Goal: Task Accomplishment & Management: Use online tool/utility

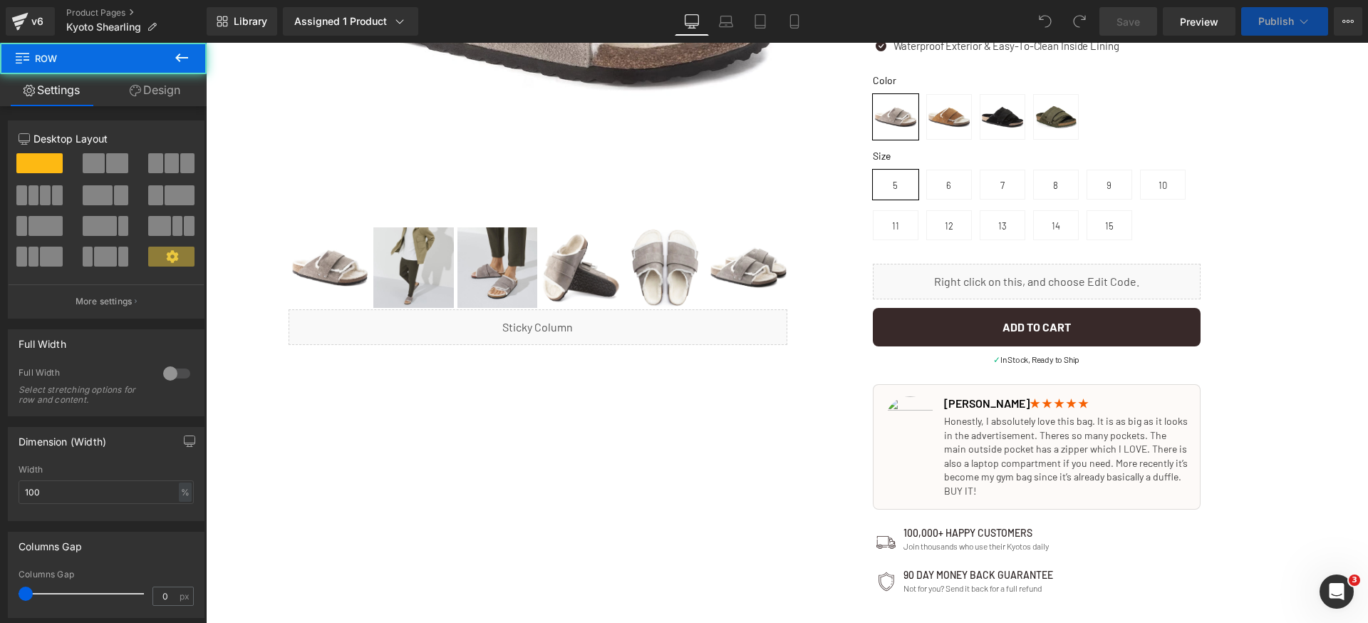
click at [1004, 358] on div "The Bag Built By Women, For Women Text Block 🏆 2024 TOP-RATED Tote BAG Text Blo…" at bounding box center [1037, 352] width 328 height 1241
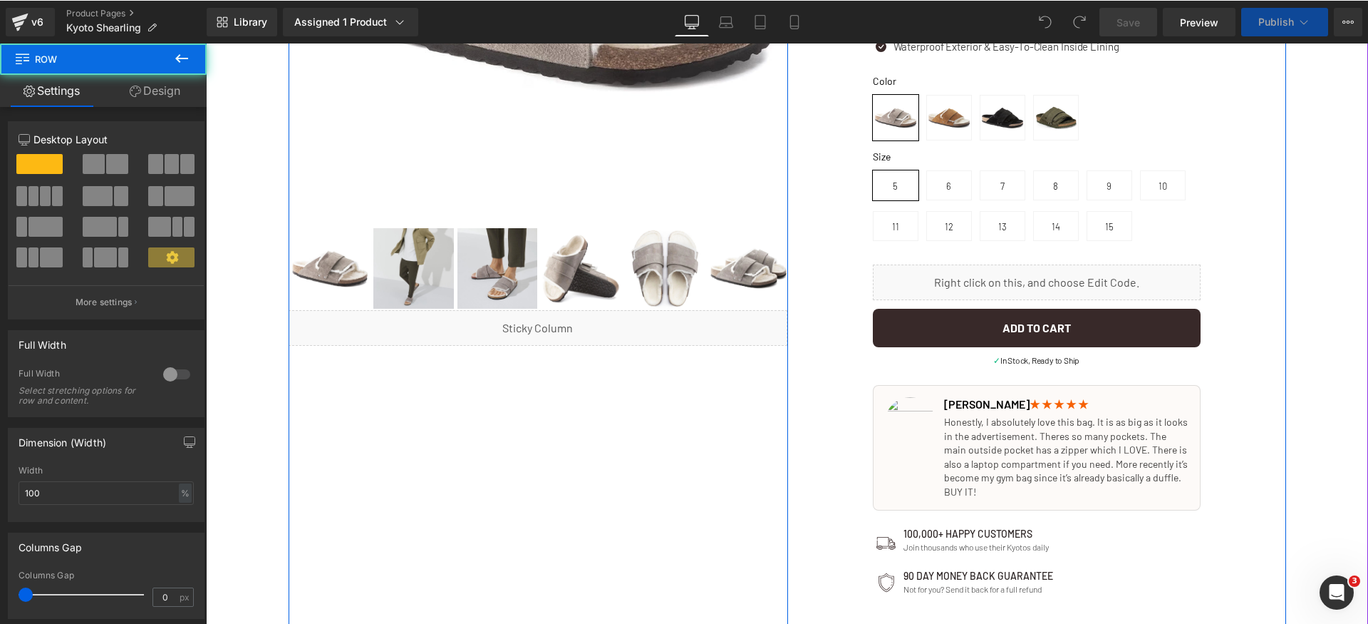
scroll to position [486, 0]
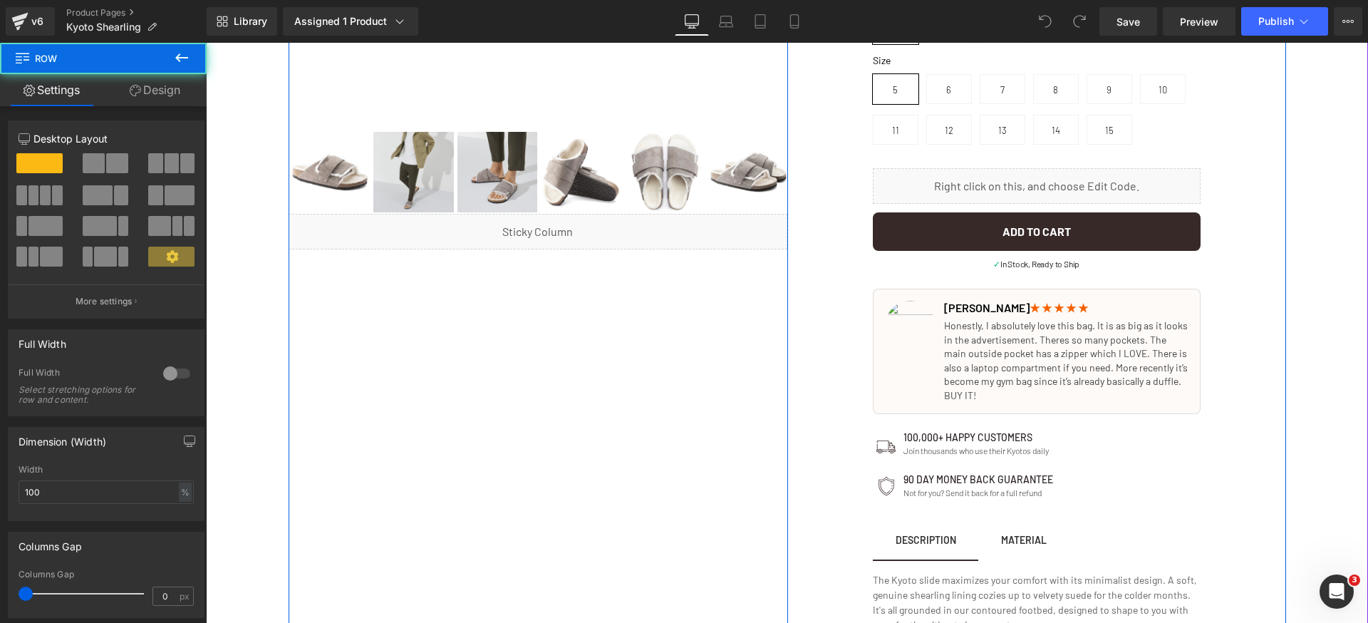
click at [1004, 358] on p "Honestly, I absolutely love this bag. It is as big as it looks in the advertise…" at bounding box center [1066, 361] width 244 height 84
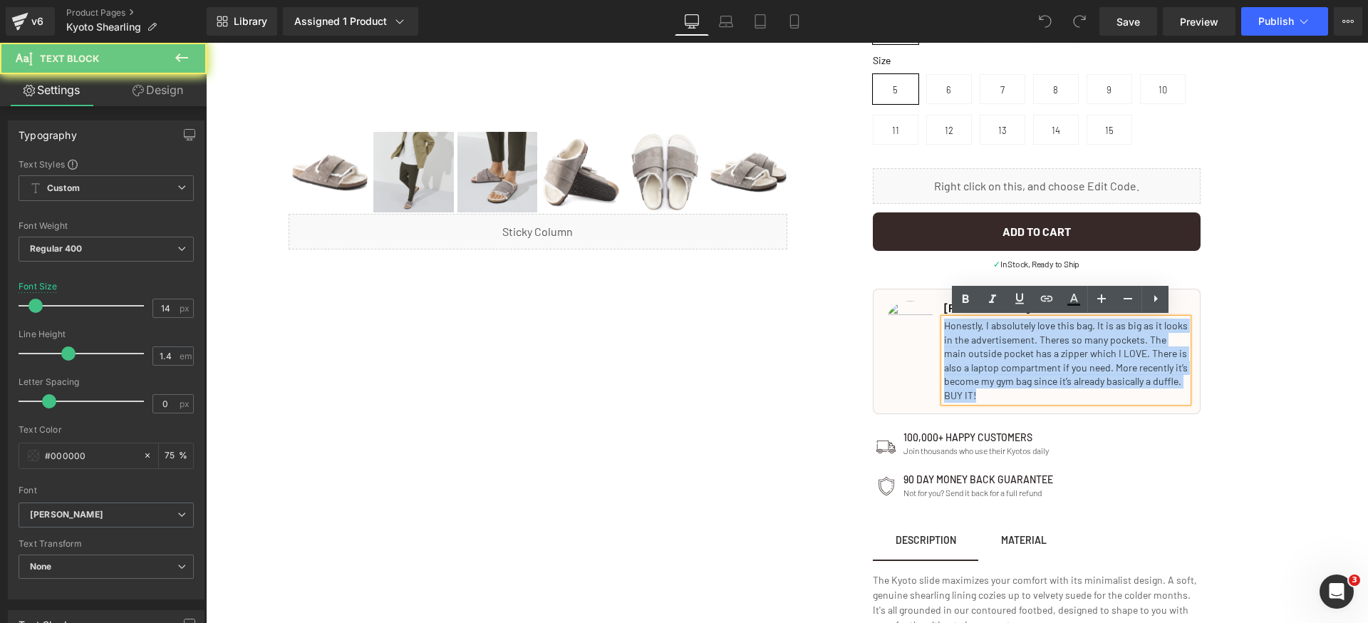
click at [1004, 358] on p "Honestly, I absolutely love this bag. It is as big as it looks in the advertise…" at bounding box center [1066, 361] width 244 height 84
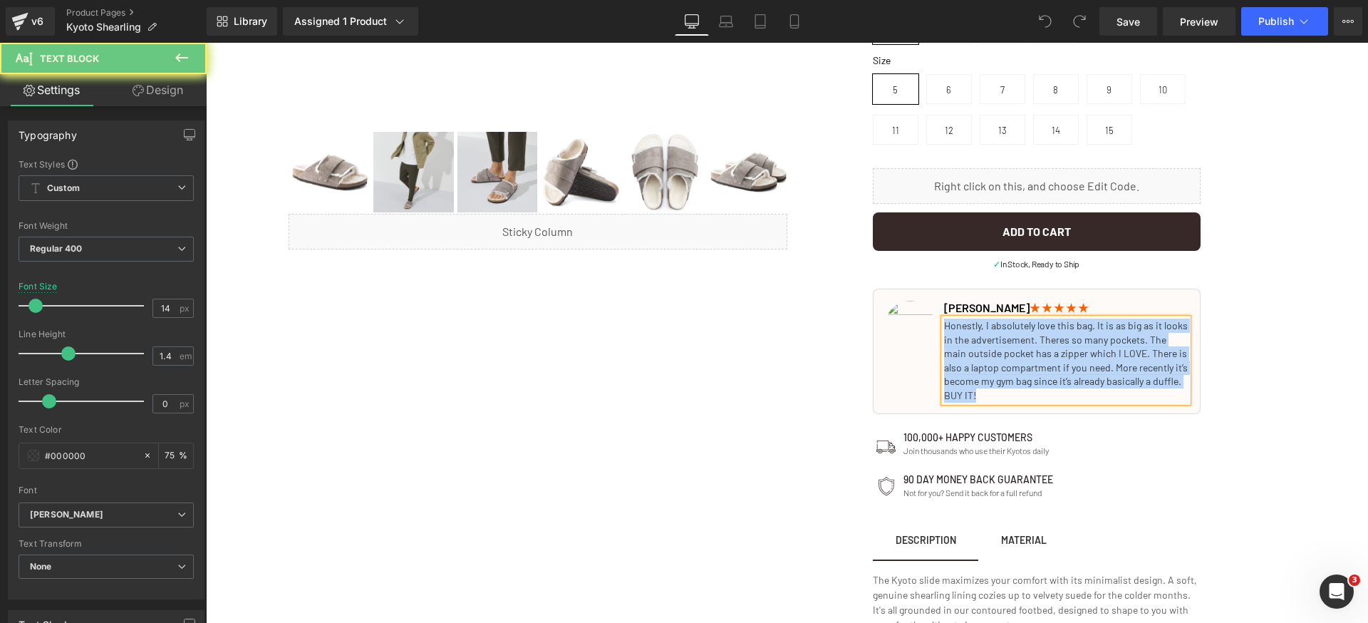
paste div
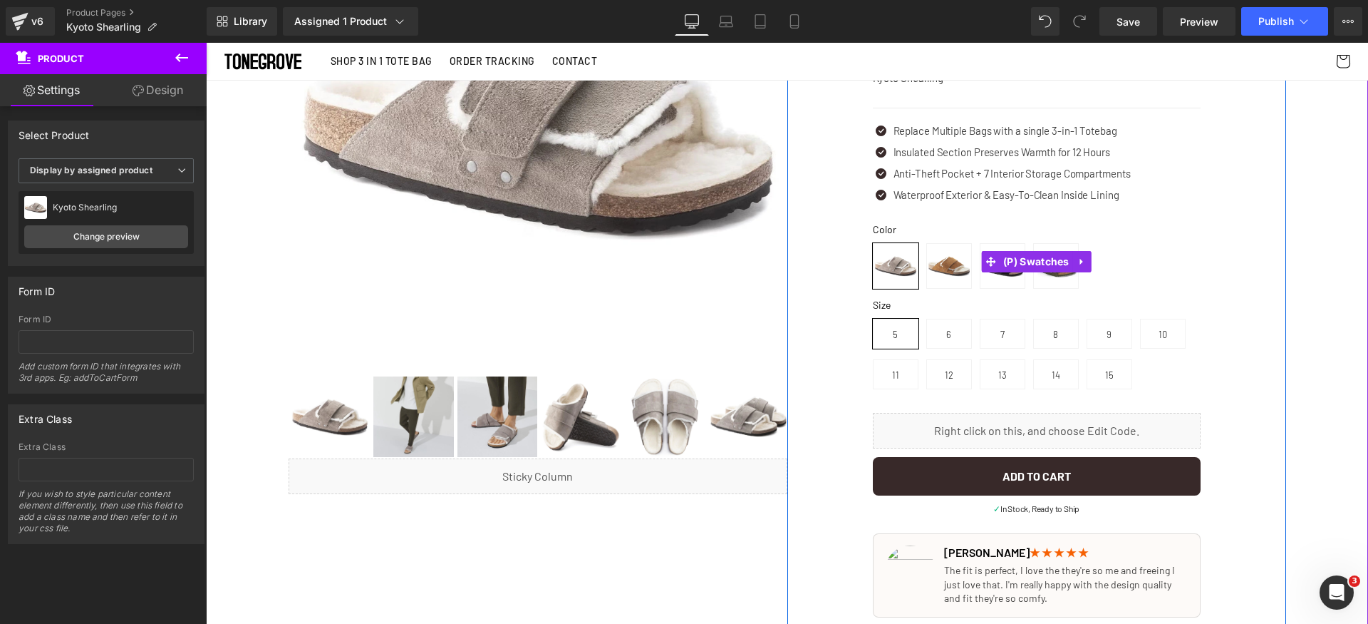
scroll to position [232, 0]
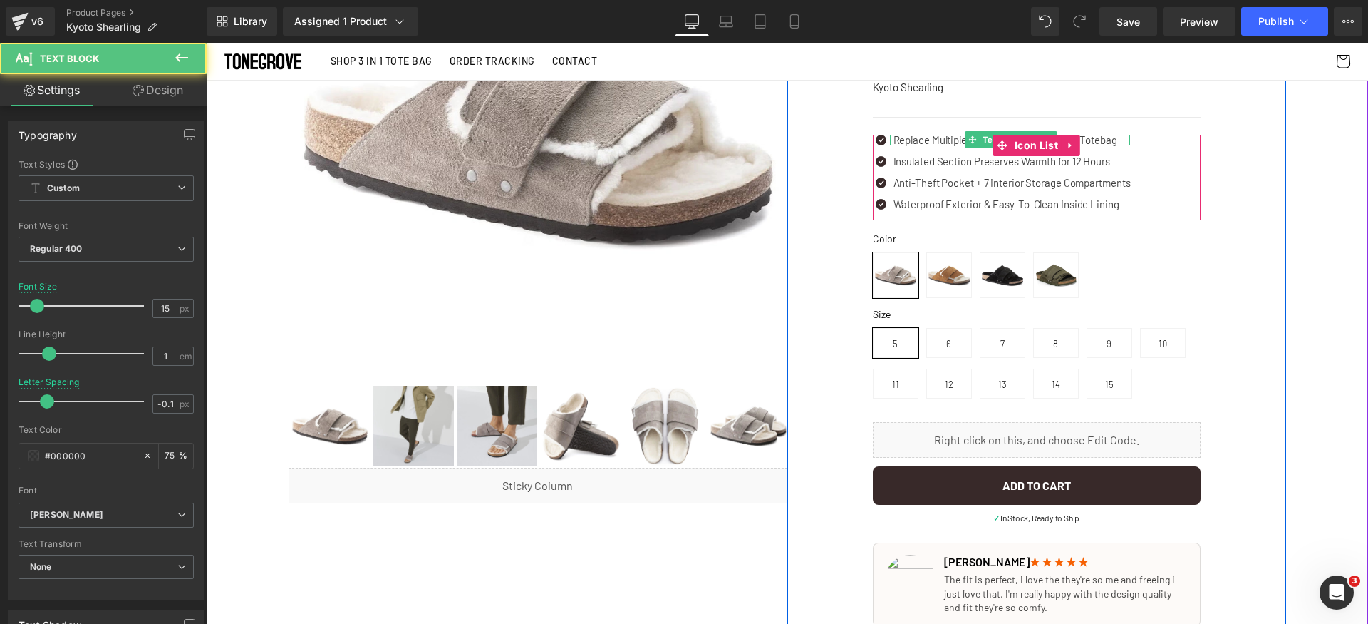
click at [920, 138] on p "Replace Multiple Bags with a single 3-in-1 Totebag" at bounding box center [1012, 140] width 237 height 11
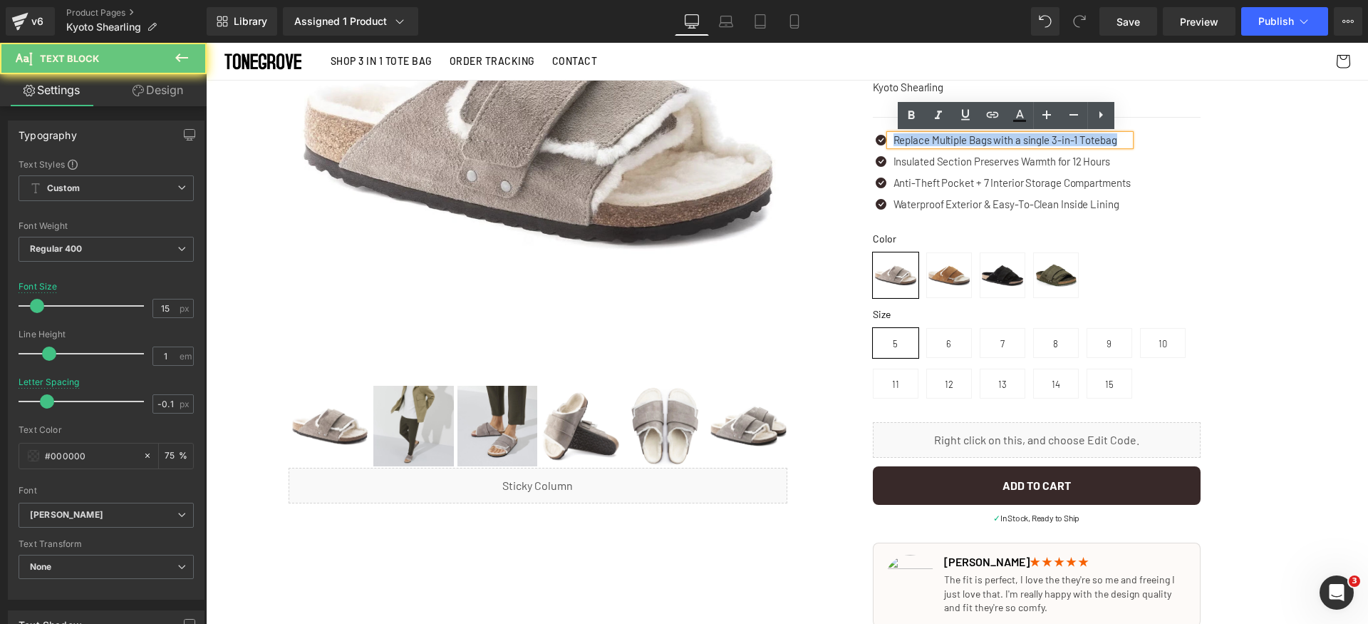
click at [920, 138] on p "Replace Multiple Bags with a single 3-in-1 Totebag" at bounding box center [1012, 140] width 237 height 11
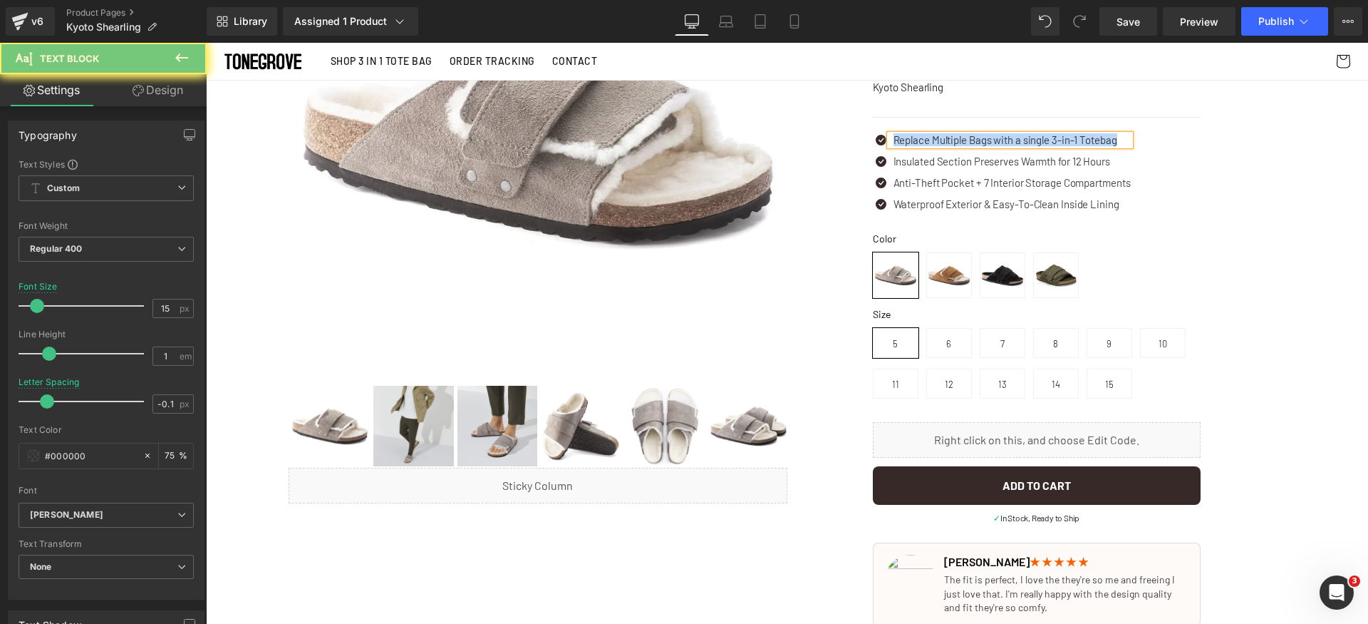
paste div
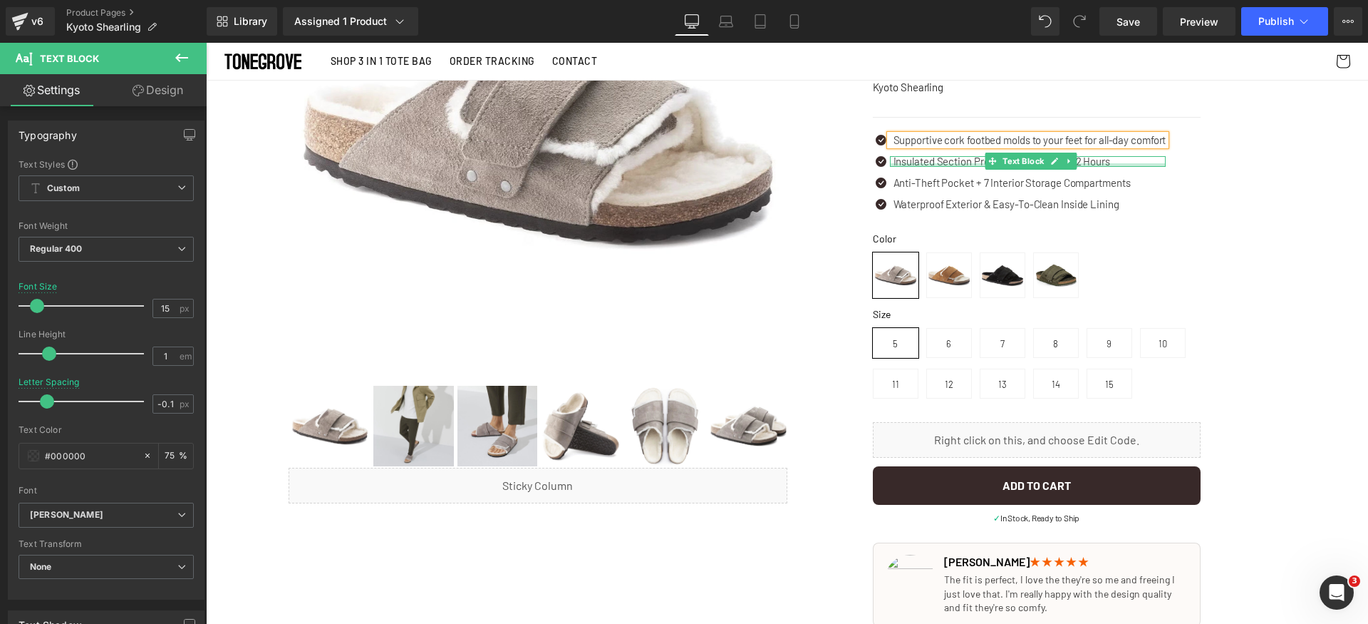
click at [925, 162] on p "Insulated Section Preserves Warmth for 12 Hours" at bounding box center [1030, 161] width 273 height 11
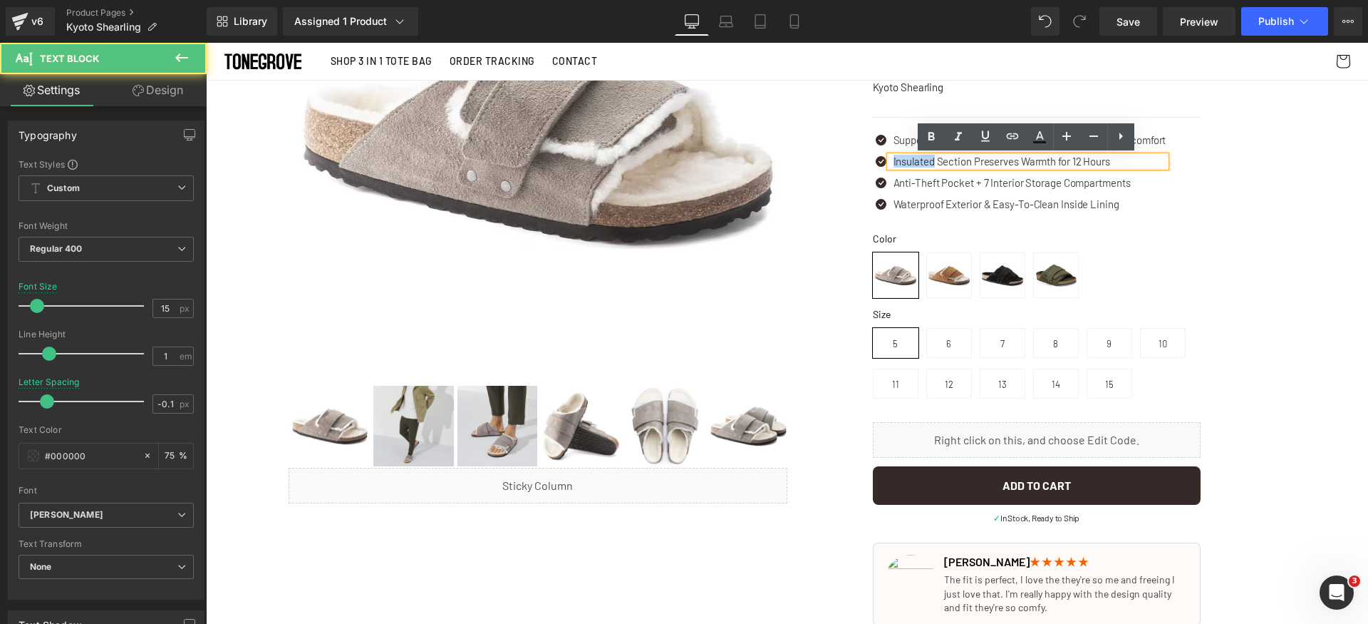
click at [925, 162] on p "Insulated Section Preserves Warmth for 12 Hours" at bounding box center [1030, 161] width 273 height 11
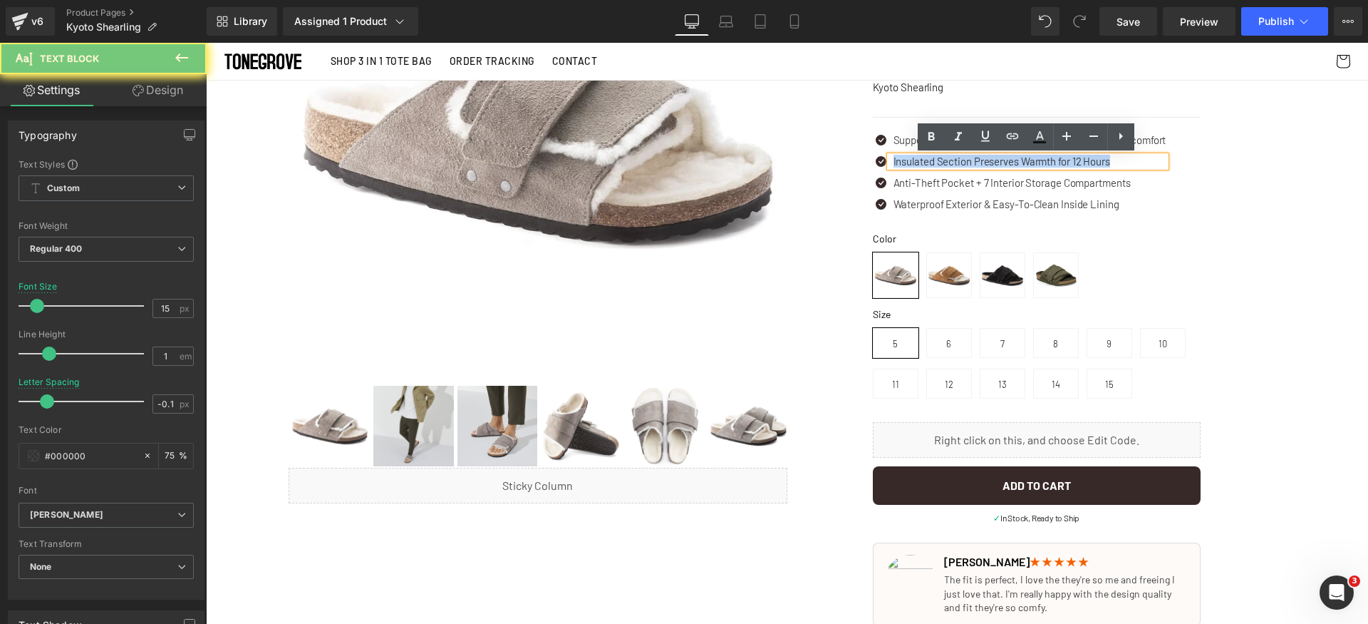
click at [925, 162] on p "Insulated Section Preserves Warmth for 12 Hours" at bounding box center [1030, 161] width 273 height 11
paste div
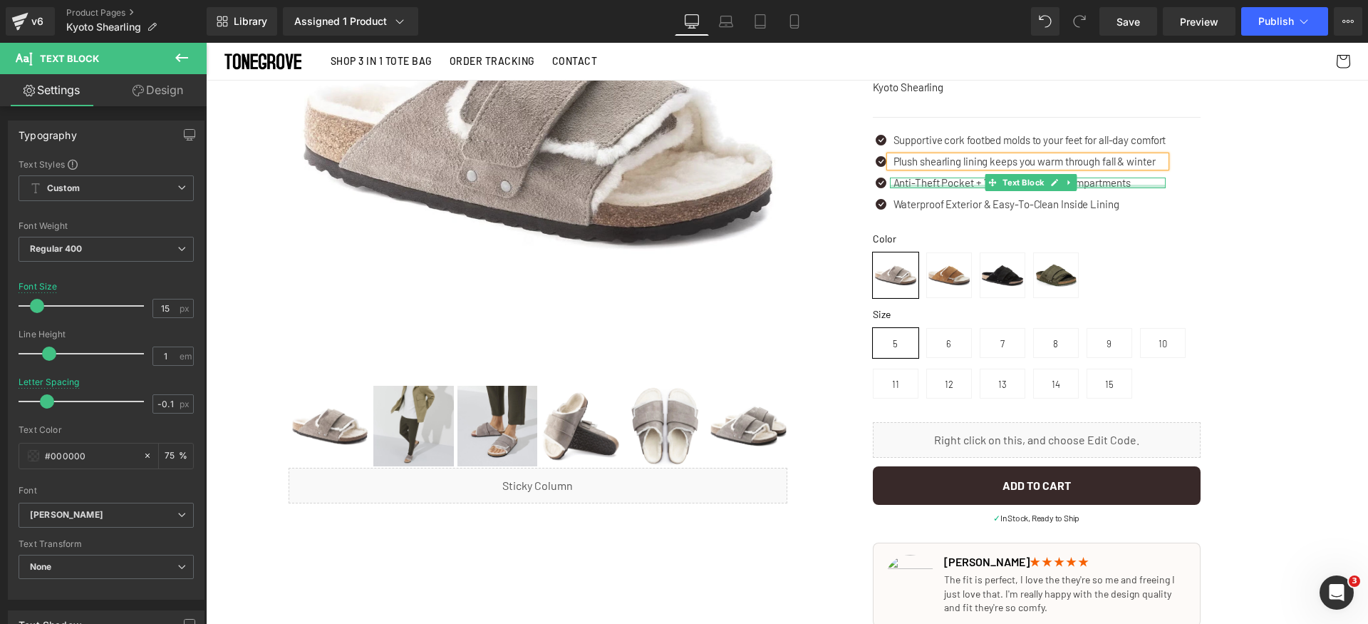
click at [928, 182] on p "Anti-Theft Pocket + 7 Interior Storage Compartments" at bounding box center [1030, 182] width 273 height 11
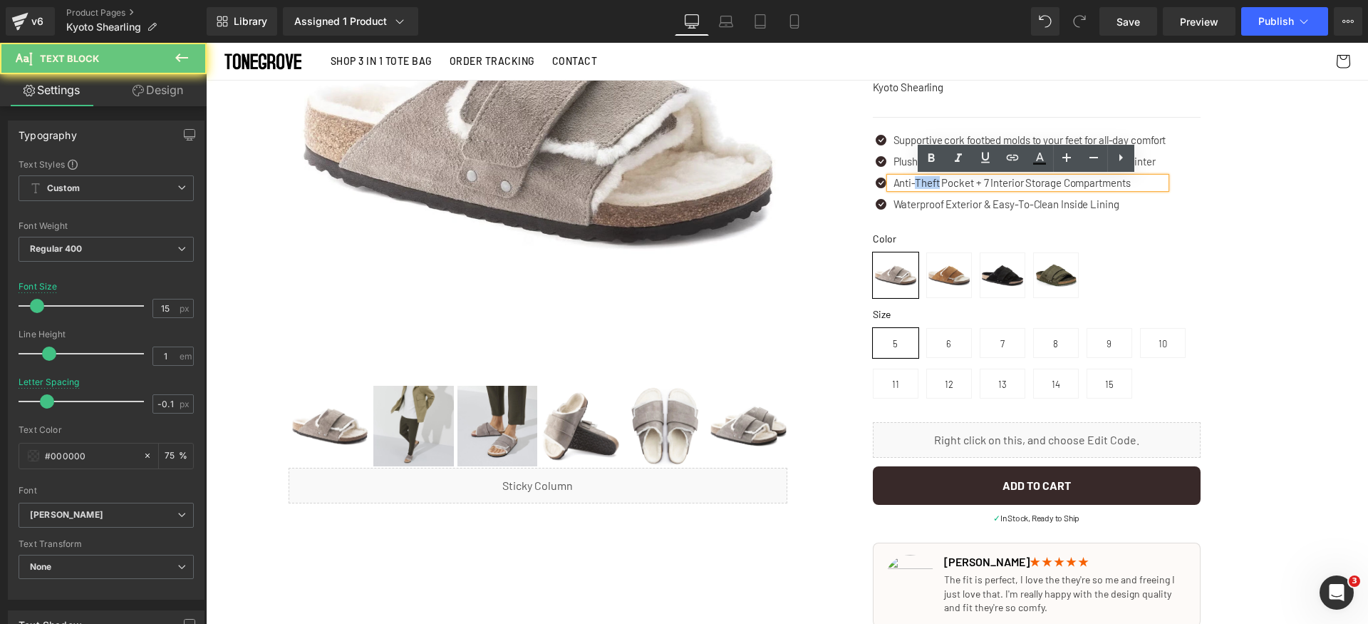
click at [928, 182] on p "Anti-Theft Pocket + 7 Interior Storage Compartments" at bounding box center [1030, 182] width 273 height 11
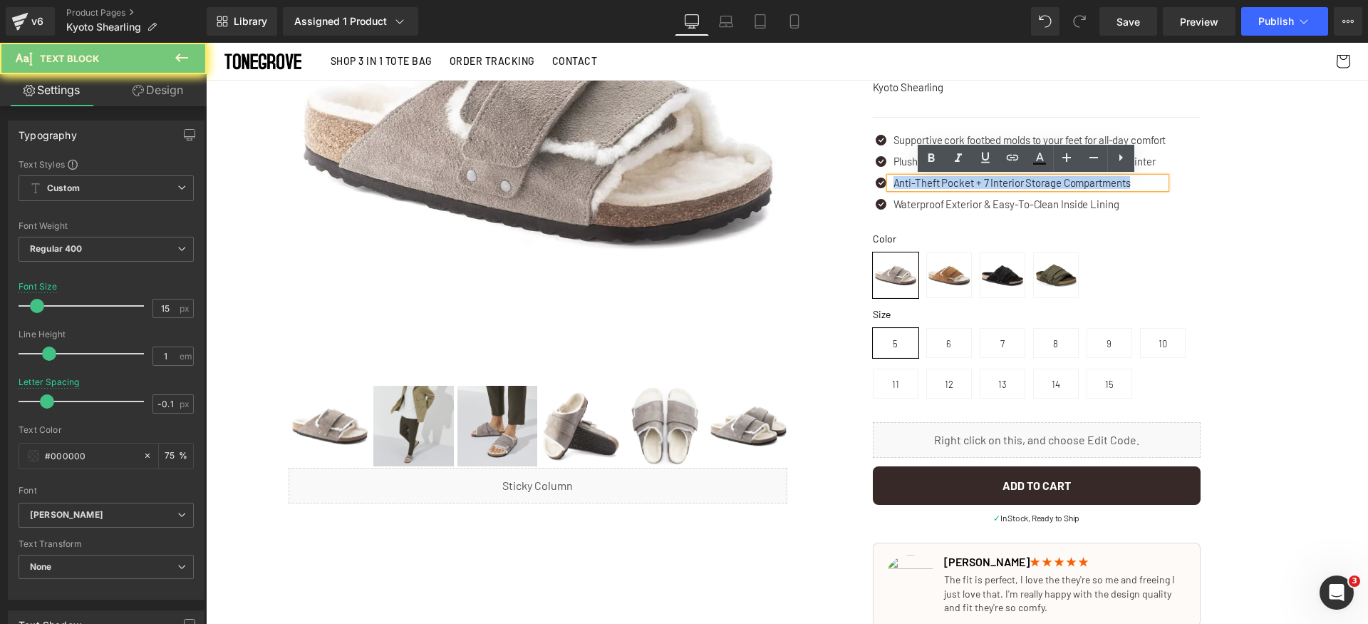
click at [928, 182] on p "Anti-Theft Pocket + 7 Interior Storage Compartments" at bounding box center [1030, 182] width 273 height 11
paste div
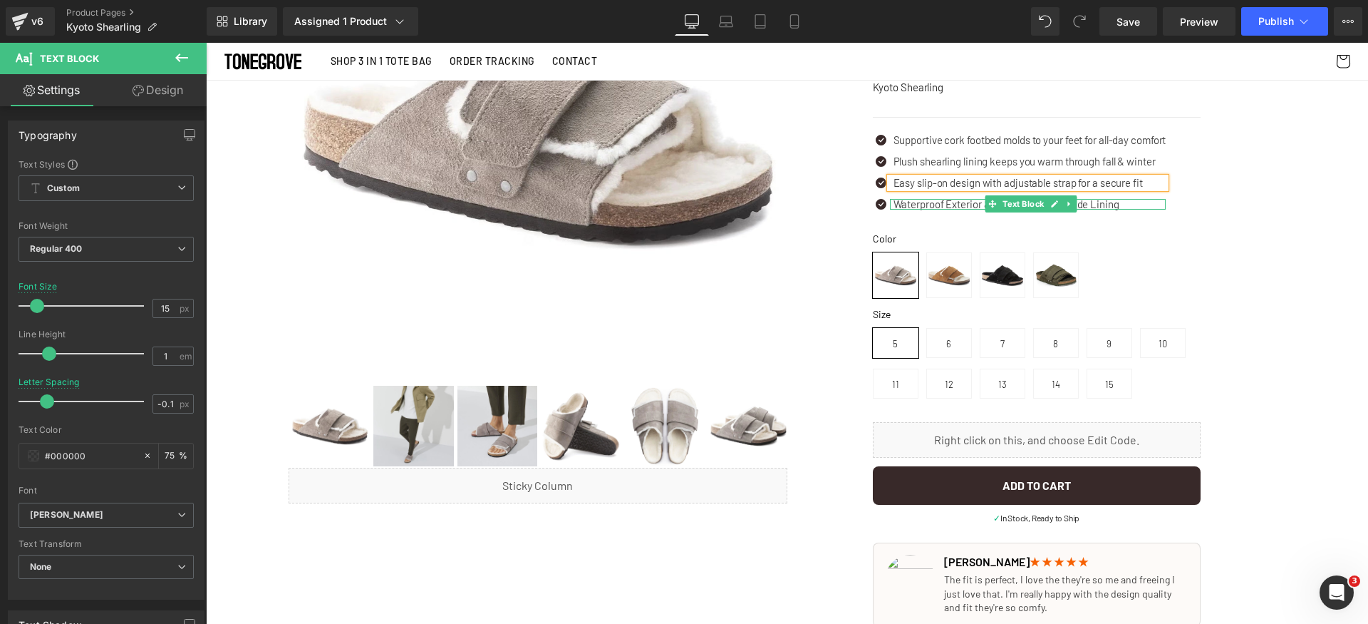
click at [931, 203] on p "Waterproof Exterior & Easy-To-Clean Inside Lining" at bounding box center [1030, 204] width 273 height 11
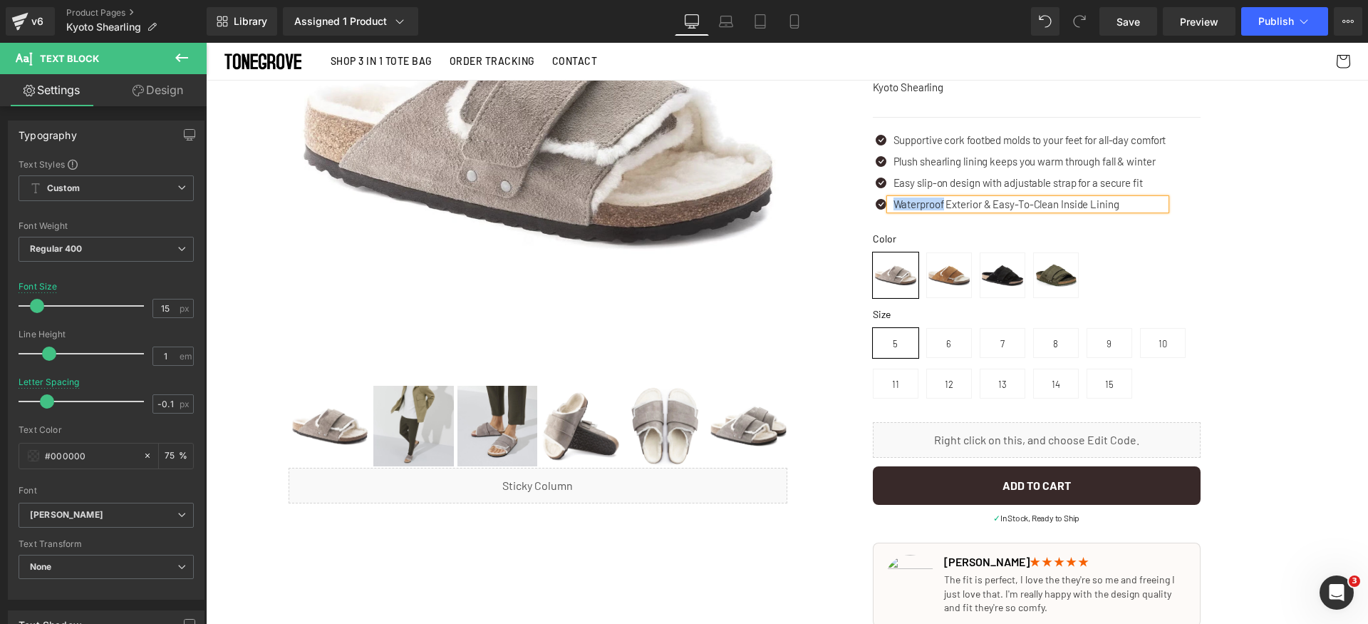
click at [931, 203] on p "Waterproof Exterior & Easy-To-Clean Inside Lining" at bounding box center [1030, 204] width 273 height 11
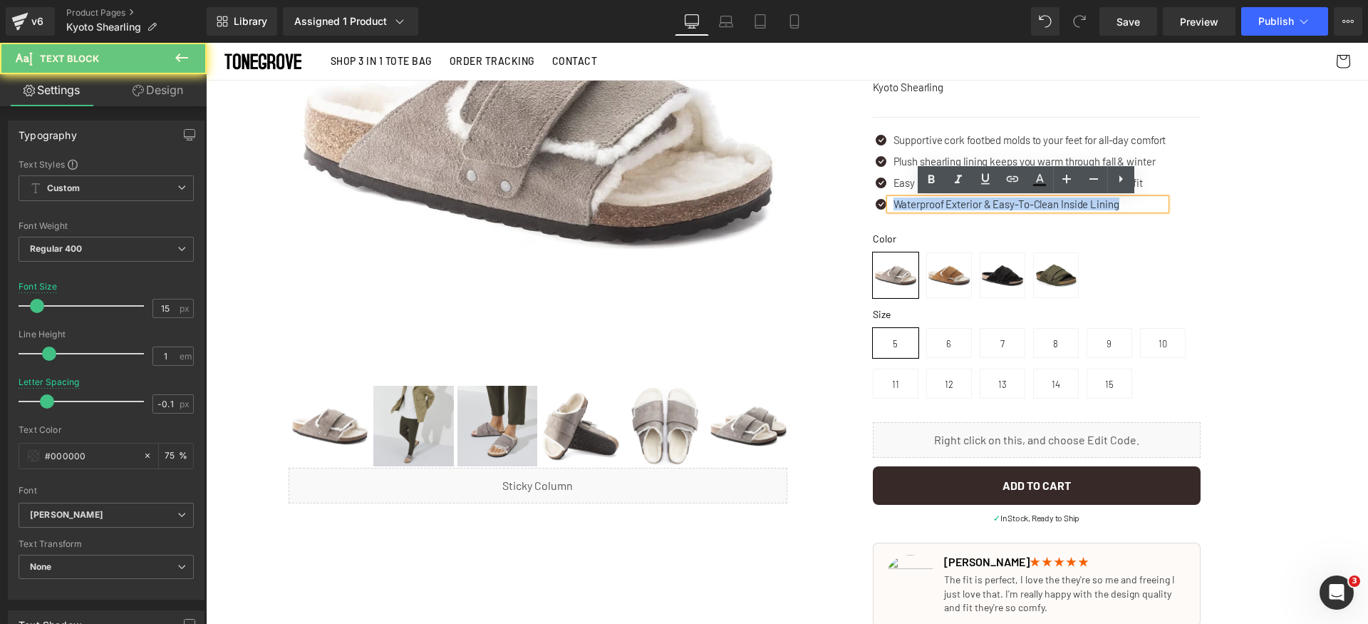
click at [931, 203] on p "Waterproof Exterior & Easy-To-Clean Inside Lining" at bounding box center [1030, 204] width 273 height 11
paste div
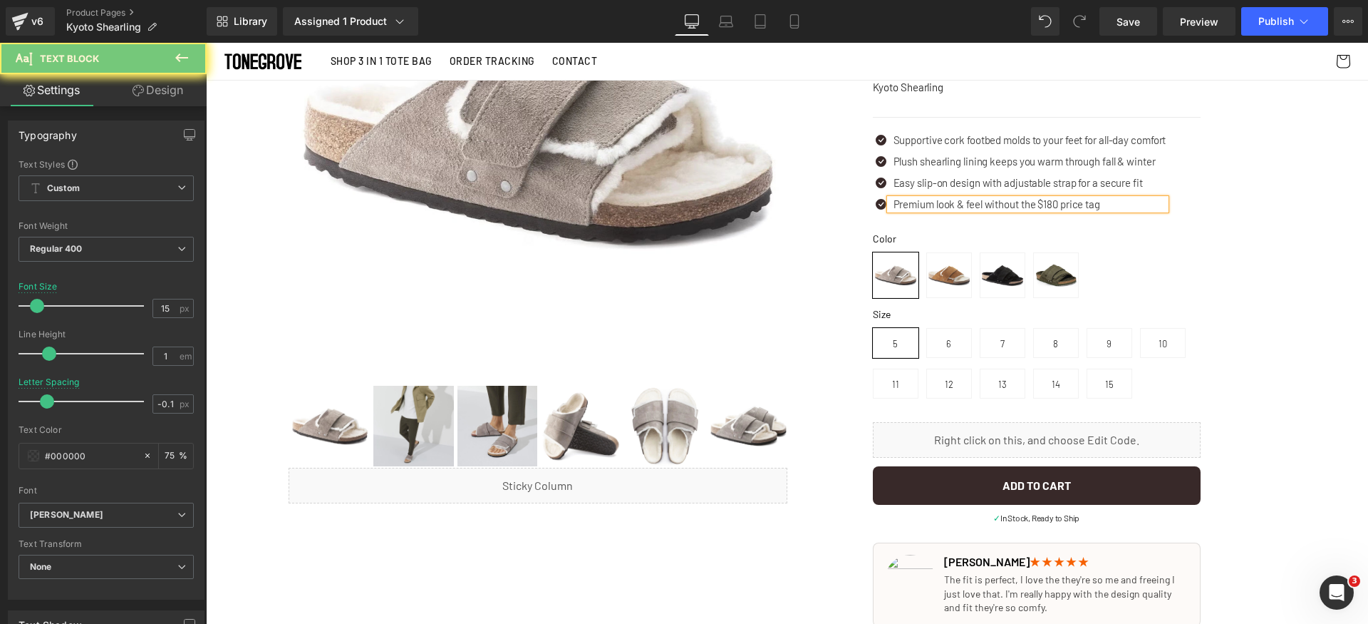
drag, startPoint x: 1276, startPoint y: 228, endPoint x: 1268, endPoint y: 227, distance: 7.9
click at [1275, 227] on div "The Bag Built By Women, For Women Text Block 🏆 2024 TOP-RATED Tote BAG Text Blo…" at bounding box center [1036, 489] width 499 height 1213
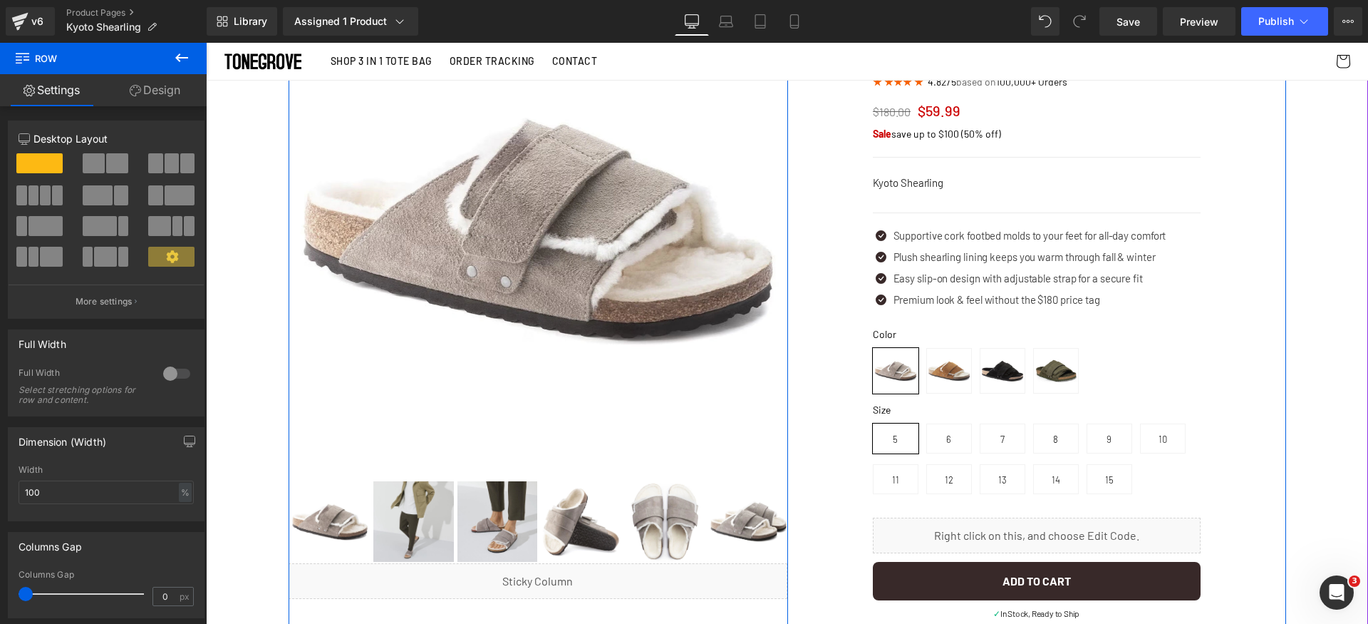
scroll to position [0, 0]
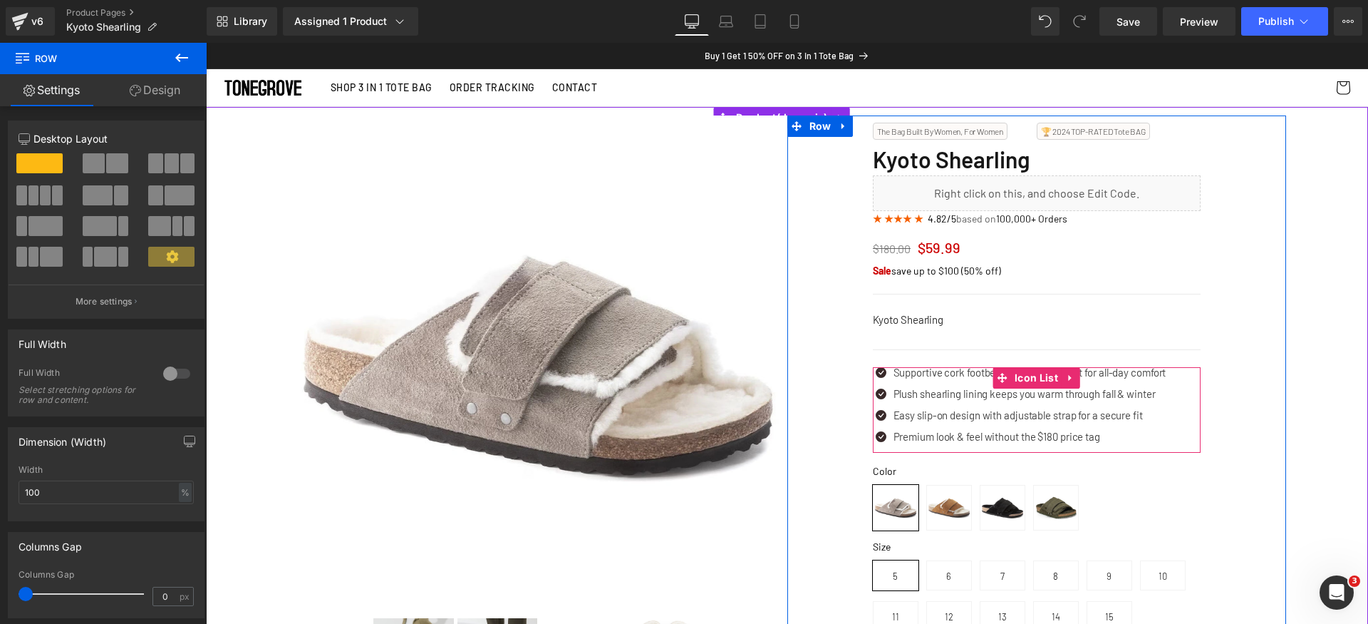
click at [938, 372] on p "Supportive cork footbed molds to your feet for all-day comfort" at bounding box center [1030, 372] width 273 height 11
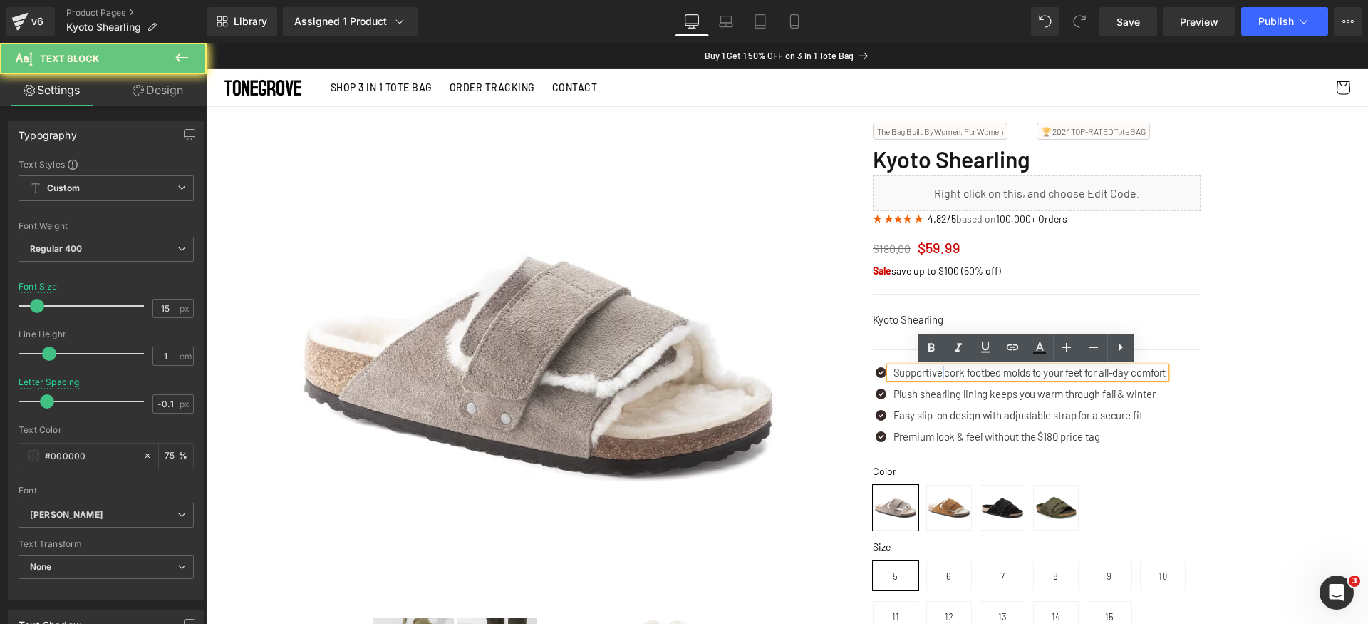
click at [938, 372] on p "Supportive cork footbed molds to your feet for all-day comfort" at bounding box center [1030, 372] width 273 height 11
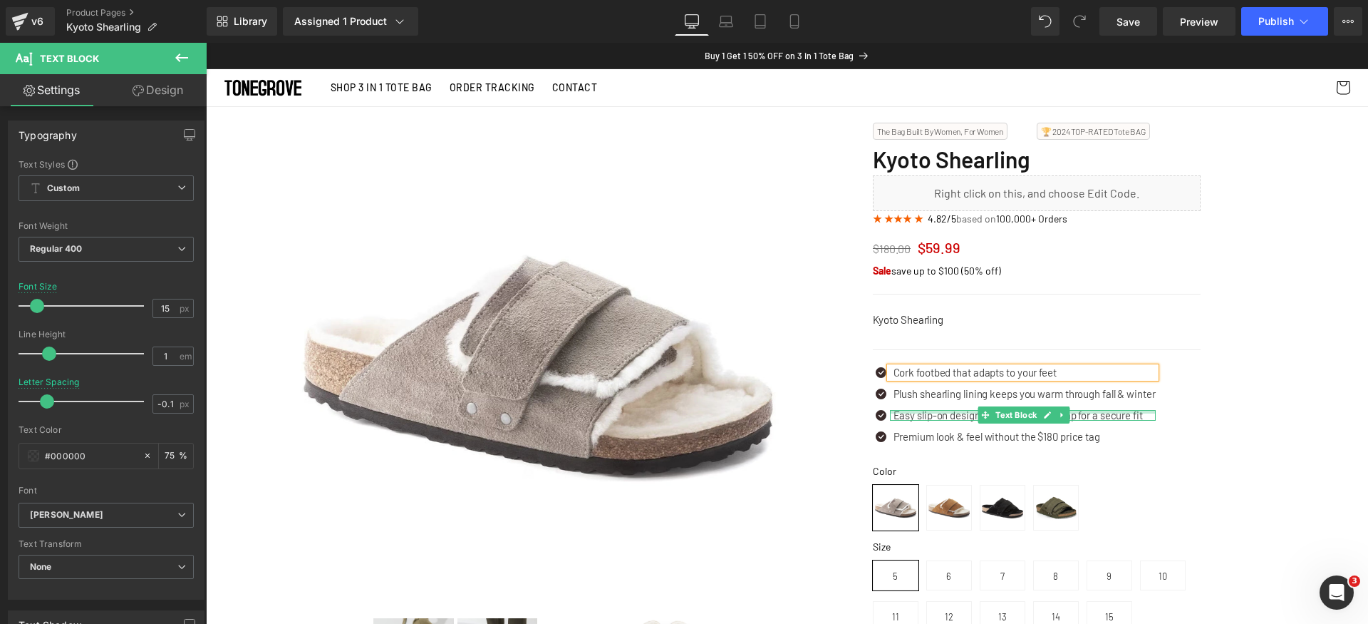
click at [206, 43] on div at bounding box center [206, 43] width 0 height 0
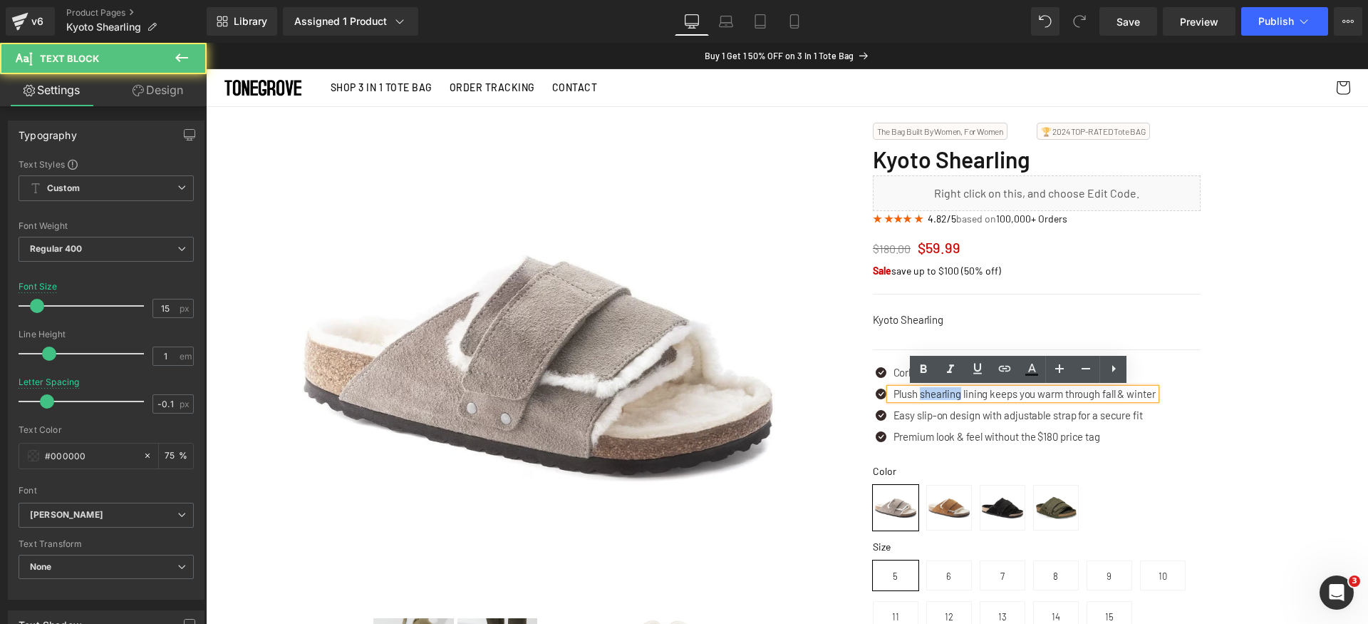
click at [936, 395] on p "Plush shearling lining keeps you warm through fall & winter" at bounding box center [1025, 393] width 262 height 11
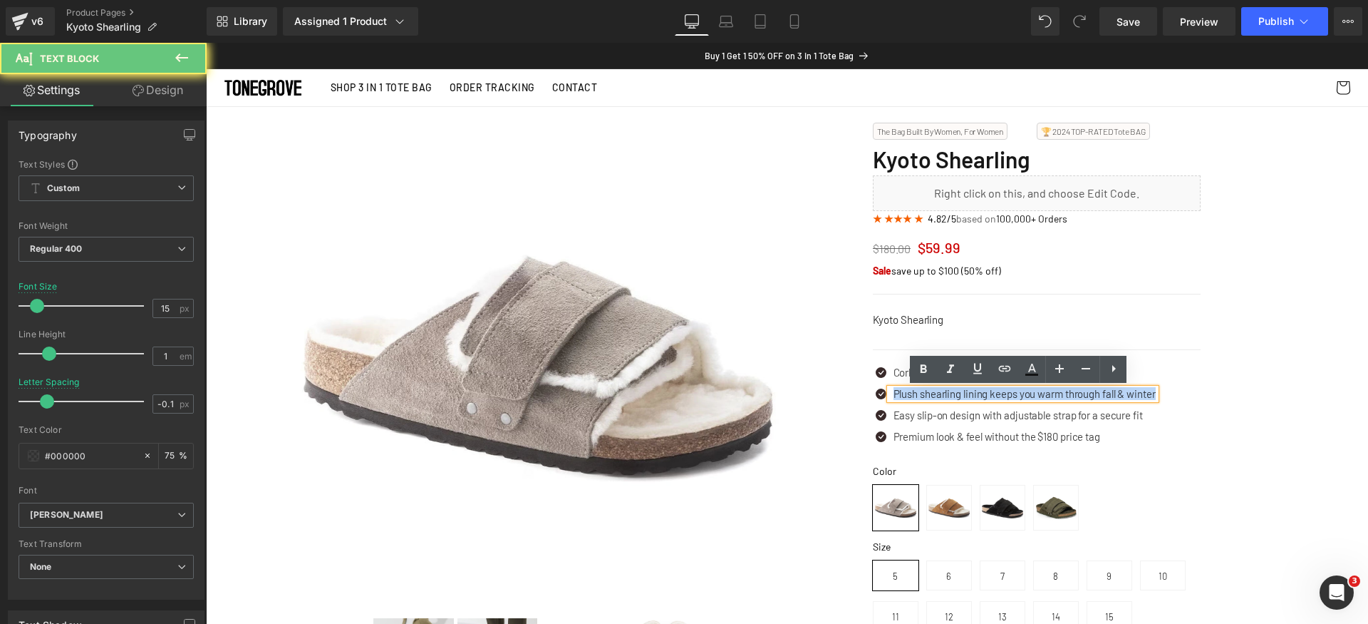
click at [936, 395] on p "Plush shearling lining keeps you warm through fall & winter" at bounding box center [1025, 393] width 262 height 11
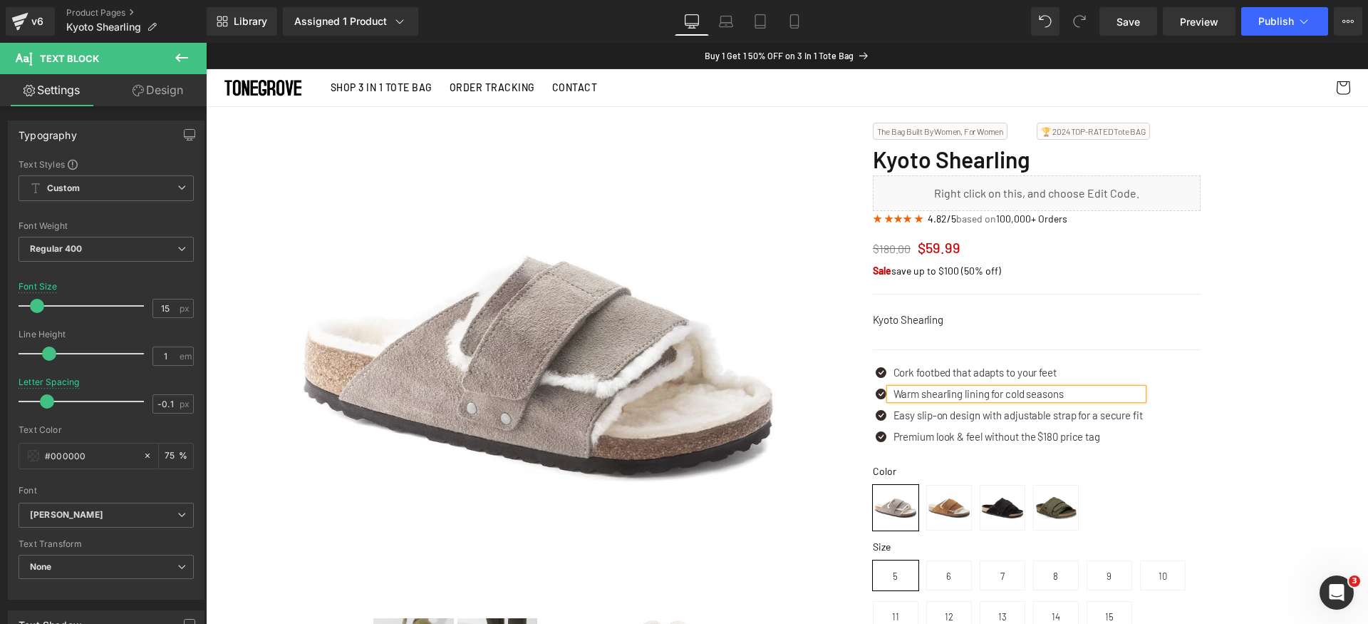
click at [918, 415] on p "Easy slip-on design with adjustable strap for a secure fit" at bounding box center [1018, 415] width 249 height 11
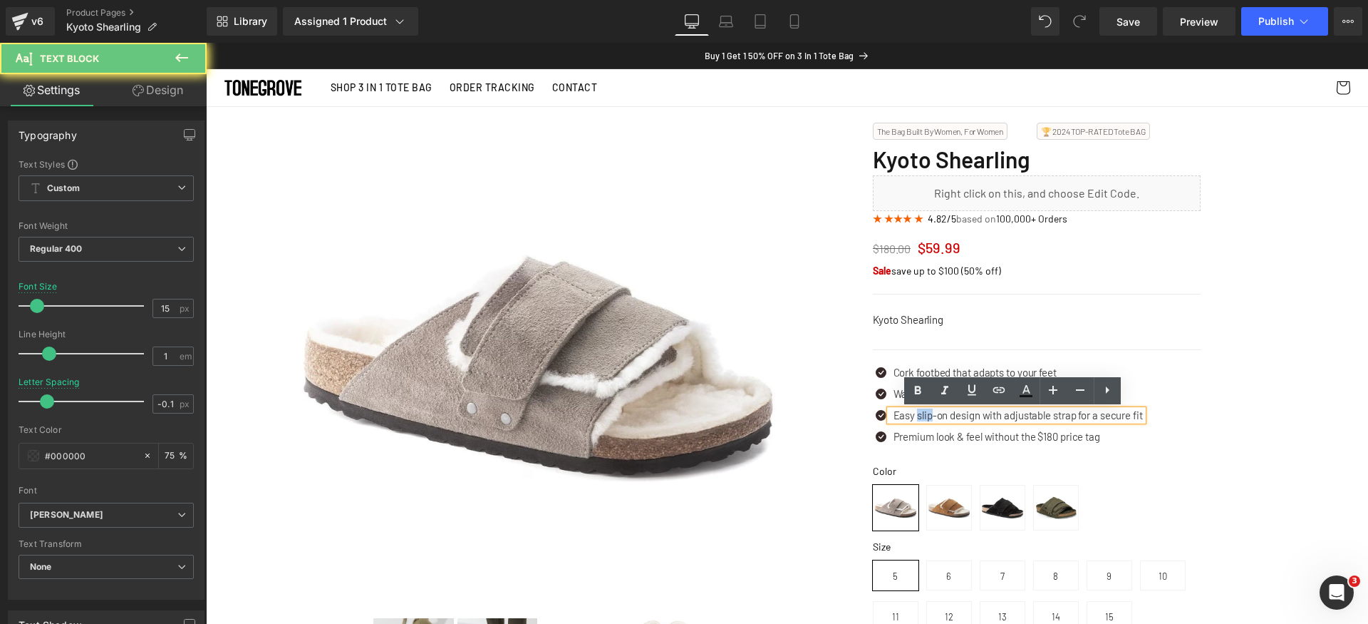
click at [918, 415] on p "Easy slip-on design with adjustable strap for a secure fit" at bounding box center [1018, 415] width 249 height 11
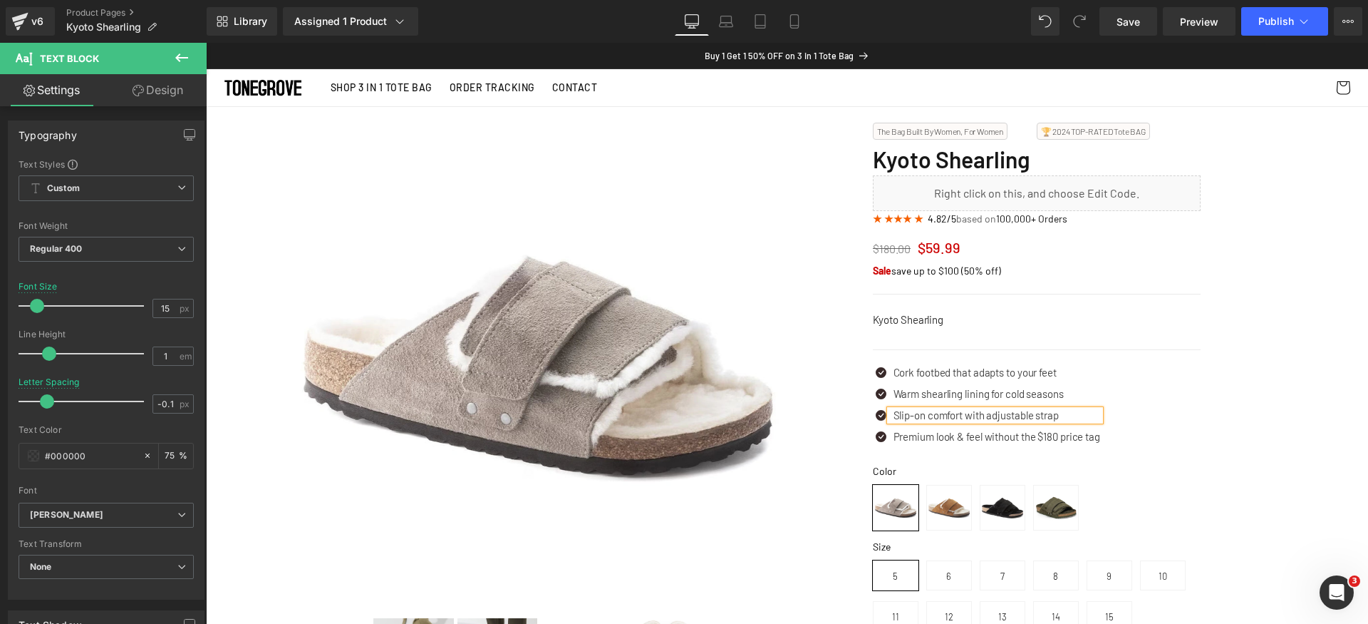
click at [942, 417] on p "Slip-on comfort with adjustable strap" at bounding box center [997, 415] width 207 height 11
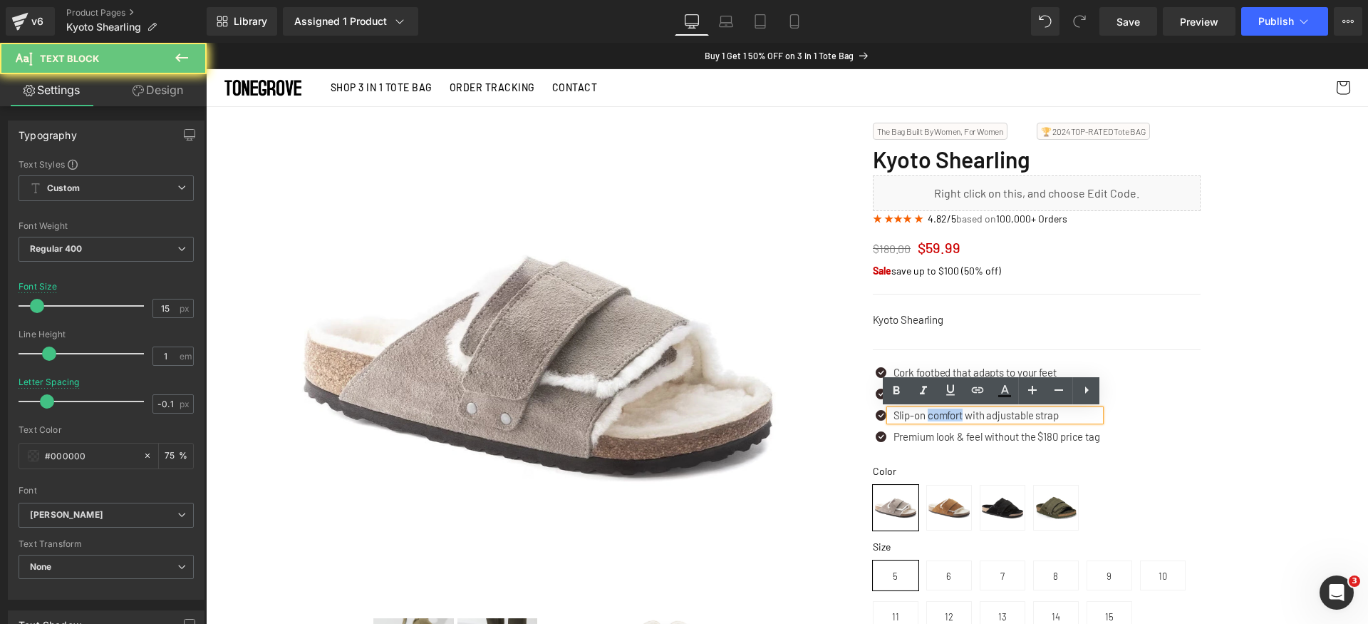
click at [942, 417] on p "Slip-on comfort with adjustable strap" at bounding box center [997, 415] width 207 height 11
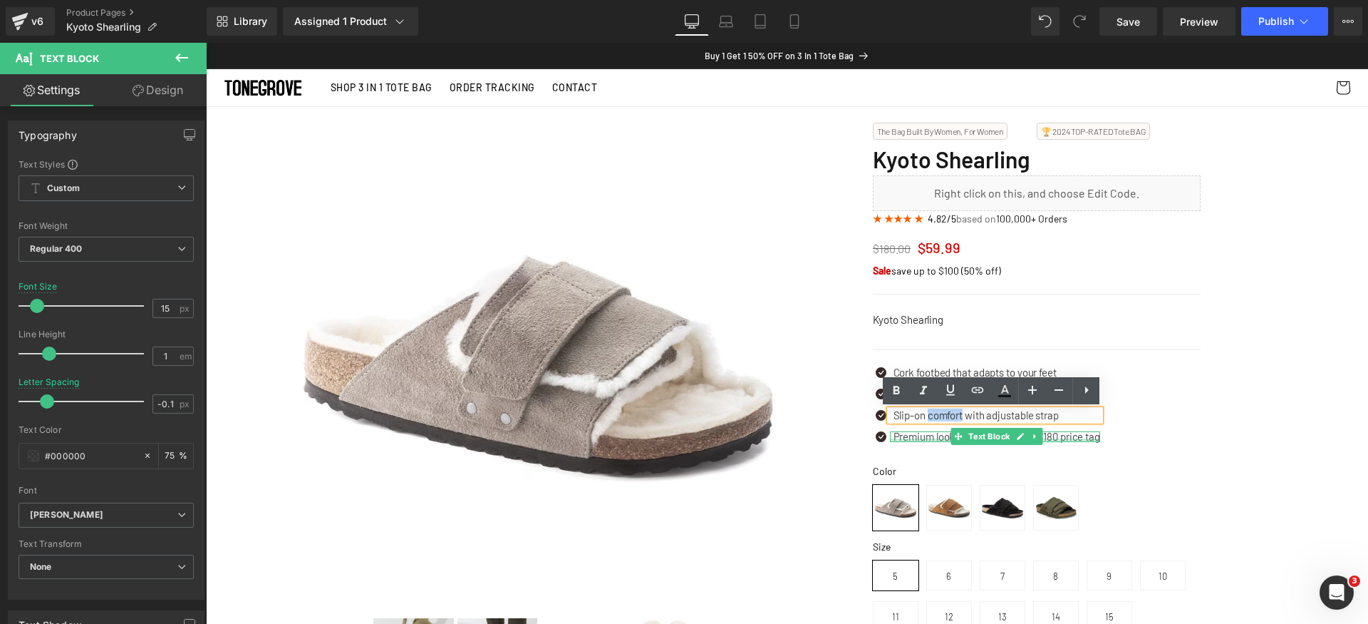
click at [926, 440] on div at bounding box center [995, 440] width 210 height 4
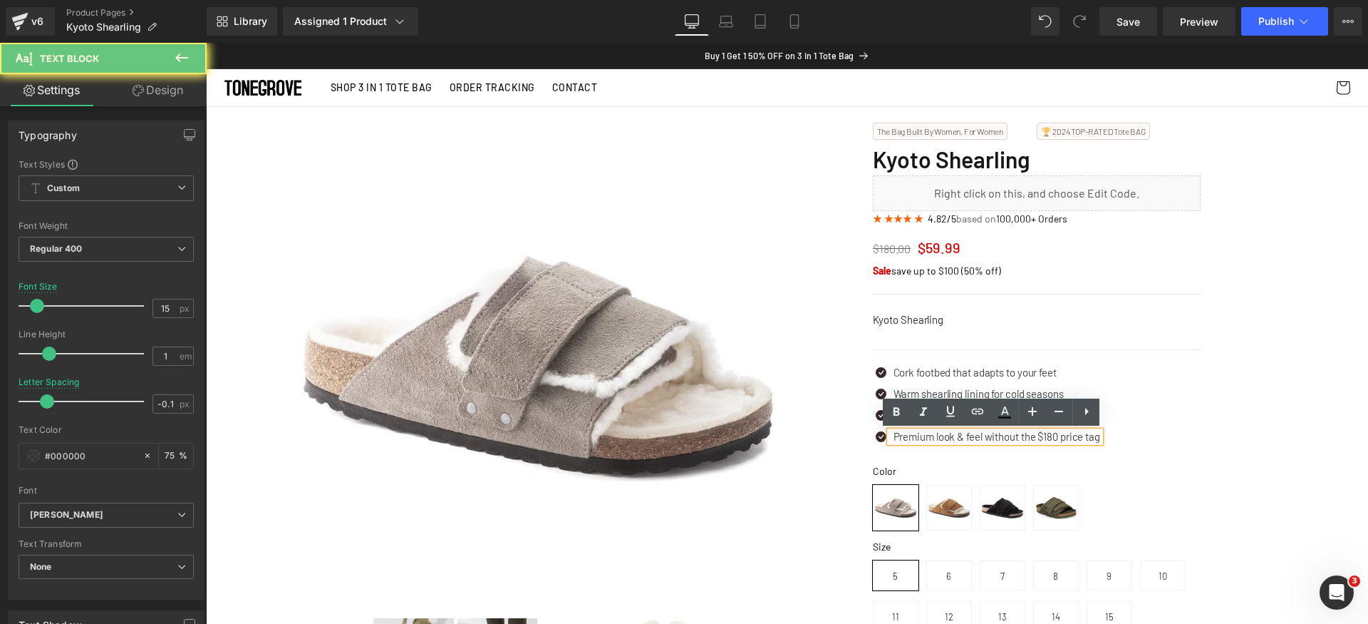
click at [926, 440] on p "Premium look & feel without the $180 price tag" at bounding box center [997, 436] width 207 height 11
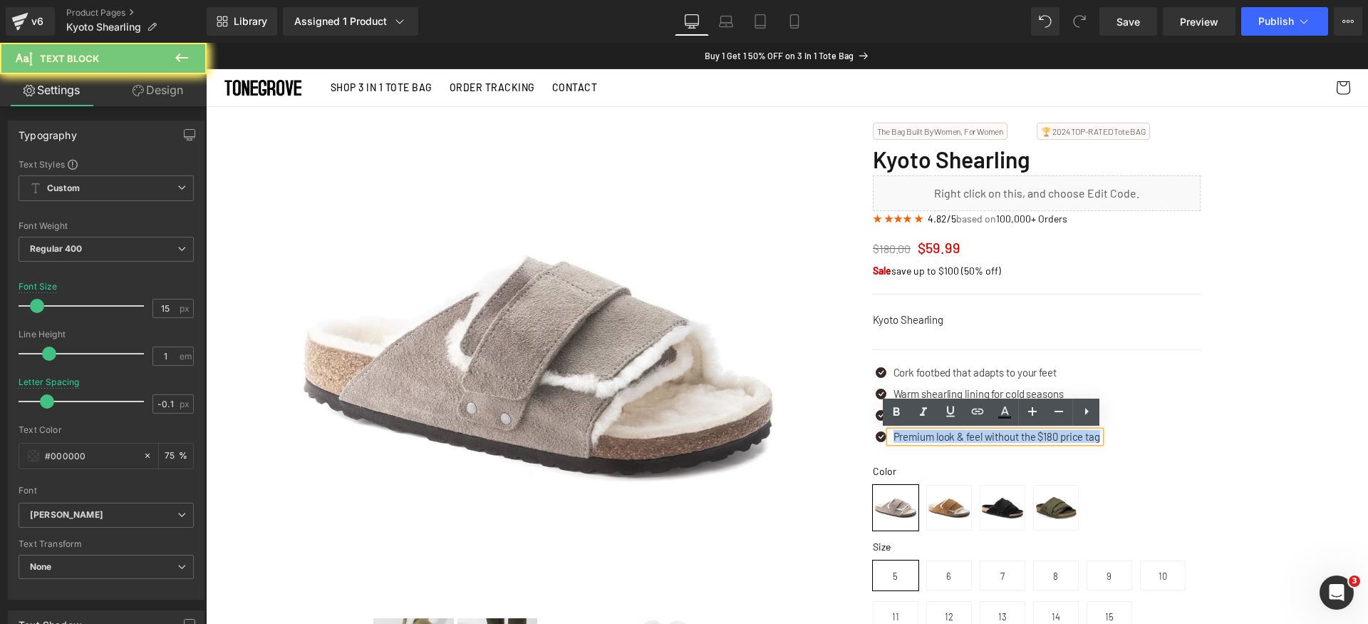
click at [926, 440] on p "Premium look & feel without the $180 price tag" at bounding box center [997, 436] width 207 height 11
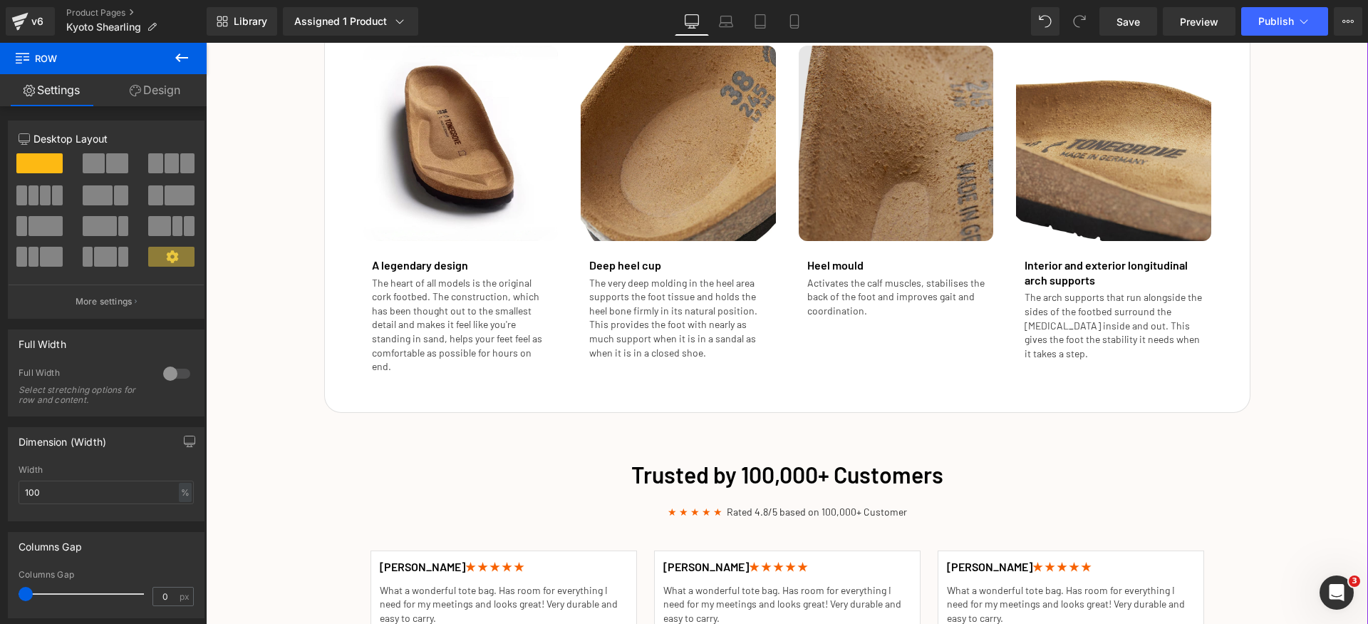
scroll to position [1716, 0]
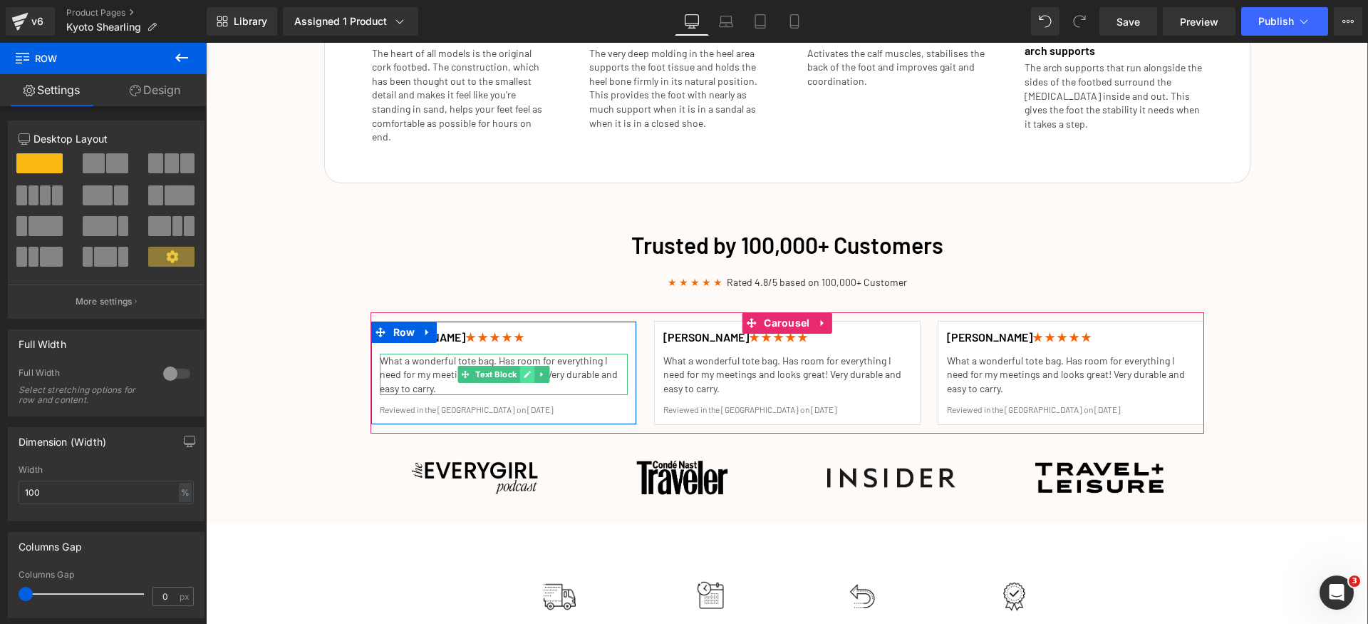
click at [519, 366] on link at bounding box center [526, 374] width 15 height 17
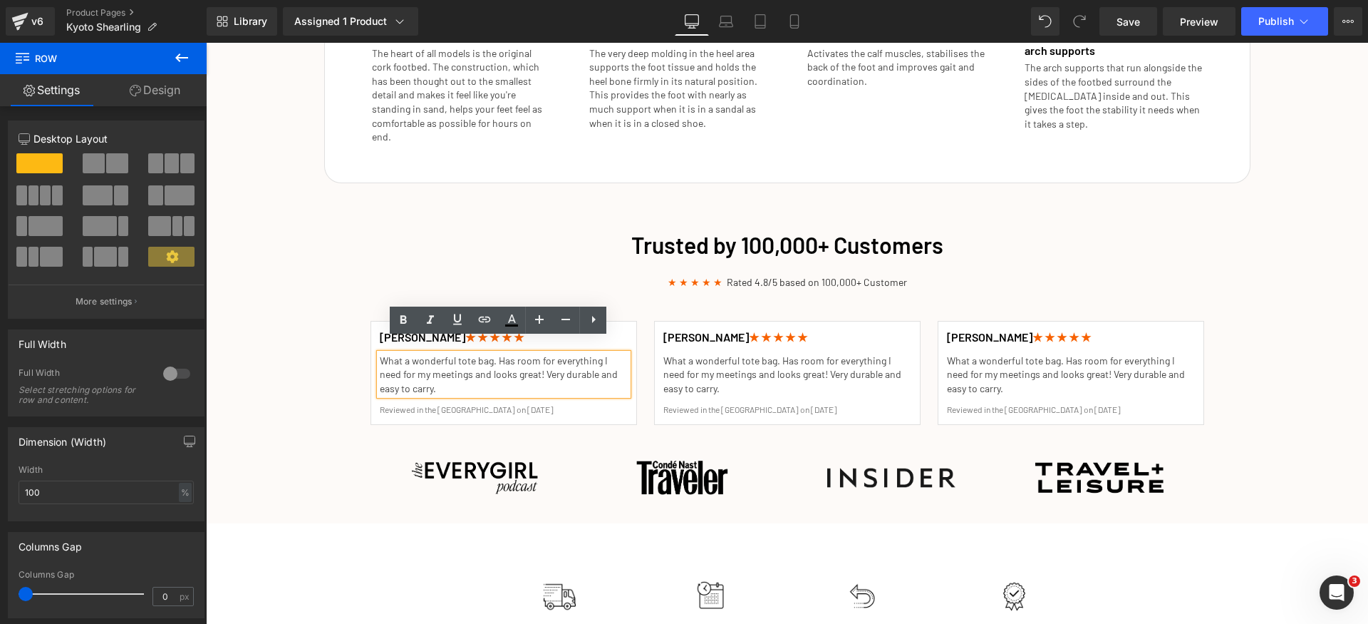
click at [438, 355] on p "What a wonderful tote bag. Has room for everything I need for my meetings and l…" at bounding box center [504, 374] width 248 height 42
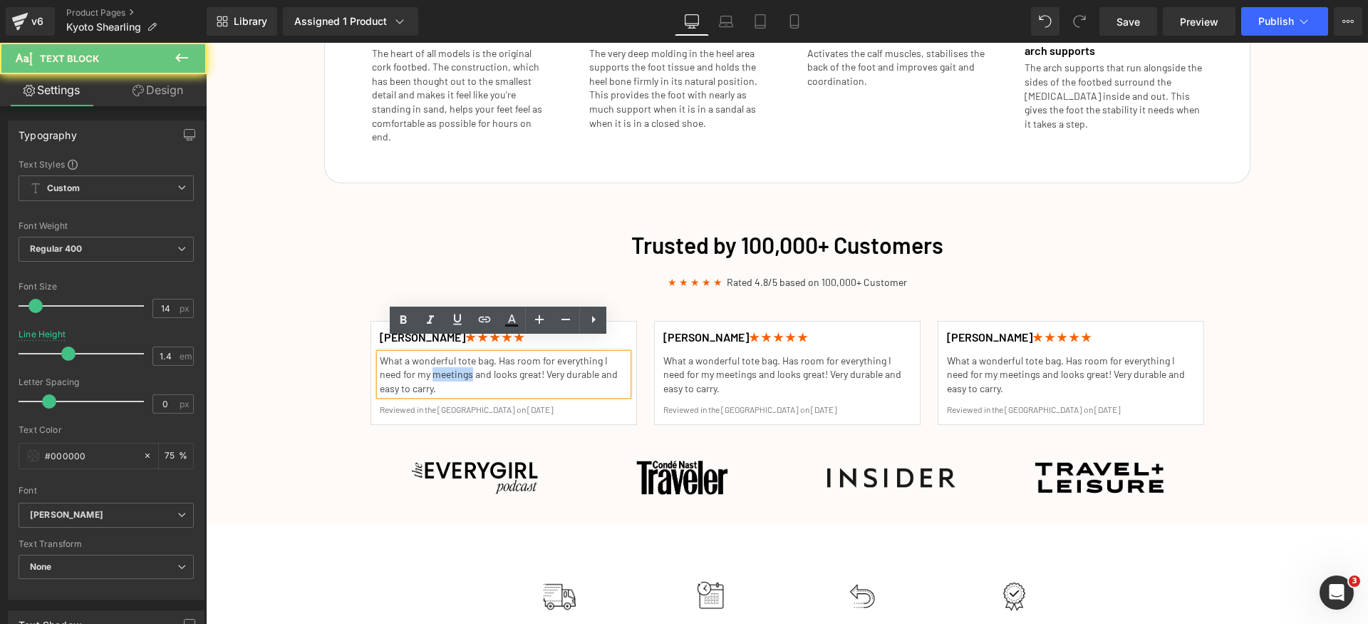
click at [438, 355] on p "What a wonderful tote bag. Has room for everything I need for my meetings and l…" at bounding box center [504, 374] width 248 height 42
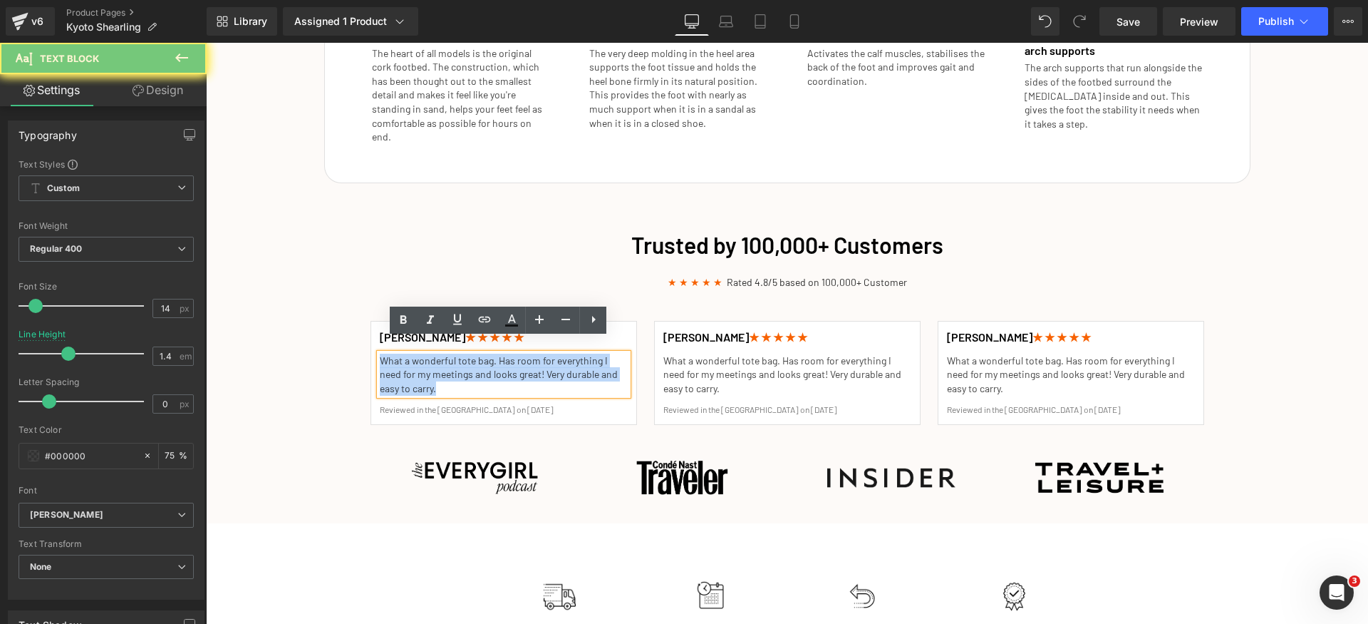
click at [438, 355] on p "What a wonderful tote bag. Has room for everything I need for my meetings and l…" at bounding box center [504, 374] width 248 height 42
paste div
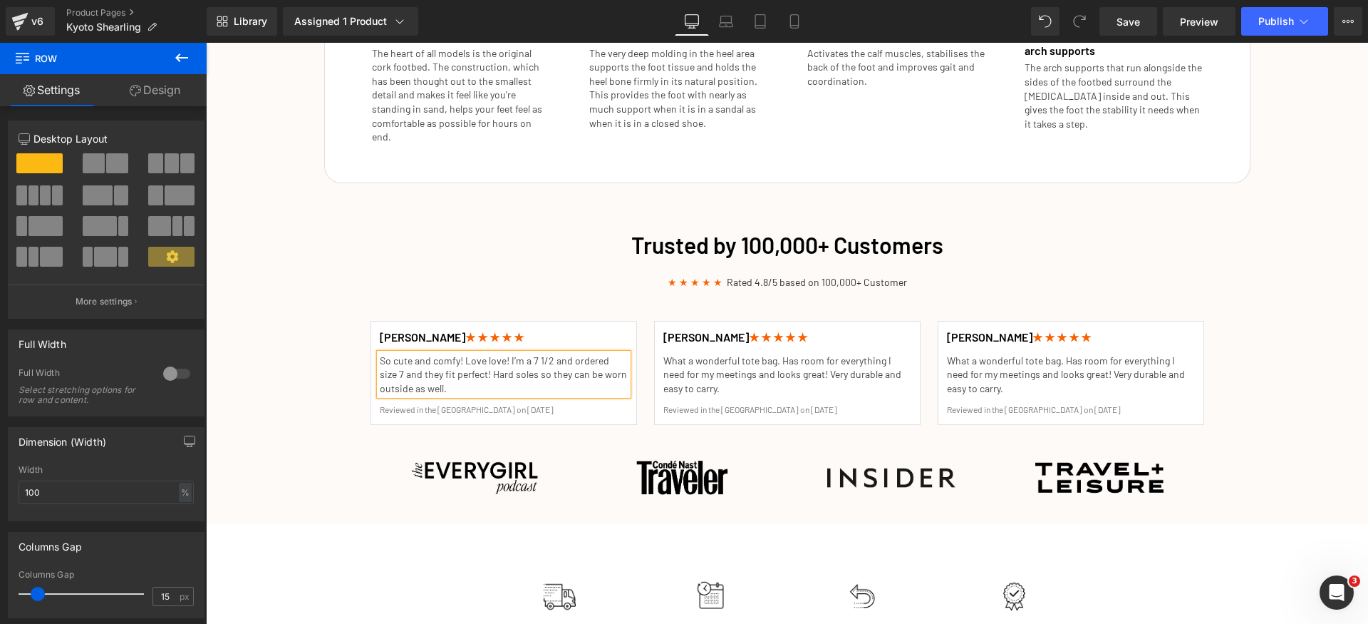
click at [324, 351] on div "Trusted by 100,000+ Customers Heading ★ ★ ★ ★ ★ Rated 4.8/5 based on 100,000+ C…" at bounding box center [787, 368] width 1162 height 293
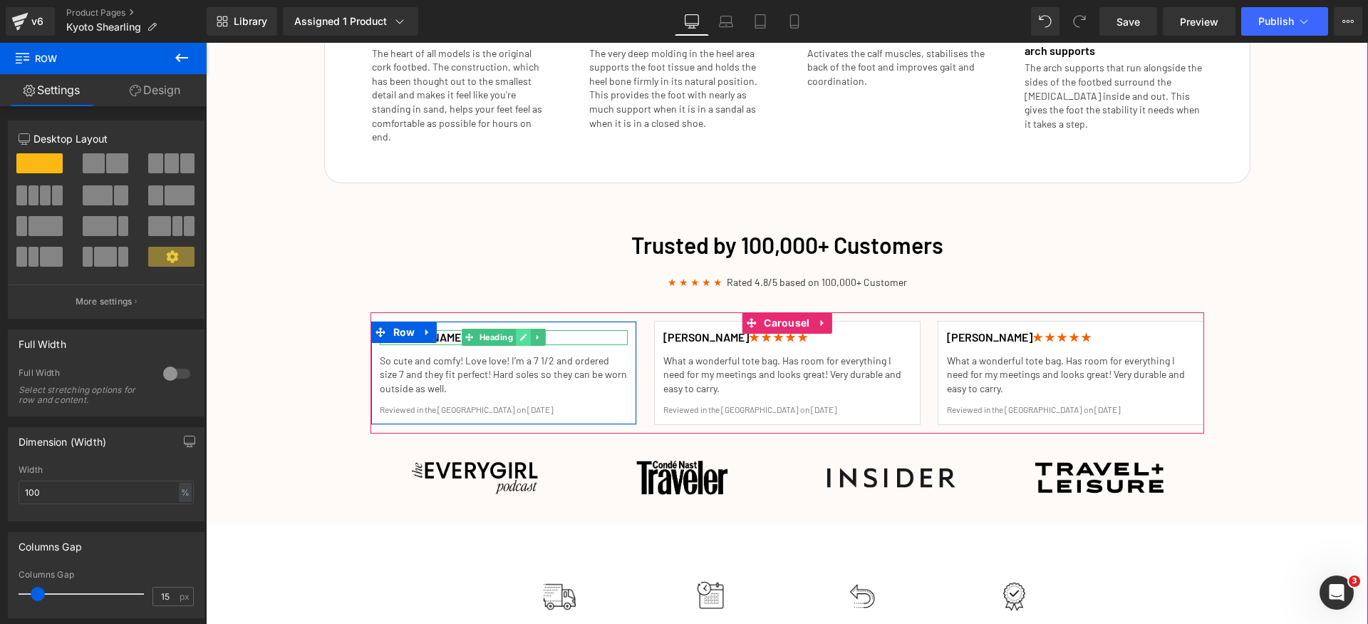
click at [516, 329] on link at bounding box center [523, 337] width 15 height 17
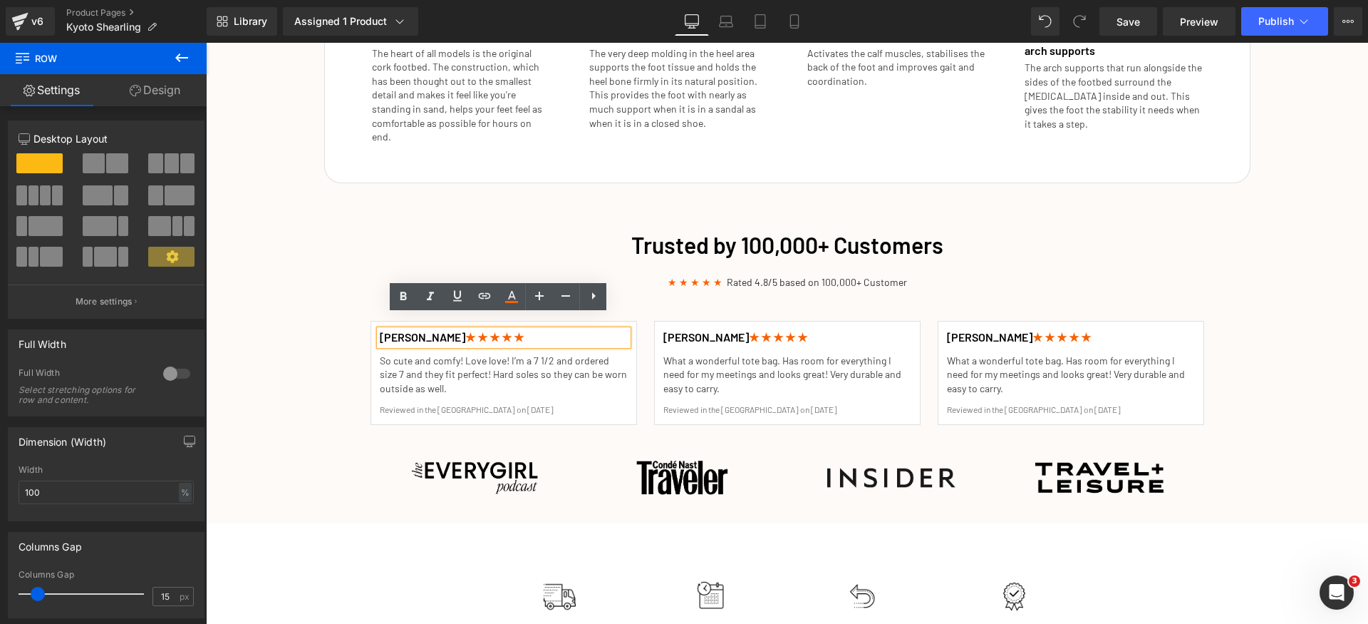
click at [465, 330] on span "★ ★ ★ ★ ★" at bounding box center [494, 337] width 58 height 14
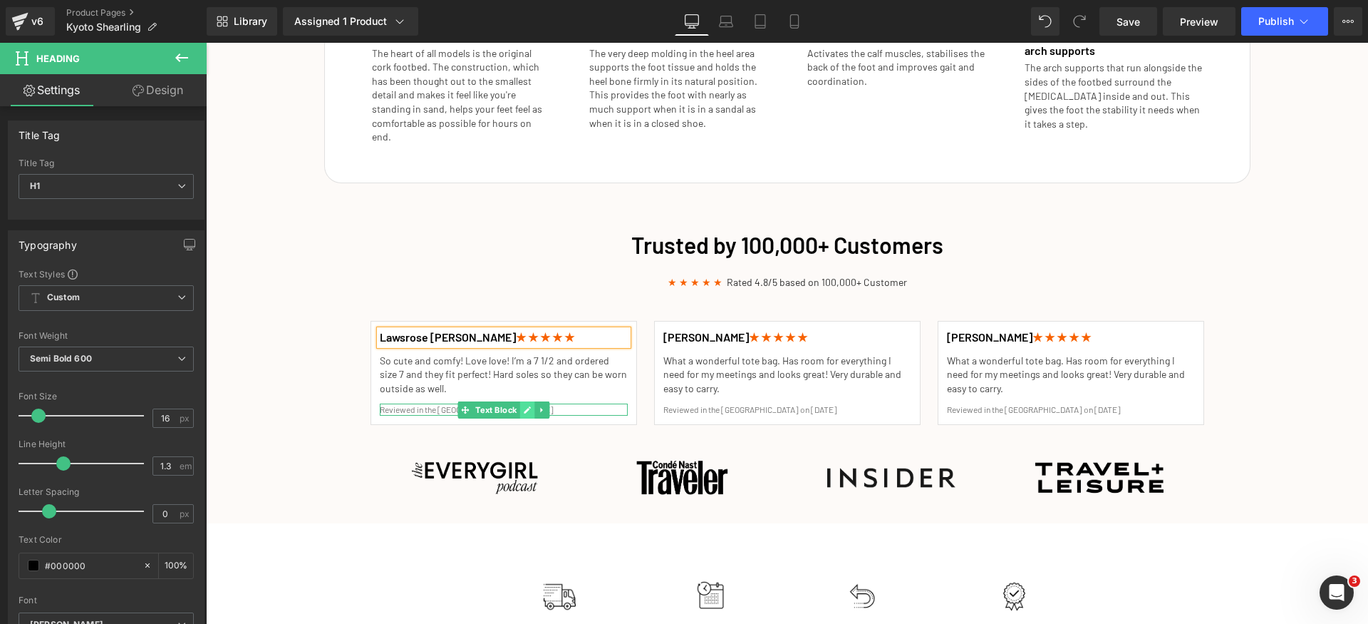
click at [524, 406] on icon at bounding box center [527, 409] width 7 height 7
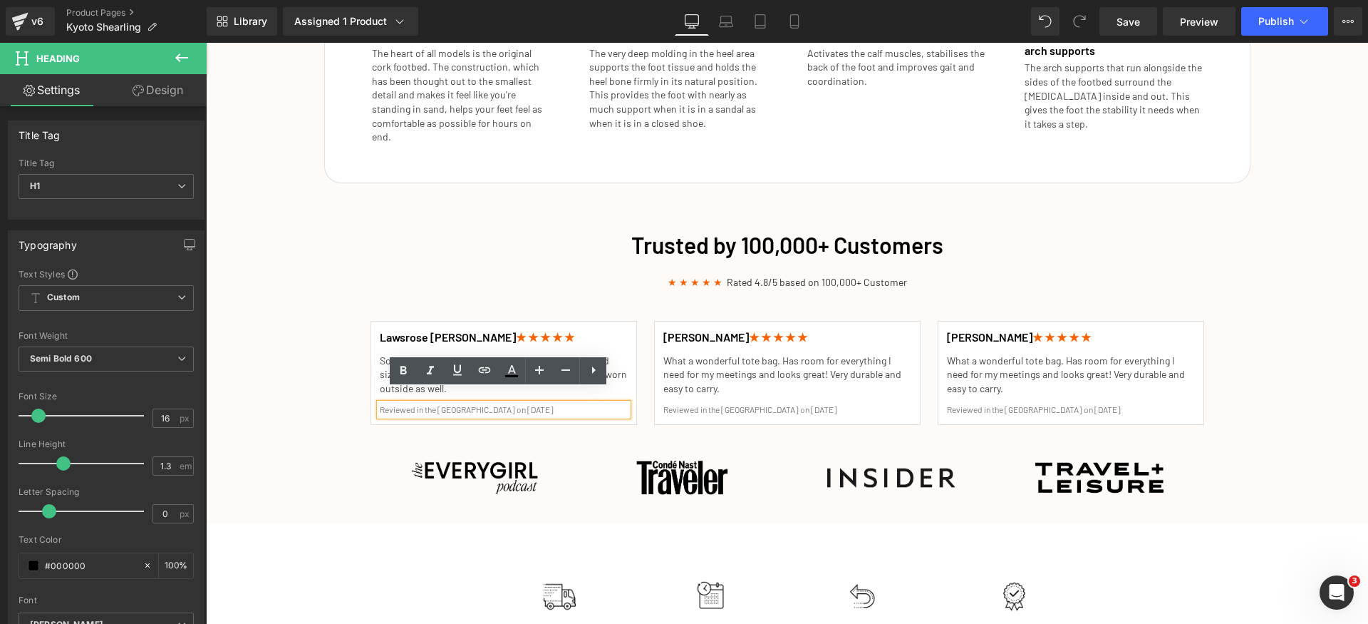
click at [508, 403] on p "Reviewed in the [GEOGRAPHIC_DATA] on [DATE]" at bounding box center [504, 409] width 248 height 12
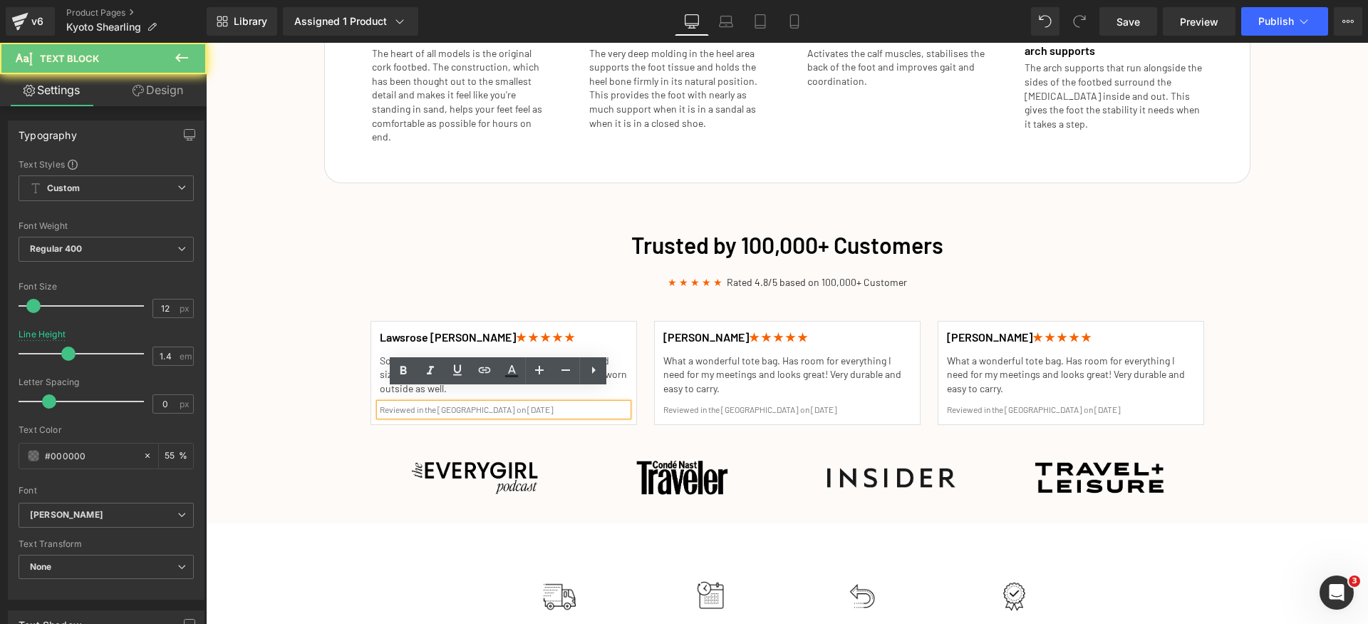
drag, startPoint x: 498, startPoint y: 397, endPoint x: 577, endPoint y: 395, distance: 79.1
click at [577, 403] on p "Reviewed in the [GEOGRAPHIC_DATA] on [DATE]" at bounding box center [504, 409] width 248 height 12
paste div
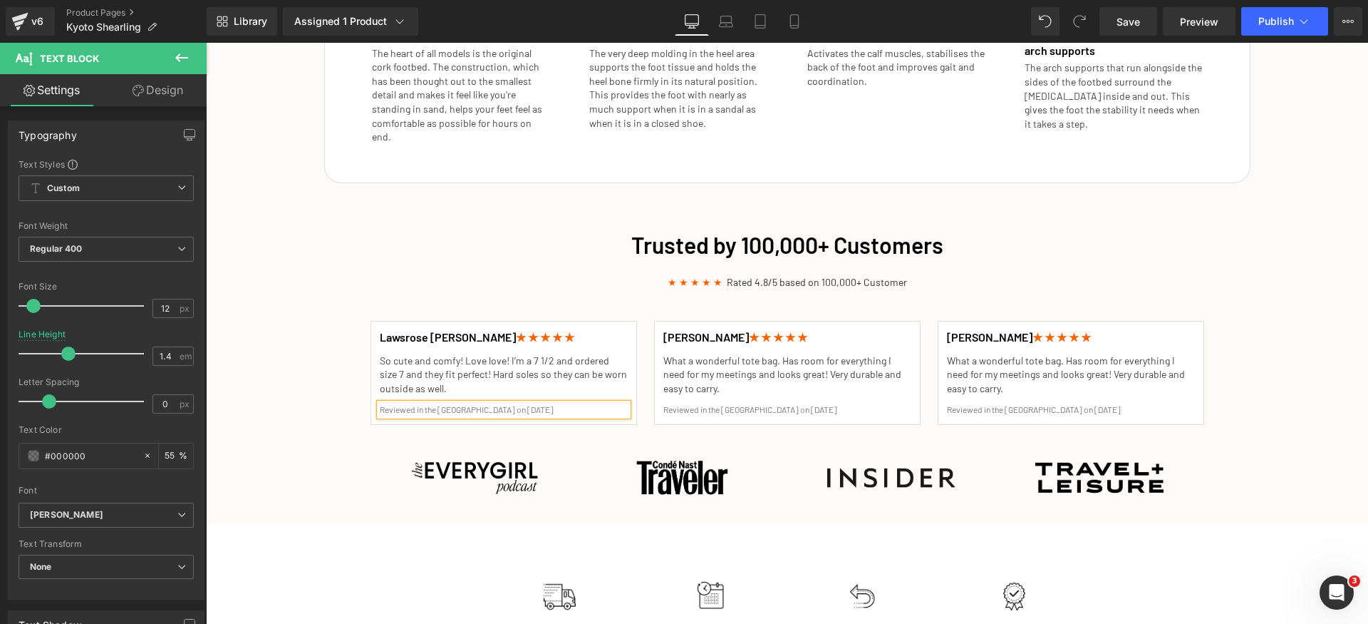
click at [320, 404] on div "Trusted by 100,000+ Customers Heading ★ ★ ★ ★ ★ Rated 4.8/5 based on 100,000+ C…" at bounding box center [787, 368] width 1162 height 293
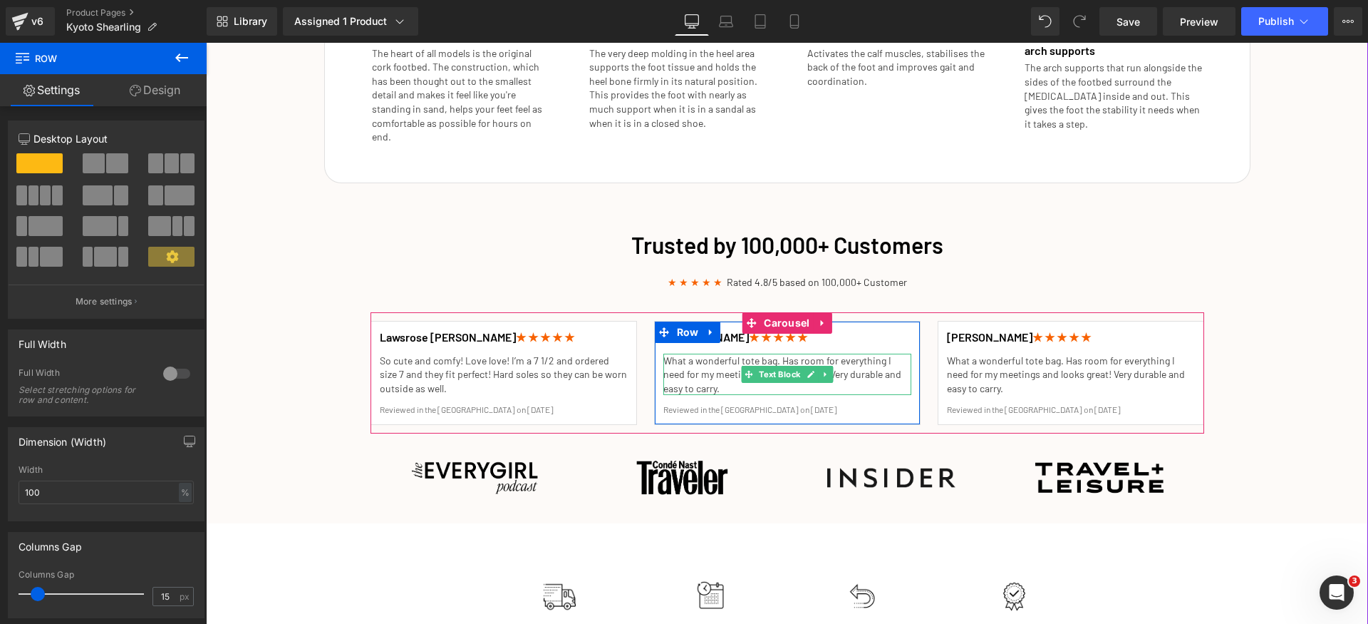
click at [715, 358] on p "What a wonderful tote bag. Has room for everything I need for my meetings and l…" at bounding box center [787, 374] width 248 height 42
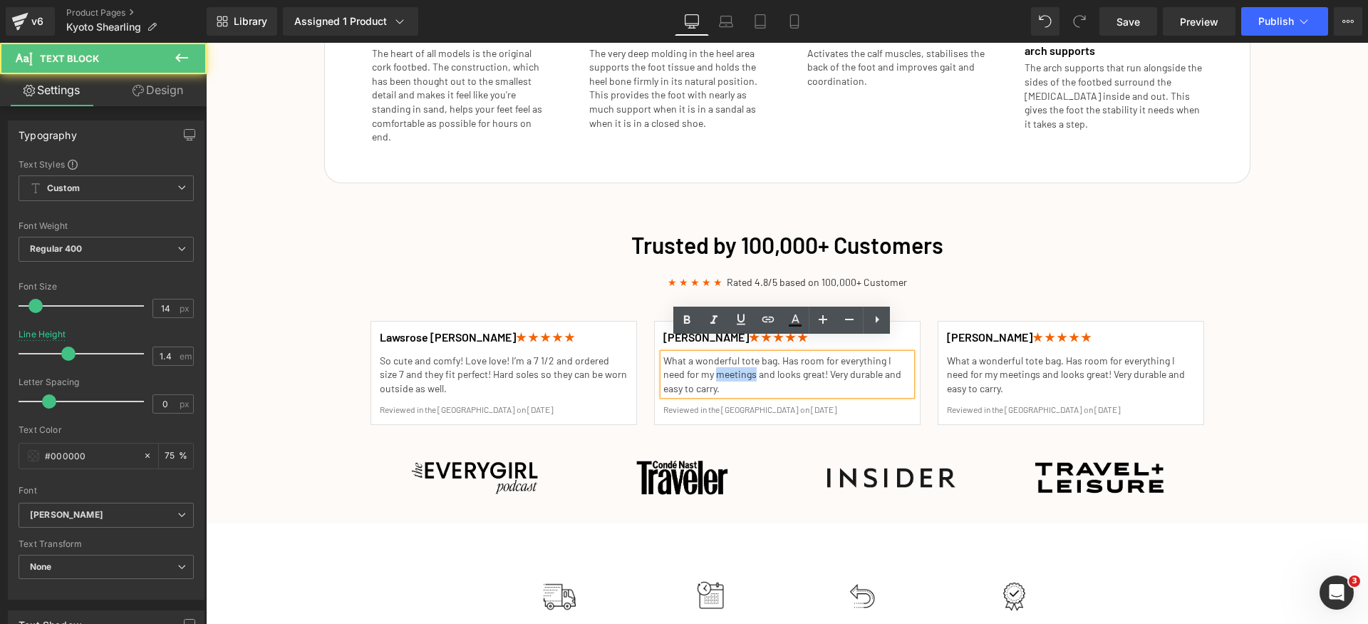
click at [715, 357] on p "What a wonderful tote bag. Has room for everything I need for my meetings and l…" at bounding box center [787, 374] width 248 height 42
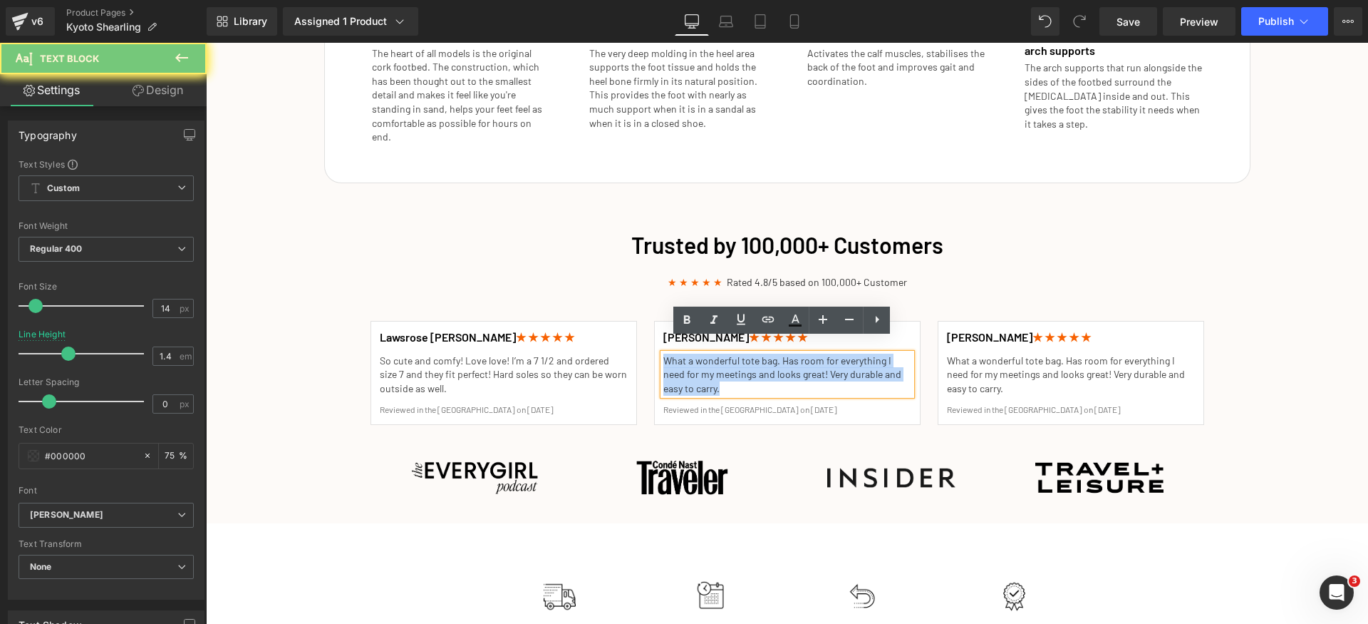
click at [715, 357] on p "What a wonderful tote bag. Has room for everything I need for my meetings and l…" at bounding box center [787, 374] width 248 height 42
paste div
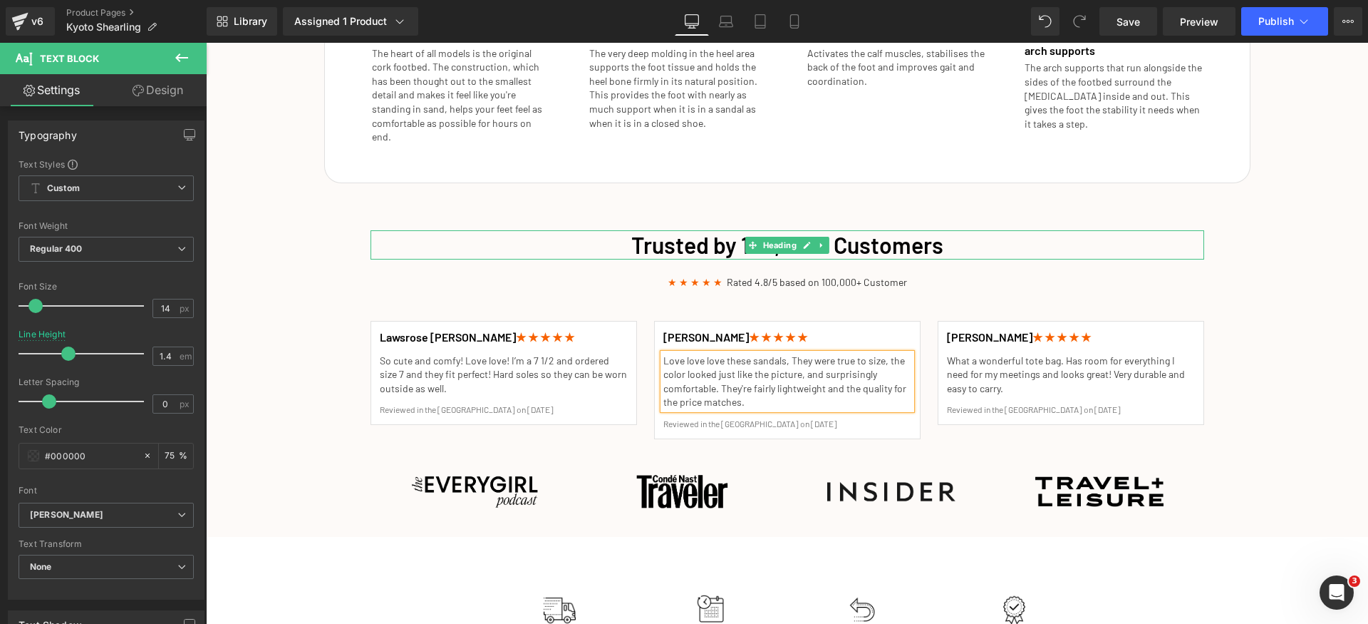
click at [1097, 235] on h1 "Trusted by 100,000+ Customers" at bounding box center [788, 245] width 834 height 30
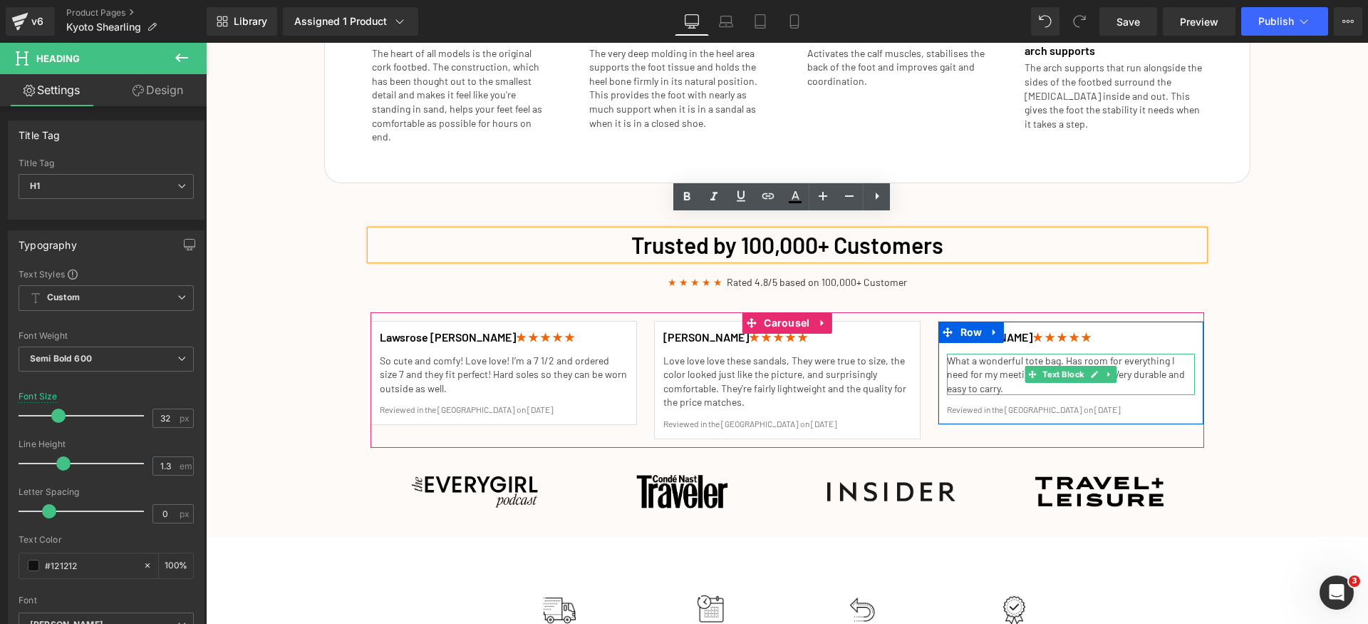
click at [971, 361] on p "What a wonderful tote bag. Has room for everything I need for my meetings and l…" at bounding box center [1071, 374] width 248 height 42
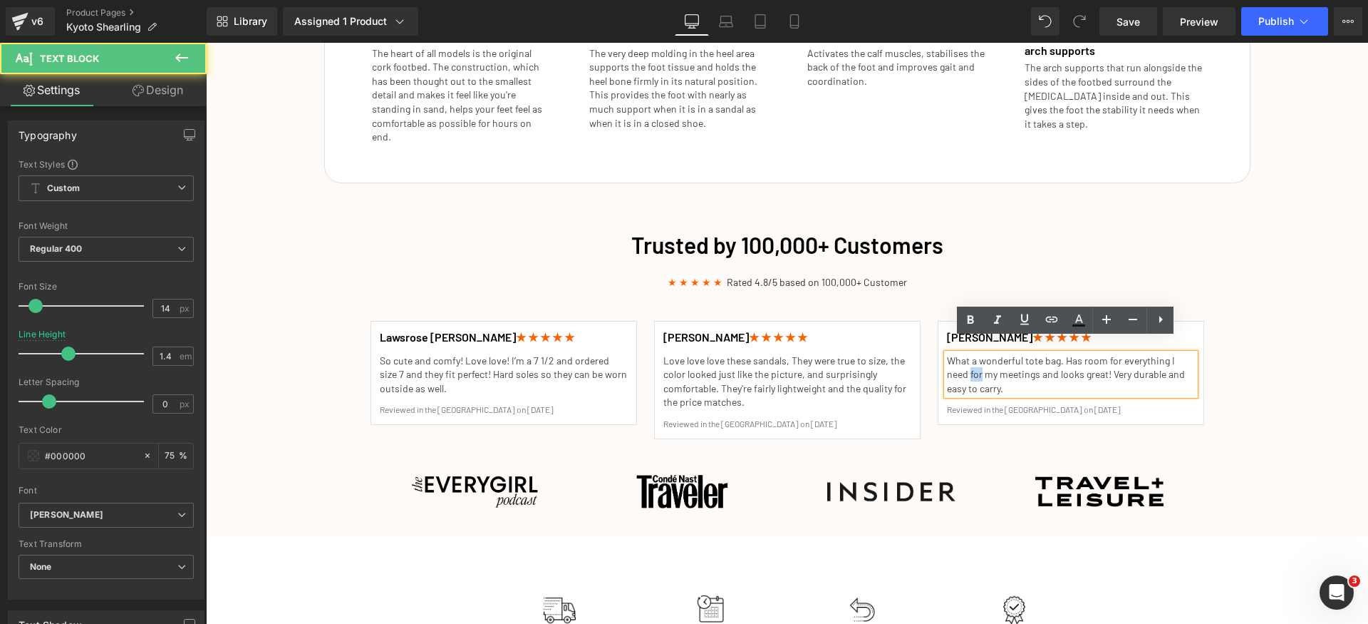
click at [971, 361] on p "What a wonderful tote bag. Has room for everything I need for my meetings and l…" at bounding box center [1071, 374] width 248 height 42
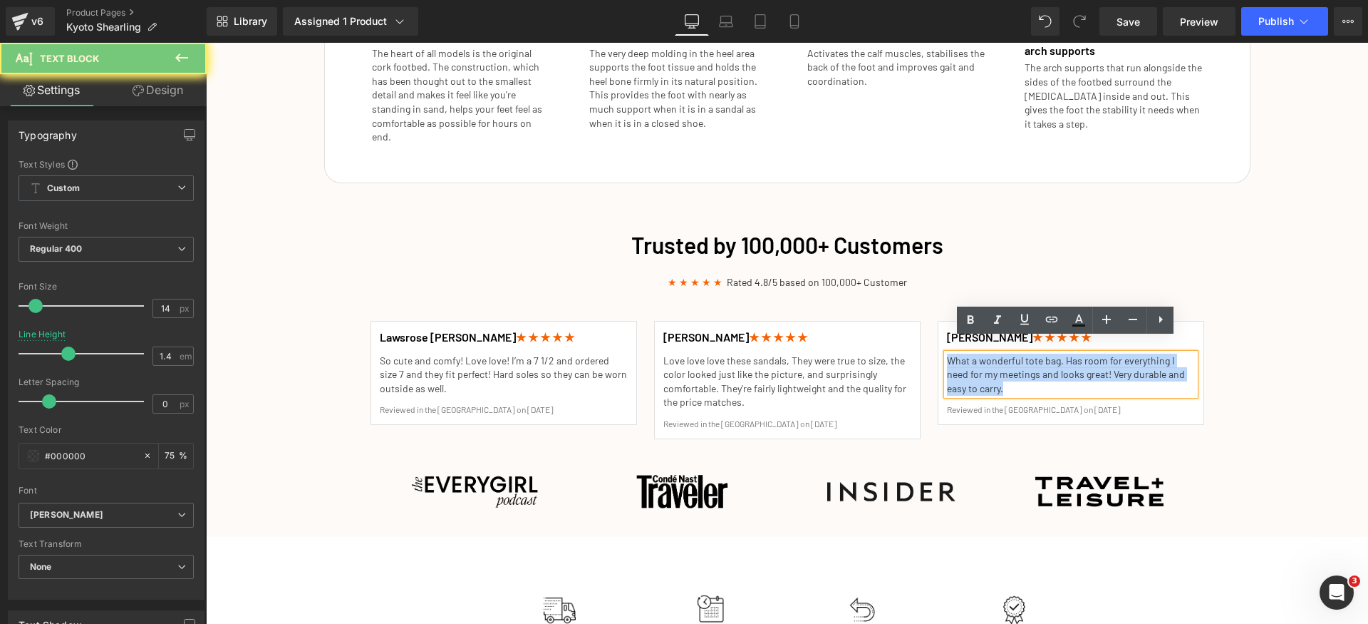
click at [971, 361] on p "What a wonderful tote bag. Has room for everything I need for my meetings and l…" at bounding box center [1071, 374] width 248 height 42
paste div
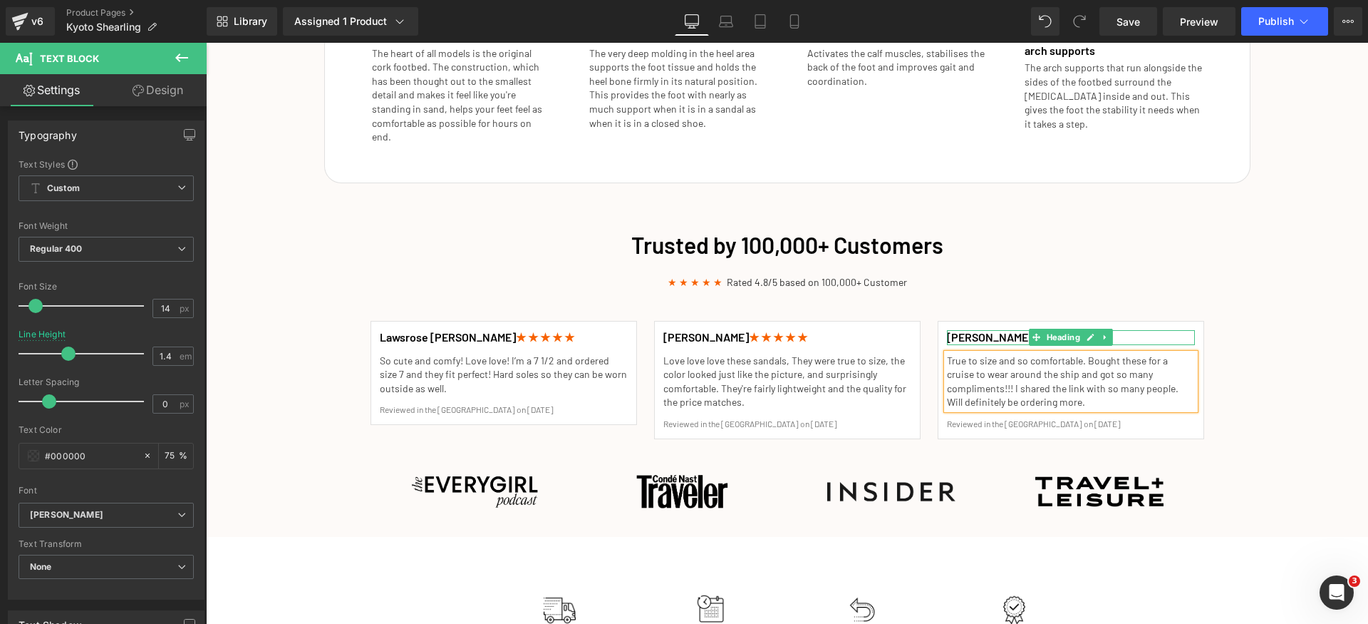
click at [1125, 330] on h1 "Monique J. ★ ★ ★ ★ ★" at bounding box center [1071, 337] width 248 height 15
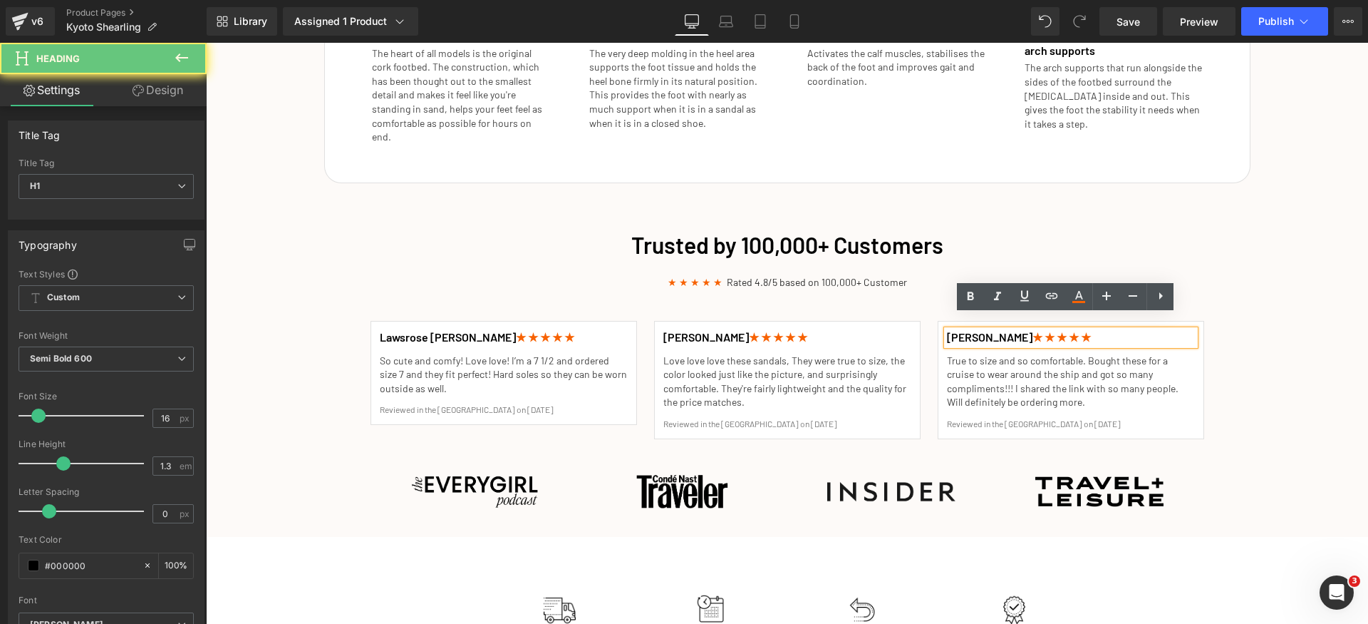
click at [1120, 330] on h1 "Monique J. ★ ★ ★ ★ ★" at bounding box center [1071, 337] width 248 height 15
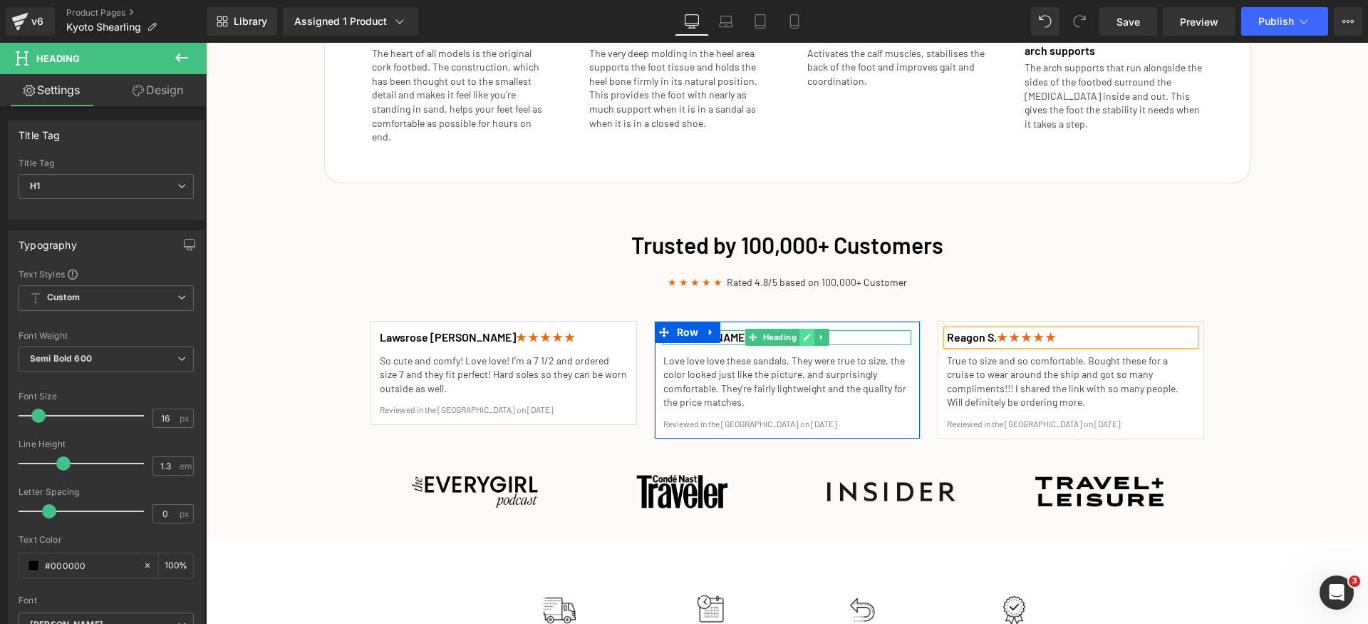
click at [805, 333] on icon at bounding box center [807, 337] width 8 height 9
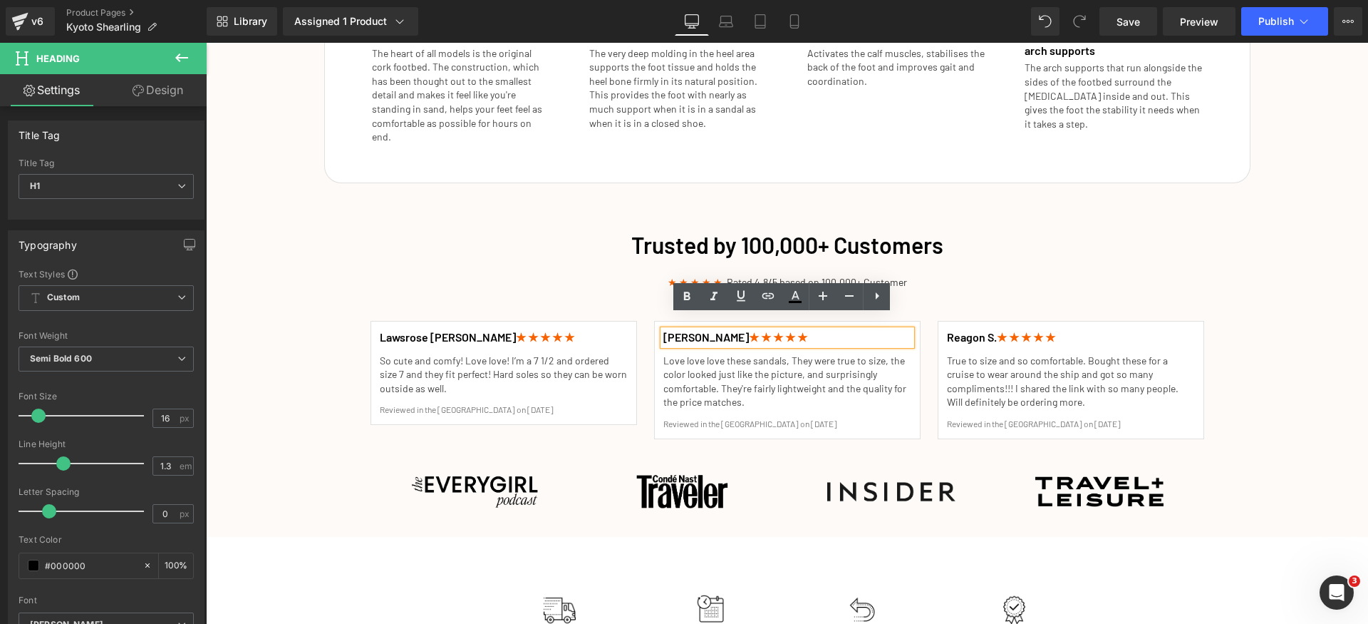
click at [707, 324] on link at bounding box center [706, 332] width 15 height 17
click at [797, 330] on h1 "Monique J. ★ ★ ★ ★ ★" at bounding box center [787, 337] width 248 height 15
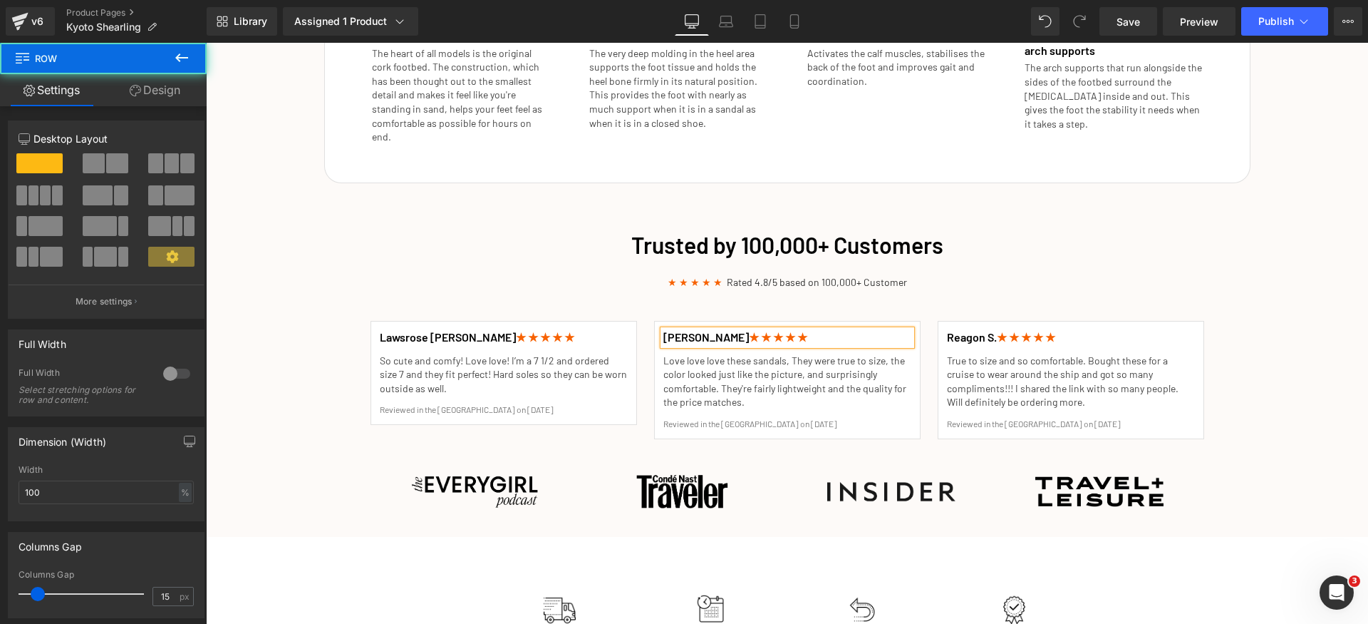
click at [1306, 395] on div "Trusted by 100,000+ Customers Heading ★ ★ ★ ★ ★ Rated 4.8/5 based on 100,000+ C…" at bounding box center [787, 375] width 1162 height 306
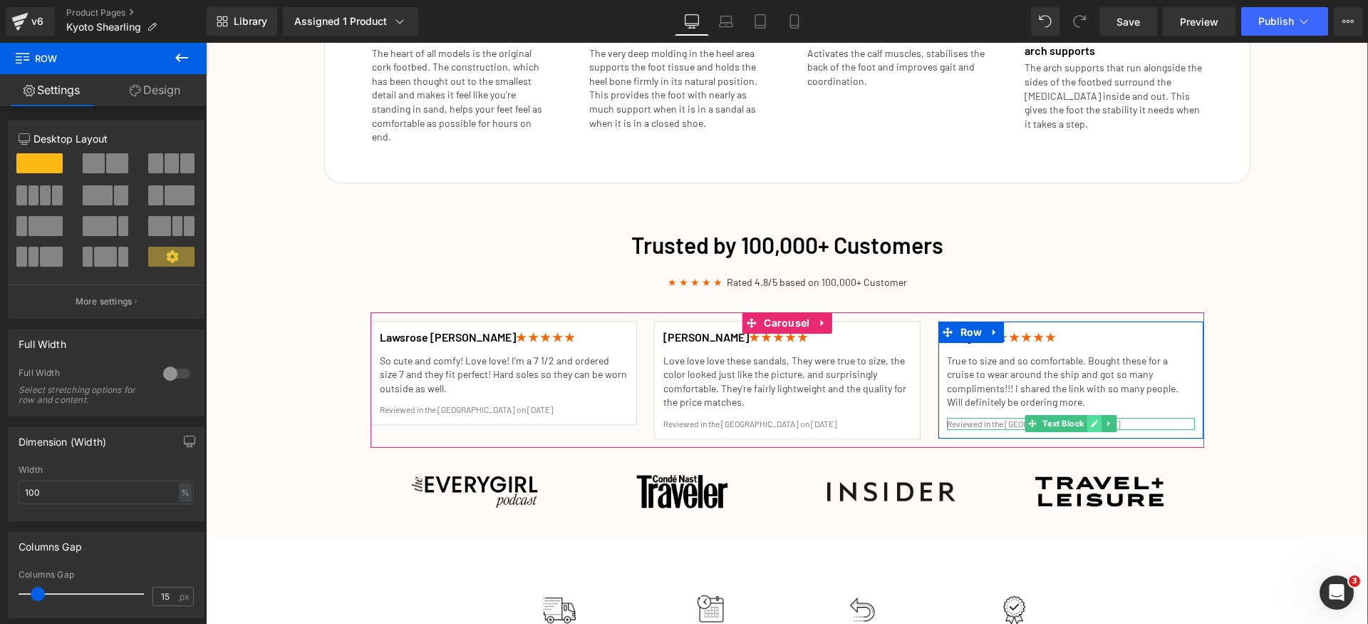
click at [1092, 419] on icon at bounding box center [1094, 423] width 8 height 9
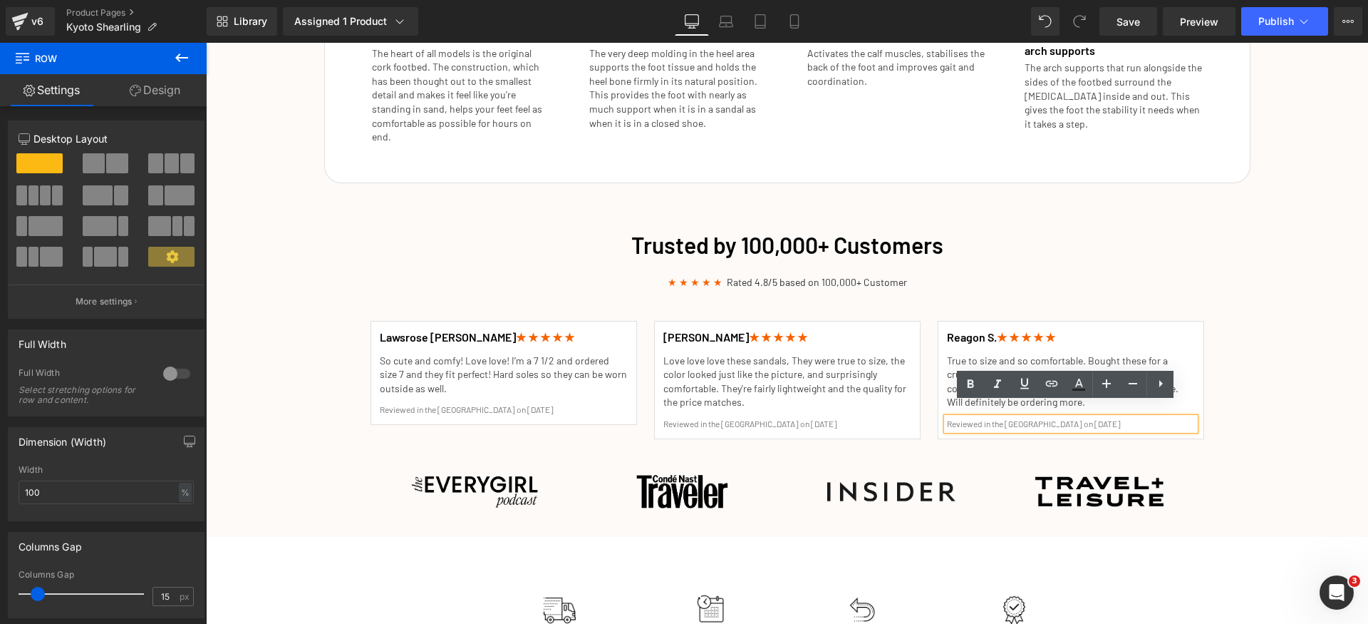
click at [1075, 418] on p "Reviewed in the [GEOGRAPHIC_DATA] on [DATE]" at bounding box center [1071, 424] width 248 height 12
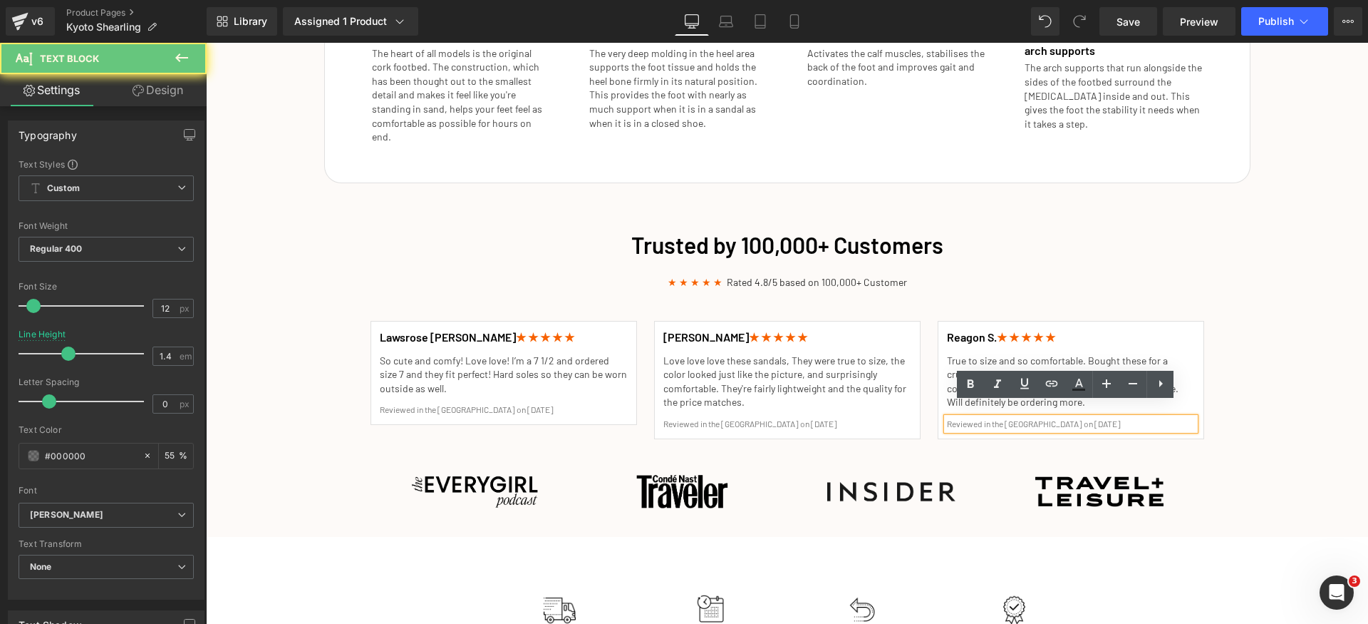
drag, startPoint x: 1066, startPoint y: 410, endPoint x: 1163, endPoint y: 414, distance: 97.0
click at [1163, 418] on p "Reviewed in the [GEOGRAPHIC_DATA] on [DATE]" at bounding box center [1071, 424] width 248 height 12
paste div
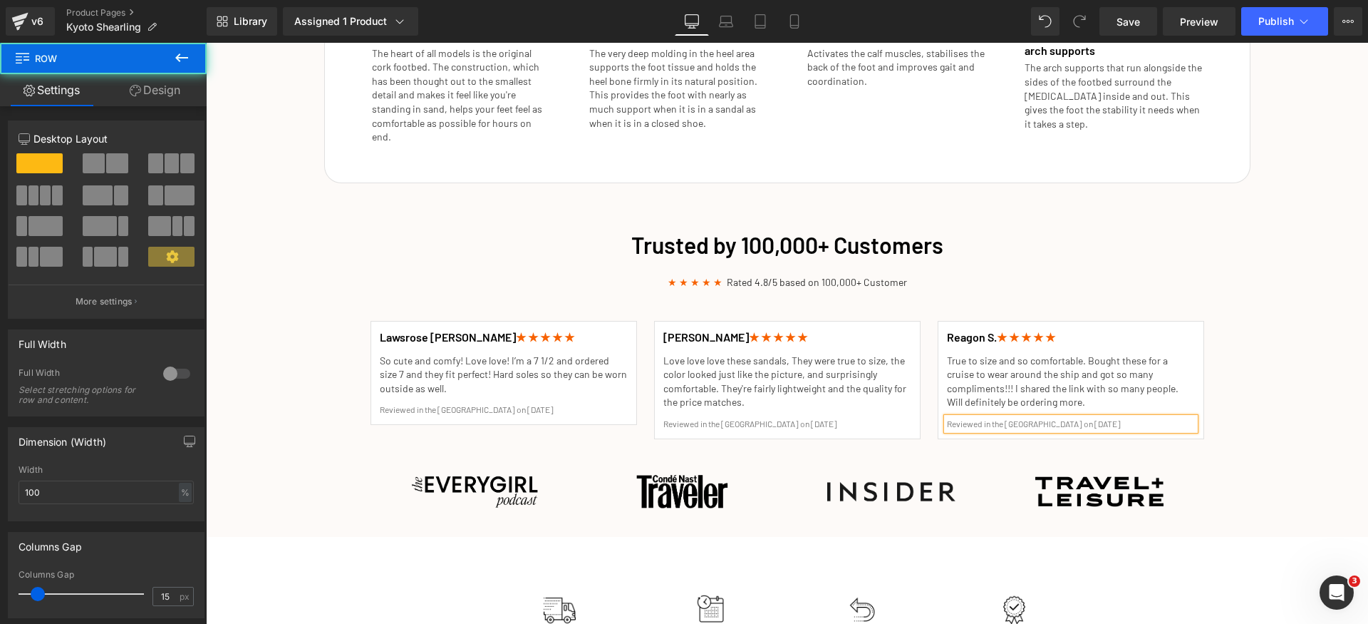
click at [1271, 418] on div "Trusted by 100,000+ Customers Heading ★ ★ ★ ★ ★ Rated 4.8/5 based on 100,000+ C…" at bounding box center [787, 375] width 1162 height 306
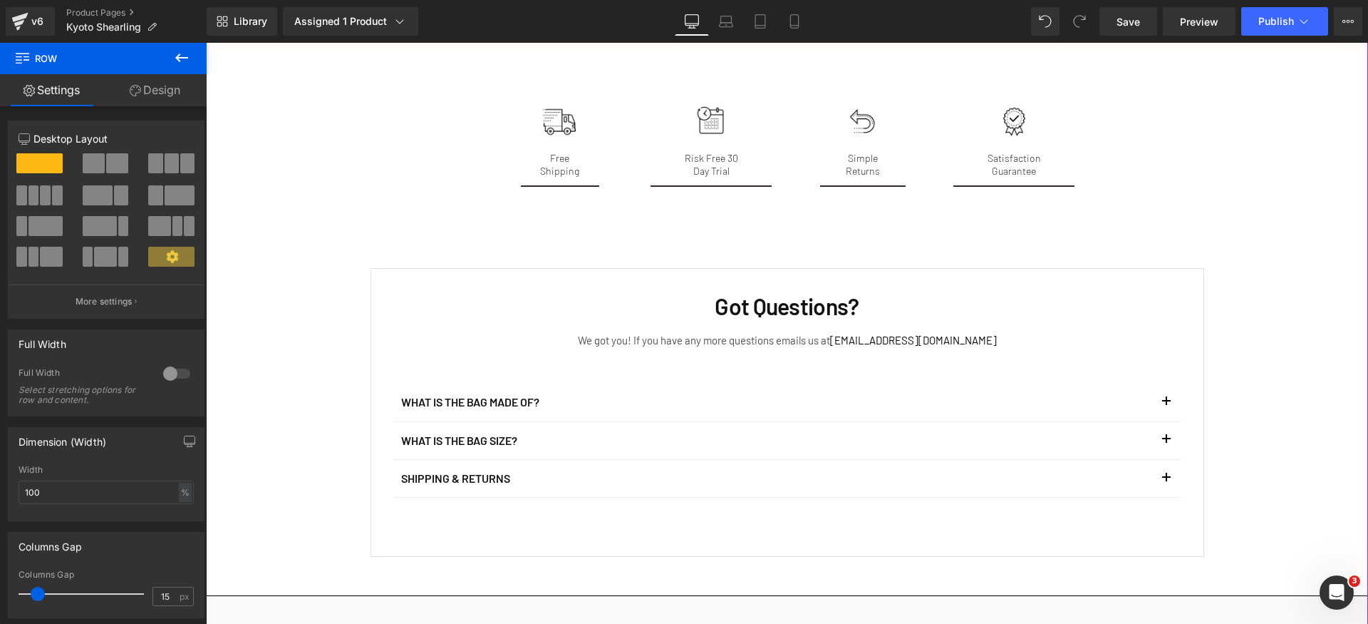
scroll to position [2277, 0]
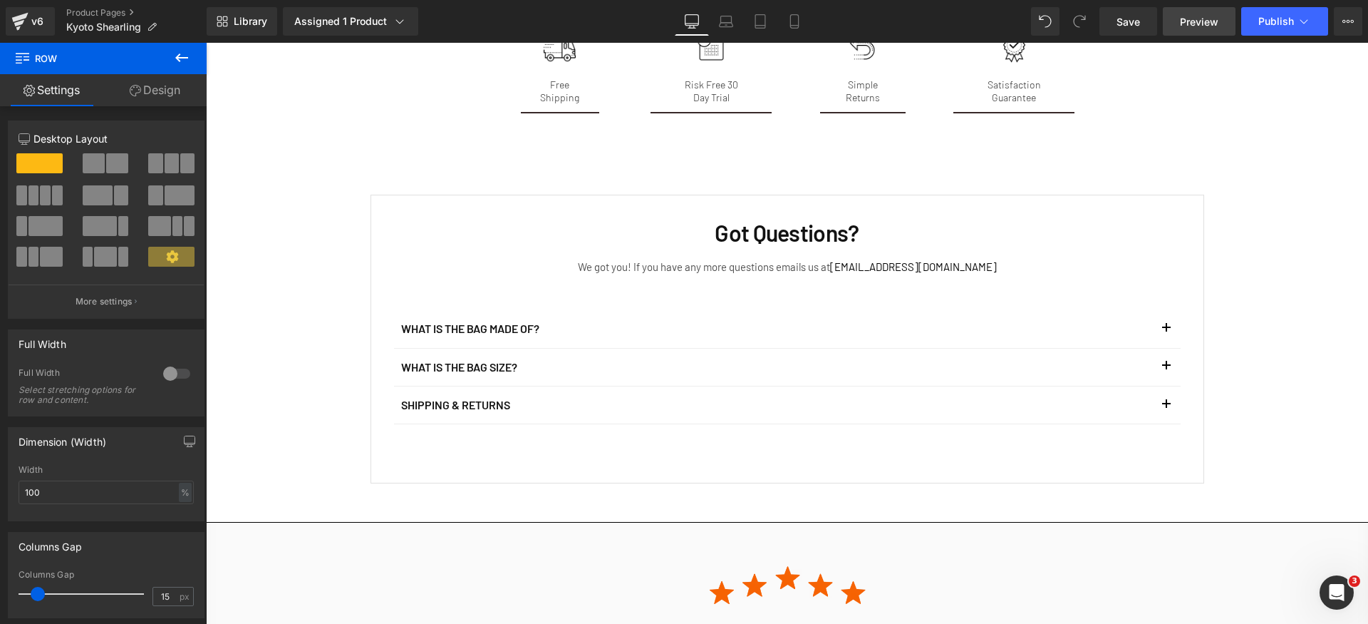
drag, startPoint x: 1136, startPoint y: 23, endPoint x: 1193, endPoint y: 21, distance: 57.0
click at [1136, 22] on span "Save" at bounding box center [1129, 21] width 24 height 15
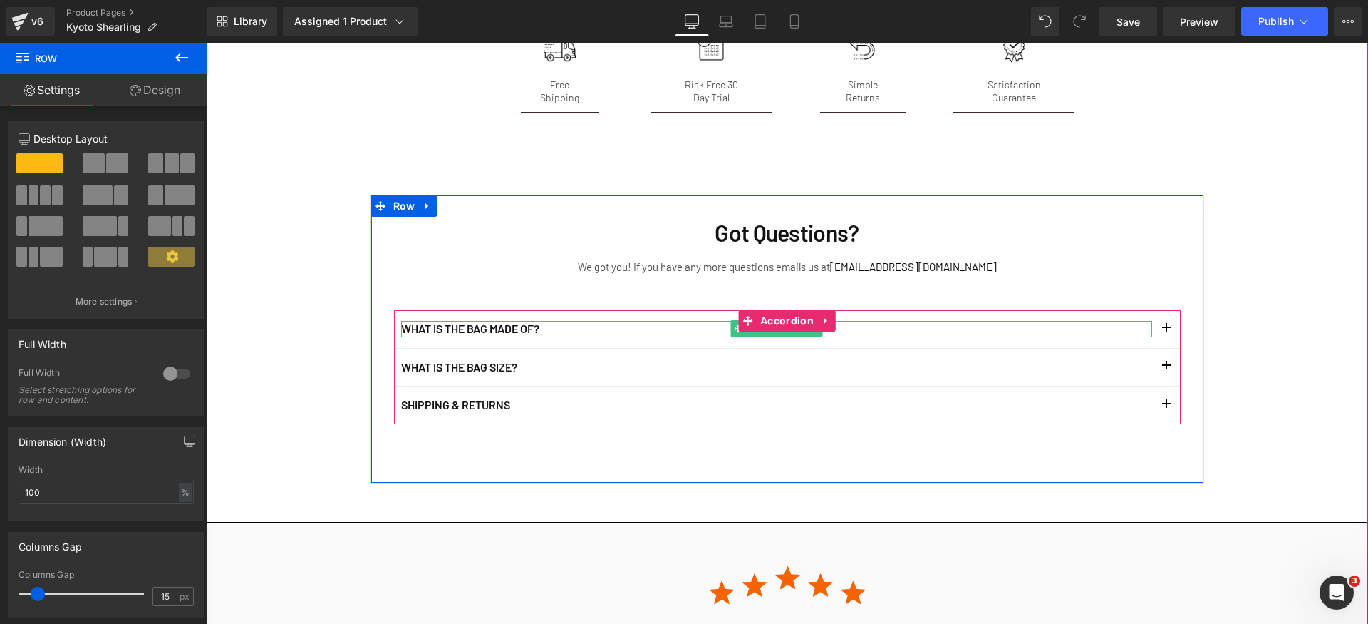
click at [469, 321] on p "WHAT IS THE BAG MADE OF?" at bounding box center [776, 329] width 751 height 16
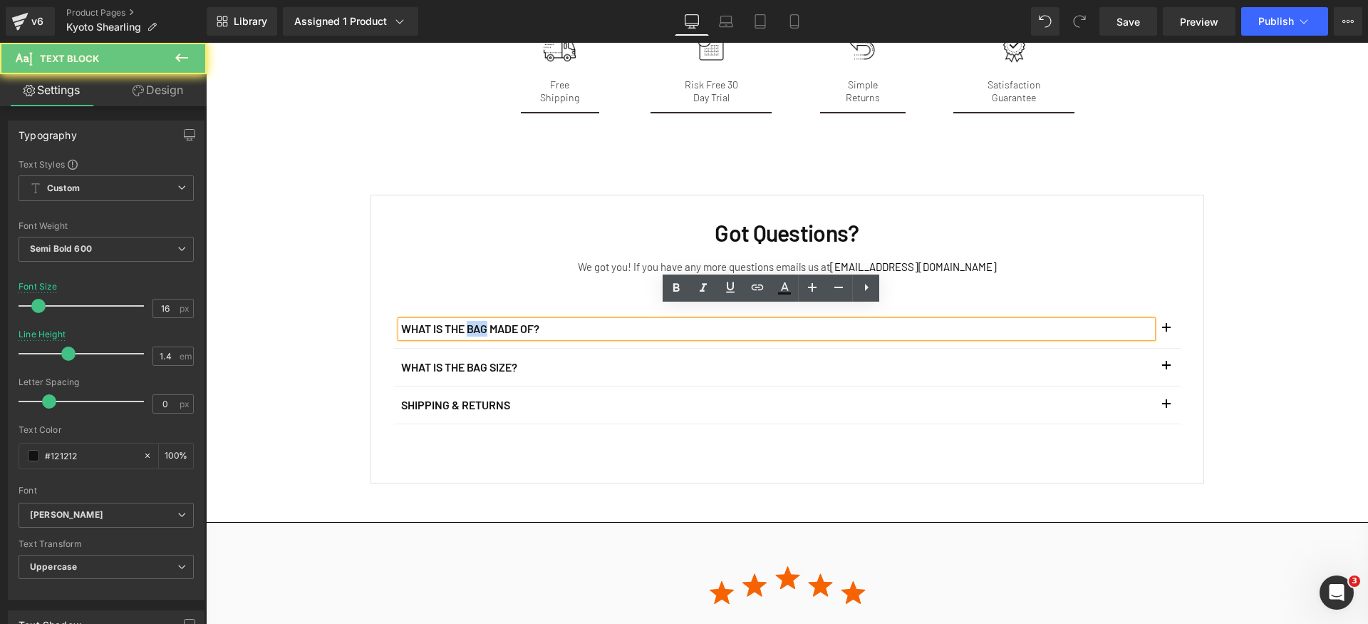
click at [469, 321] on p "WHAT IS THE BAG MADE OF?" at bounding box center [776, 329] width 751 height 16
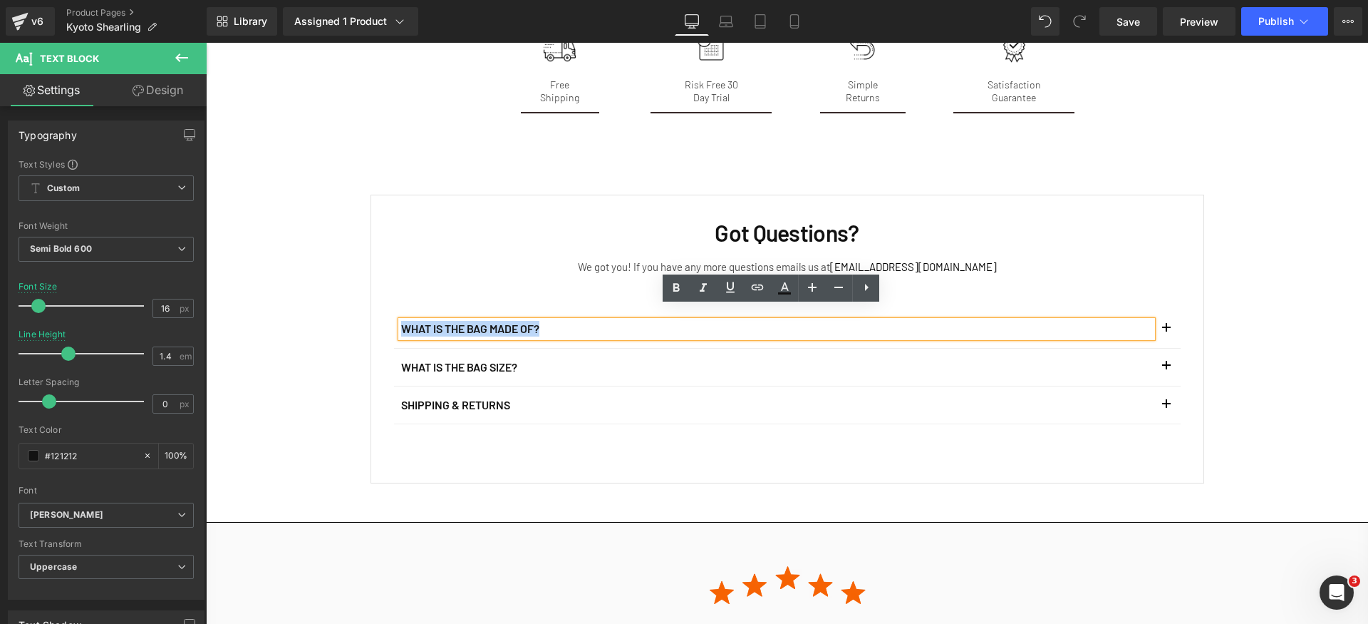
paste div
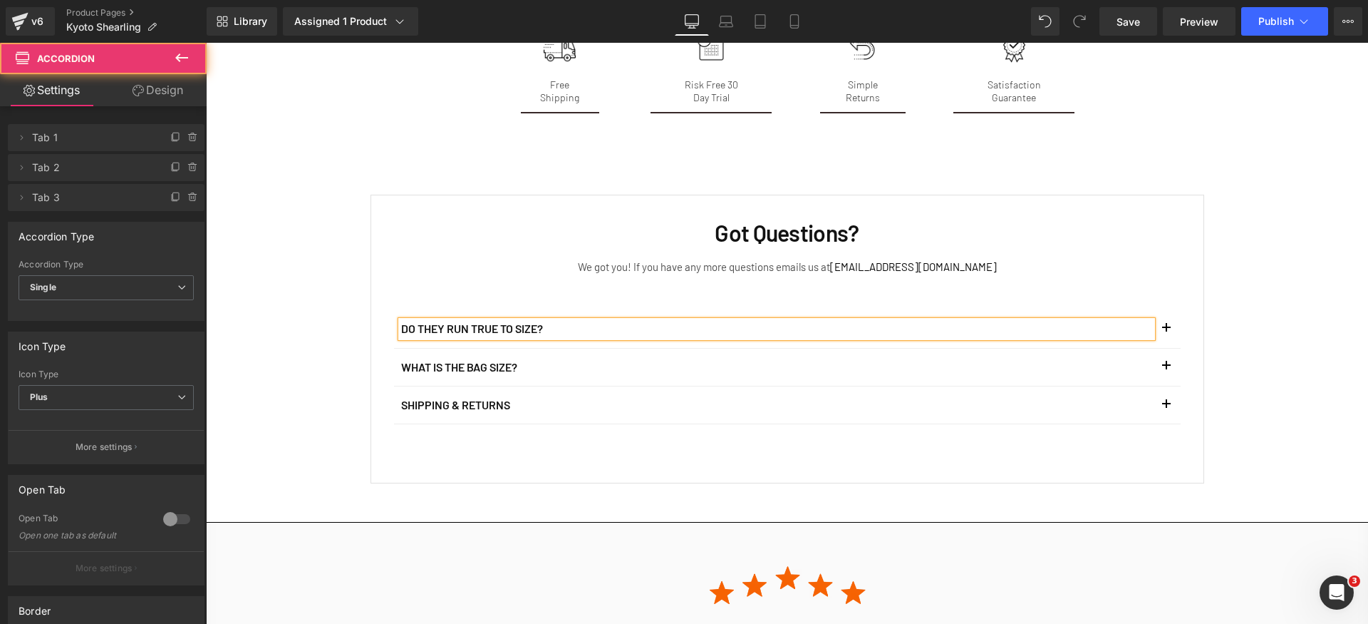
click at [1164, 319] on button "button" at bounding box center [1166, 328] width 29 height 37
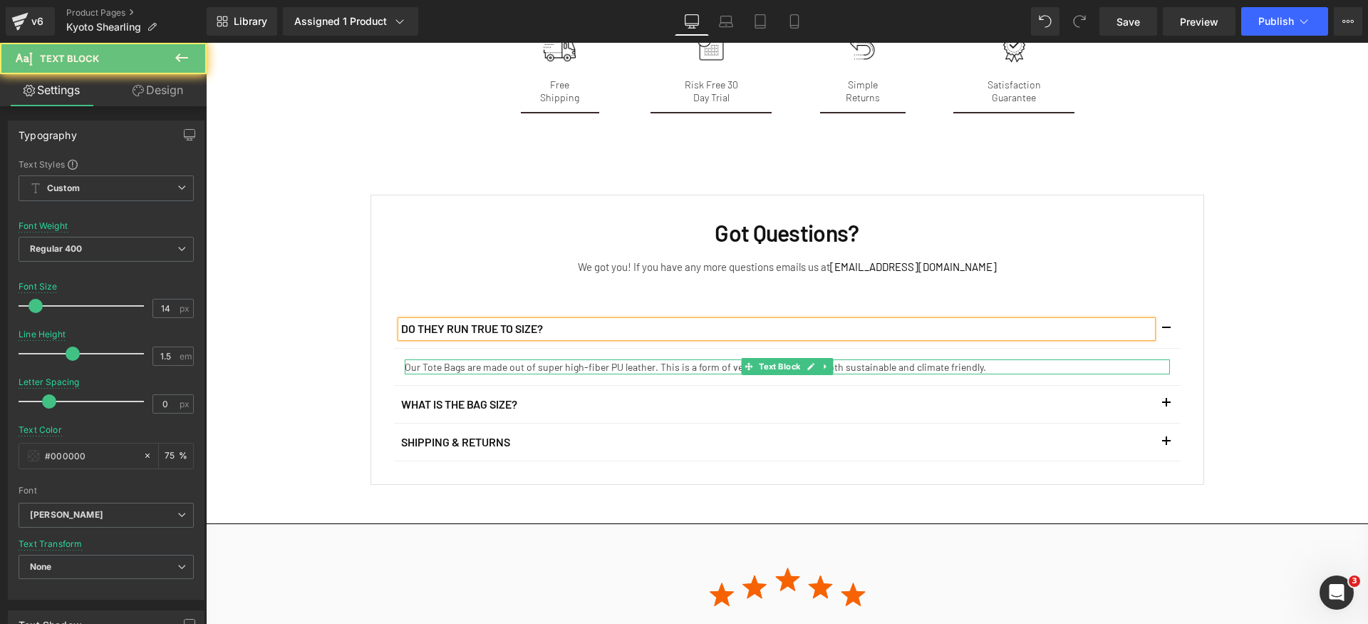
click at [568, 359] on p "Our Tote Bags are made out of super high-fiber PU leather. This is a form of ve…" at bounding box center [787, 366] width 765 height 15
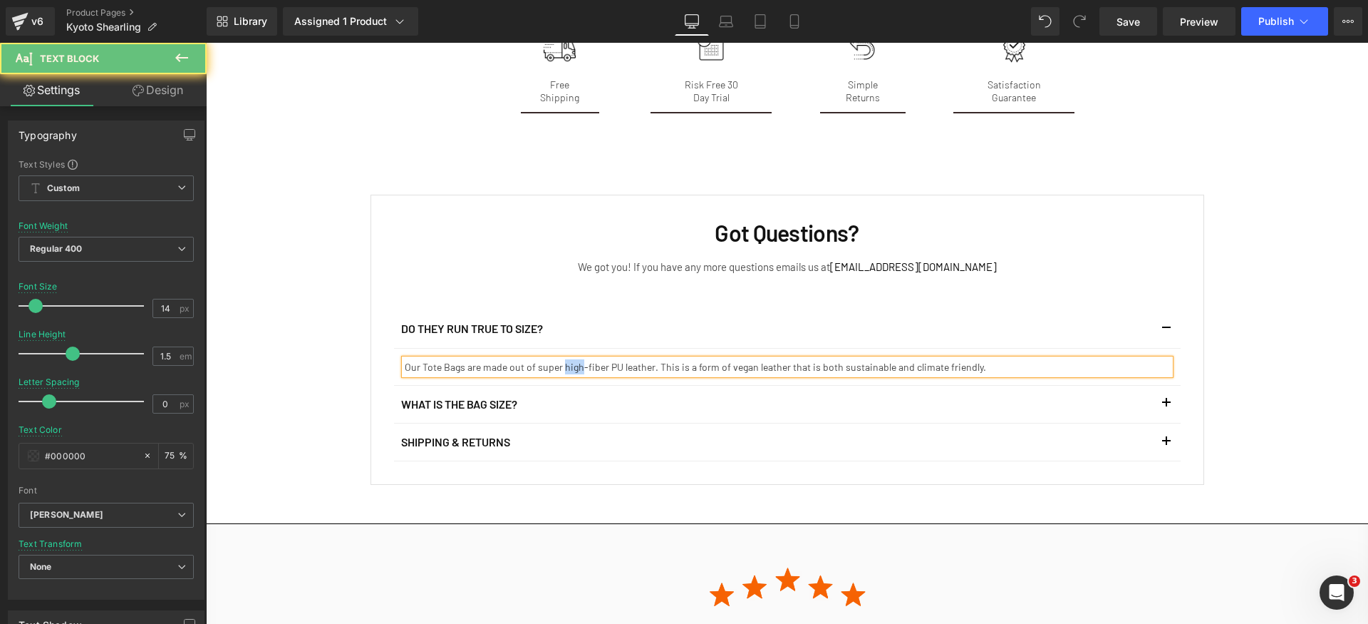
click at [568, 359] on p "Our Tote Bags are made out of super high-fiber PU leather. This is a form of ve…" at bounding box center [787, 366] width 765 height 15
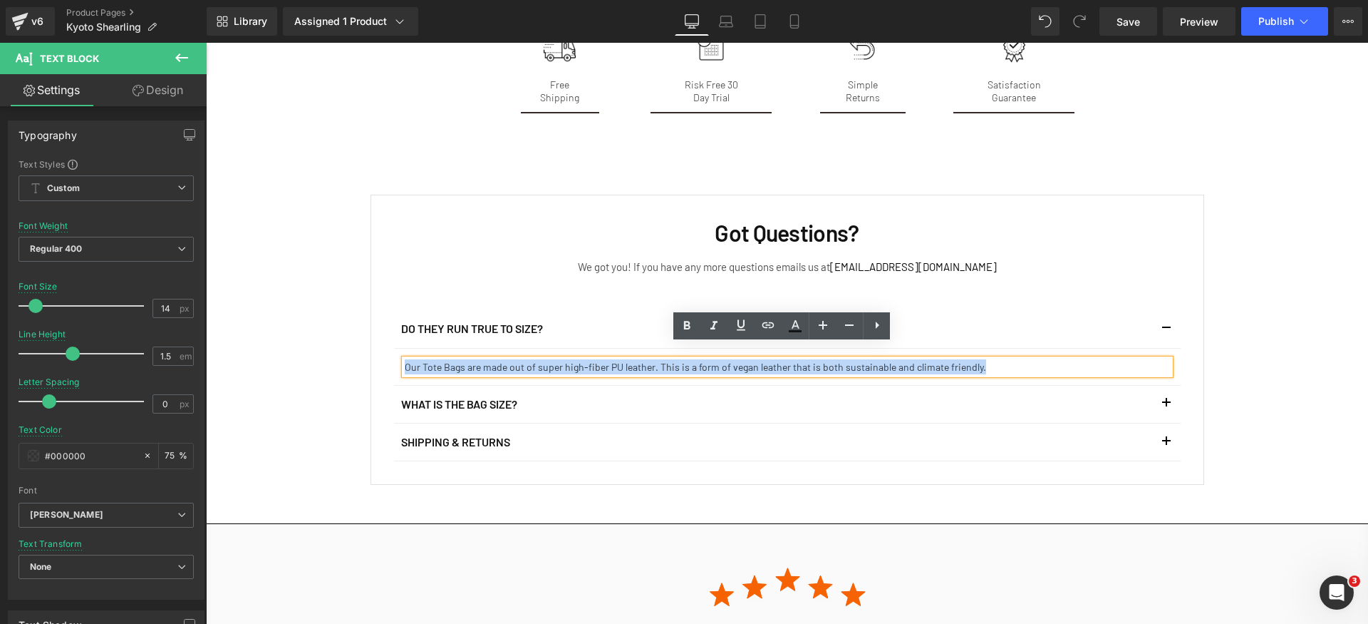
click at [568, 359] on p "Our Tote Bags are made out of super high-fiber PU leather. This is a form of ve…" at bounding box center [787, 366] width 765 height 15
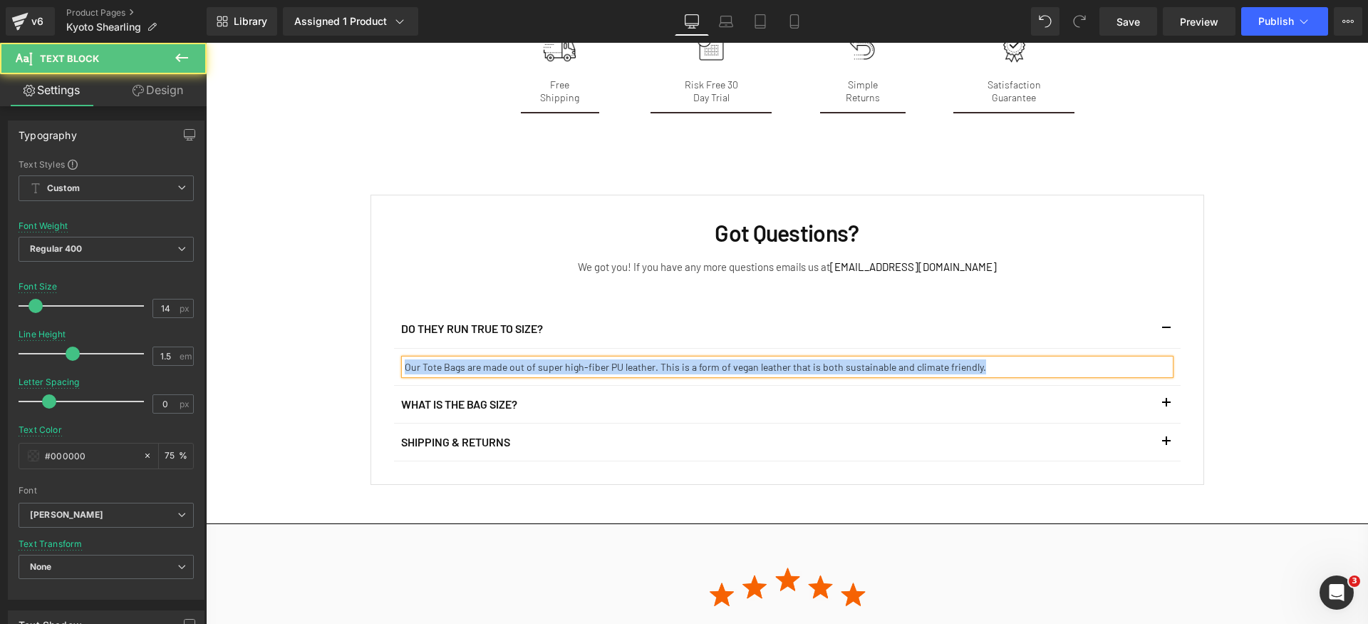
paste div
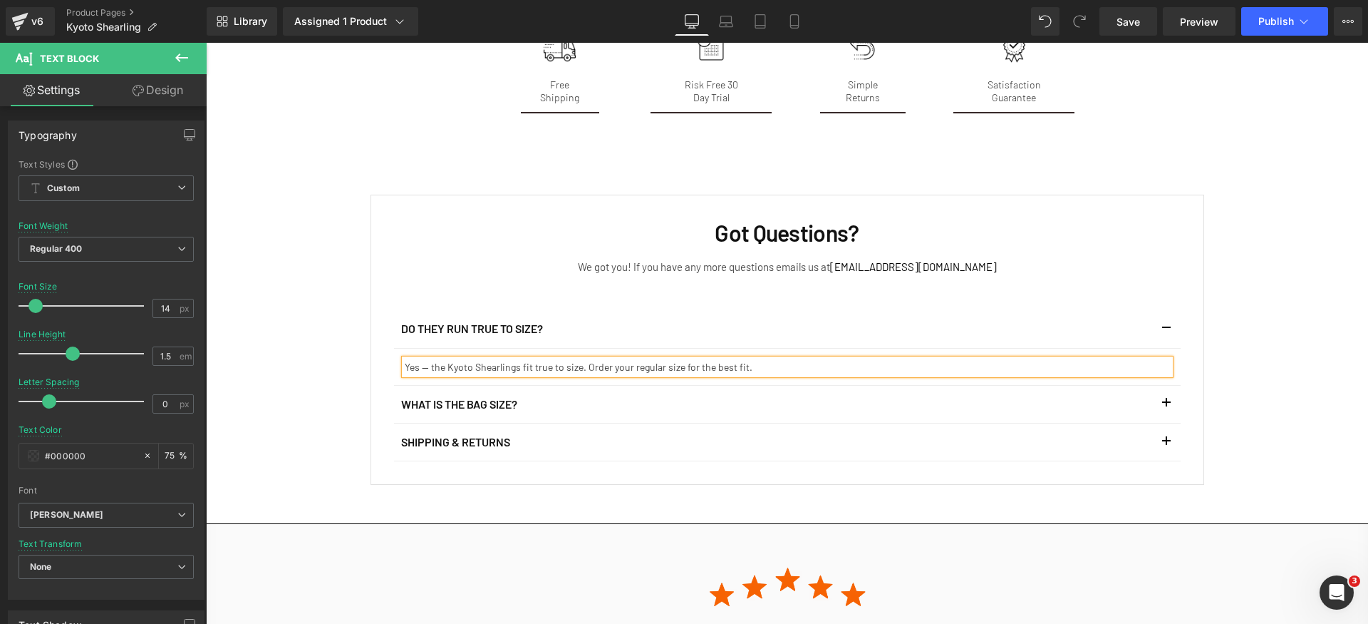
click at [426, 359] on p "Yes — the Kyoto Shearlings fit true to size. Order your regular size for the be…" at bounding box center [787, 366] width 765 height 15
click at [482, 396] on p "WHAT IS THE BAG SIZE?" at bounding box center [776, 404] width 751 height 16
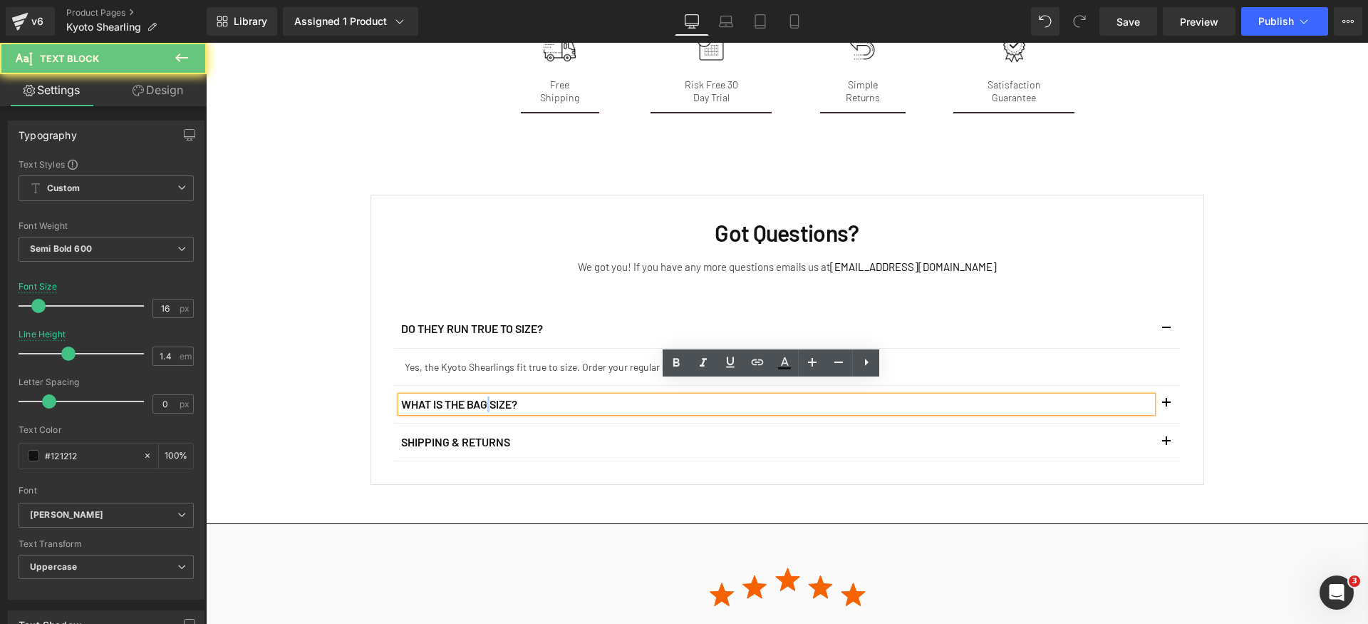
click at [482, 396] on p "WHAT IS THE BAG SIZE?" at bounding box center [776, 404] width 751 height 16
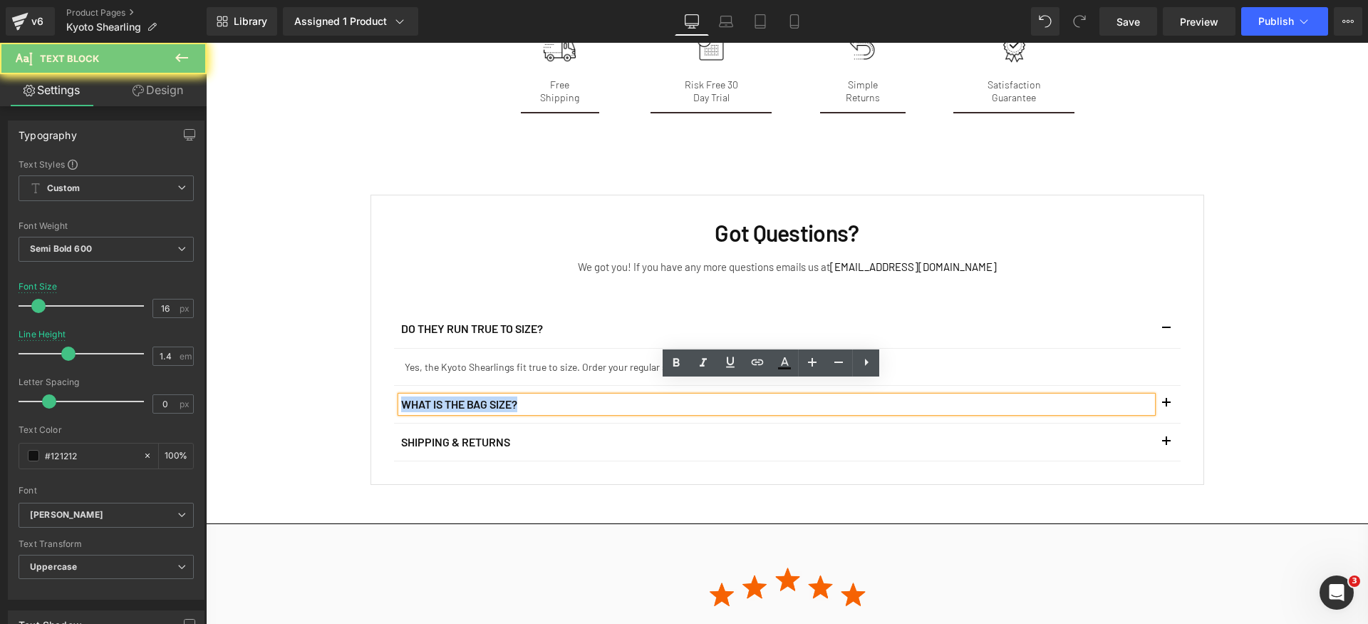
paste div
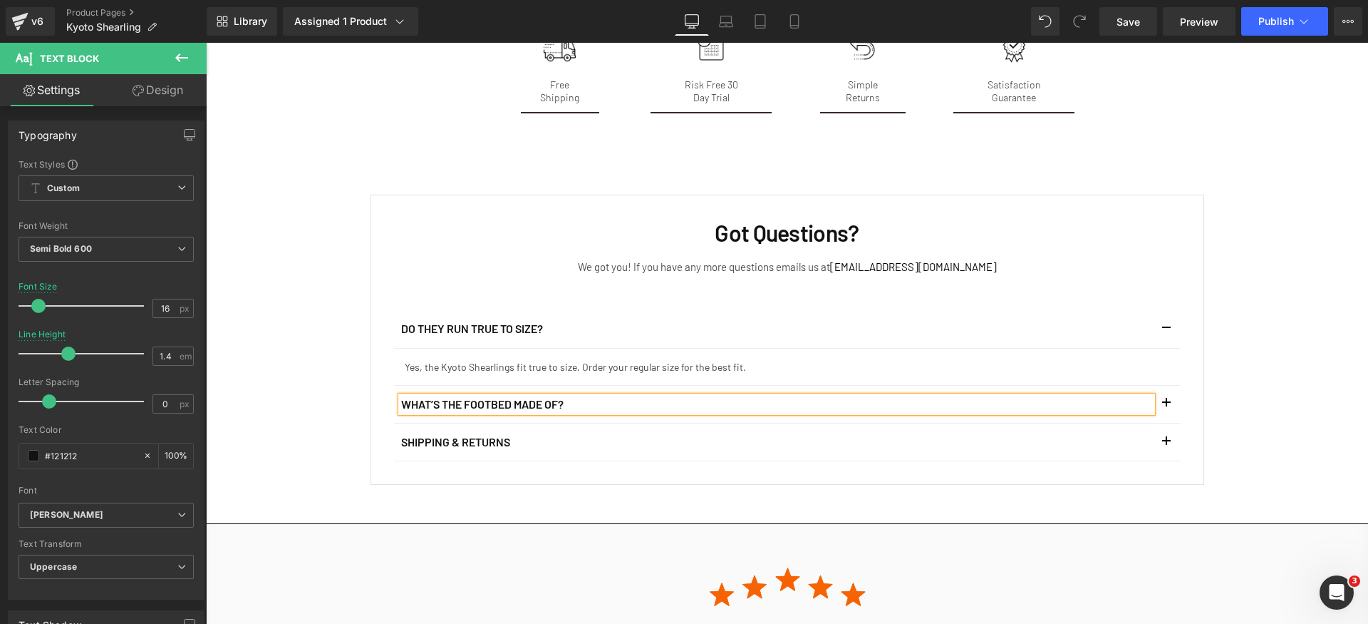
click at [1159, 386] on button "button" at bounding box center [1166, 404] width 29 height 37
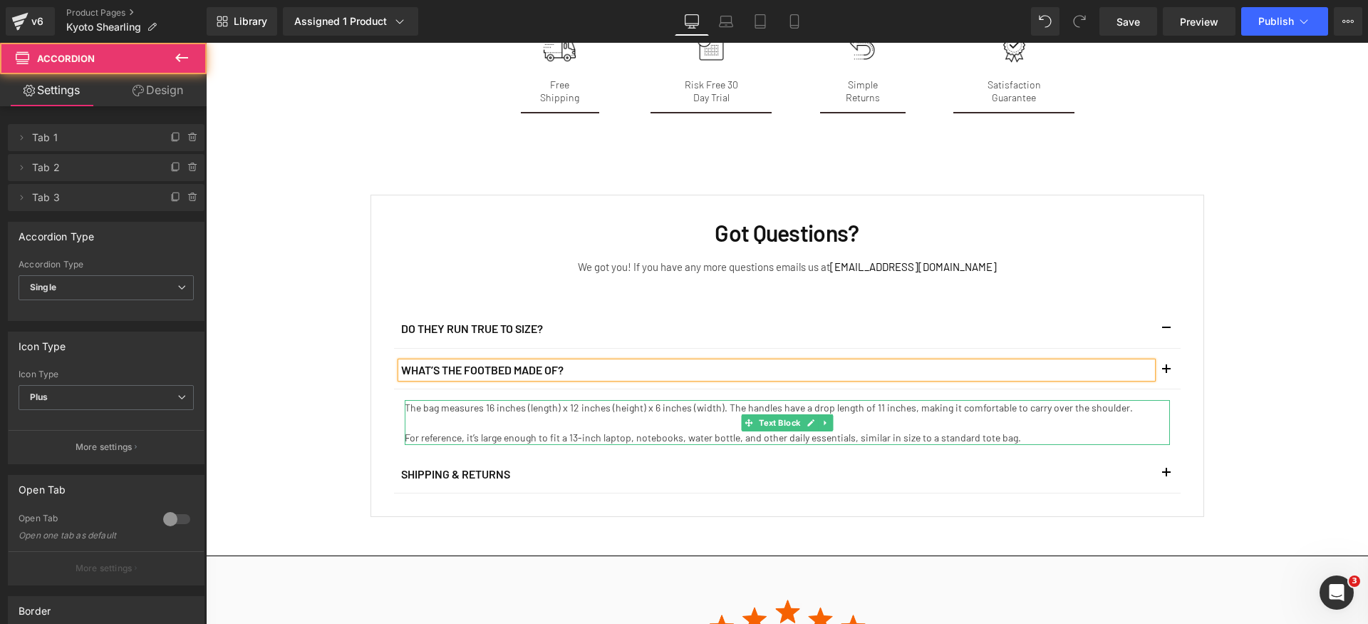
click at [522, 400] on p "The bag measures 16 inches (length) x 12 inches (height) x 6 inches (width). Th…" at bounding box center [787, 407] width 765 height 15
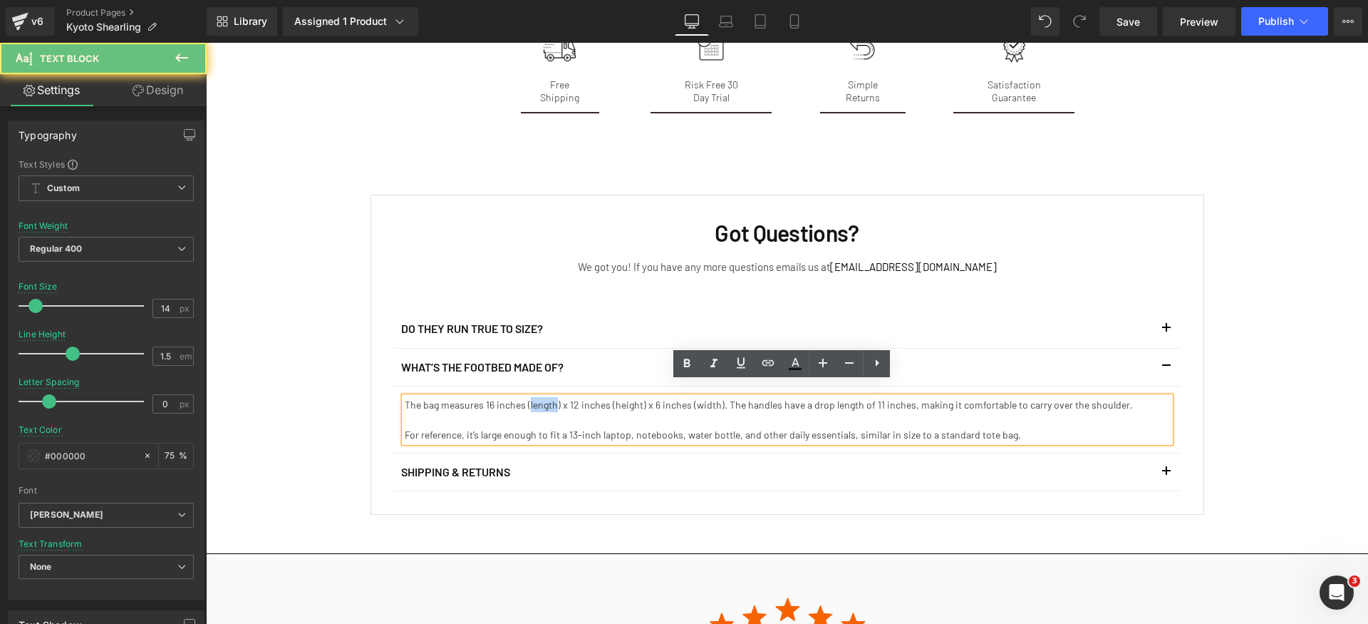
click at [522, 397] on p "The bag measures 16 inches (length) x 12 inches (height) x 6 inches (width). Th…" at bounding box center [787, 404] width 765 height 15
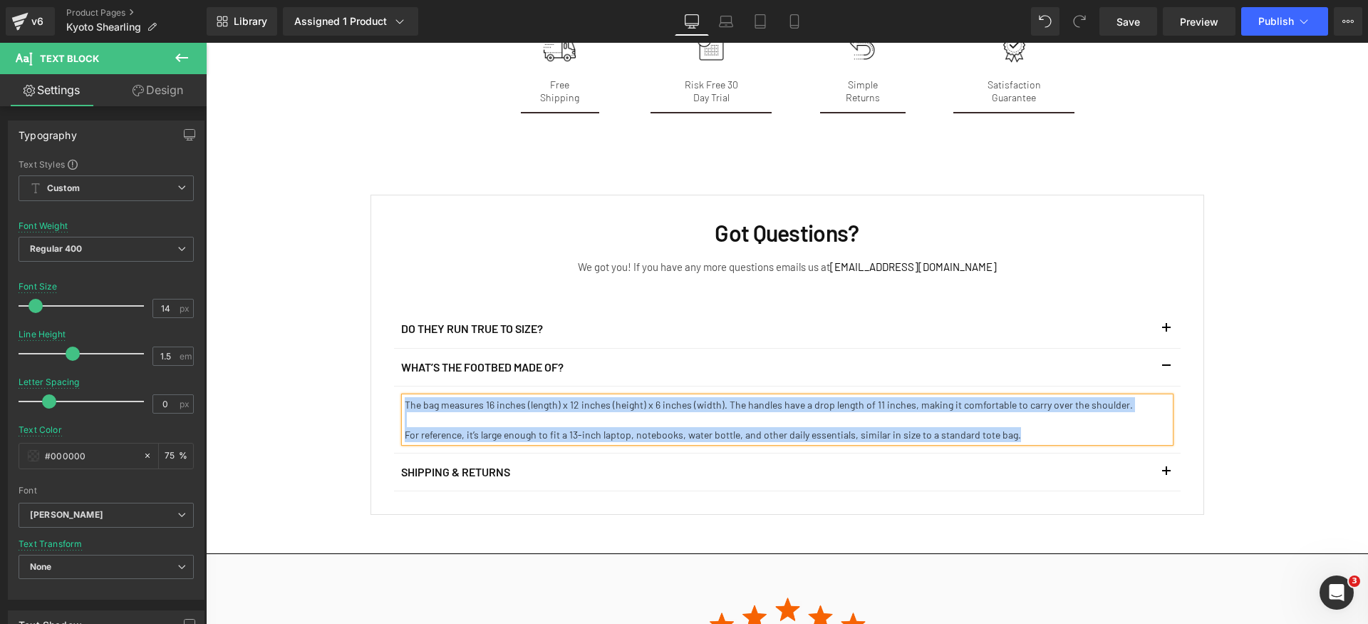
paste div
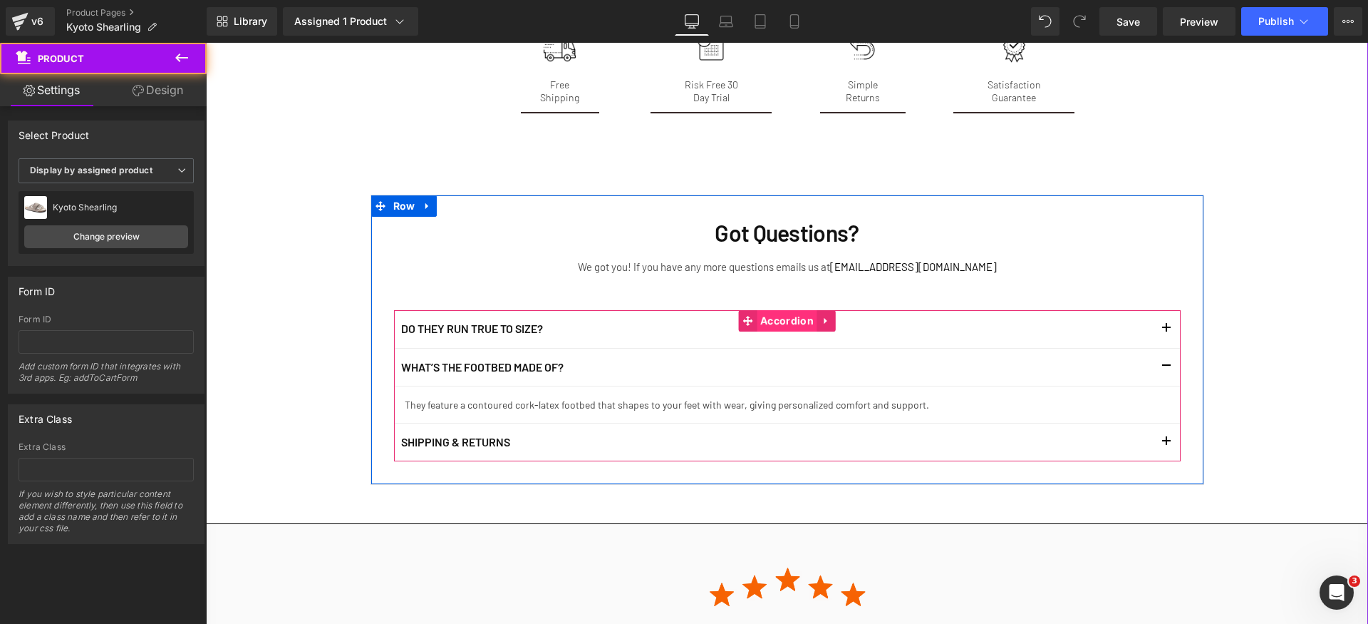
click at [797, 310] on span "Accordion" at bounding box center [787, 320] width 61 height 21
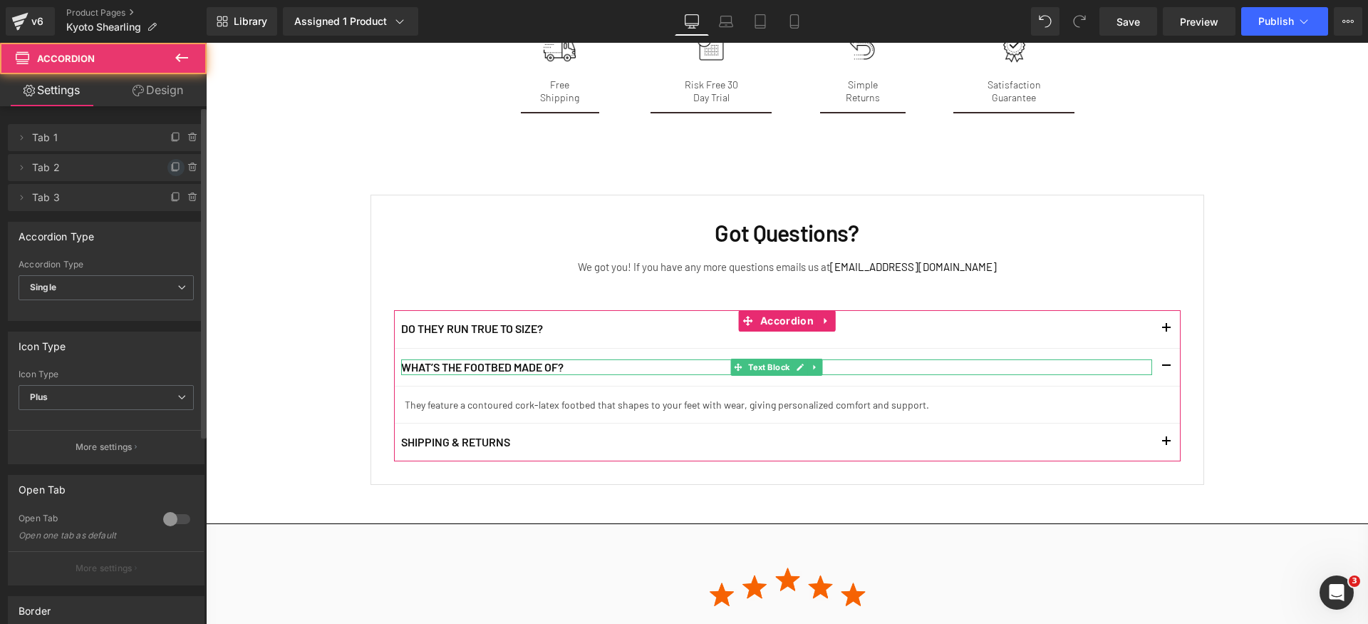
click at [170, 167] on icon at bounding box center [175, 167] width 11 height 11
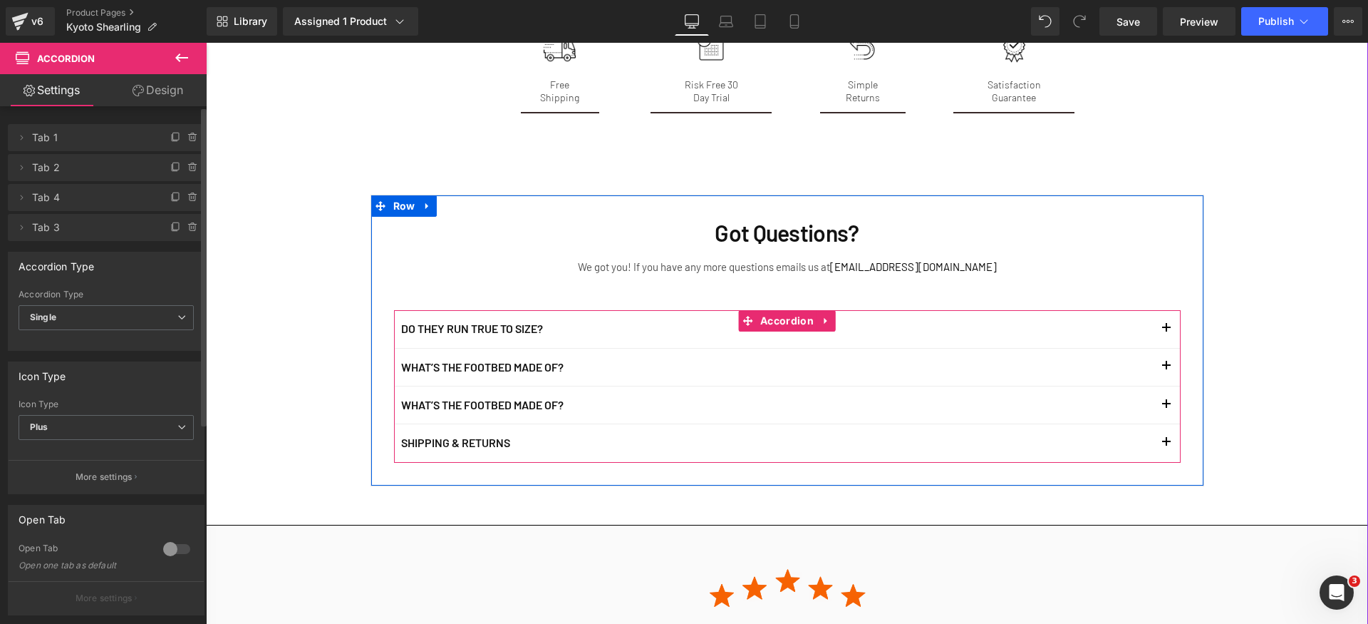
click at [440, 397] on p "What’s the footbed made of?" at bounding box center [776, 405] width 751 height 16
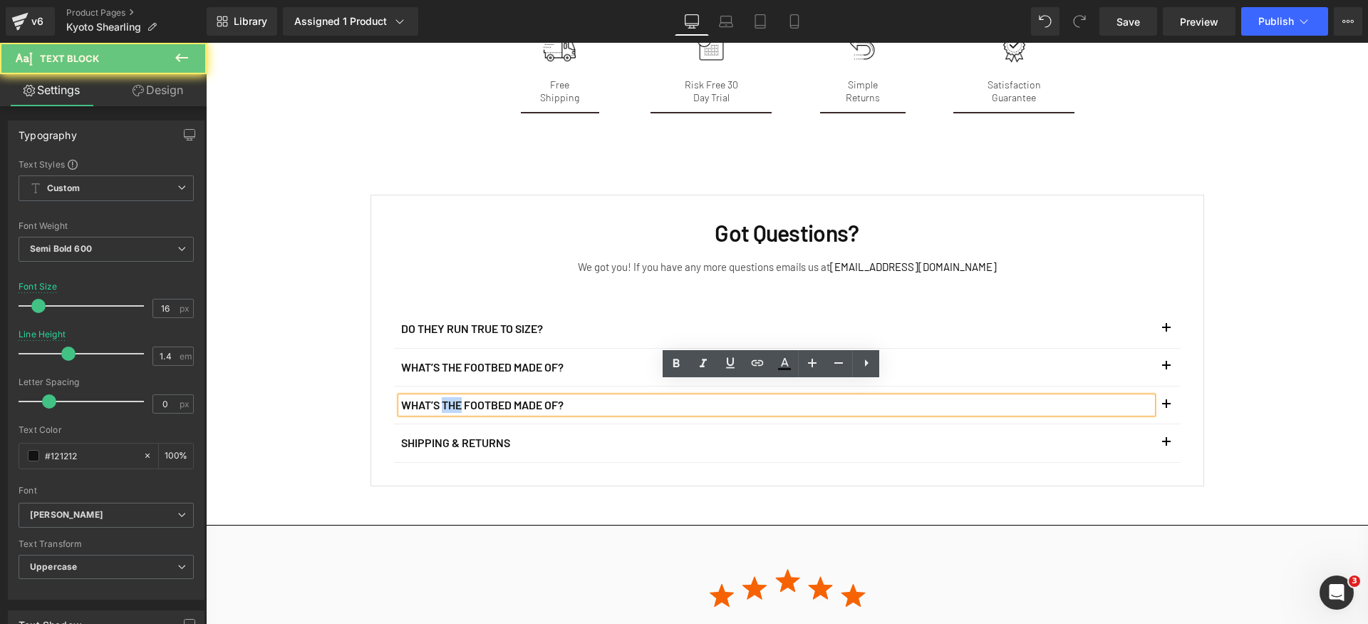
click at [440, 397] on p "What’s the footbed made of?" at bounding box center [776, 405] width 751 height 16
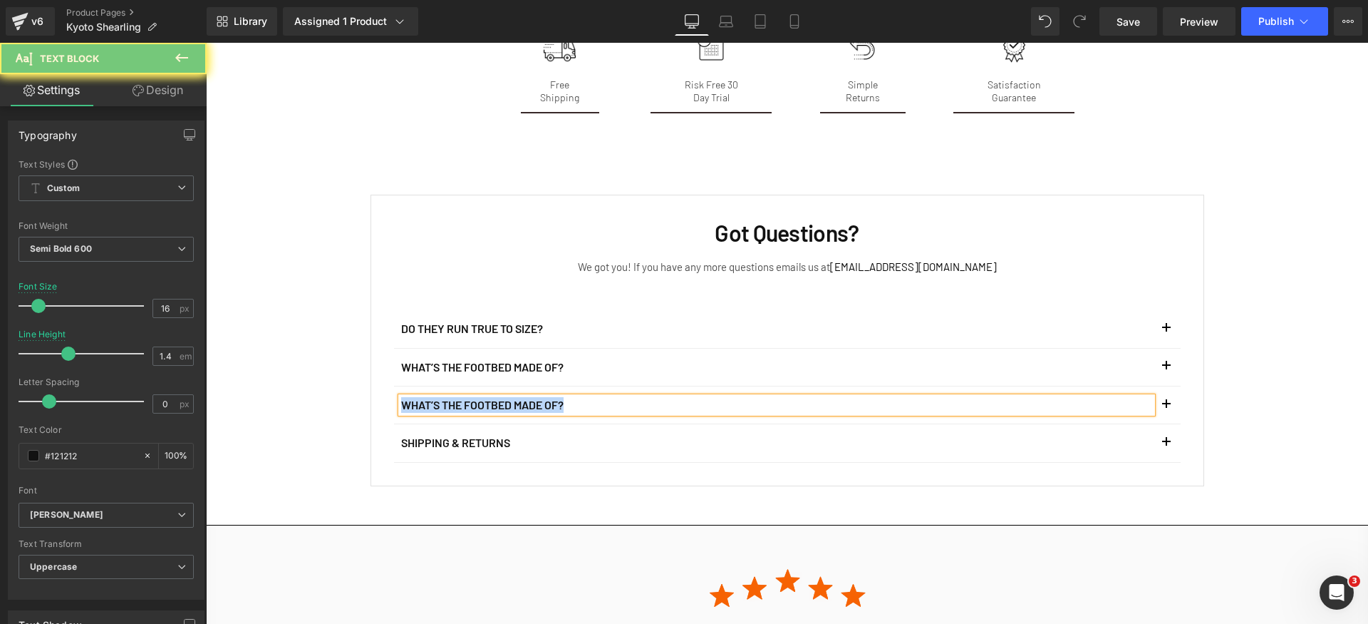
paste div
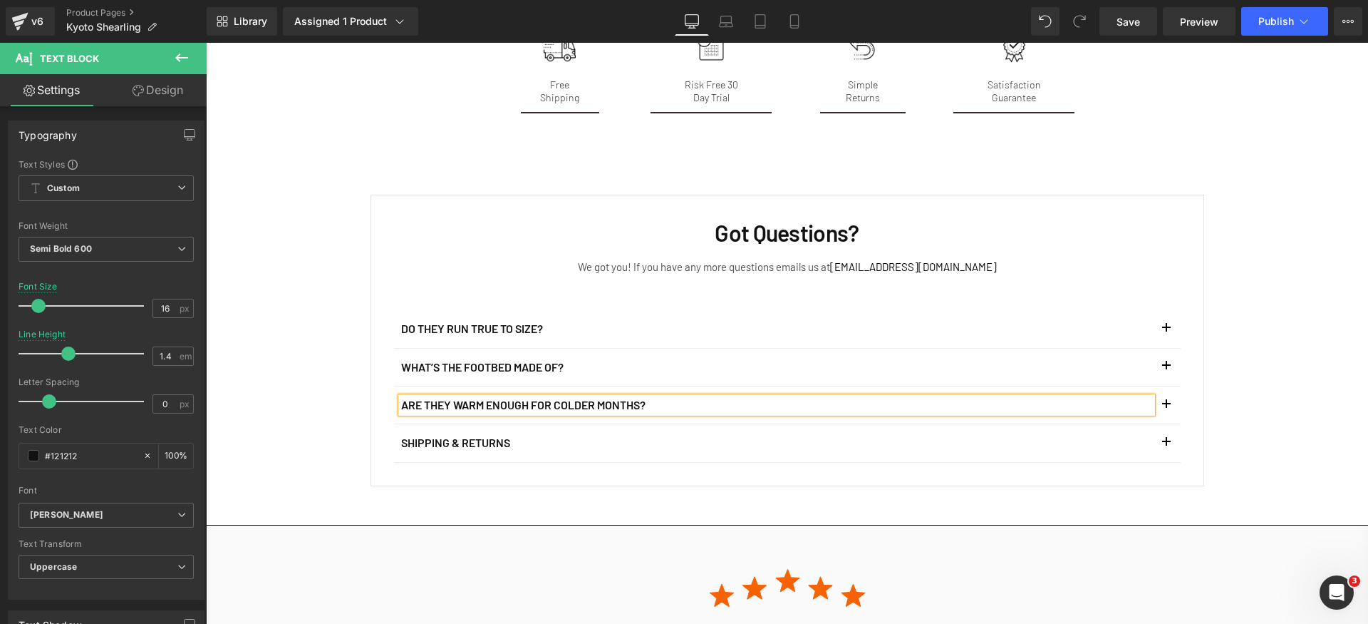
click at [1164, 386] on button "button" at bounding box center [1166, 404] width 29 height 37
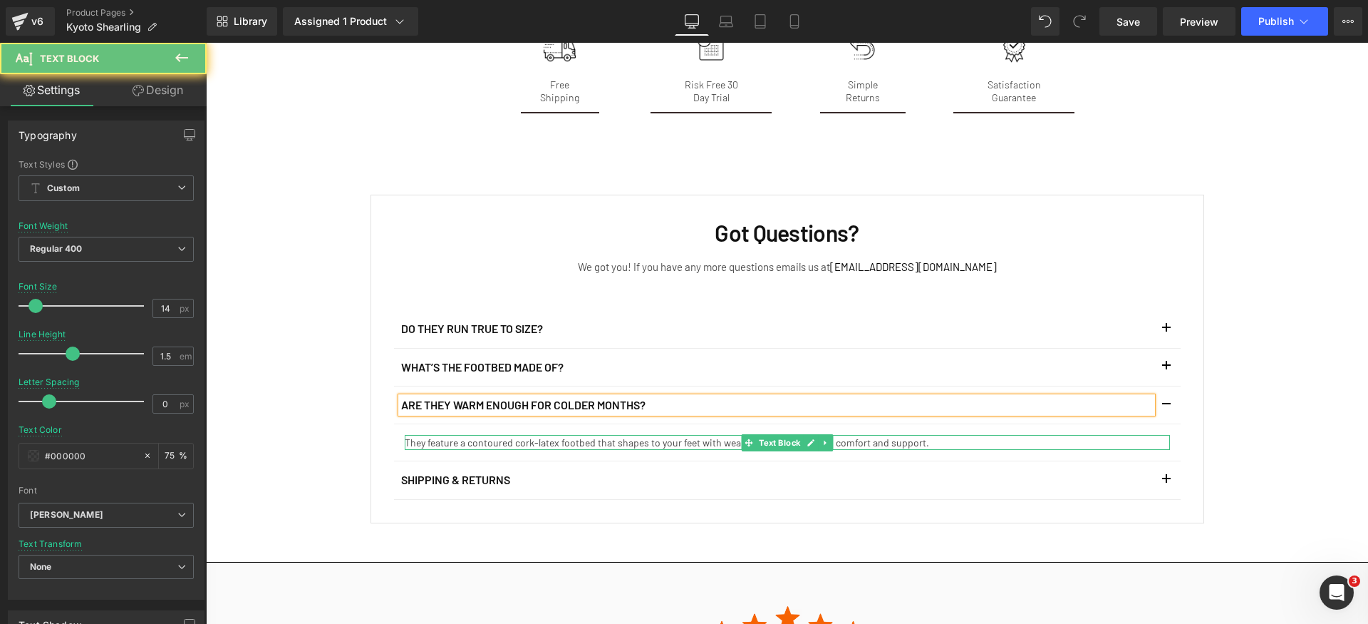
click at [497, 435] on p "They feature a contoured cork-latex footbed that shapes to your feet with wear,…" at bounding box center [787, 442] width 765 height 15
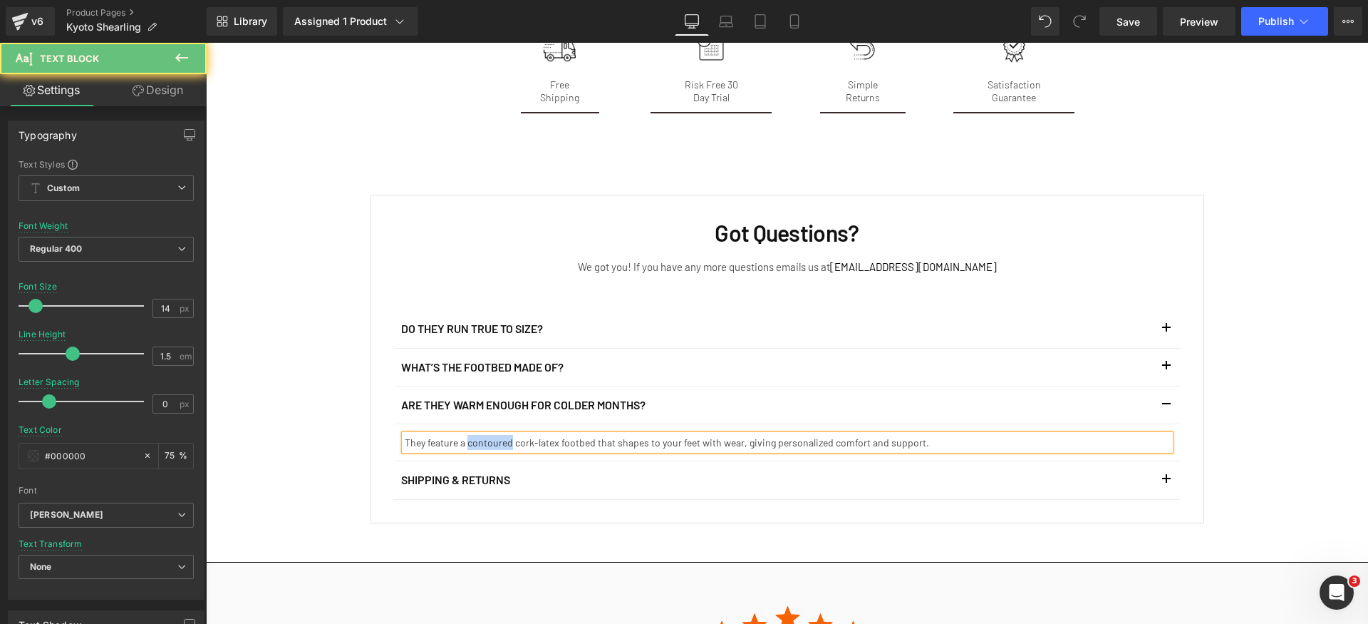
click at [497, 435] on p "They feature a contoured cork-latex footbed that shapes to your feet with wear,…" at bounding box center [787, 442] width 765 height 15
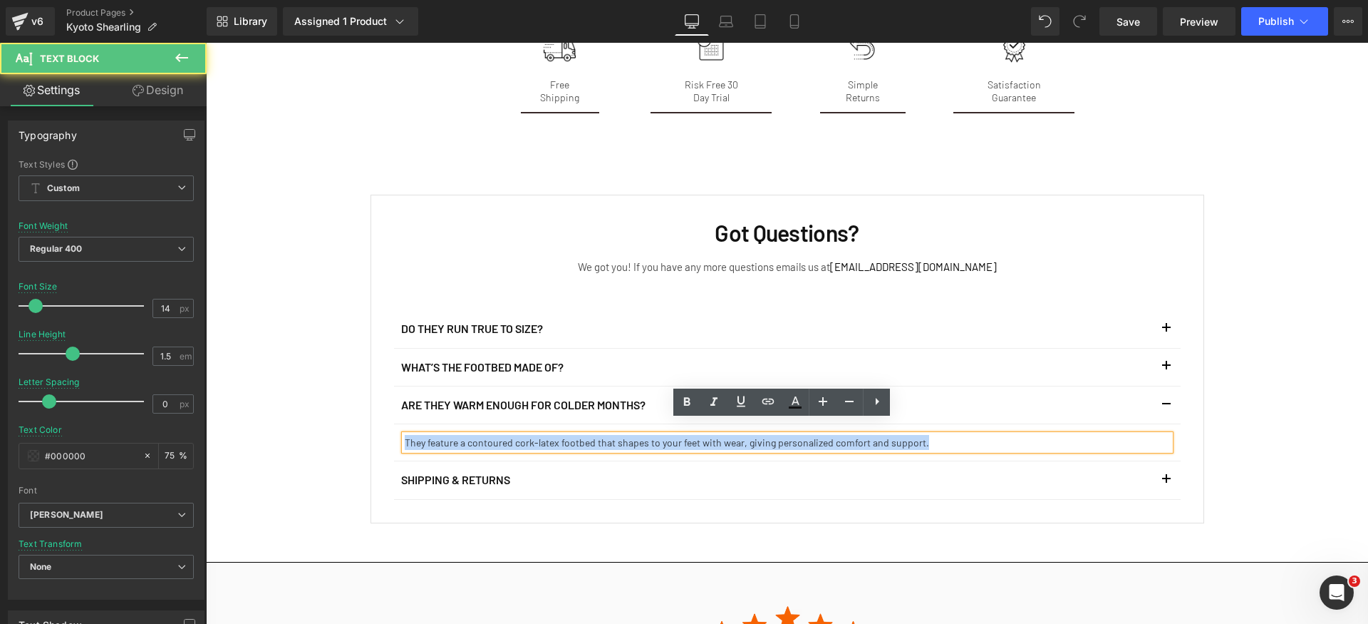
click at [497, 435] on p "They feature a contoured cork-latex footbed that shapes to your feet with wear,…" at bounding box center [787, 442] width 765 height 15
paste div
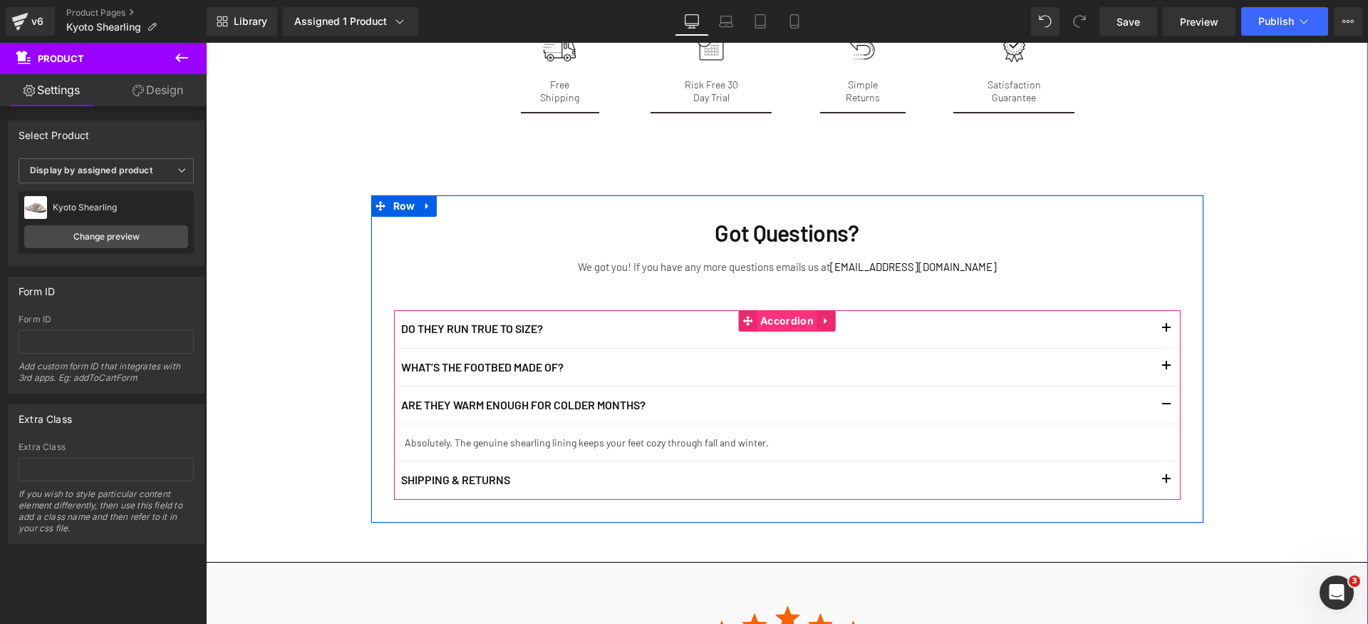
click at [757, 310] on span "Accordion" at bounding box center [787, 320] width 61 height 21
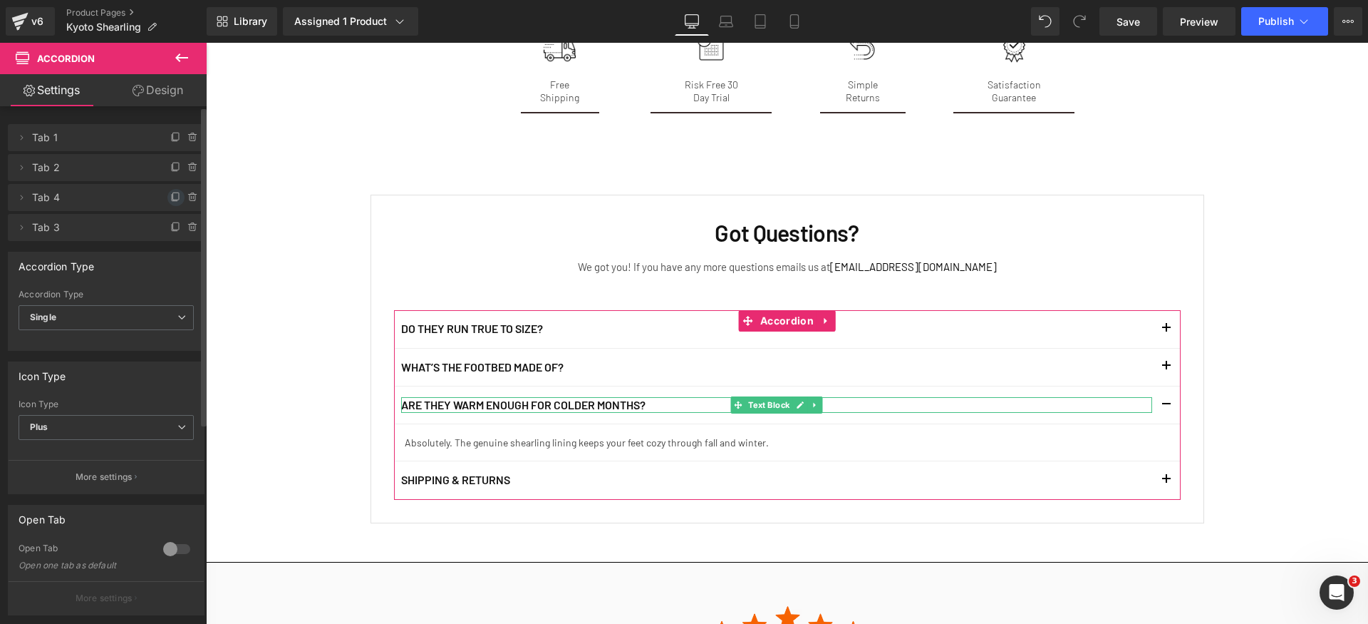
click at [167, 195] on span at bounding box center [175, 197] width 17 height 17
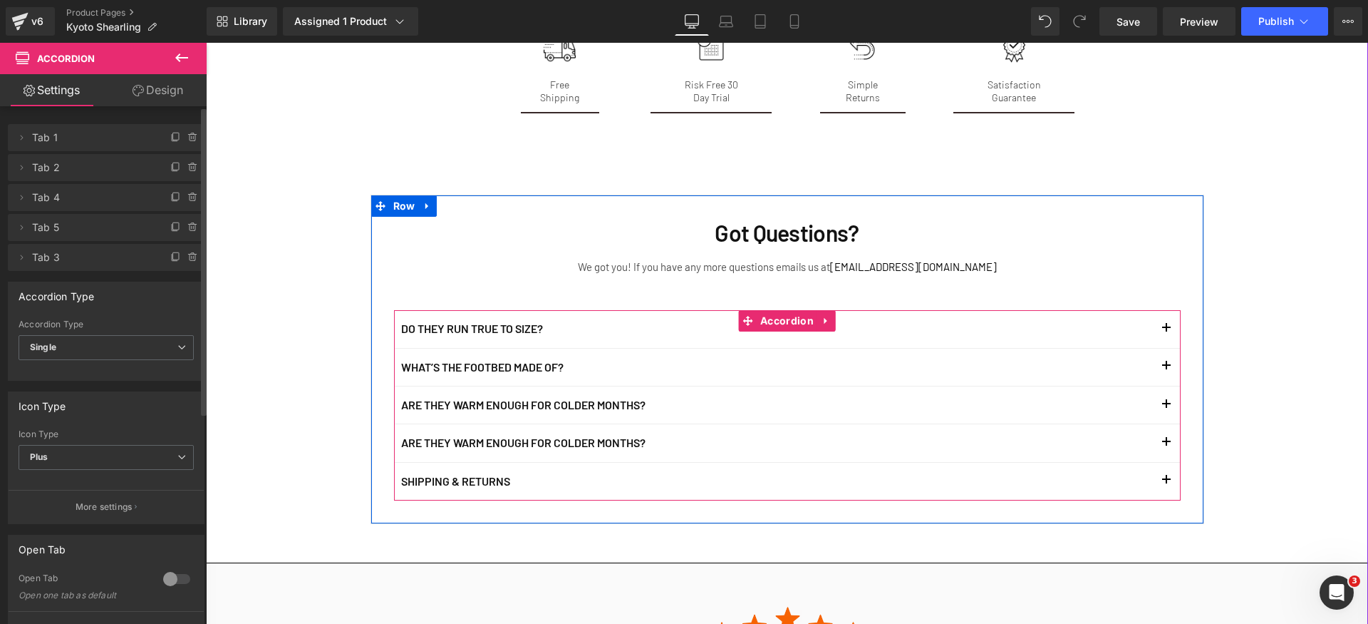
click at [528, 435] on p "Are they warm enough for colder months?" at bounding box center [776, 443] width 751 height 16
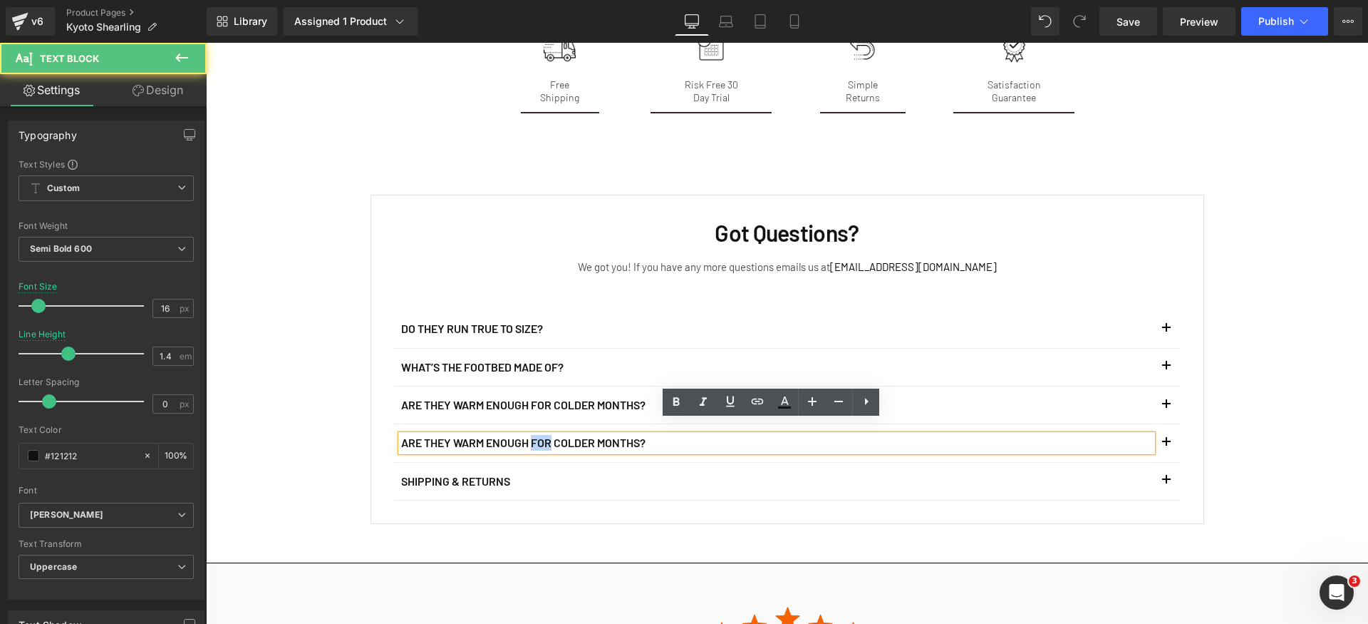
click at [528, 435] on p "Are they warm enough for colder months?" at bounding box center [776, 443] width 751 height 16
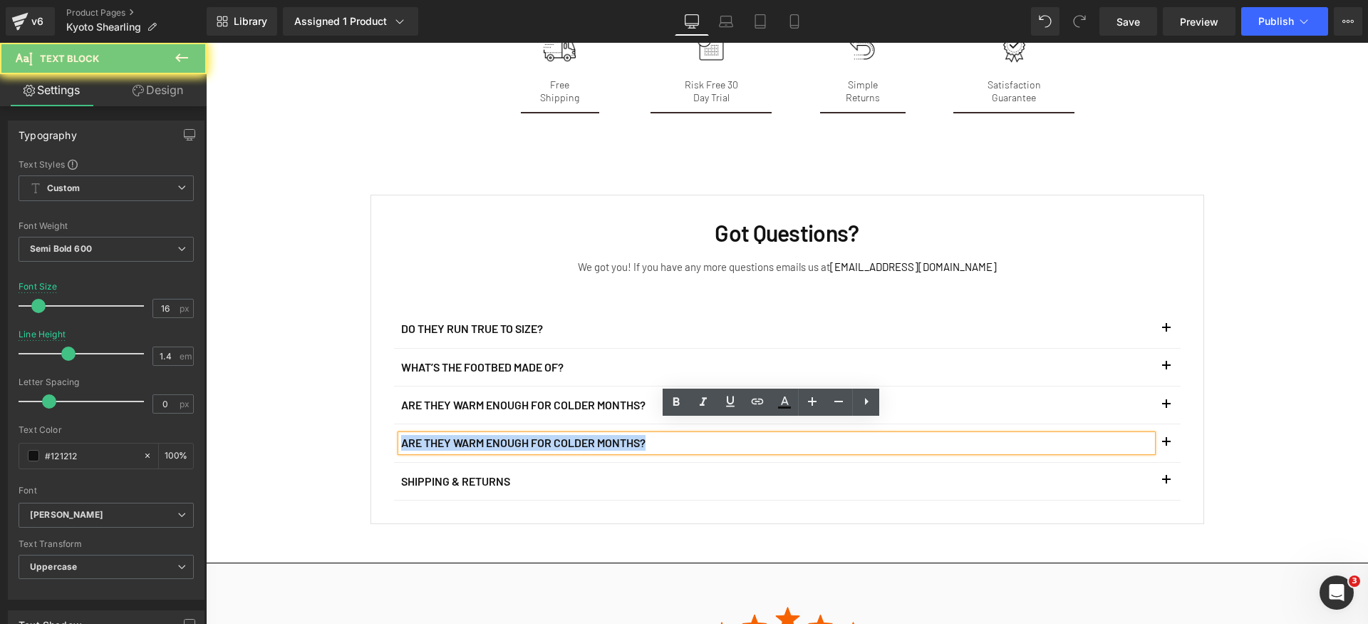
click at [528, 435] on p "Are they warm enough for colder months?" at bounding box center [776, 443] width 751 height 16
paste div
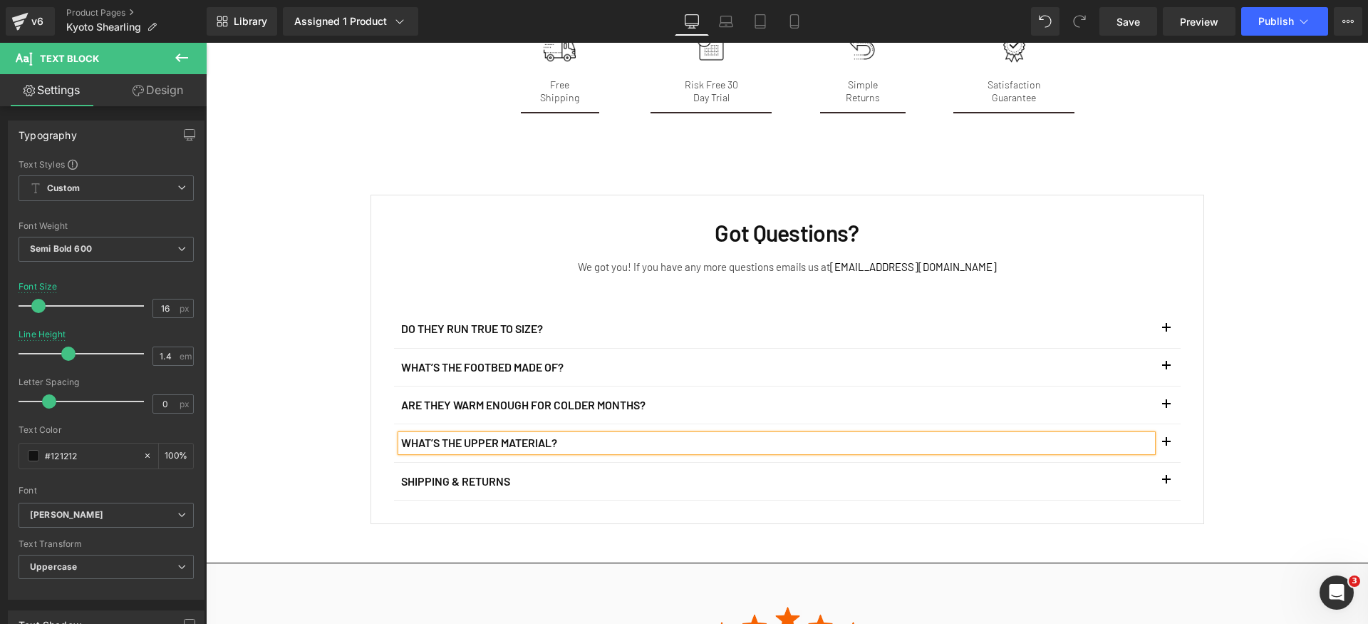
click at [1167, 446] on span "button" at bounding box center [1167, 446] width 0 height 0
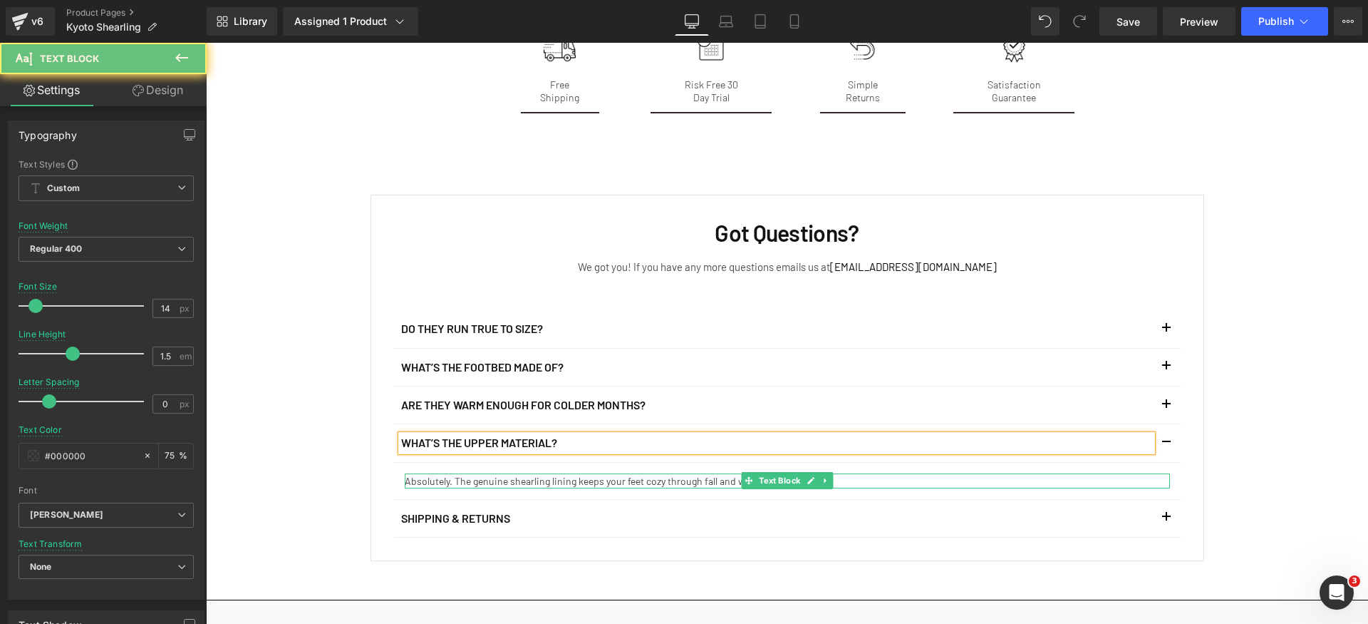
click at [509, 473] on p "Absolutely. The genuine shearling lining keeps your feet cozy through fall and …" at bounding box center [787, 480] width 765 height 15
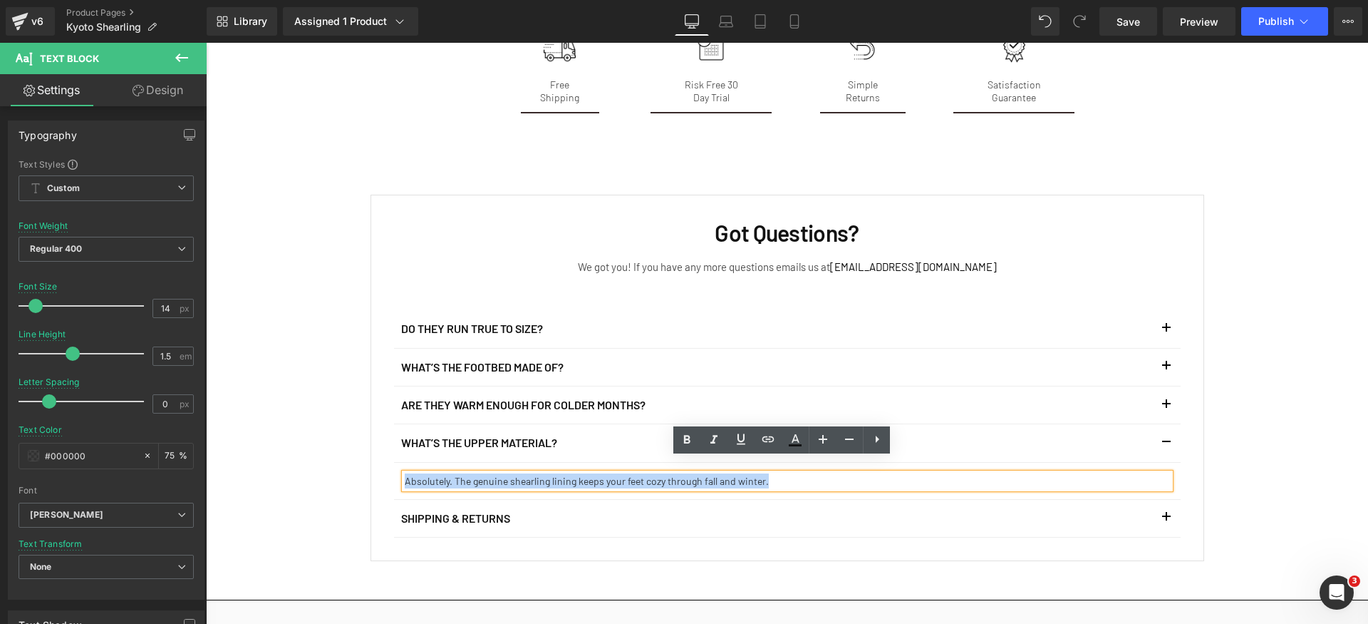
click at [509, 473] on p "Absolutely. The genuine shearling lining keeps your feet cozy through fall and …" at bounding box center [787, 480] width 765 height 15
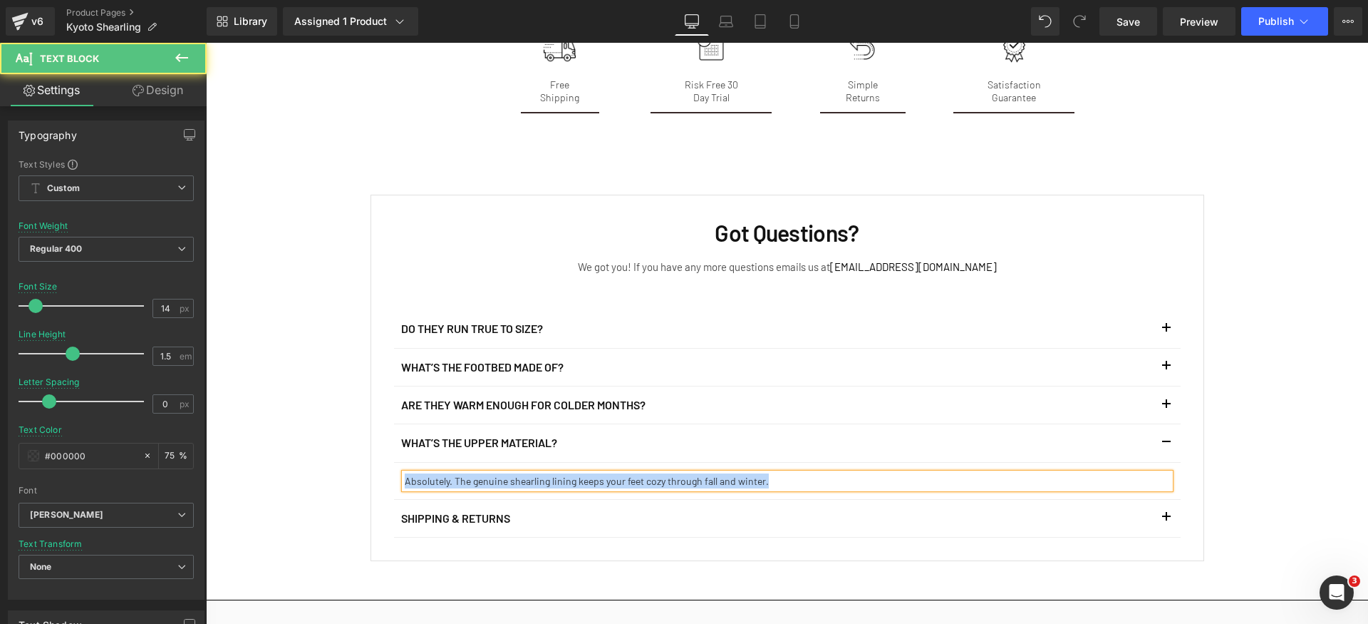
paste div
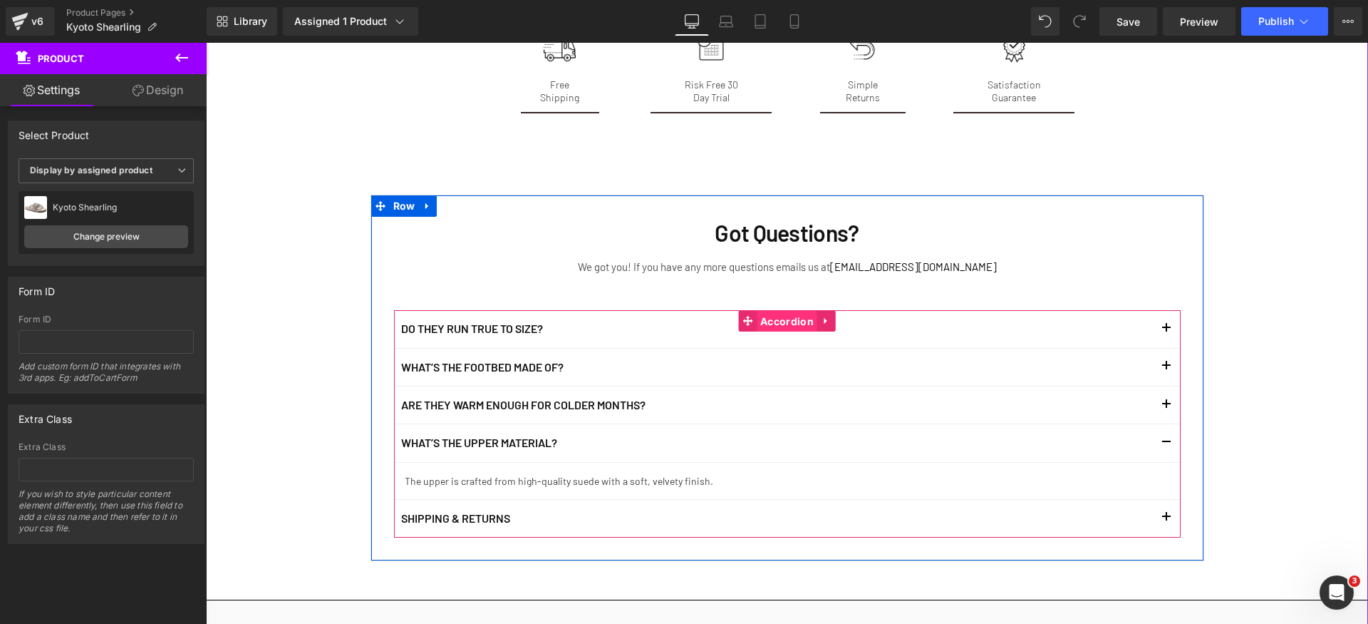
click at [788, 311] on span "Accordion" at bounding box center [787, 321] width 61 height 21
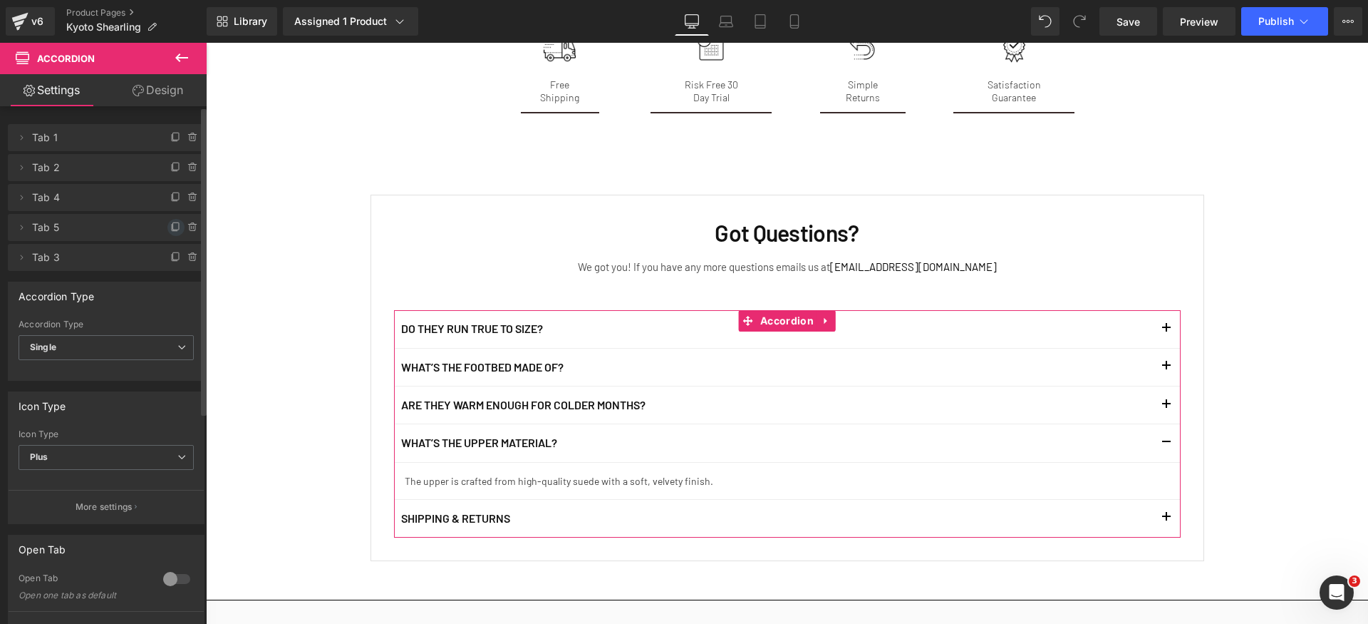
click at [175, 227] on icon at bounding box center [175, 227] width 11 height 11
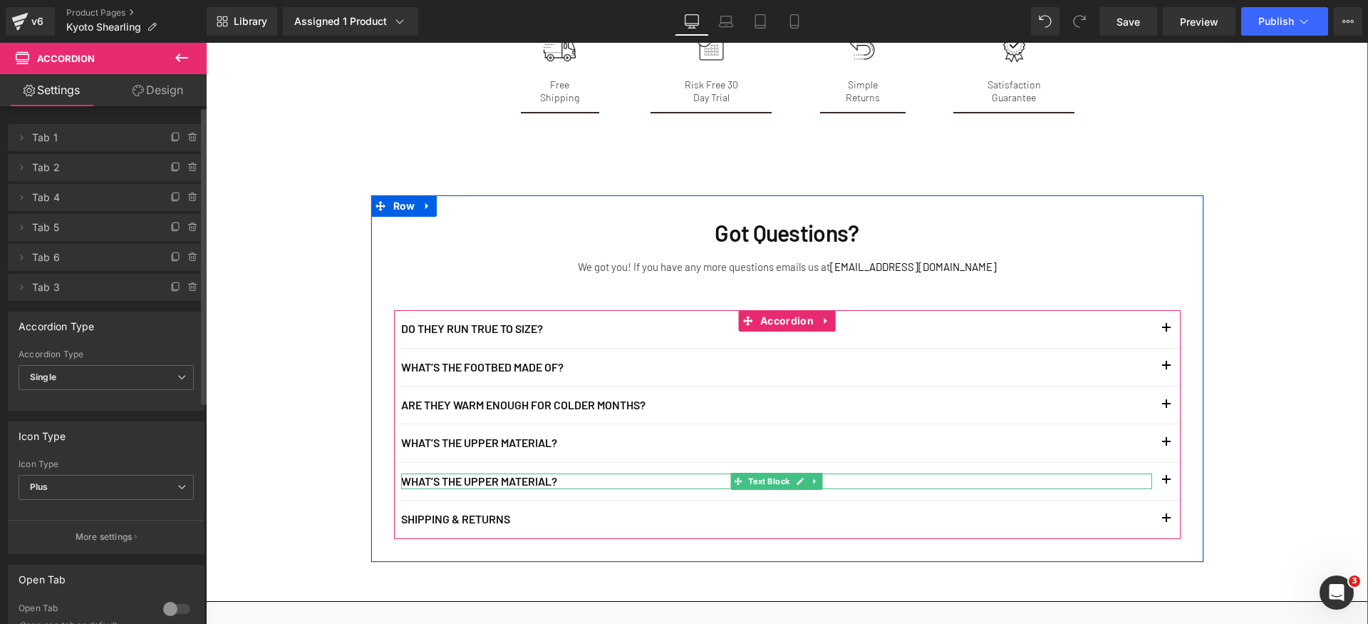
click at [496, 473] on p "What’s the upper material?" at bounding box center [776, 481] width 751 height 16
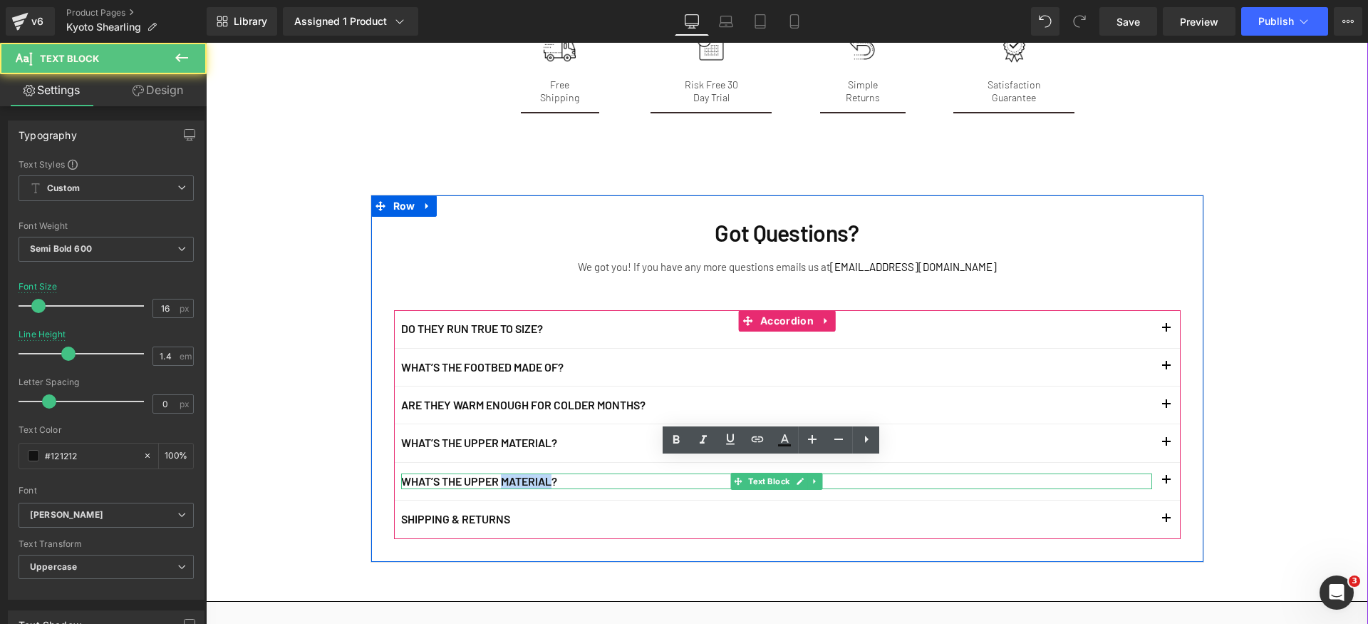
click at [496, 473] on p "What’s the upper material?" at bounding box center [776, 481] width 751 height 16
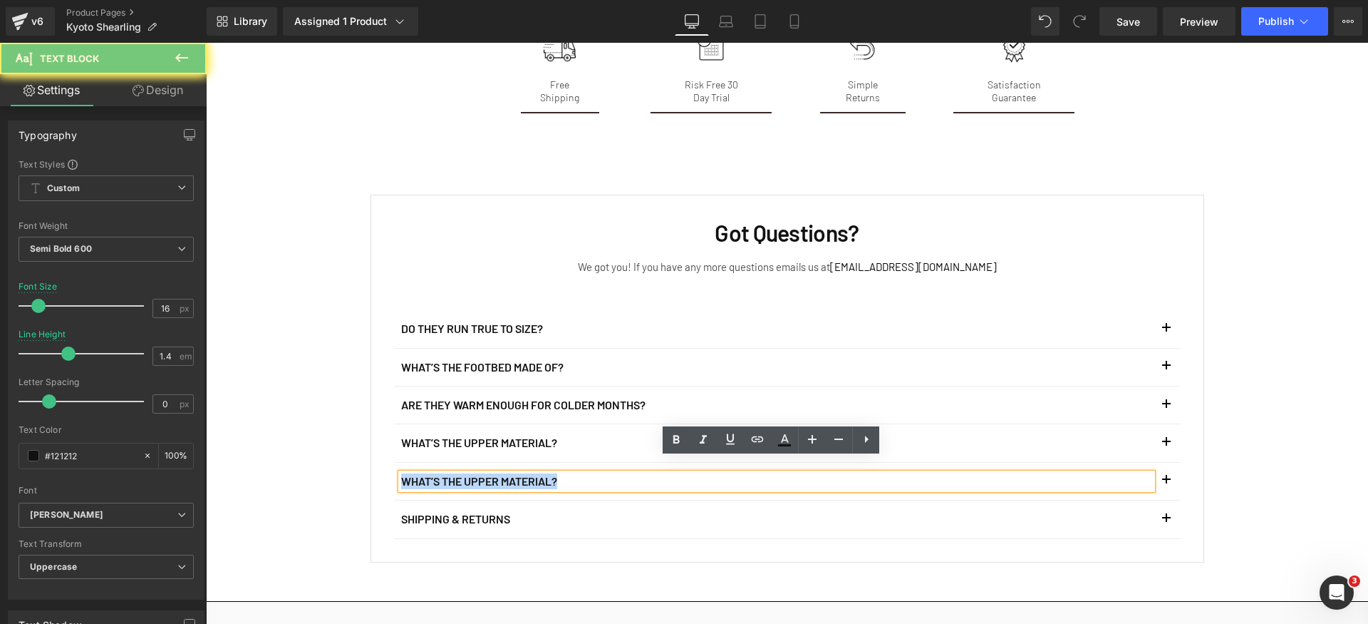
click at [496, 473] on p "What’s the upper material?" at bounding box center [776, 481] width 751 height 16
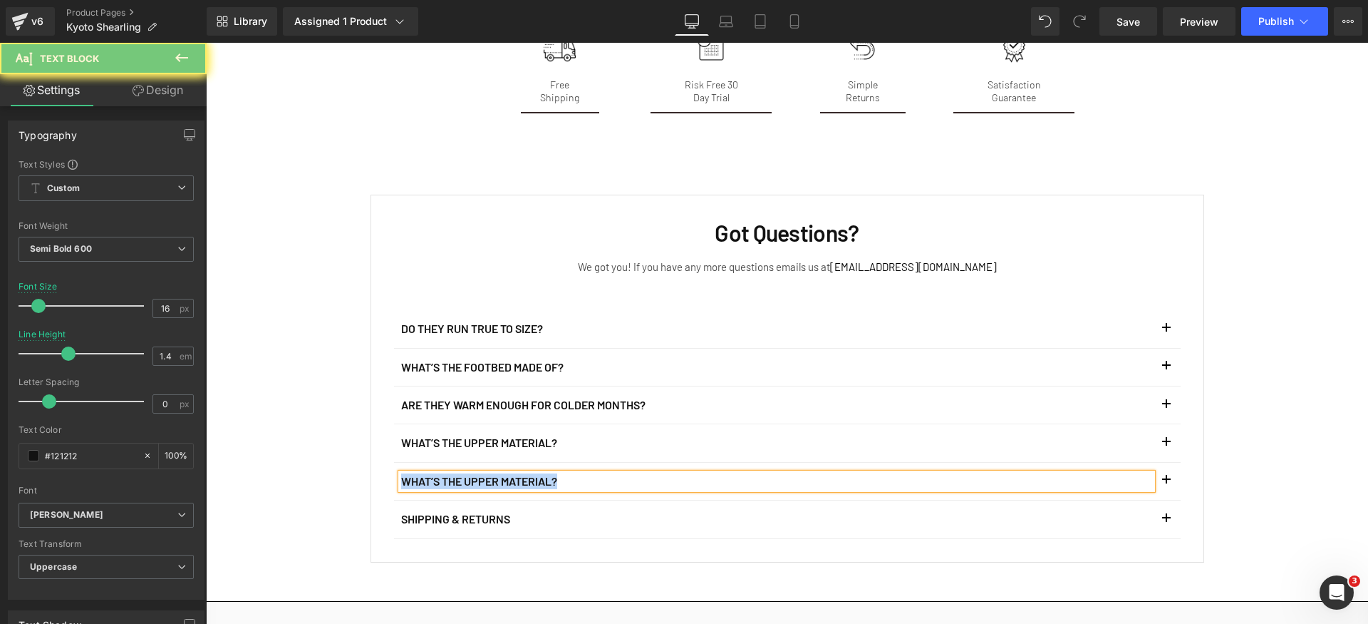
paste div
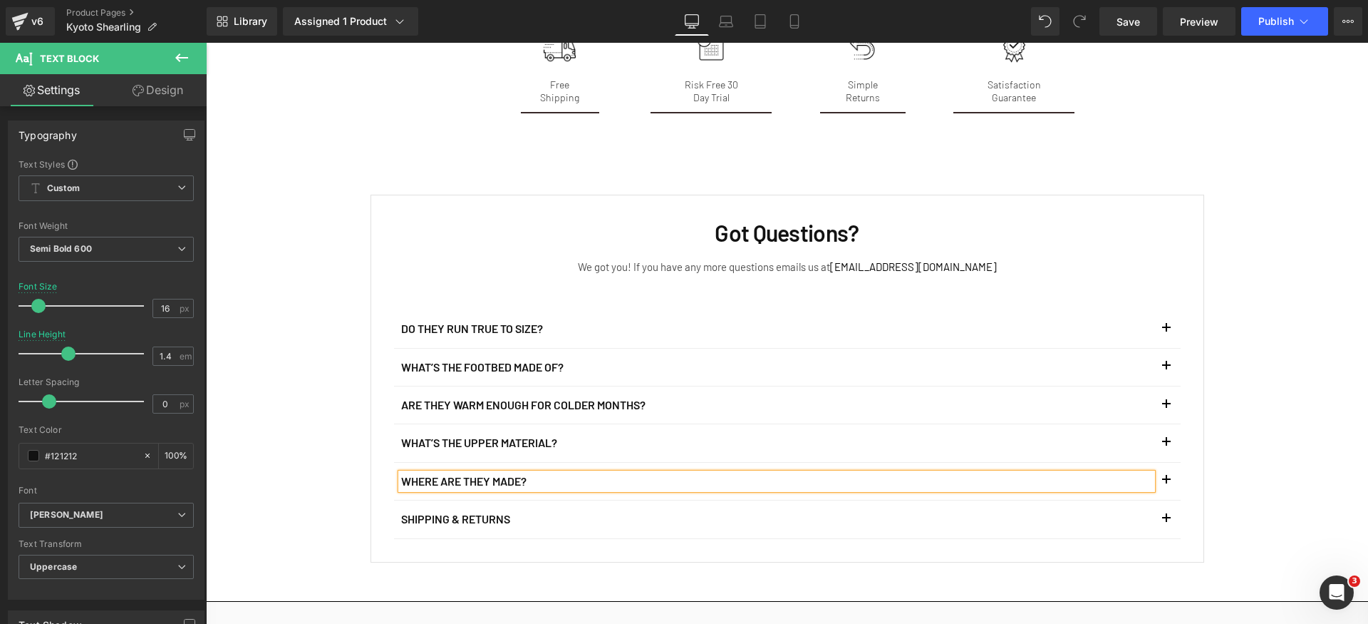
click at [1159, 465] on button "button" at bounding box center [1166, 480] width 29 height 37
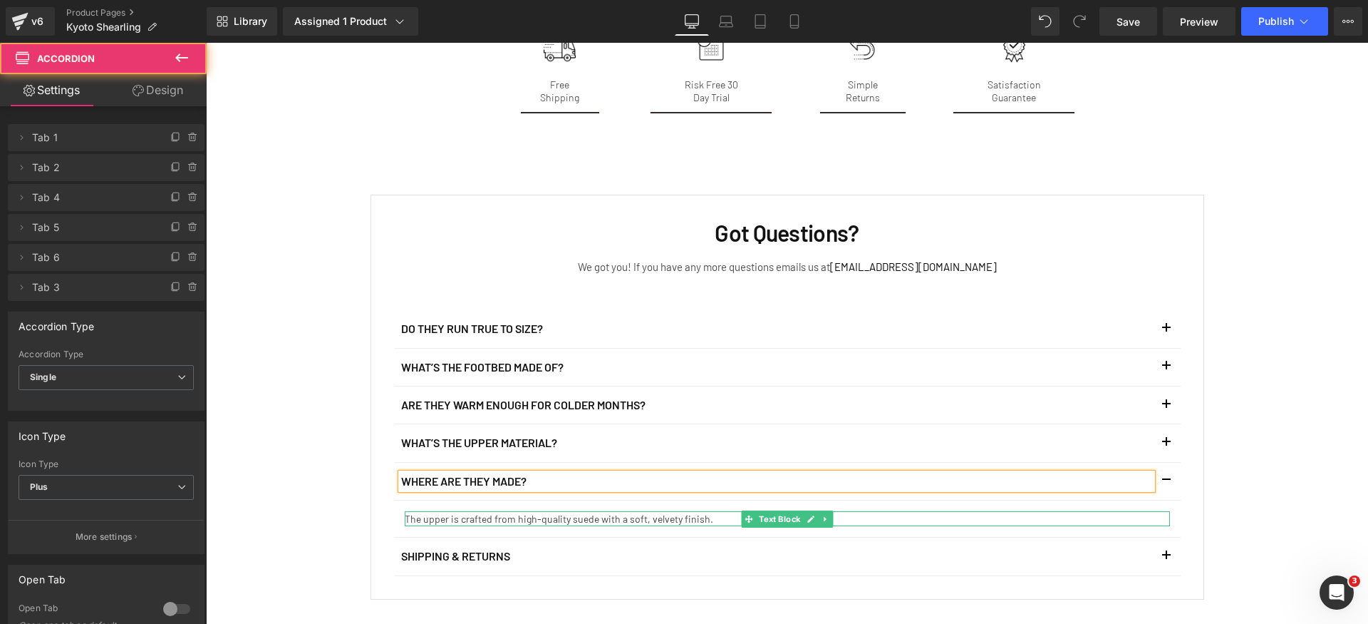
click at [507, 511] on p "The upper is crafted from high-quality suede with a soft, velvety finish." at bounding box center [787, 518] width 765 height 15
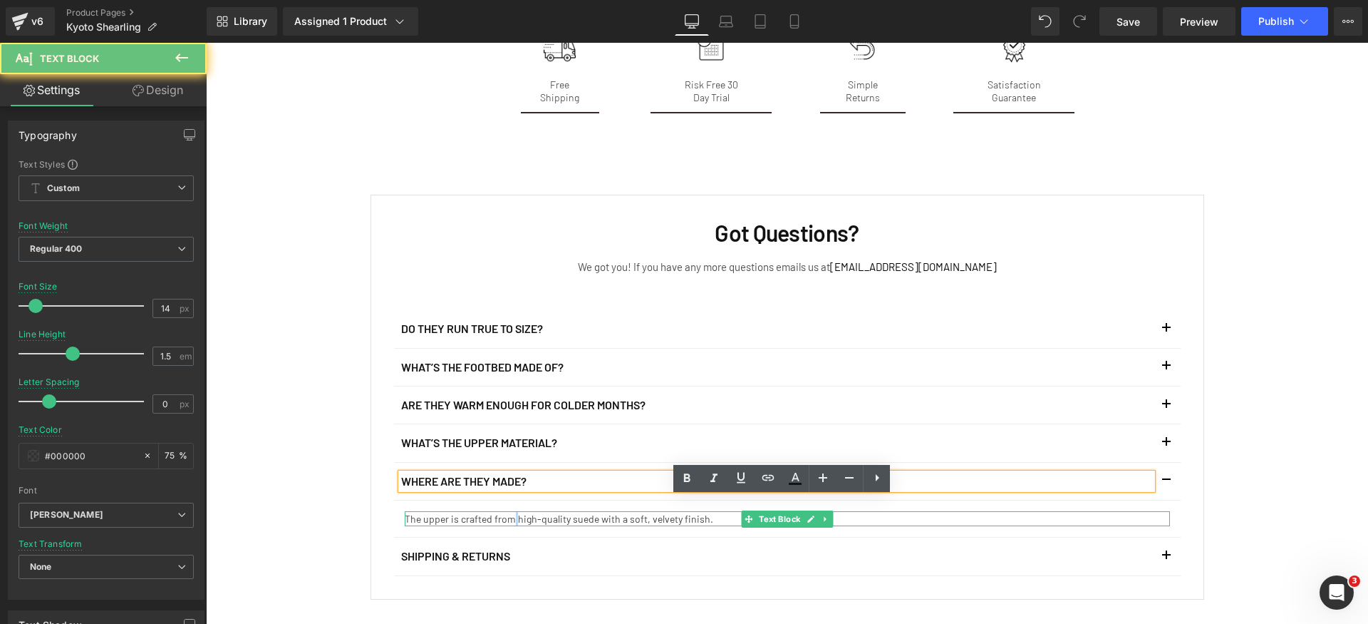
click at [507, 511] on p "The upper is crafted from high-quality suede with a soft, velvety finish." at bounding box center [787, 518] width 765 height 15
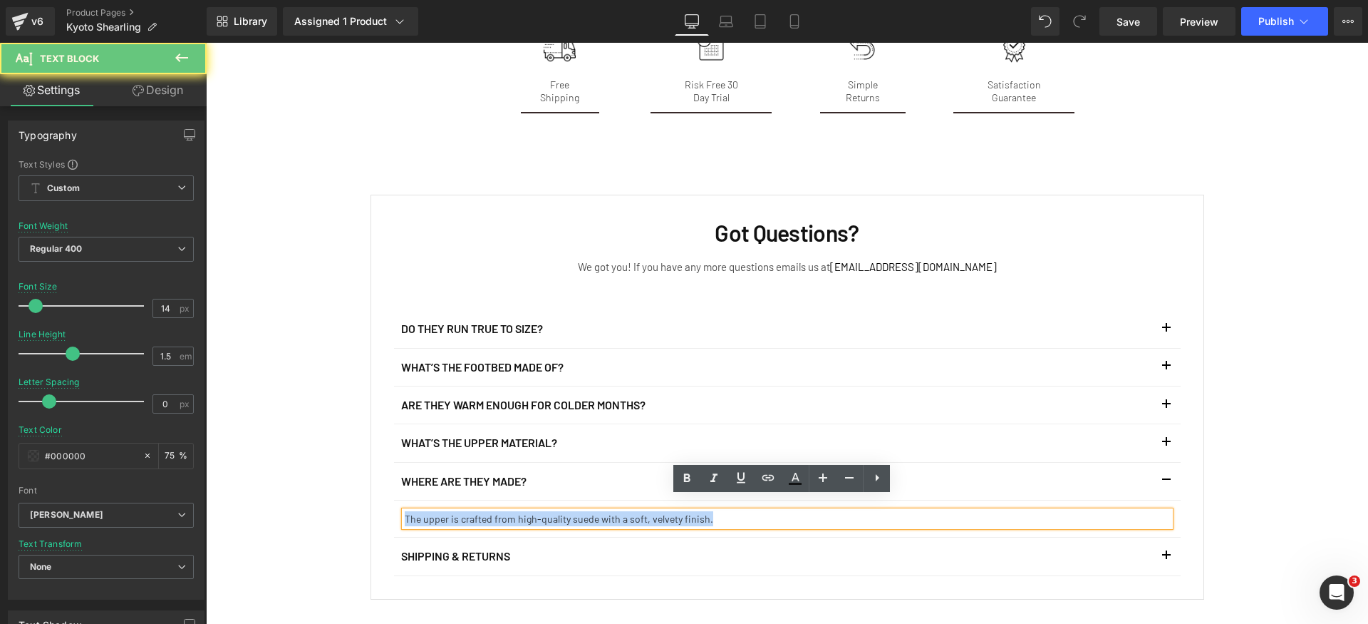
click at [507, 511] on p "The upper is crafted from high-quality suede with a soft, velvety finish." at bounding box center [787, 518] width 765 height 15
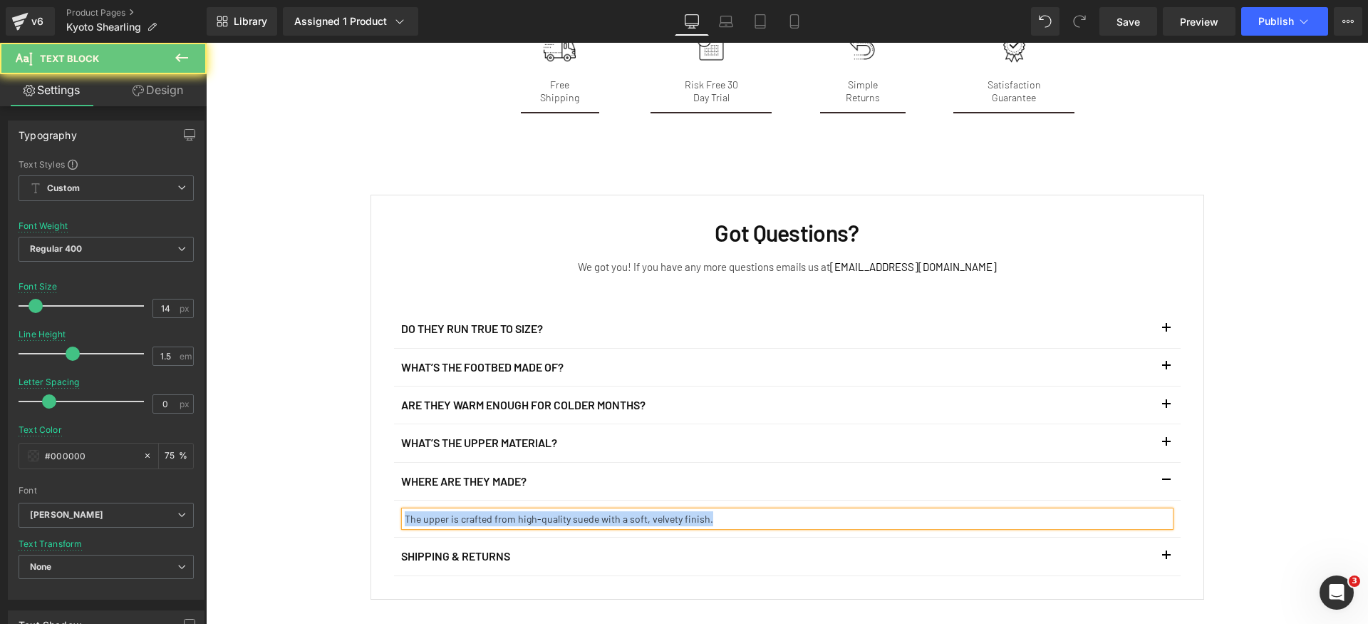
paste div
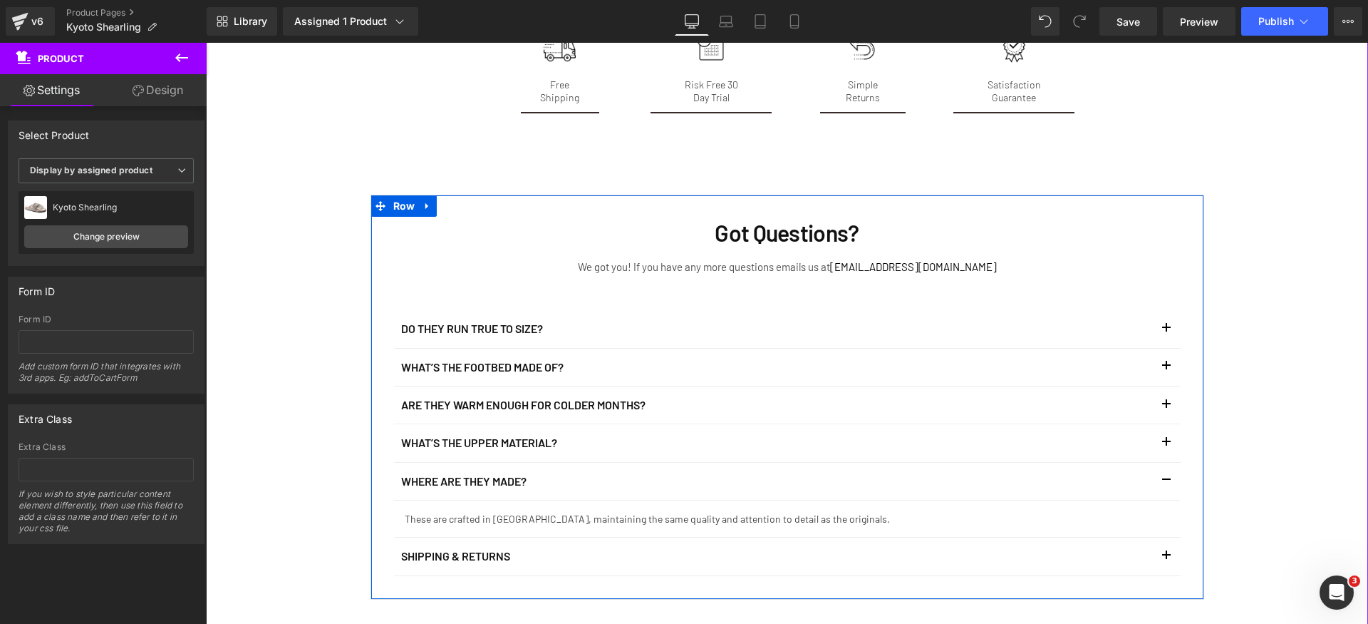
click at [1159, 467] on button "button" at bounding box center [1166, 480] width 29 height 37
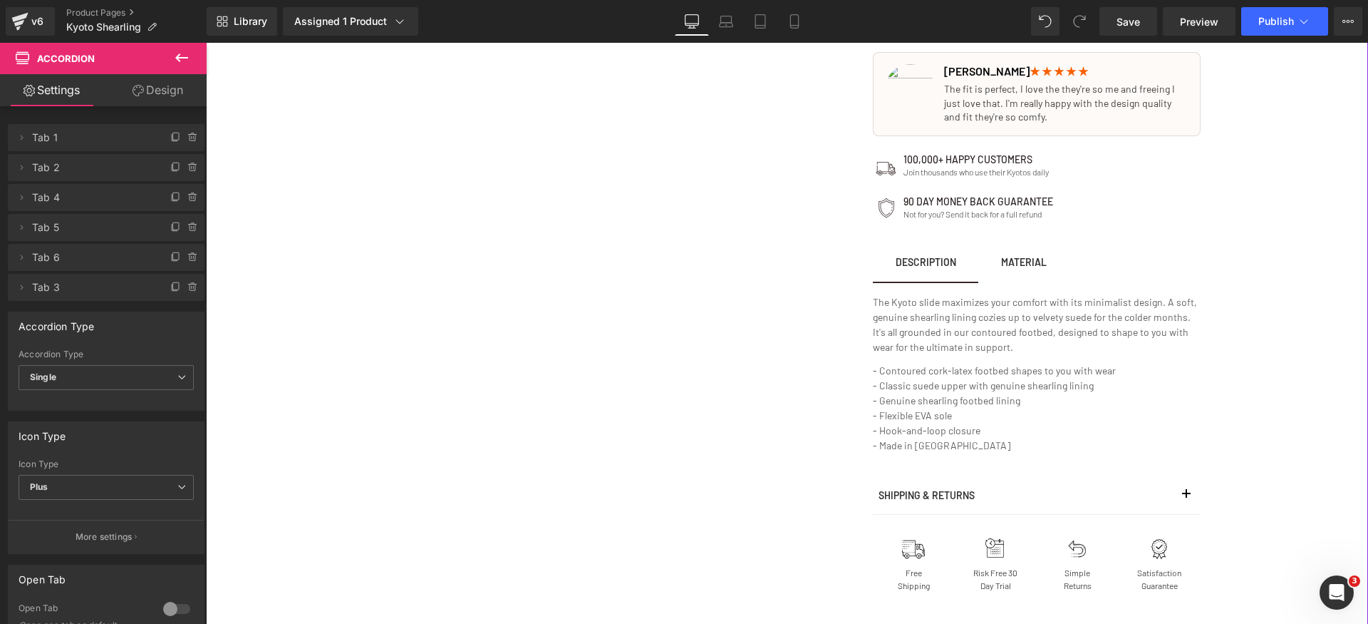
scroll to position [0, 0]
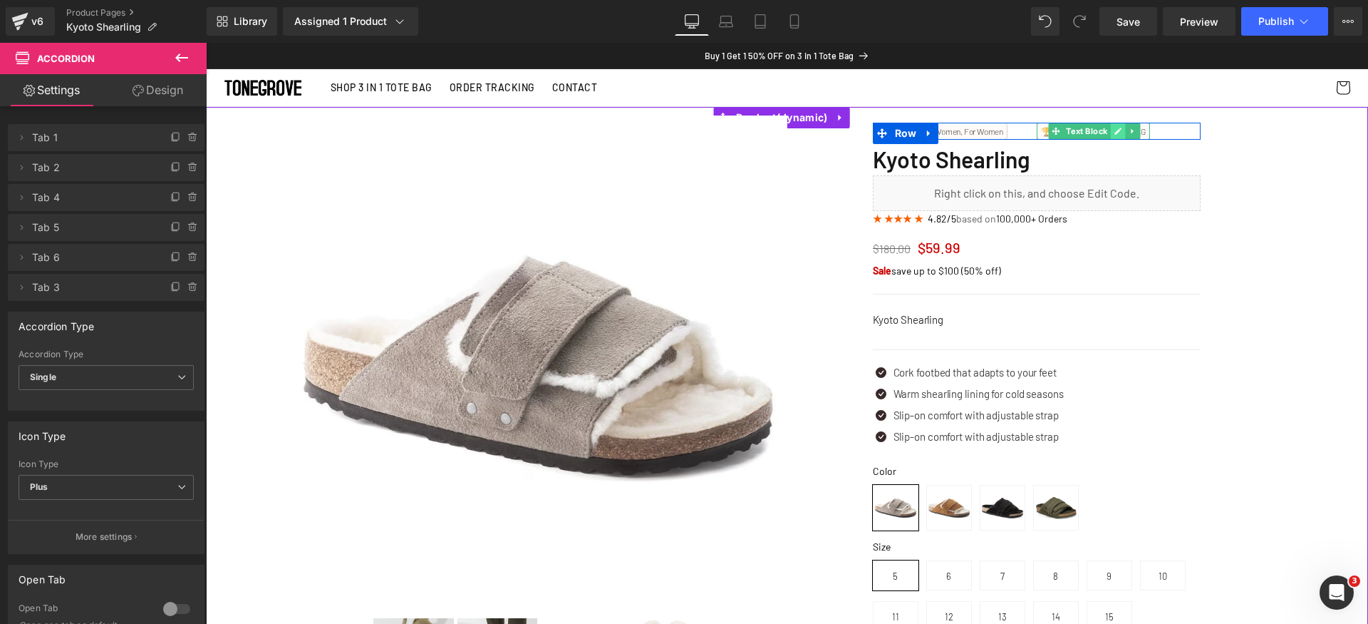
click at [1115, 133] on icon at bounding box center [1118, 131] width 8 height 9
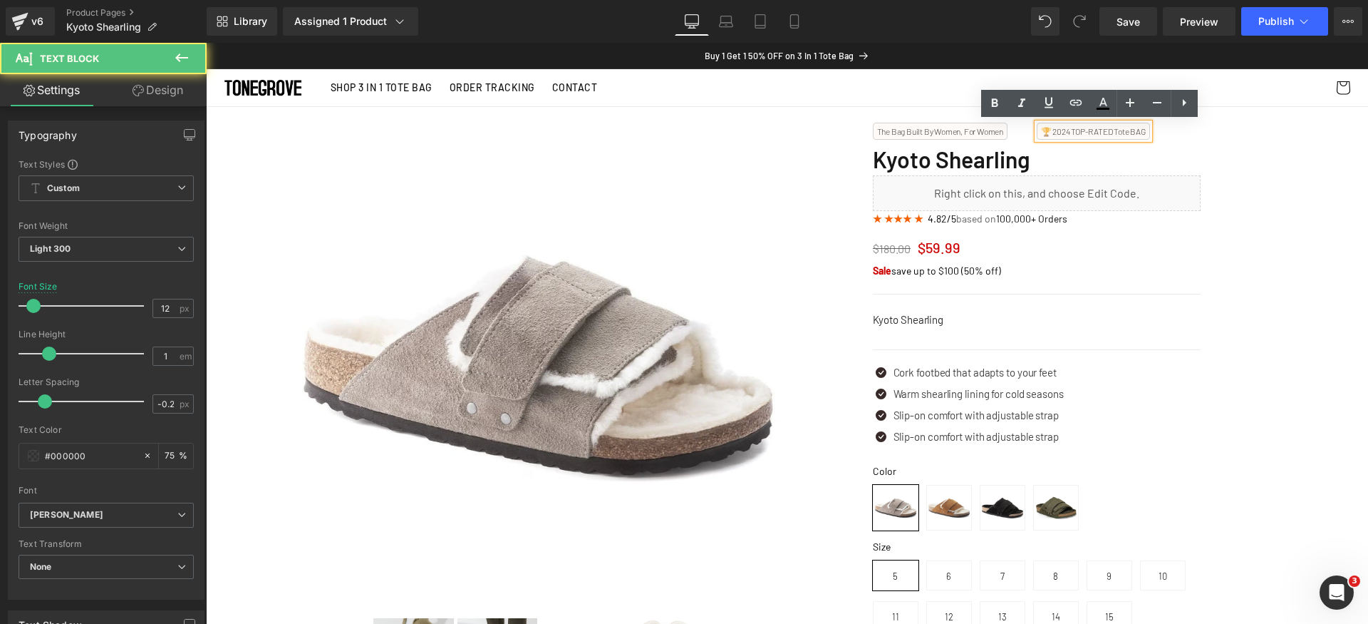
click at [1094, 132] on p "🏆 2024 TOP-RATED Tote BAG" at bounding box center [1093, 131] width 105 height 9
click at [1120, 130] on p "🏆 2024 TOP-RATED Tote BAG" at bounding box center [1093, 131] width 105 height 9
click at [1119, 131] on p "🏆 2024 TOP-RATED Tote BAG" at bounding box center [1093, 131] width 105 height 9
drag, startPoint x: 1119, startPoint y: 131, endPoint x: 1158, endPoint y: 135, distance: 38.6
click at [1120, 131] on p "🏆 2024 TOP-RATED Tote BAG" at bounding box center [1093, 131] width 105 height 9
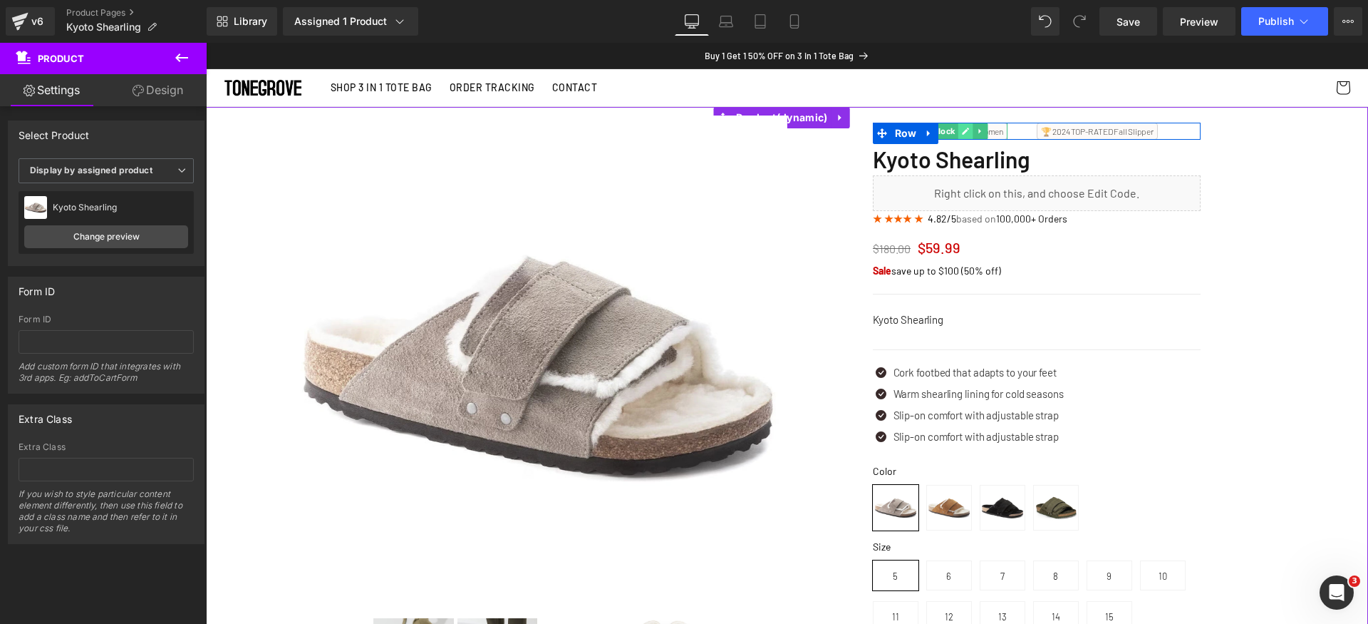
click at [965, 135] on link at bounding box center [965, 131] width 15 height 17
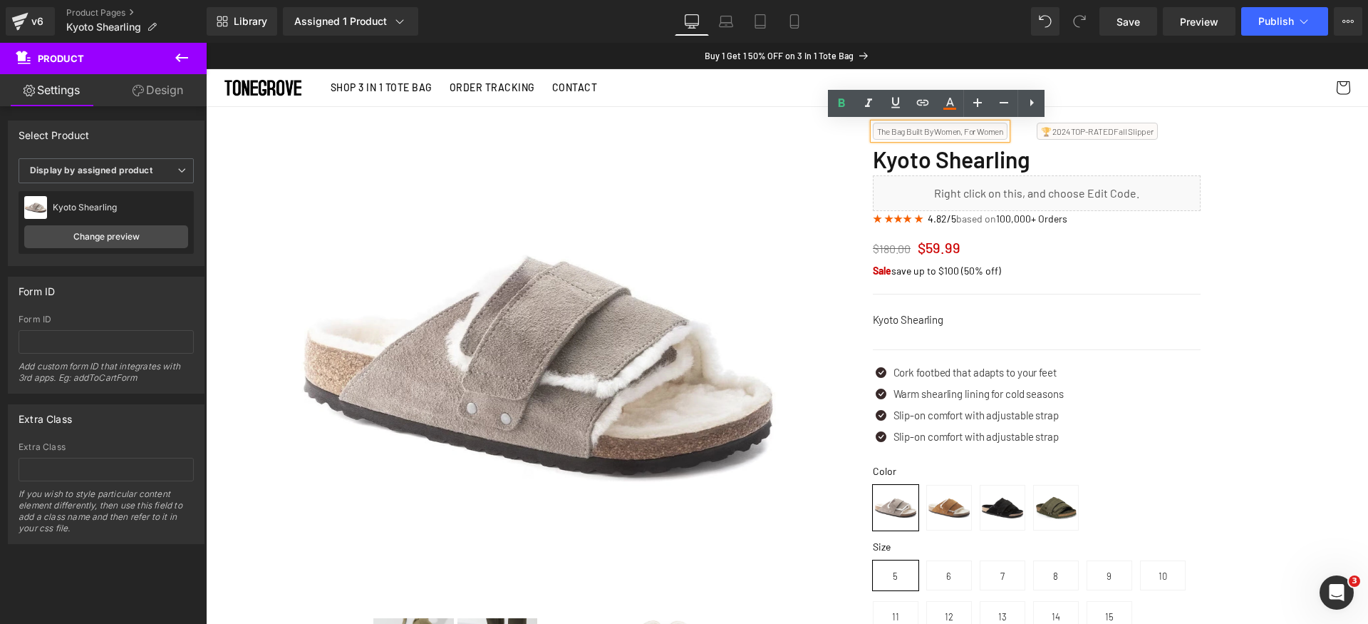
click at [952, 134] on p "The Bag Built By Women, For Women" at bounding box center [940, 131] width 126 height 9
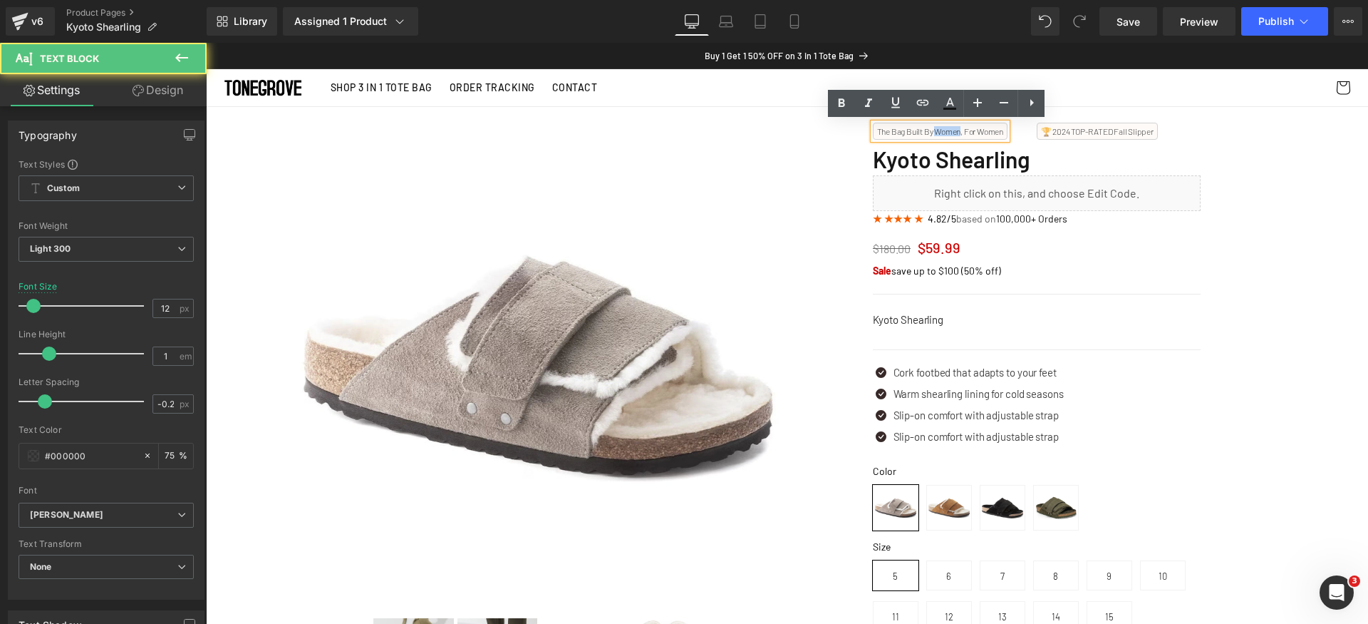
click at [952, 134] on p "The Bag Built By Women, For Women" at bounding box center [940, 131] width 126 height 9
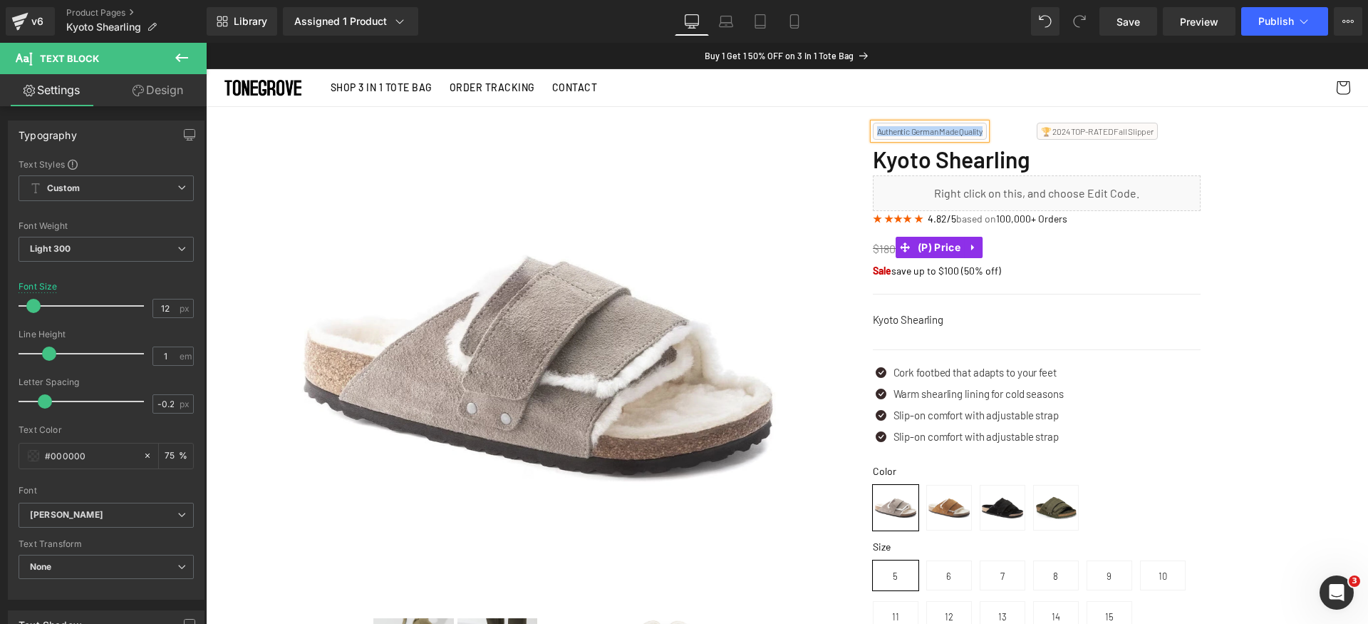
copy p "Authentic German Made Quality"
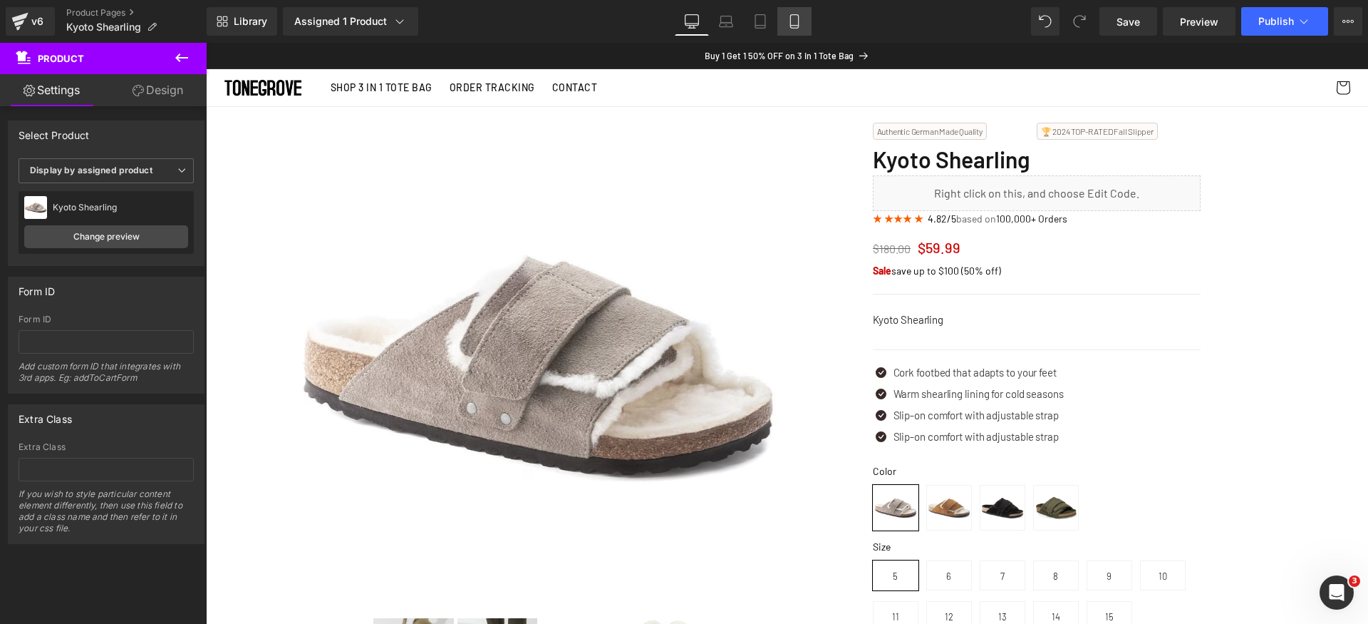
drag, startPoint x: 786, startPoint y: 22, endPoint x: 787, endPoint y: 31, distance: 8.7
click at [786, 21] on link "Mobile" at bounding box center [794, 21] width 34 height 29
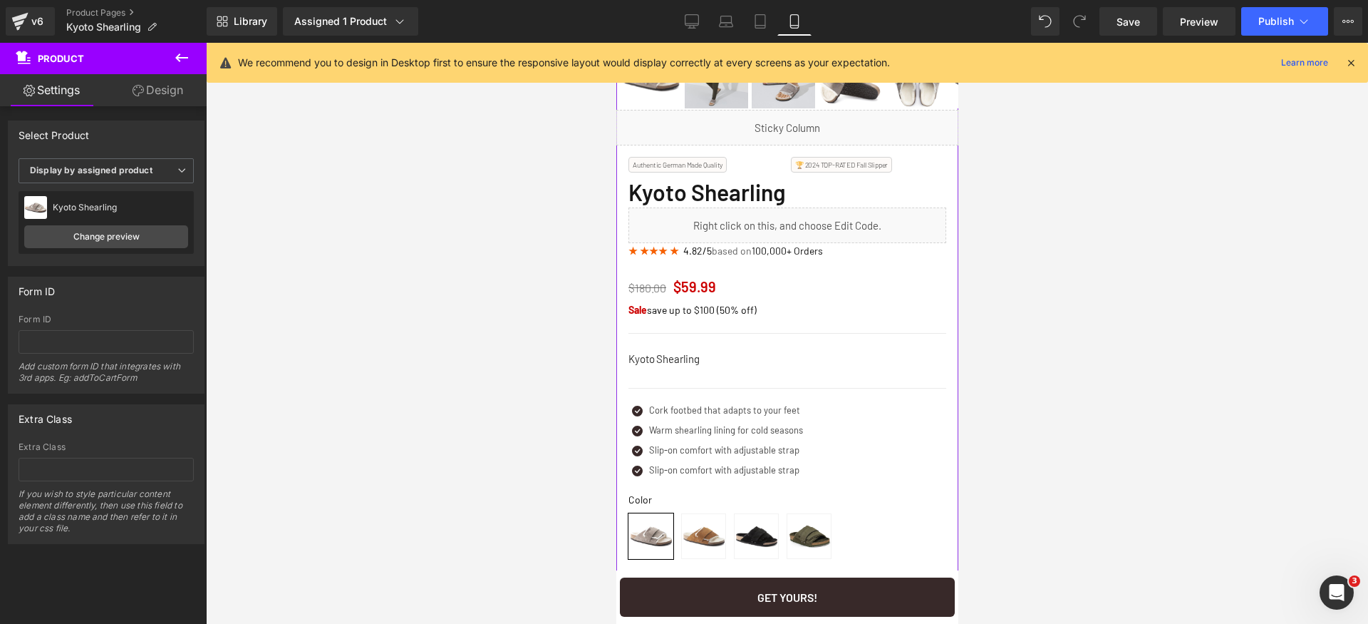
scroll to position [361, 0]
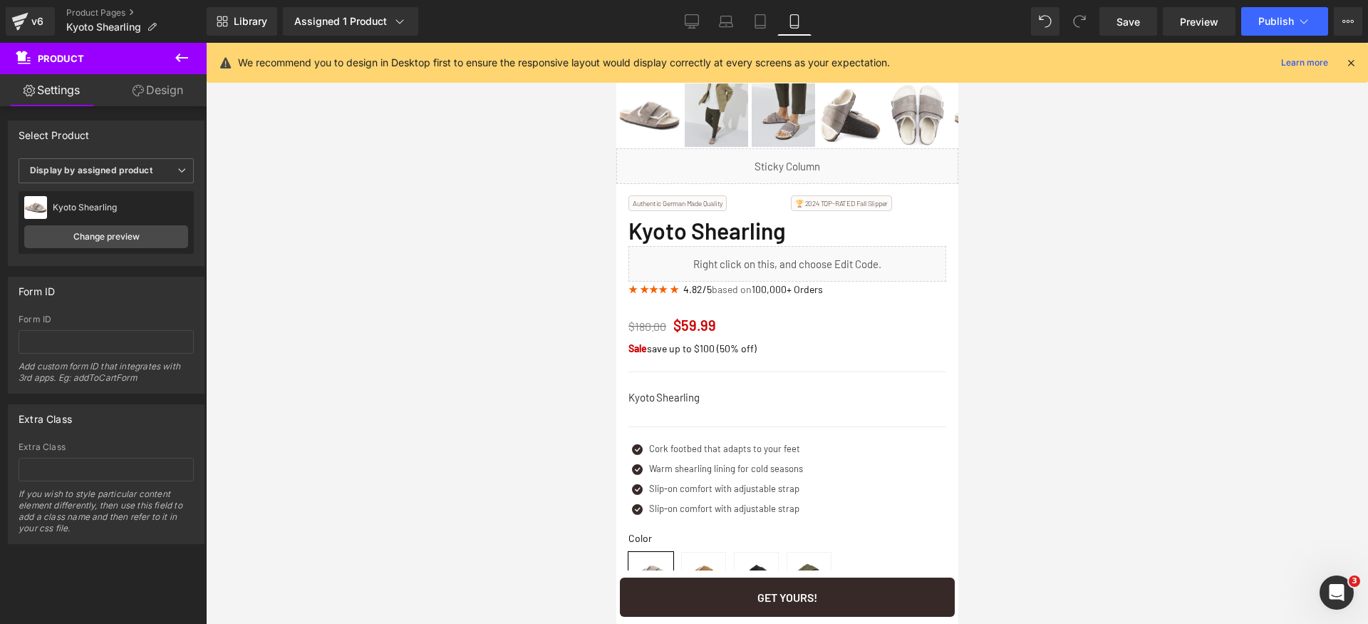
click at [697, 30] on link "Desktop" at bounding box center [692, 21] width 34 height 29
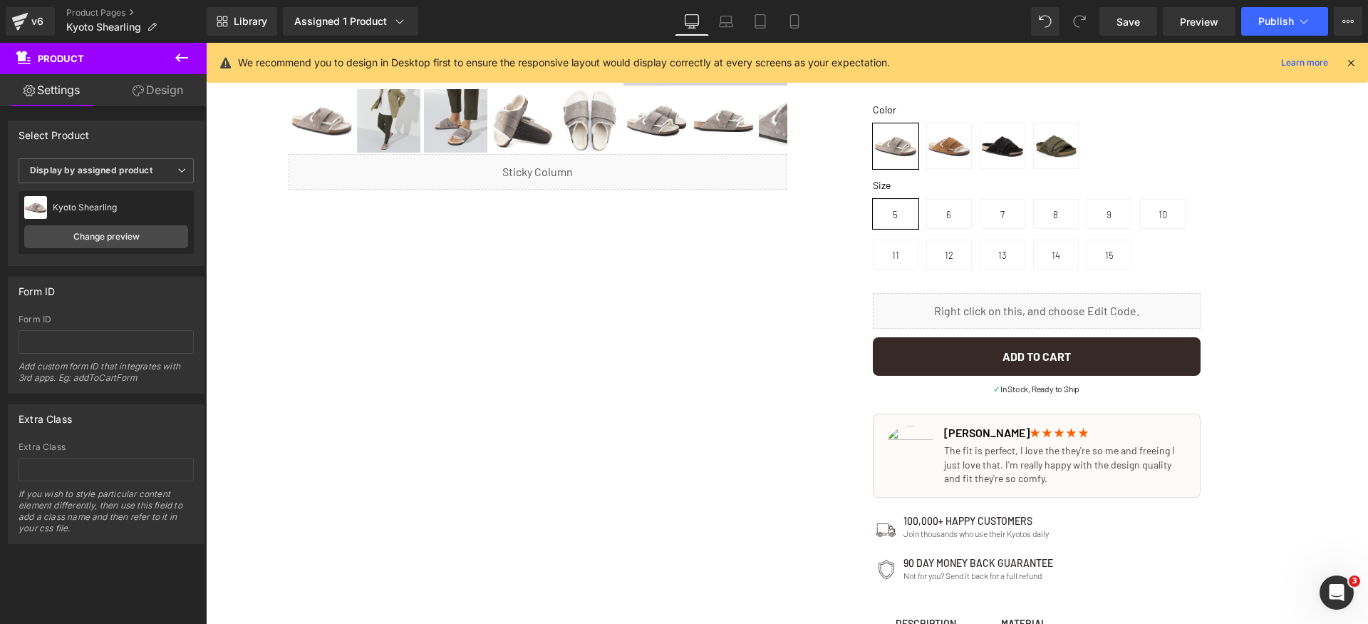
scroll to position [0, 0]
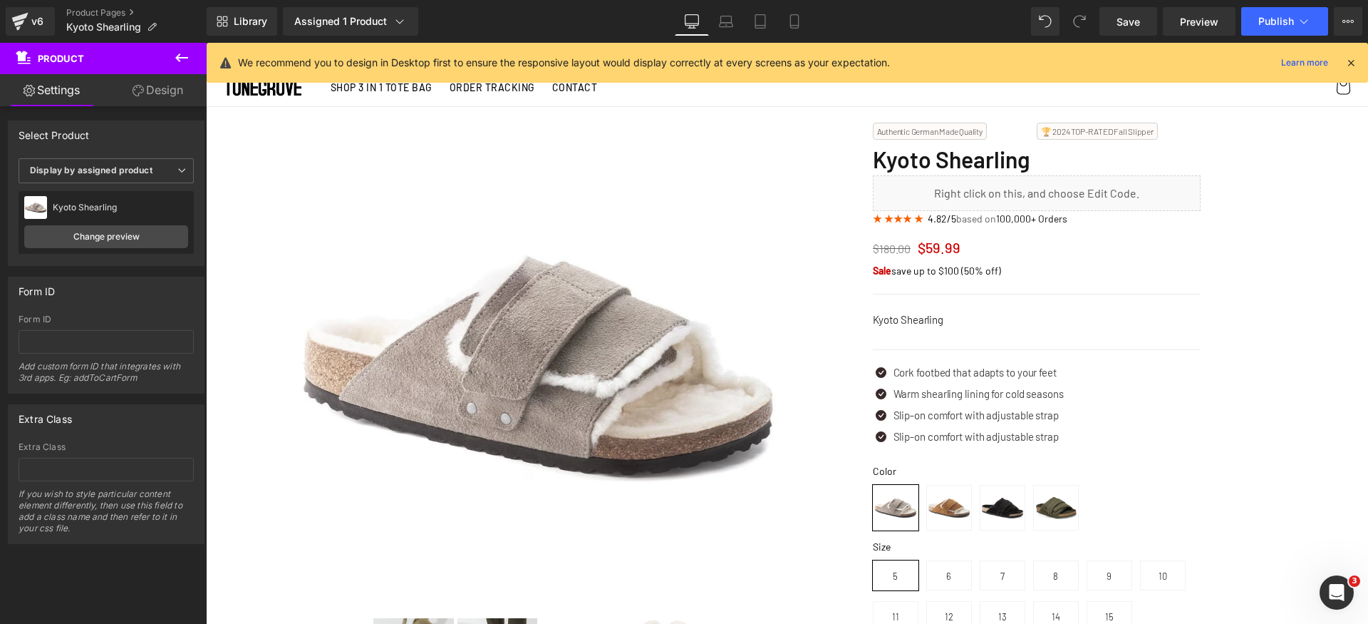
click at [1010, 132] on div "Authentic German Made Quality Text Block" at bounding box center [955, 131] width 164 height 17
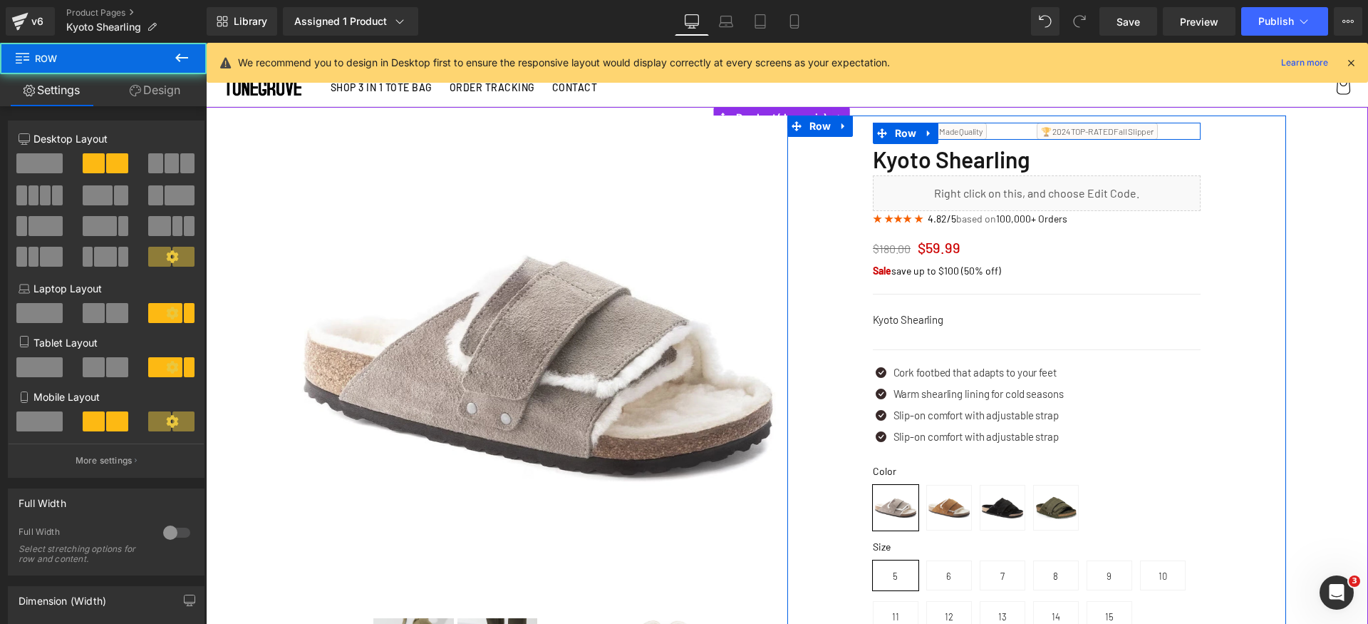
click at [1017, 131] on div "Authentic German Made Quality Text Block" at bounding box center [955, 131] width 164 height 17
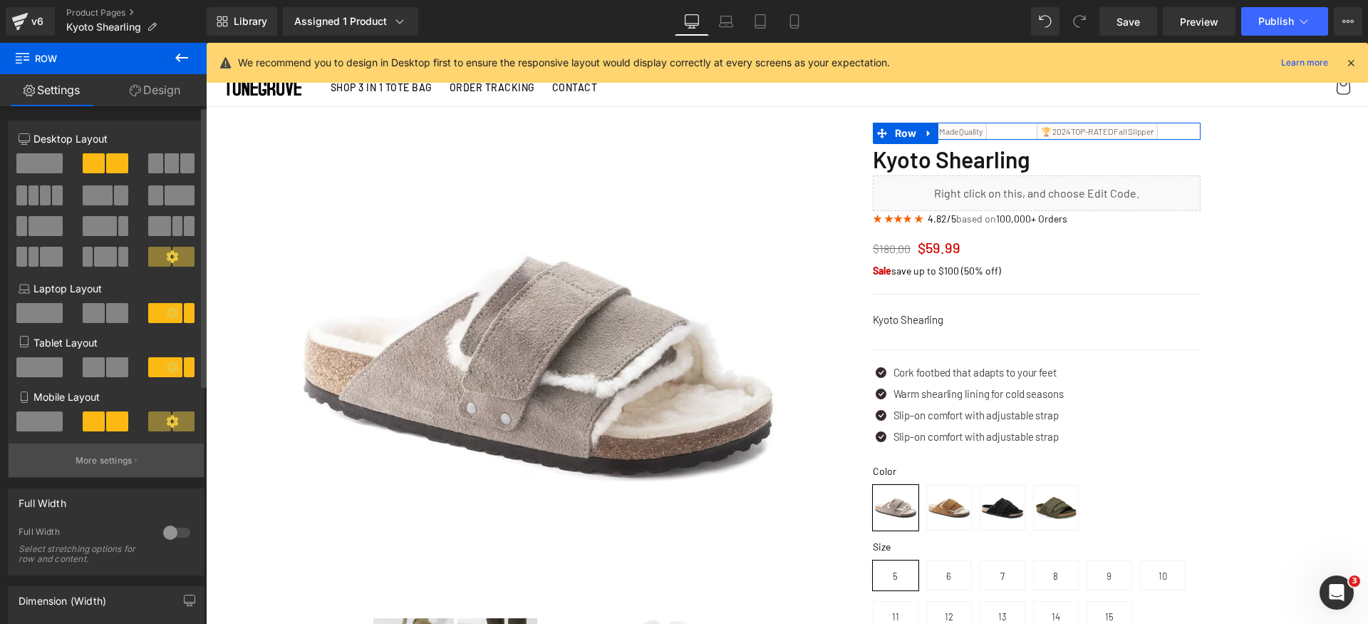
click at [103, 466] on p "More settings" at bounding box center [104, 460] width 57 height 13
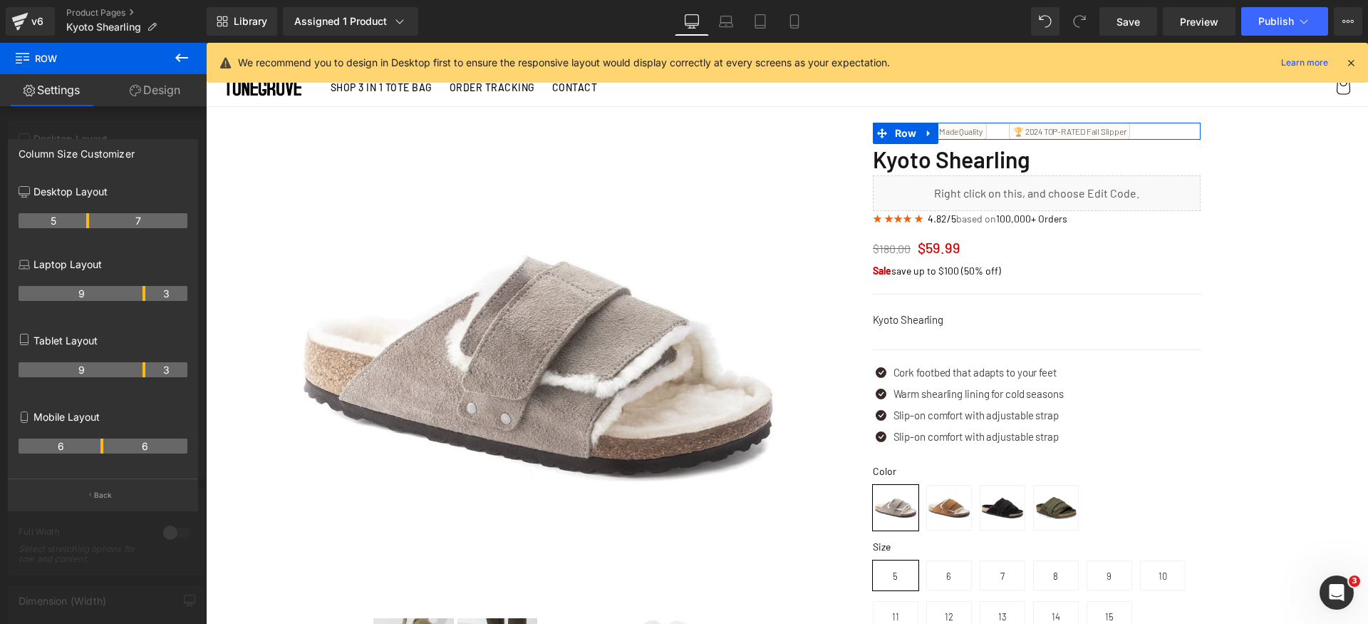
drag, startPoint x: 102, startPoint y: 221, endPoint x: 86, endPoint y: 226, distance: 16.5
click at [798, 19] on icon at bounding box center [794, 21] width 14 height 14
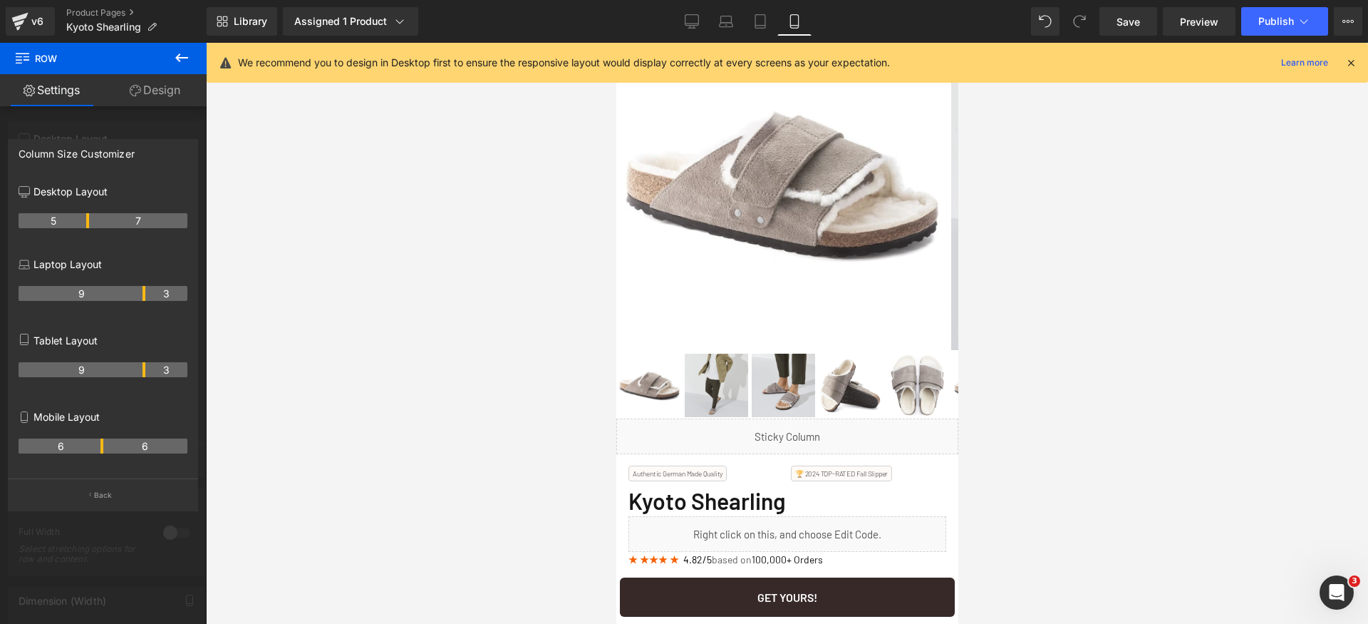
scroll to position [110, 0]
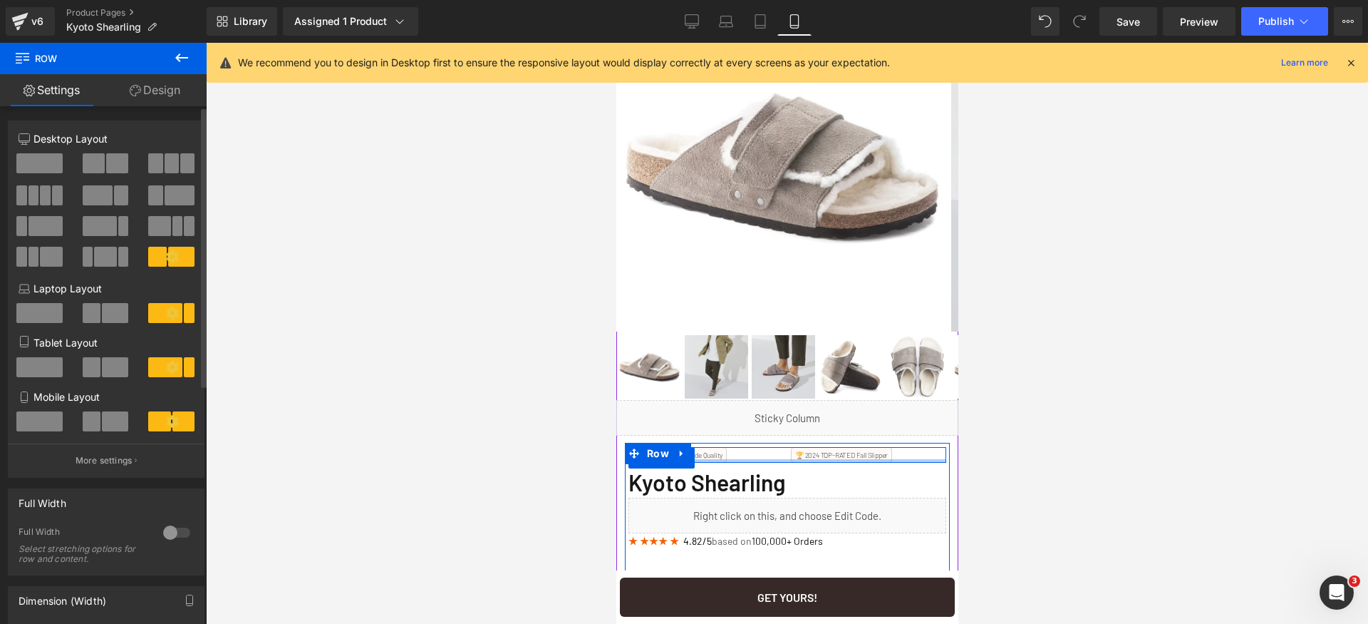
click at [764, 459] on div at bounding box center [787, 461] width 318 height 4
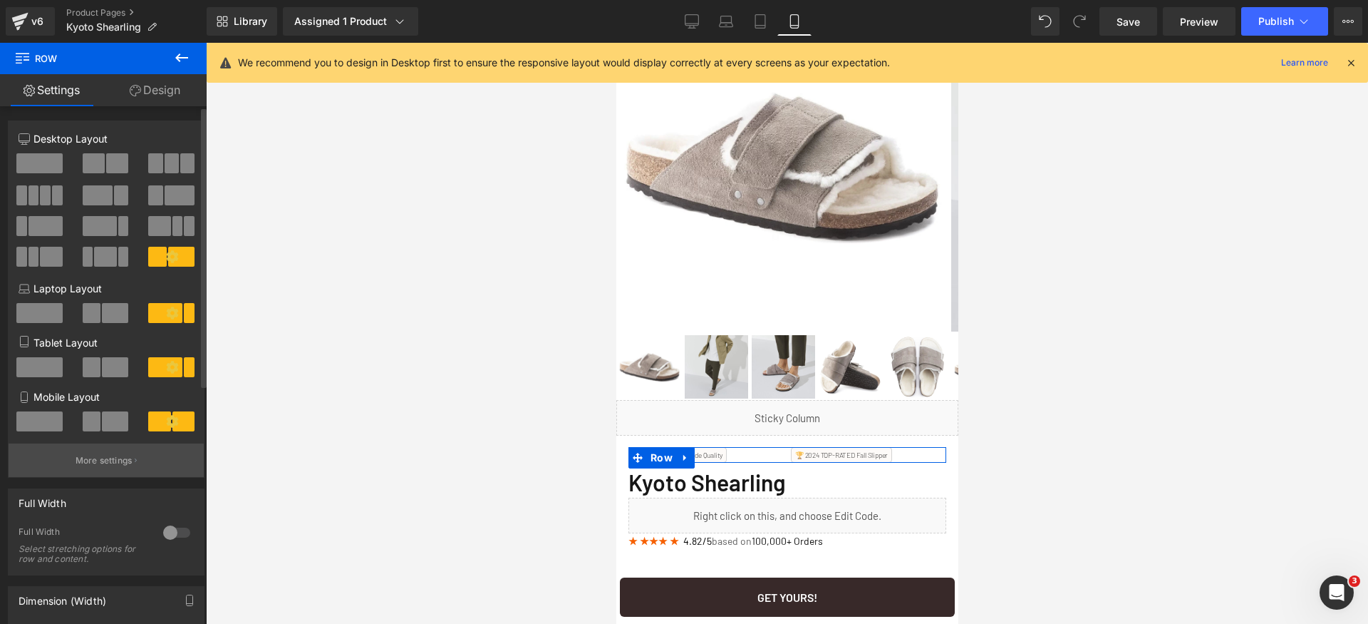
click at [101, 468] on button "More settings" at bounding box center [106, 459] width 195 height 33
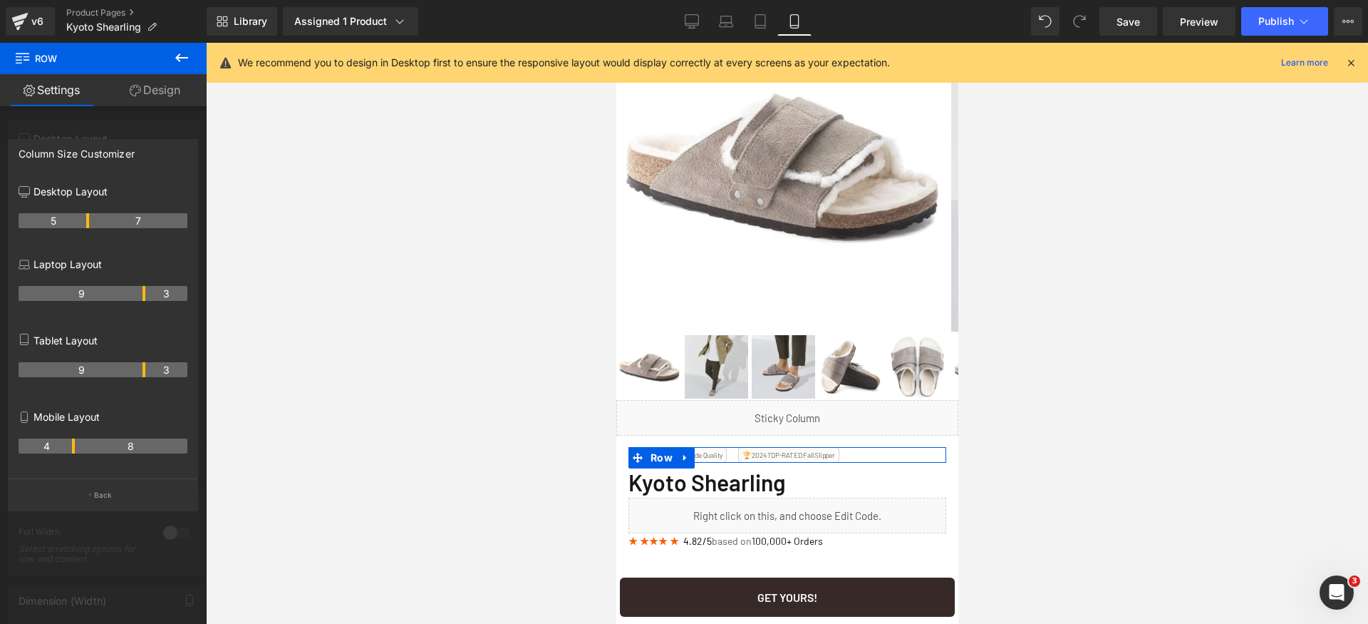
drag, startPoint x: 100, startPoint y: 446, endPoint x: 75, endPoint y: 445, distance: 25.0
click at [75, 445] on tr "4 8" at bounding box center [103, 445] width 169 height 15
click at [1149, 462] on div at bounding box center [787, 333] width 1162 height 581
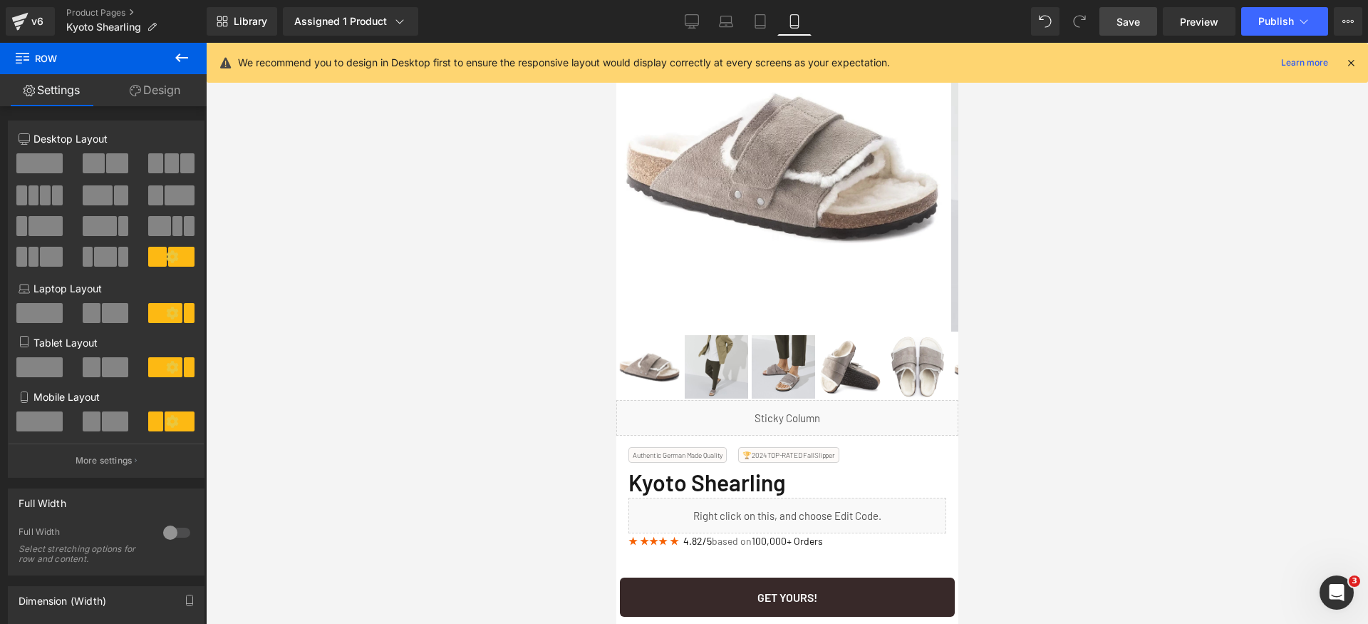
click at [1129, 24] on span "Save" at bounding box center [1129, 21] width 24 height 15
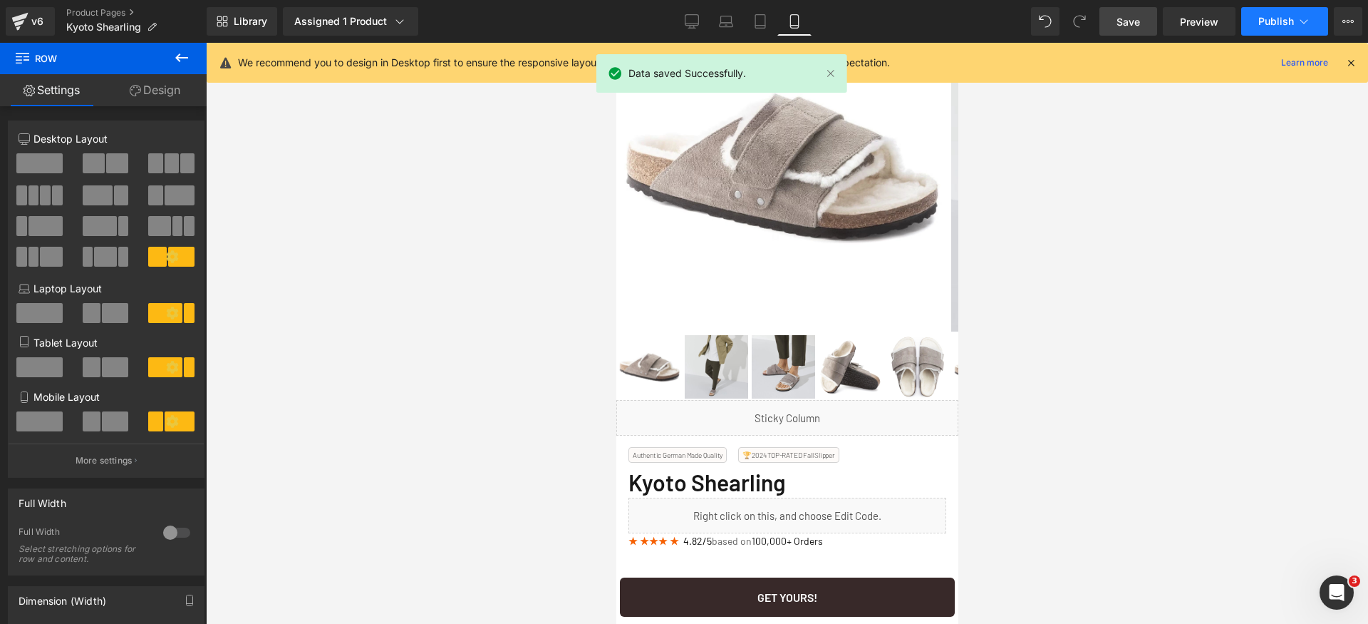
click at [1270, 16] on span "Publish" at bounding box center [1276, 21] width 36 height 11
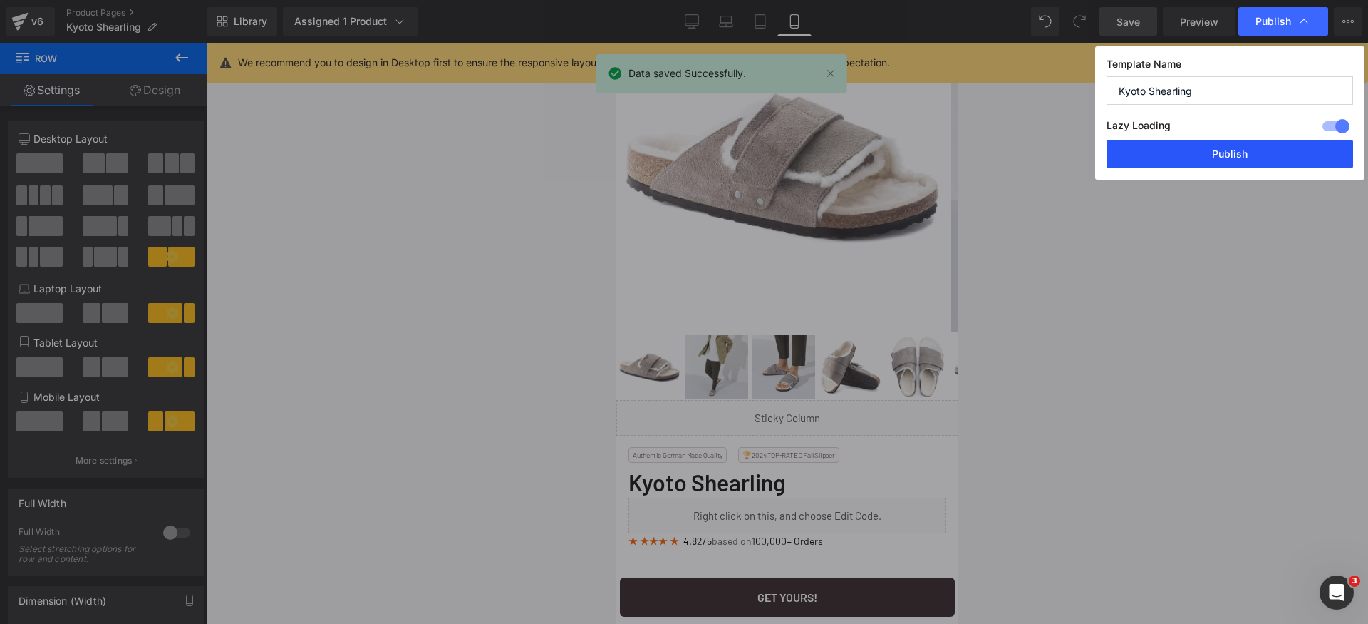
click at [1269, 165] on button "Publish" at bounding box center [1230, 154] width 247 height 29
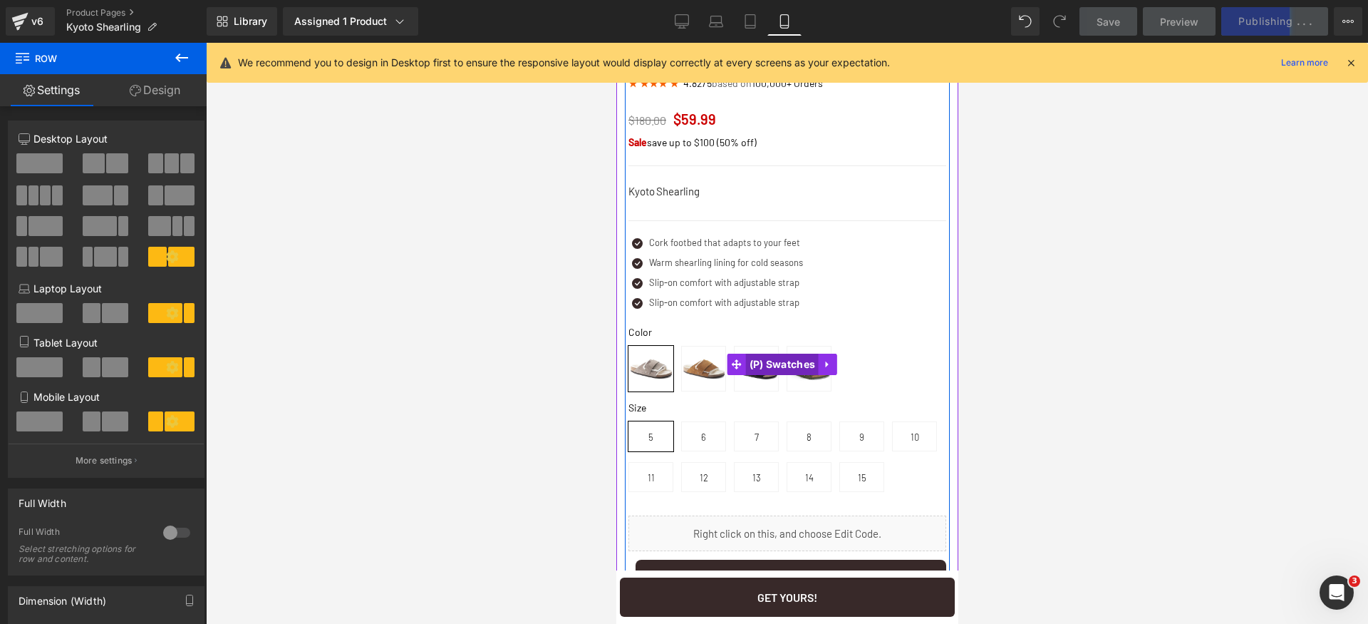
scroll to position [541, 0]
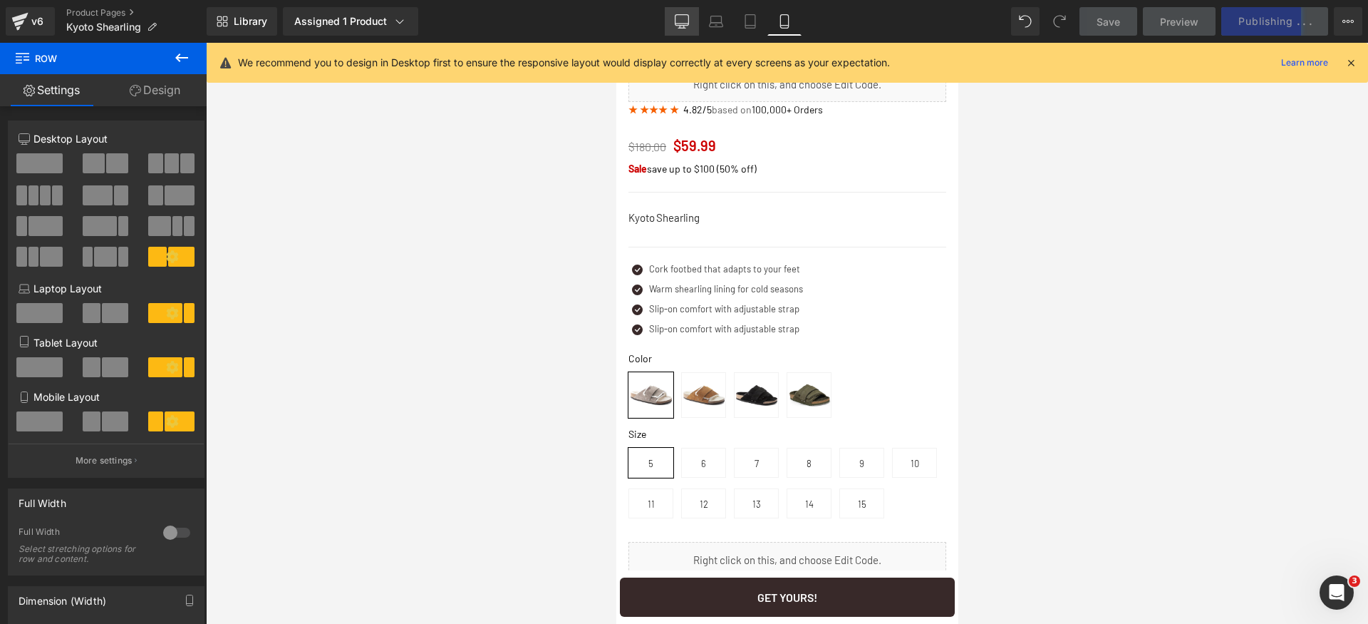
drag, startPoint x: 682, startPoint y: 24, endPoint x: 519, endPoint y: 65, distance: 168.3
click at [682, 24] on icon at bounding box center [682, 24] width 14 height 0
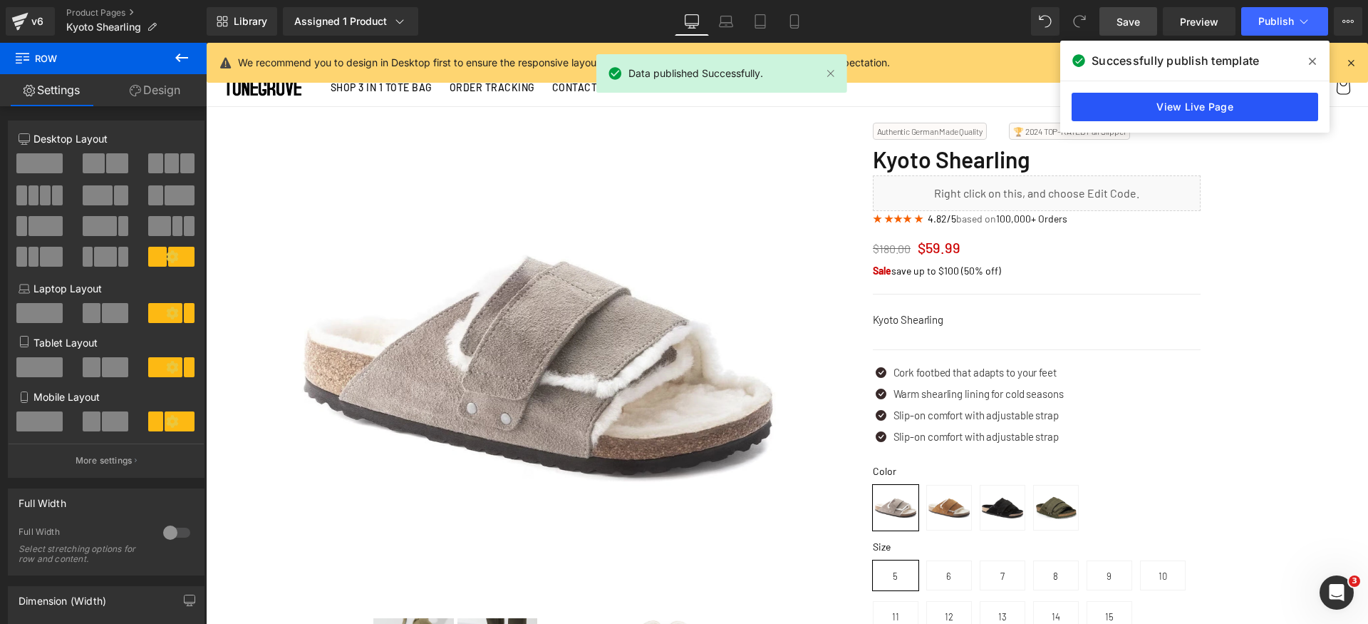
click at [1267, 108] on link "View Live Page" at bounding box center [1195, 107] width 247 height 29
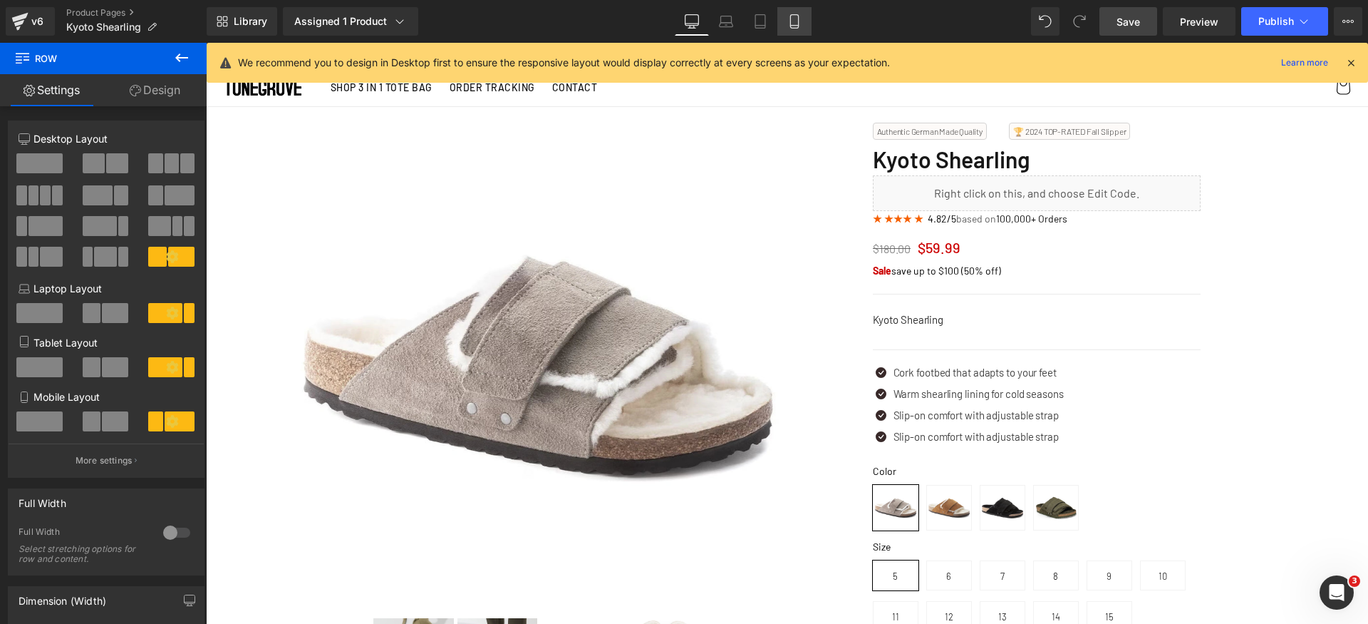
click at [788, 23] on icon at bounding box center [794, 21] width 14 height 14
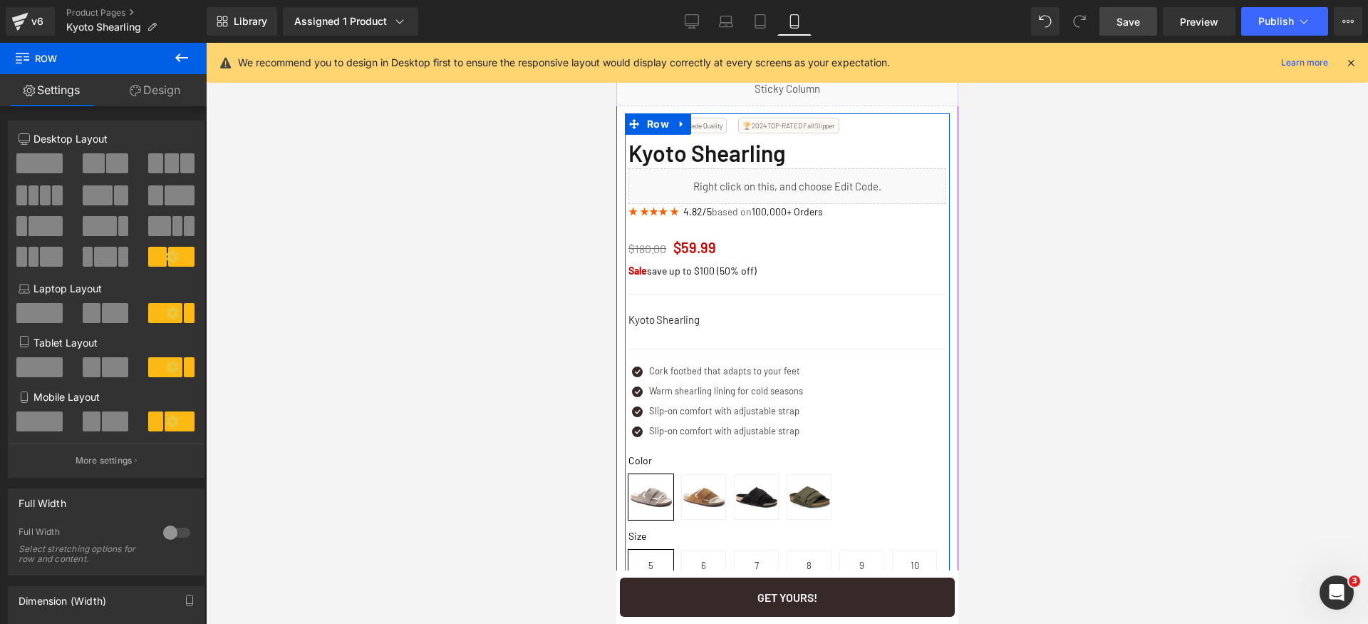
scroll to position [366, 0]
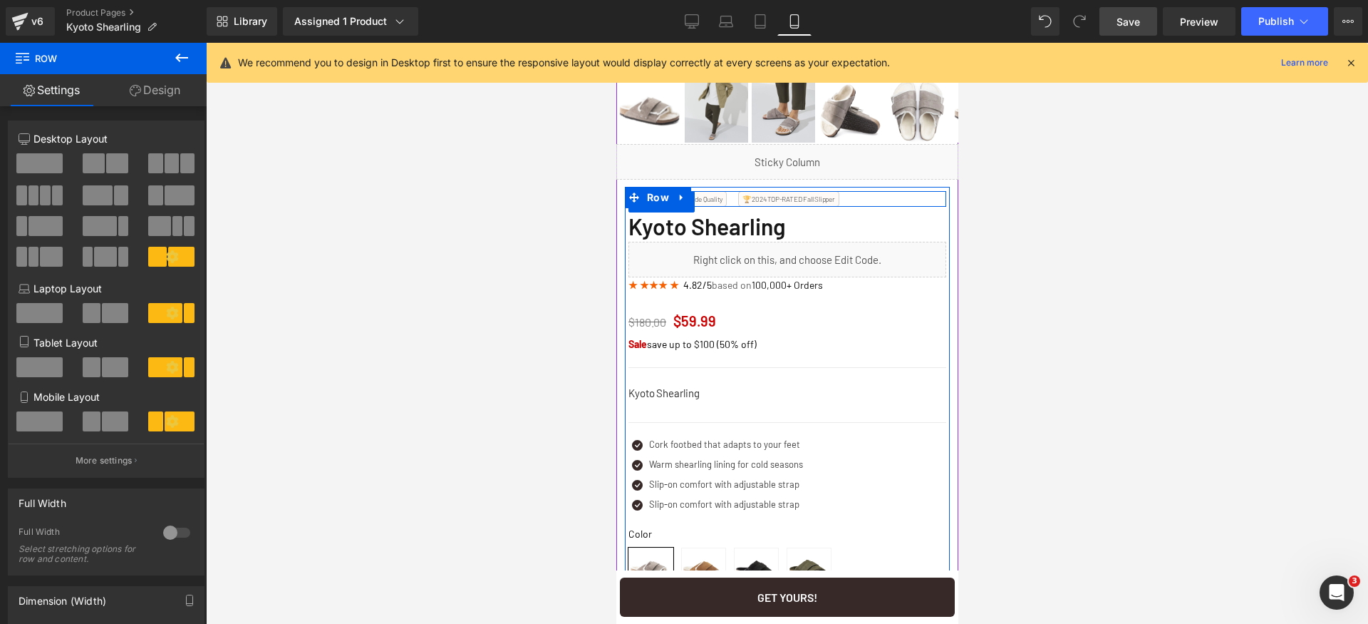
click at [873, 199] on div "🏆 2024 TOP-RATED Fall Slipper Text Block" at bounding box center [840, 199] width 212 height 16
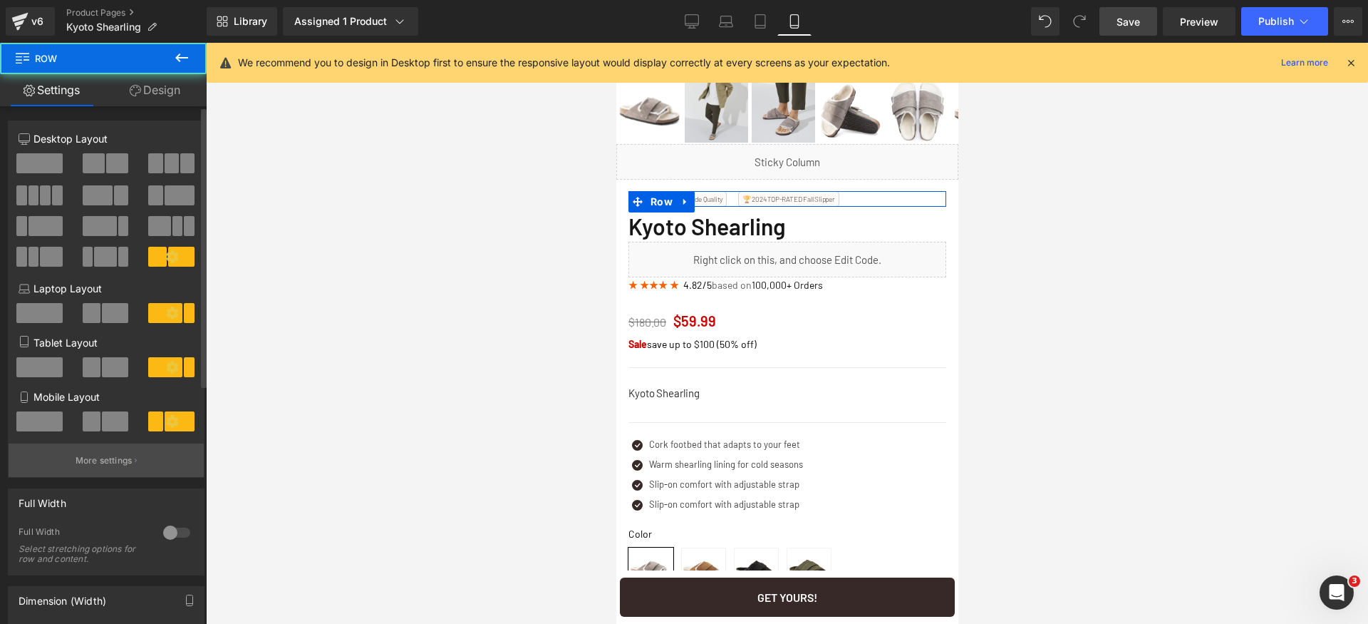
click at [126, 463] on p "More settings" at bounding box center [104, 460] width 57 height 13
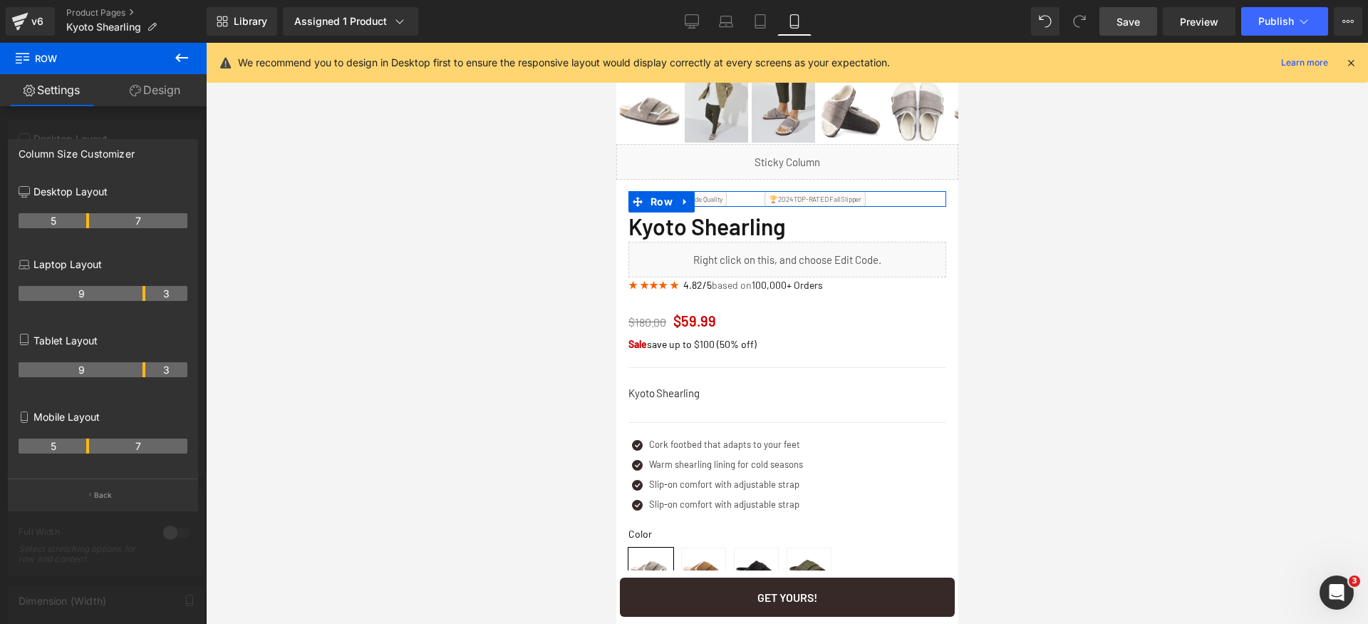
drag, startPoint x: 73, startPoint y: 448, endPoint x: 86, endPoint y: 445, distance: 12.6
click at [86, 445] on th "5" at bounding box center [54, 445] width 71 height 15
click at [1146, 27] on link "Save" at bounding box center [1129, 21] width 58 height 29
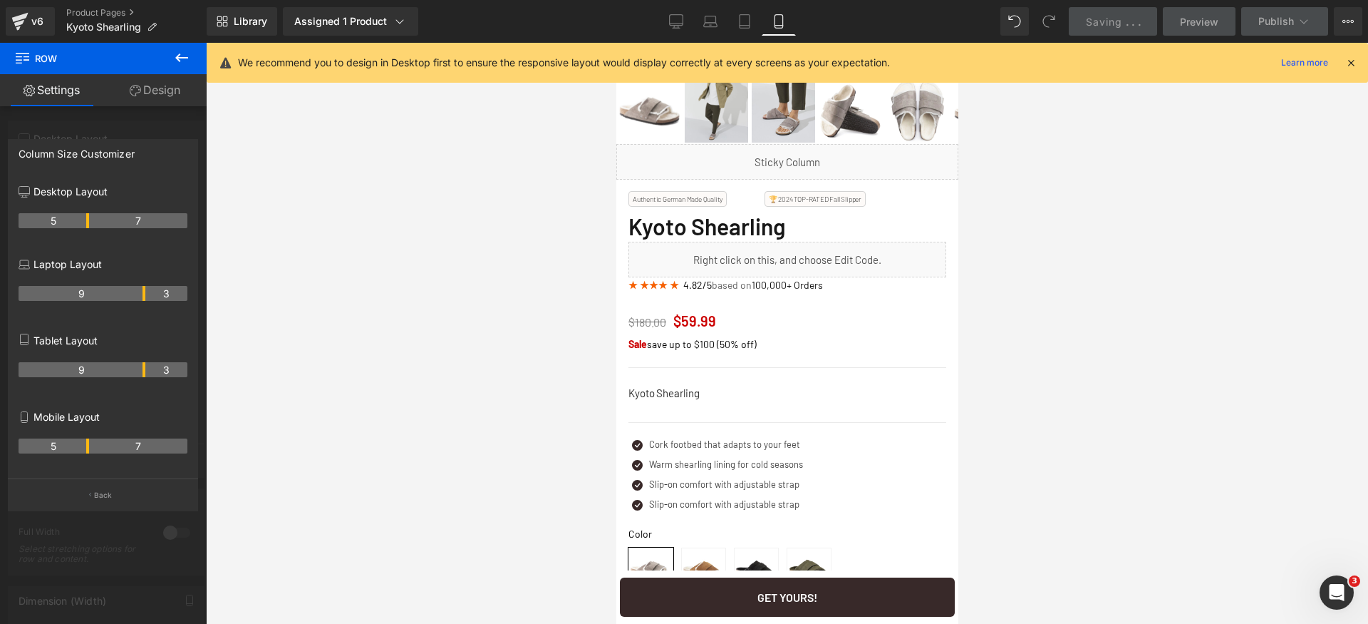
click at [1350, 66] on icon at bounding box center [1351, 62] width 13 height 13
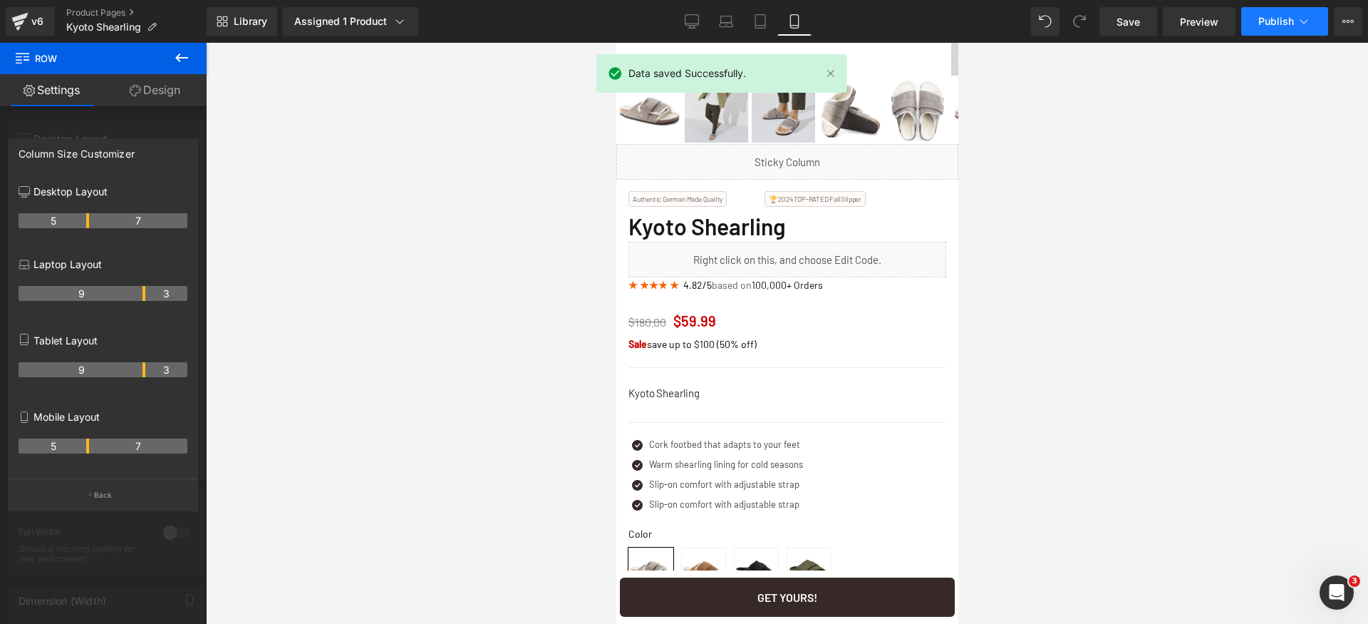
click at [1290, 21] on span "Publish" at bounding box center [1276, 21] width 36 height 11
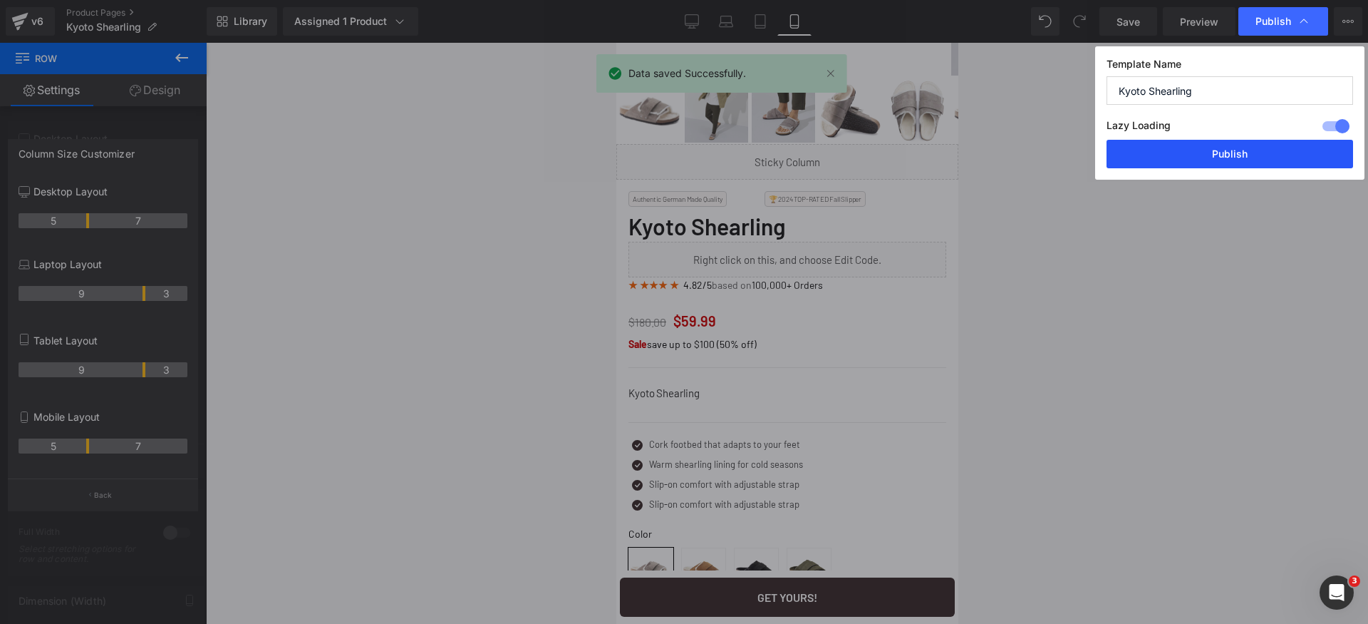
click at [1273, 149] on button "Publish" at bounding box center [1230, 154] width 247 height 29
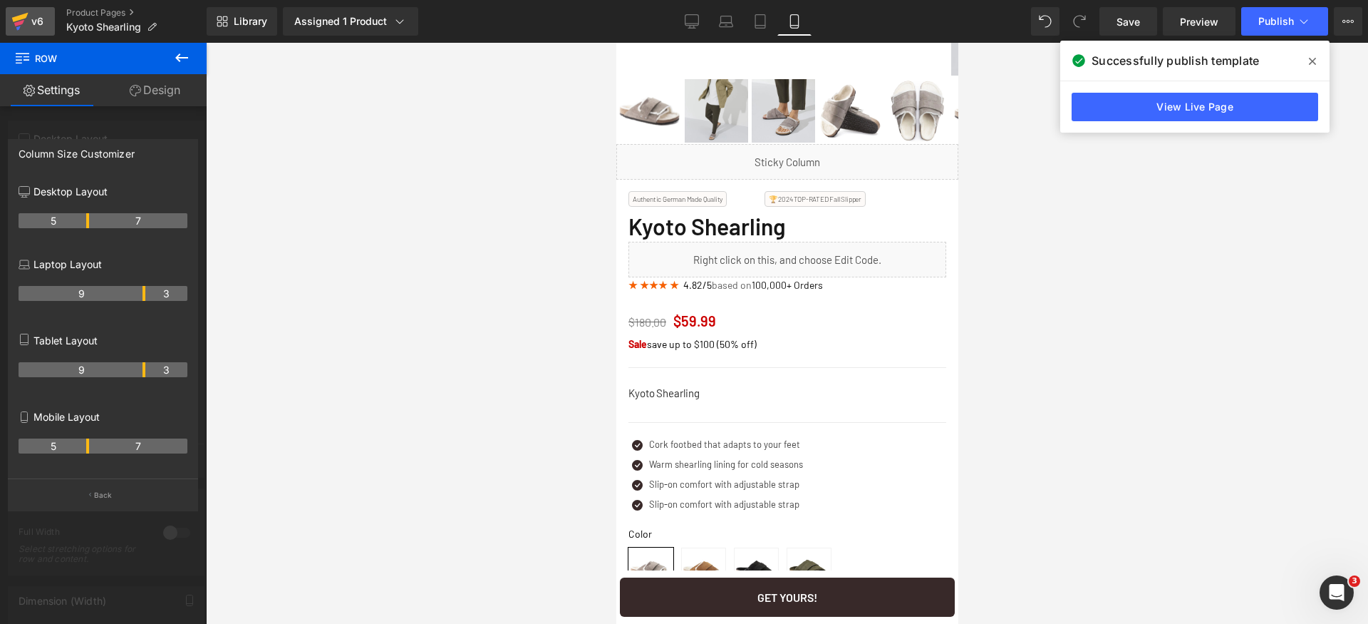
click at [34, 16] on div "v6" at bounding box center [38, 21] width 18 height 19
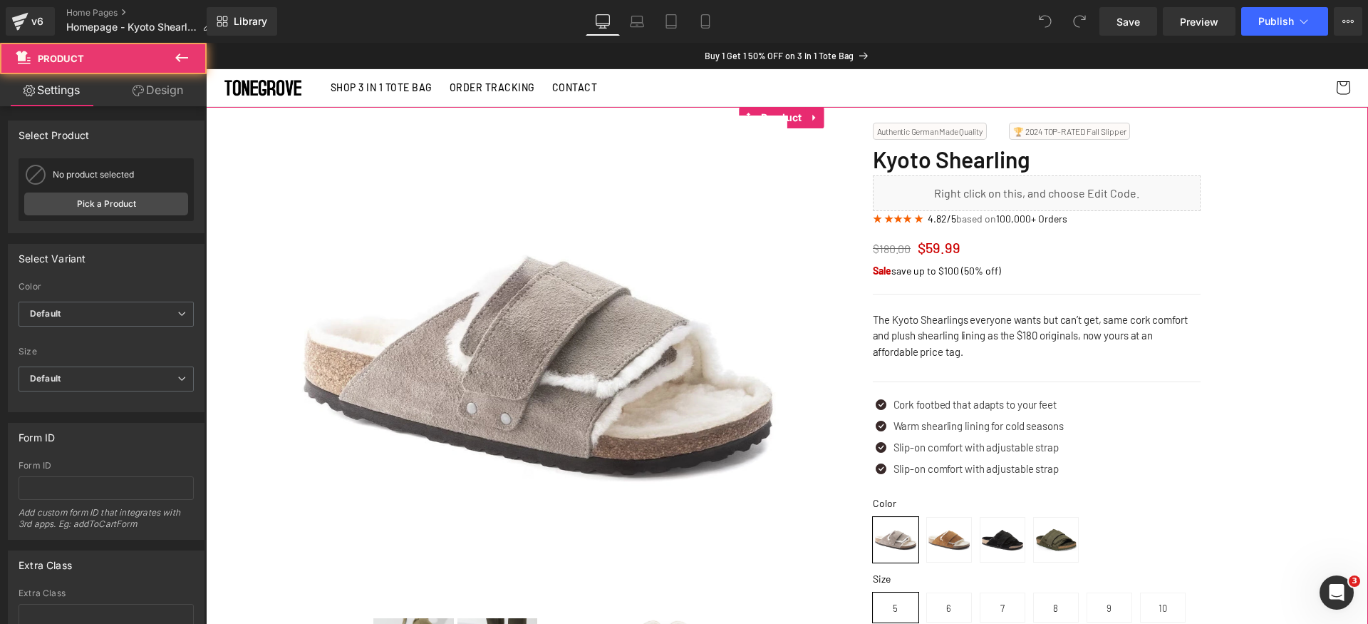
drag, startPoint x: 225, startPoint y: 156, endPoint x: 322, endPoint y: 244, distance: 130.7
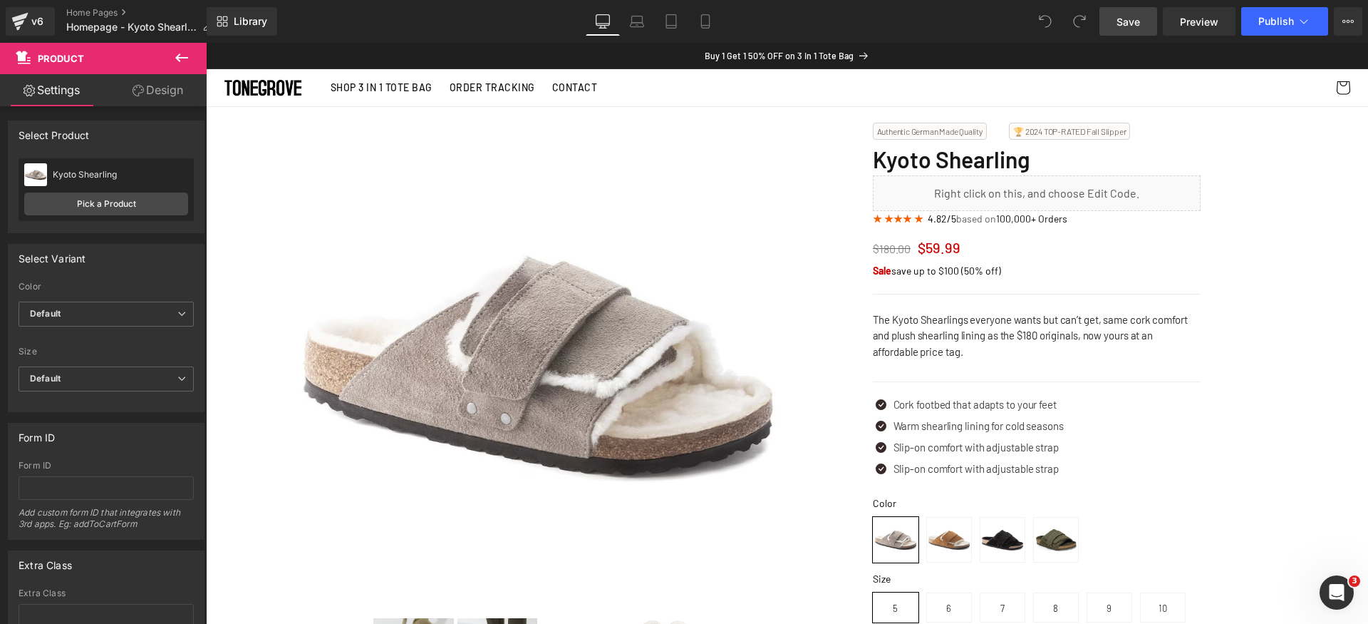
click at [1128, 21] on span "Save" at bounding box center [1129, 21] width 24 height 15
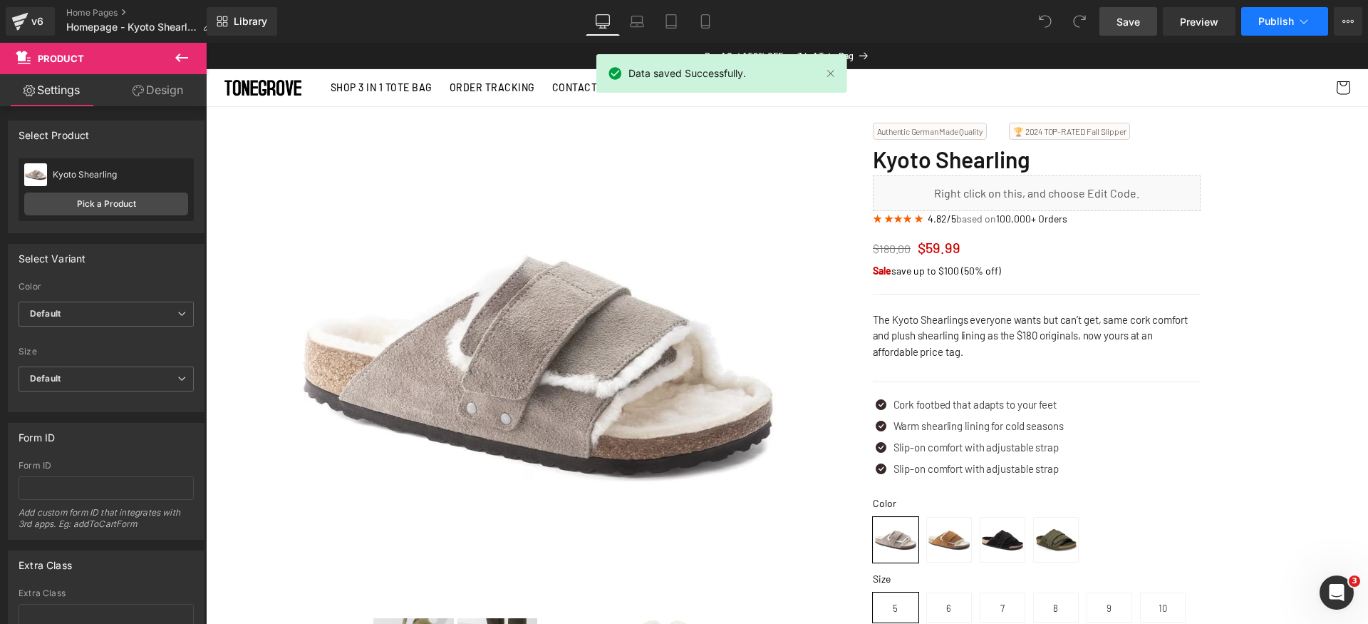
click at [1288, 19] on span "Publish" at bounding box center [1276, 21] width 36 height 11
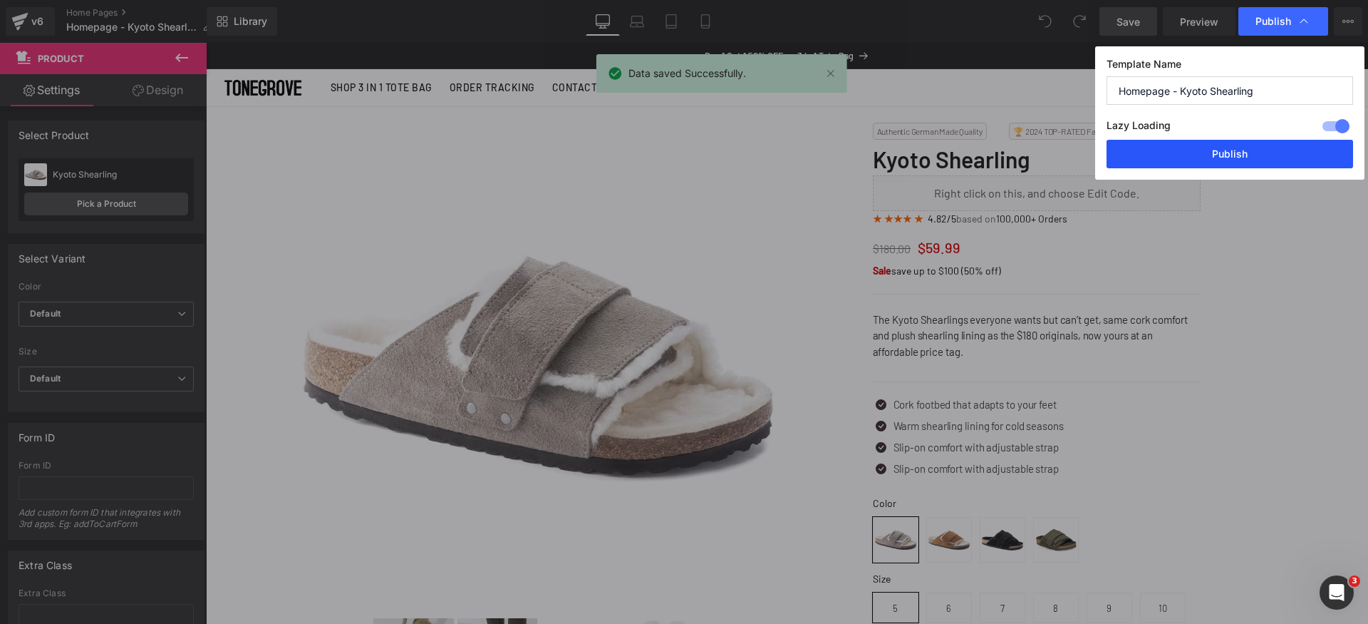
drag, startPoint x: 1268, startPoint y: 153, endPoint x: 981, endPoint y: 88, distance: 294.6
click at [1268, 153] on button "Publish" at bounding box center [1230, 154] width 247 height 29
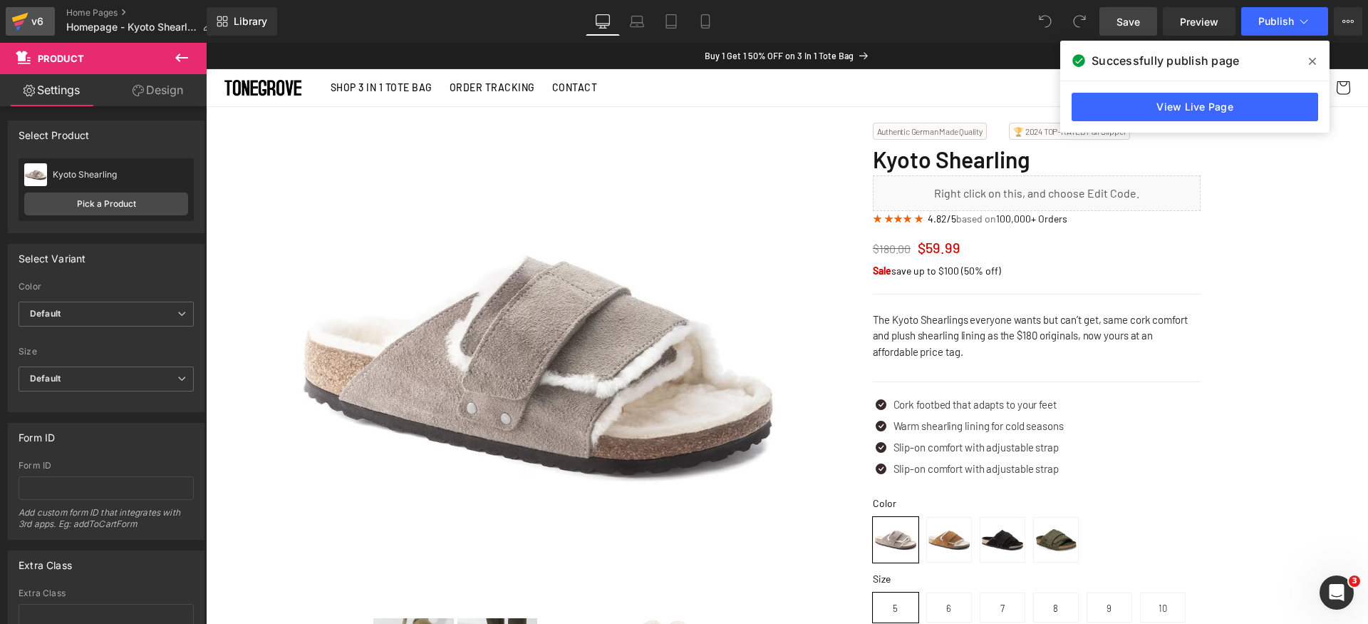
click at [21, 19] on icon at bounding box center [20, 17] width 16 height 9
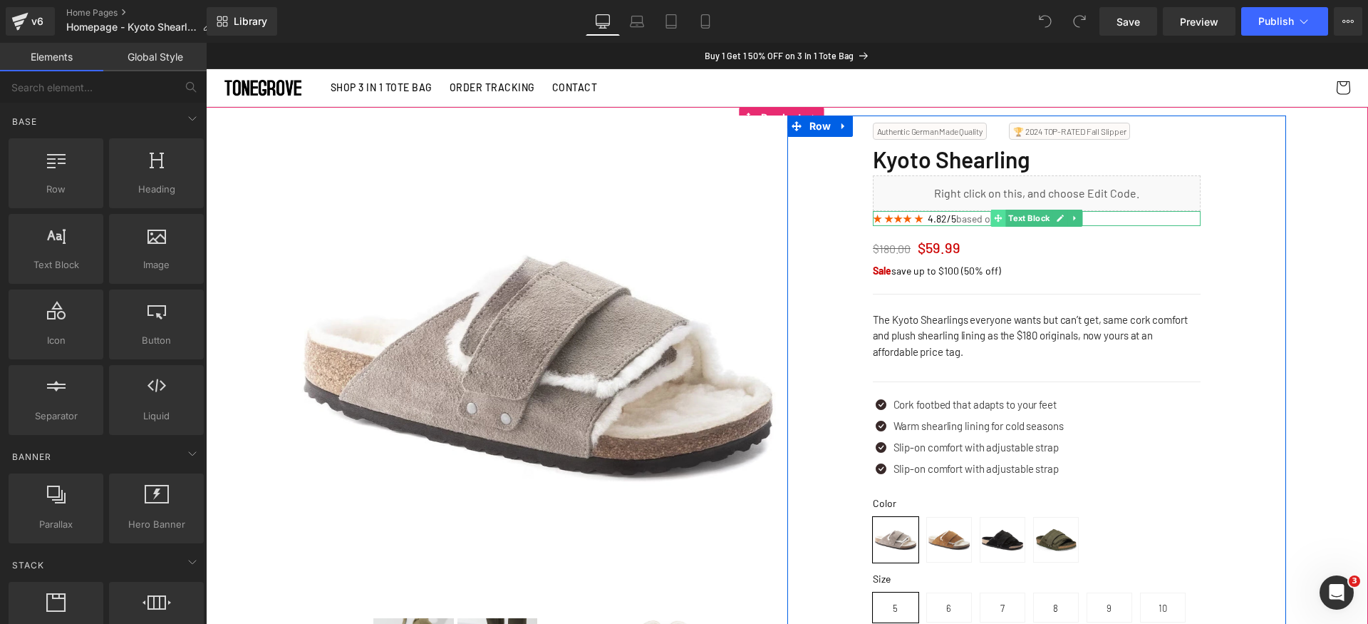
click at [995, 216] on icon at bounding box center [998, 218] width 8 height 9
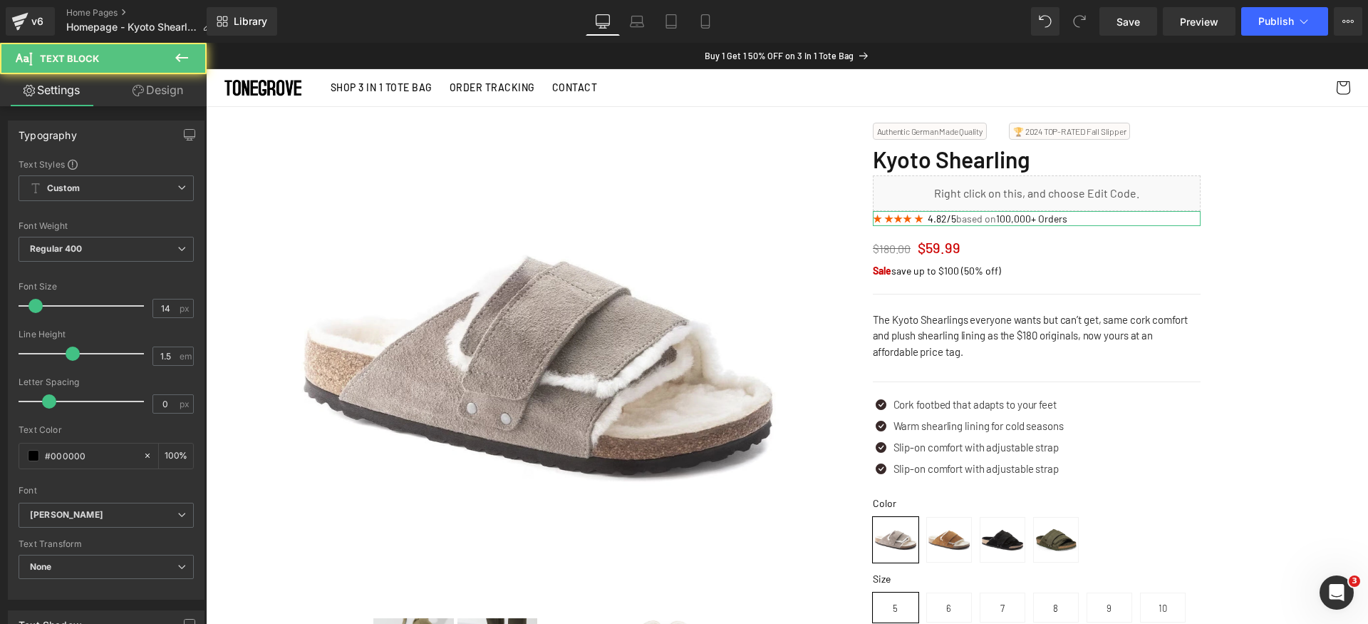
drag, startPoint x: 149, startPoint y: 86, endPoint x: 129, endPoint y: 153, distance: 69.9
click at [149, 86] on link "Design" at bounding box center [157, 90] width 103 height 32
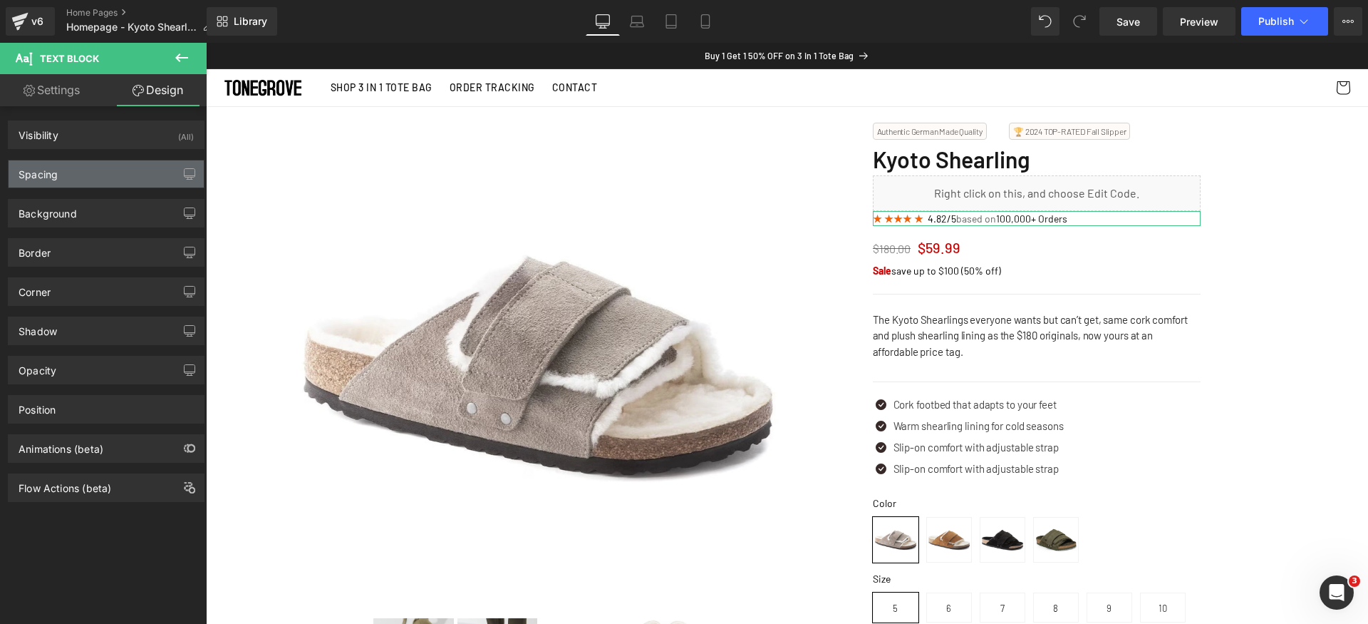
click at [92, 175] on div "Spacing" at bounding box center [106, 173] width 195 height 27
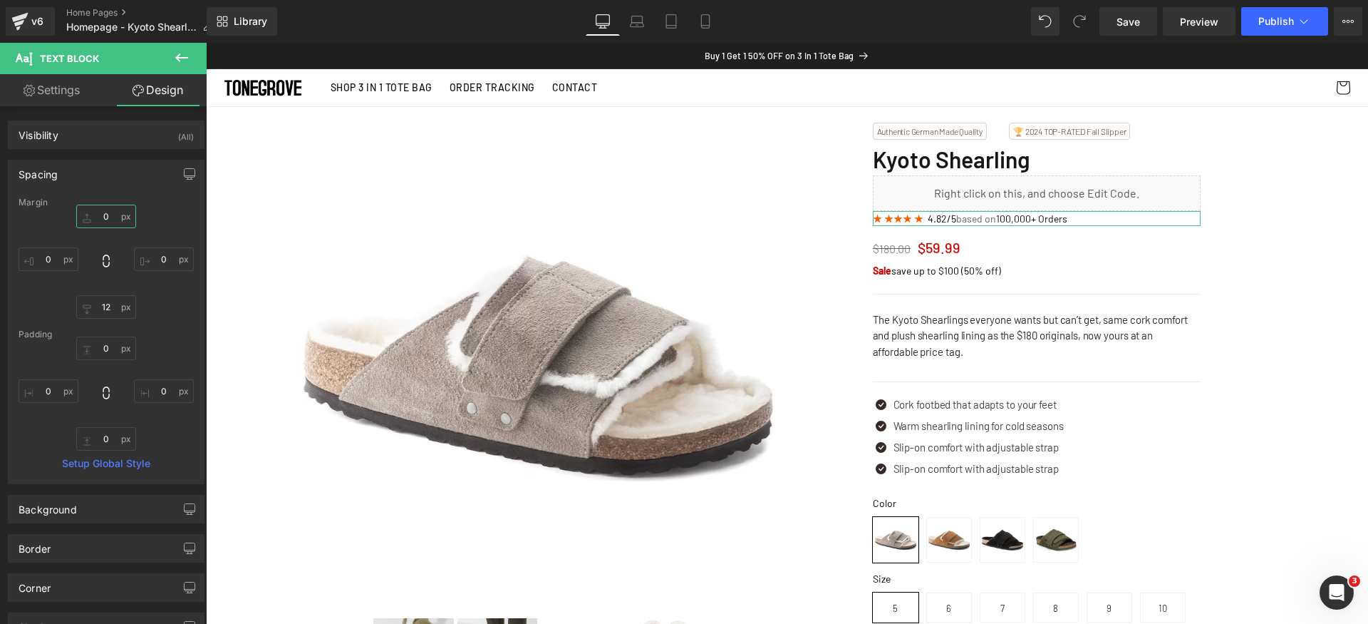
click at [104, 213] on input "text" at bounding box center [106, 217] width 60 height 24
type input "4"
click at [700, 16] on icon at bounding box center [705, 21] width 14 height 14
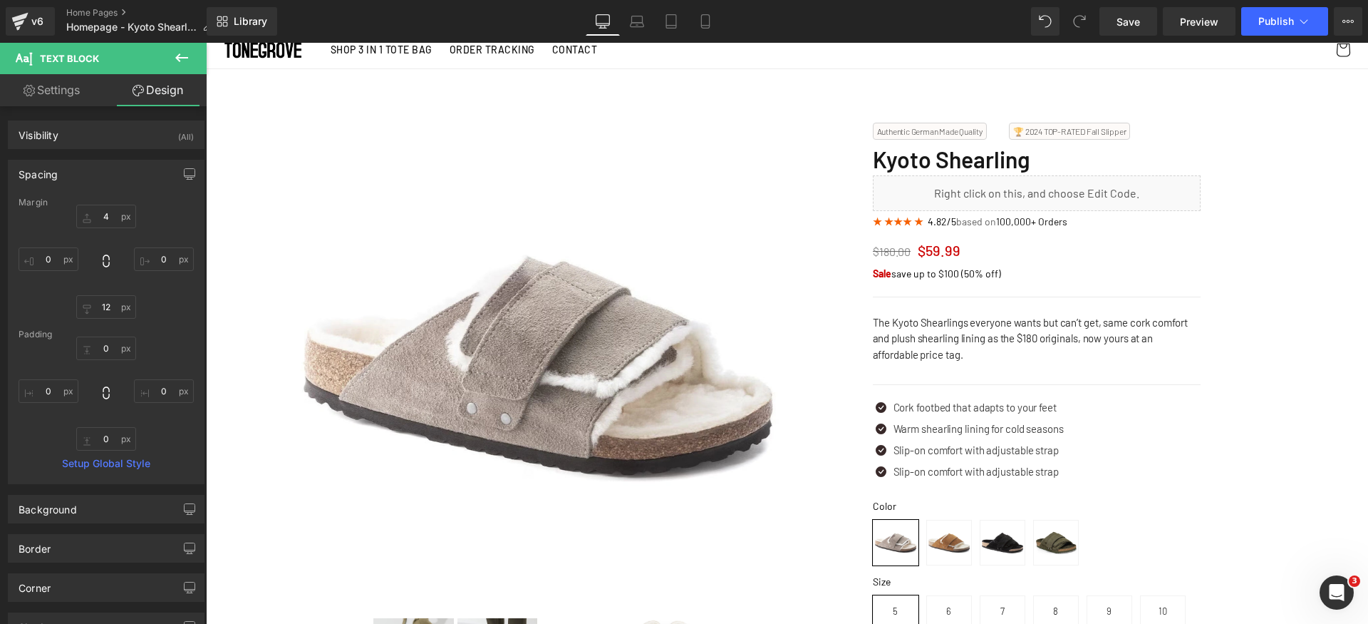
scroll to position [1216, 0]
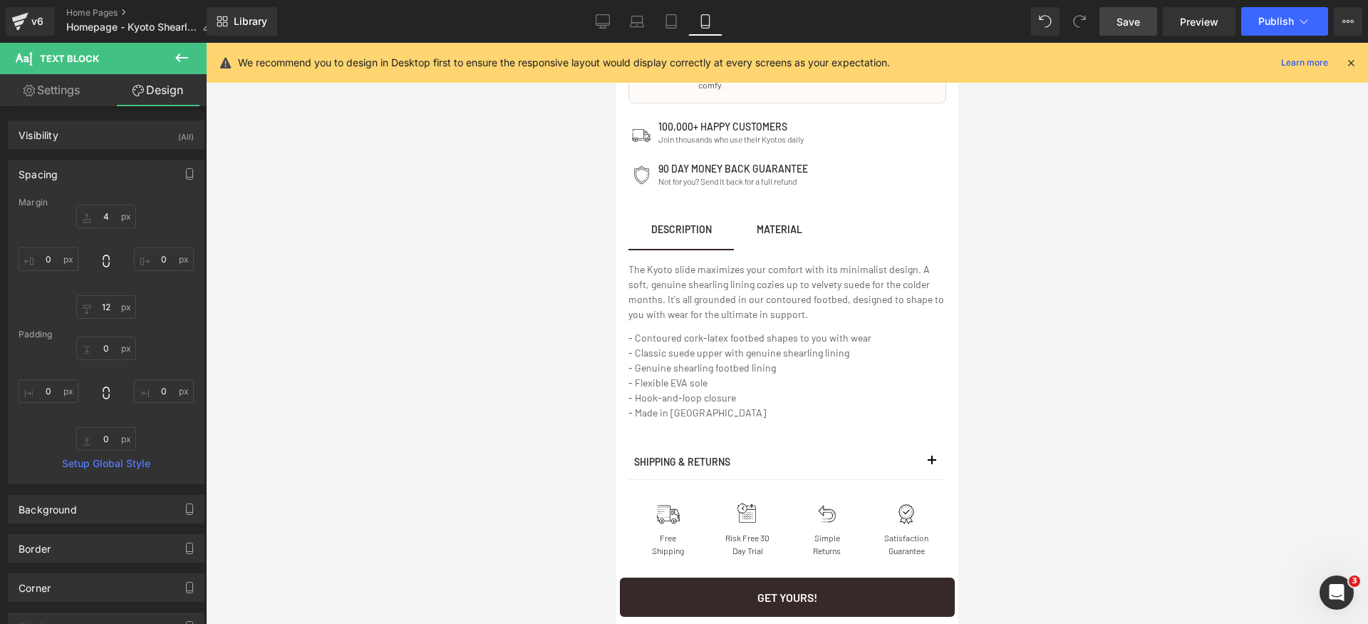
click at [1132, 19] on span "Save" at bounding box center [1129, 21] width 24 height 15
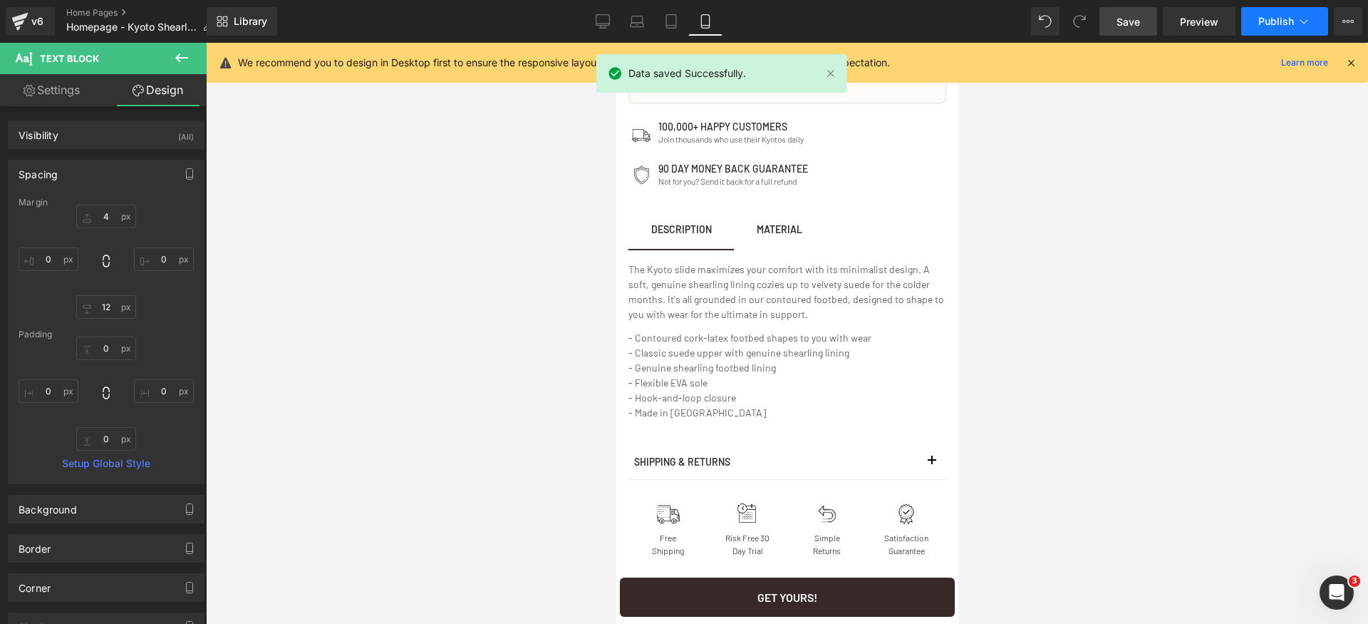
click at [1288, 26] on button "Publish" at bounding box center [1284, 21] width 87 height 29
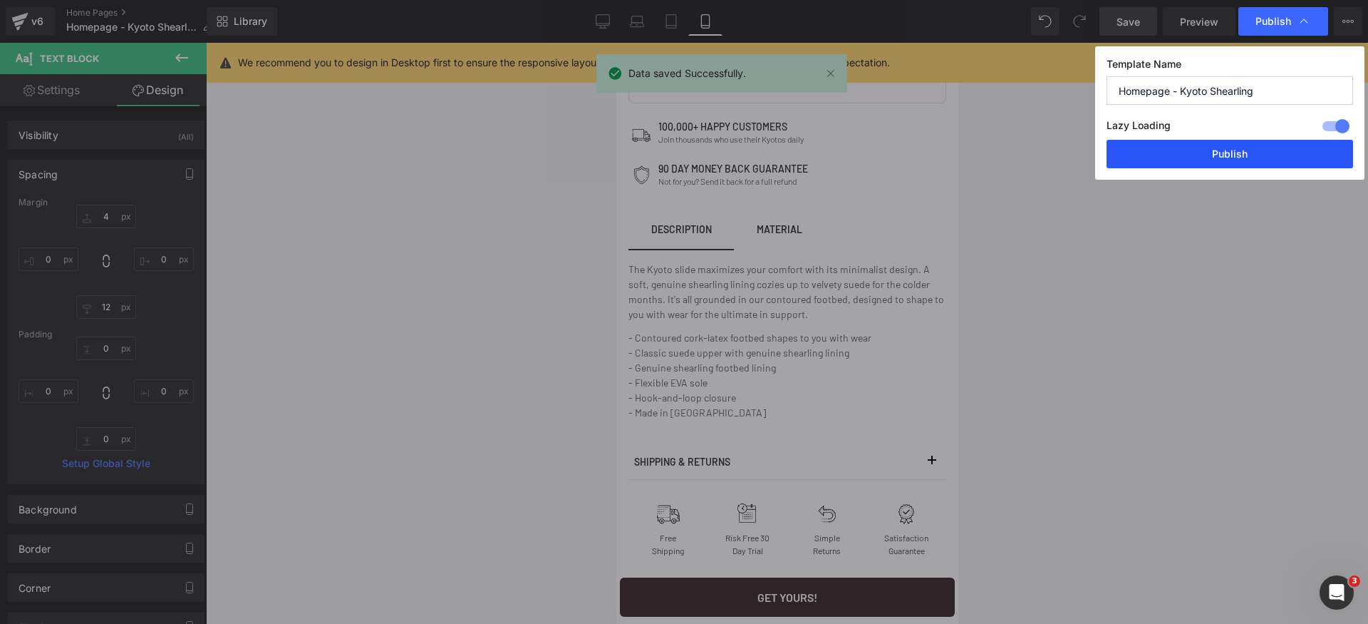
click at [1244, 158] on button "Publish" at bounding box center [1230, 154] width 247 height 29
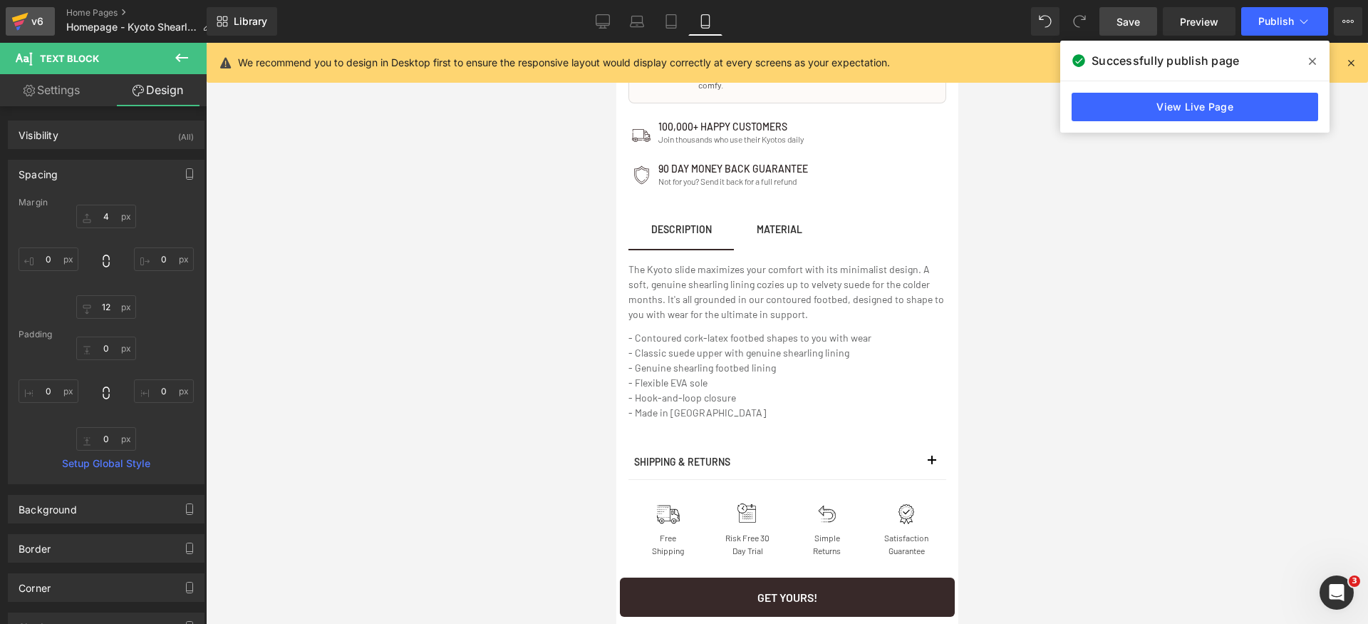
click at [22, 25] on icon at bounding box center [19, 22] width 17 height 36
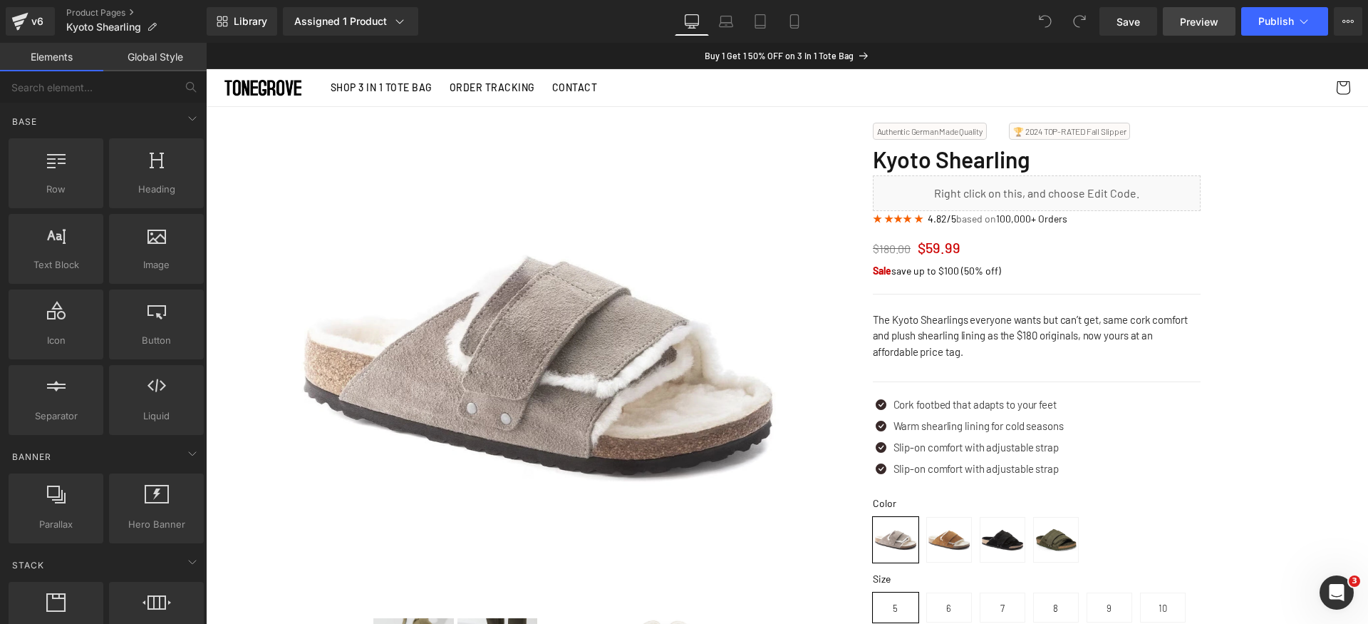
click at [1189, 15] on span "Preview" at bounding box center [1199, 21] width 38 height 15
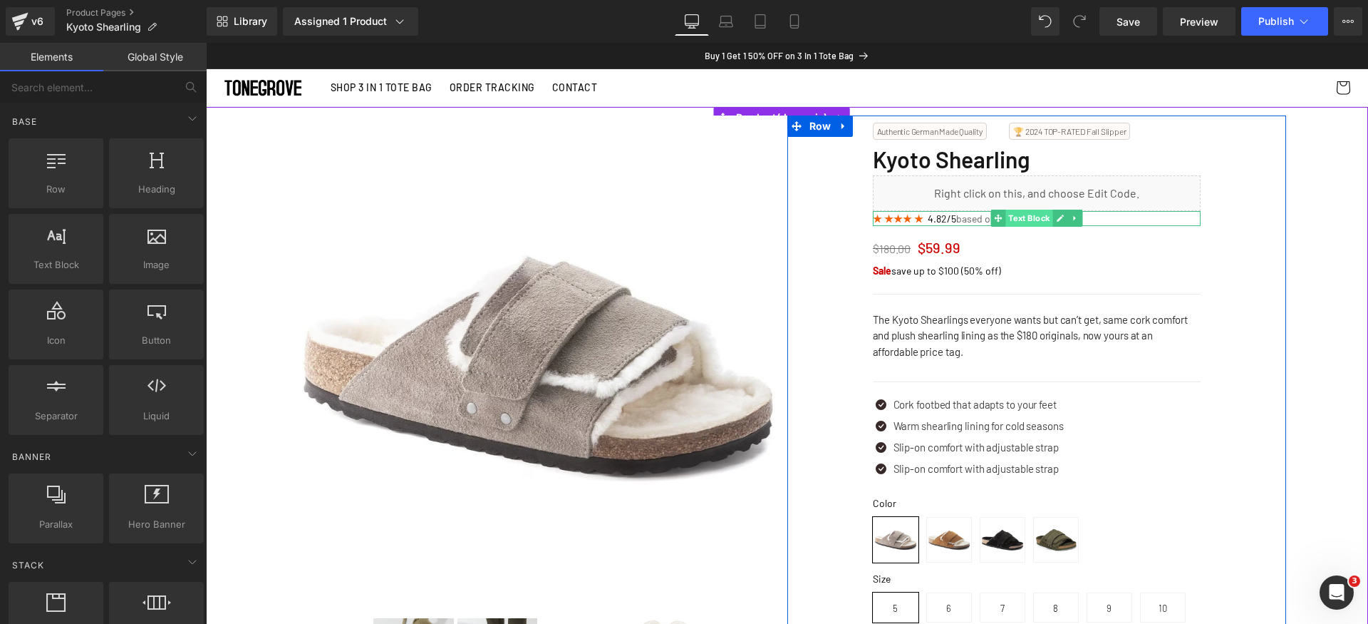
click at [1005, 218] on span "Text Block" at bounding box center [1028, 218] width 47 height 17
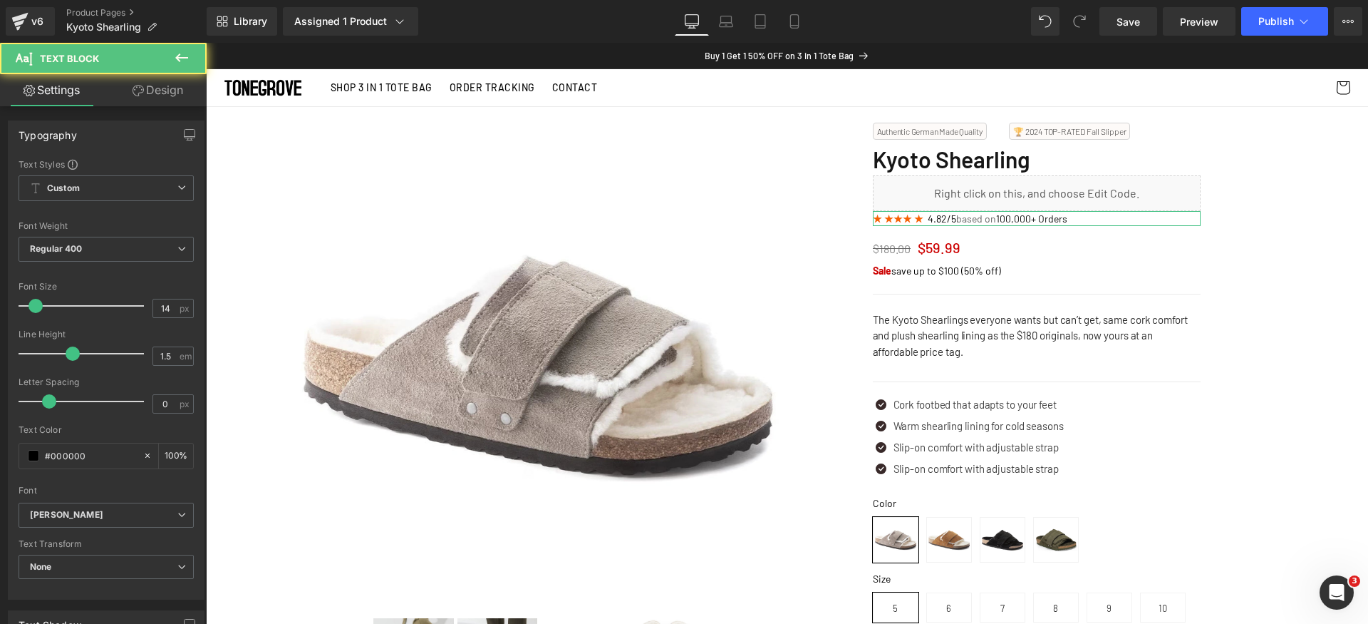
click at [177, 98] on link "Design" at bounding box center [157, 90] width 103 height 32
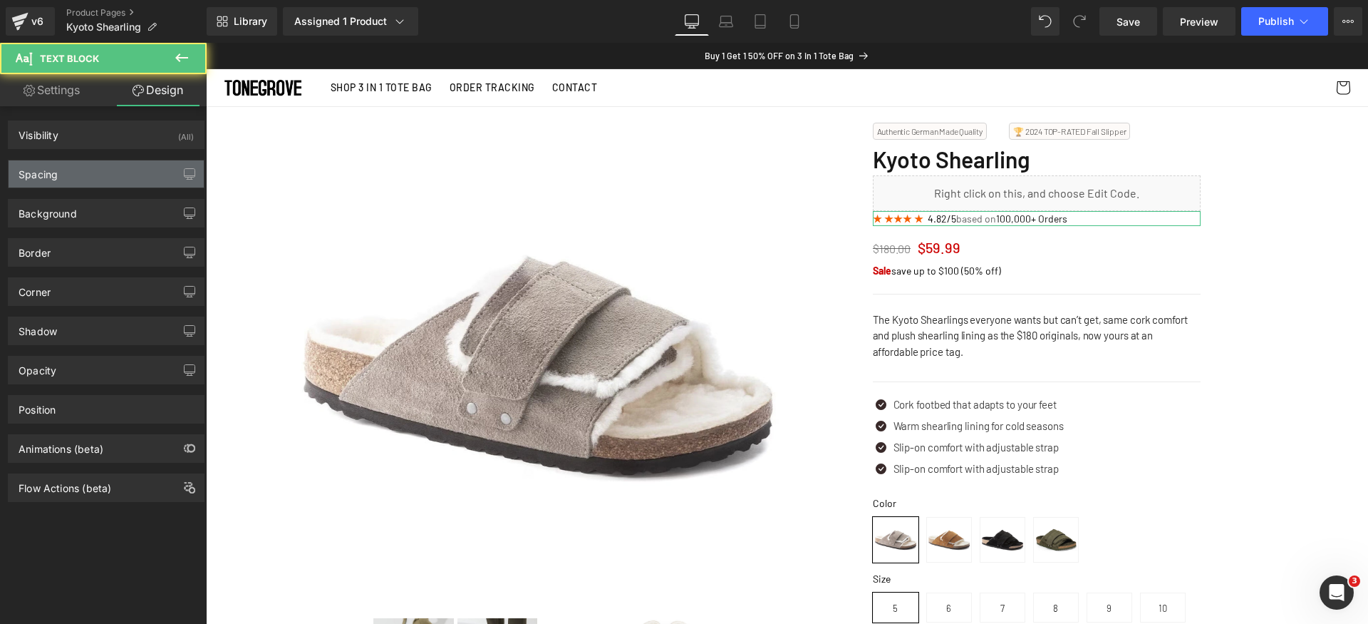
click at [108, 163] on div "Spacing" at bounding box center [106, 173] width 195 height 27
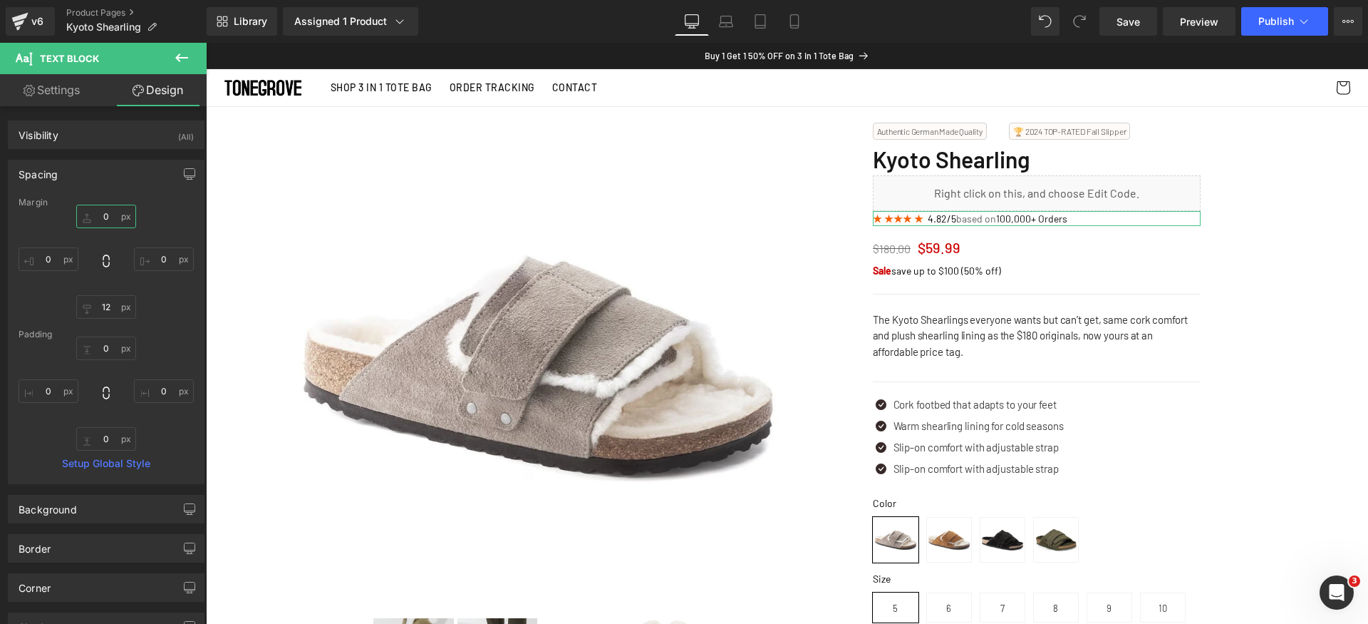
click at [108, 213] on input "0" at bounding box center [106, 217] width 60 height 24
type input "4"
click at [796, 19] on icon at bounding box center [794, 21] width 14 height 14
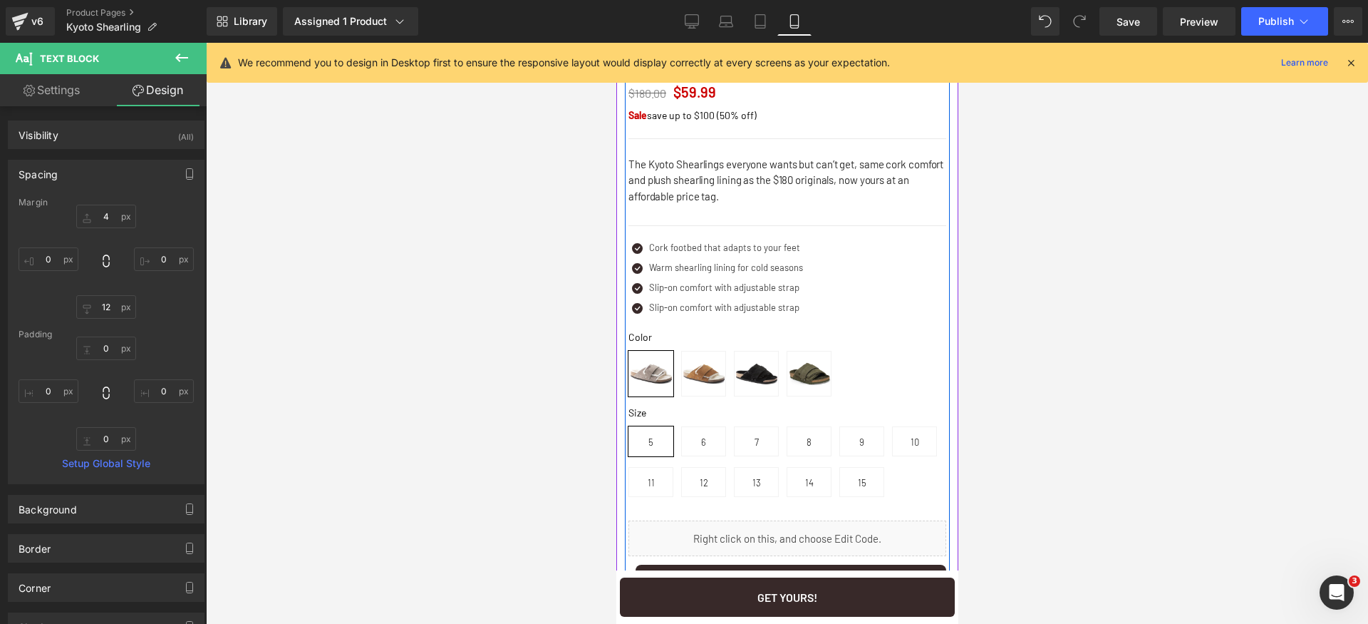
scroll to position [249, 0]
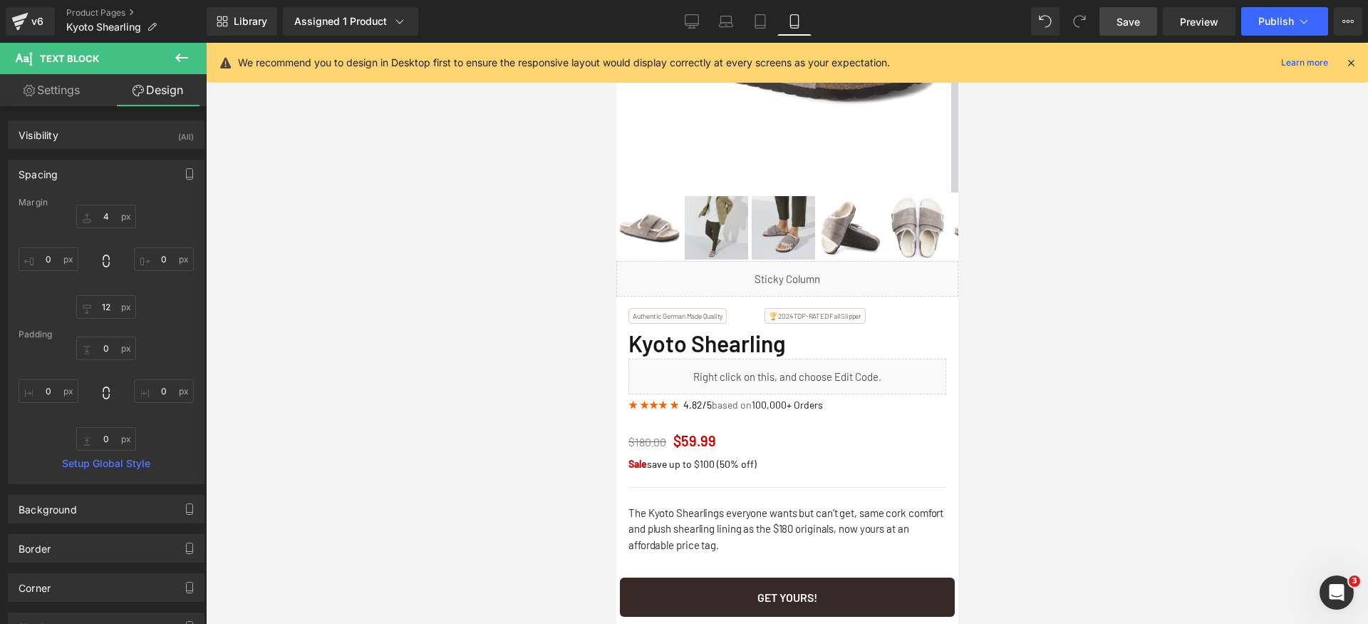
click at [1137, 19] on span "Save" at bounding box center [1129, 21] width 24 height 15
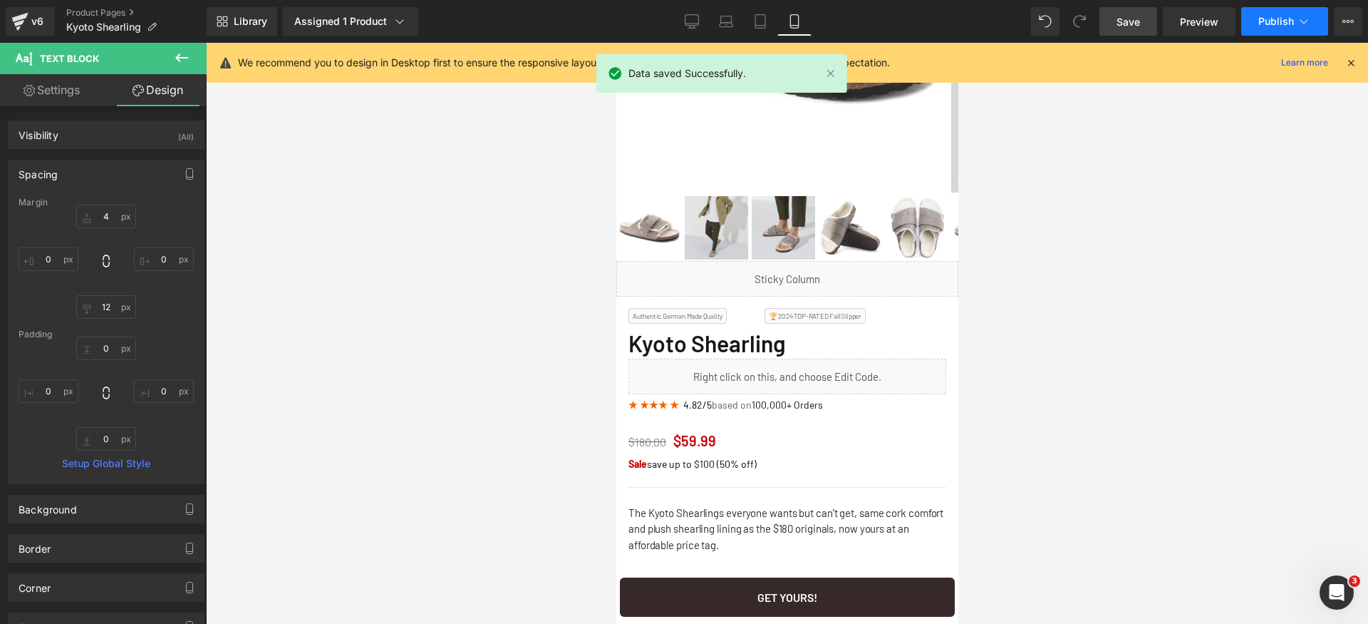
click at [1278, 21] on span "Publish" at bounding box center [1276, 21] width 36 height 11
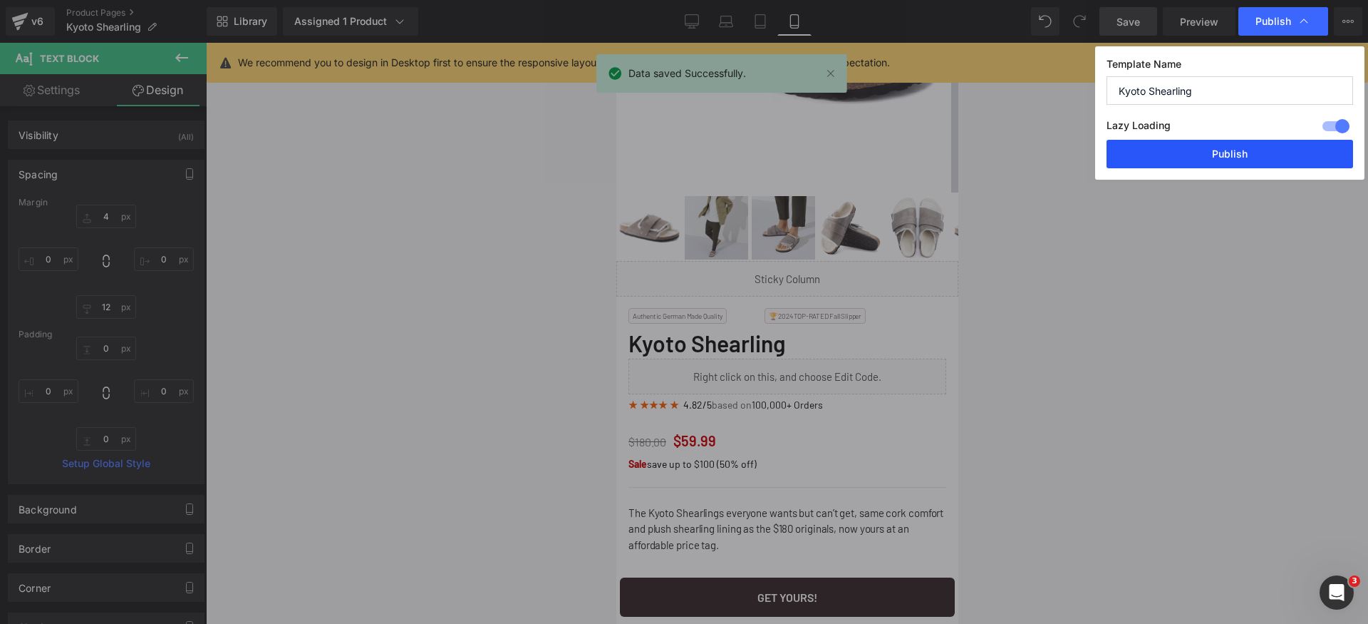
click at [1273, 155] on button "Publish" at bounding box center [1230, 154] width 247 height 29
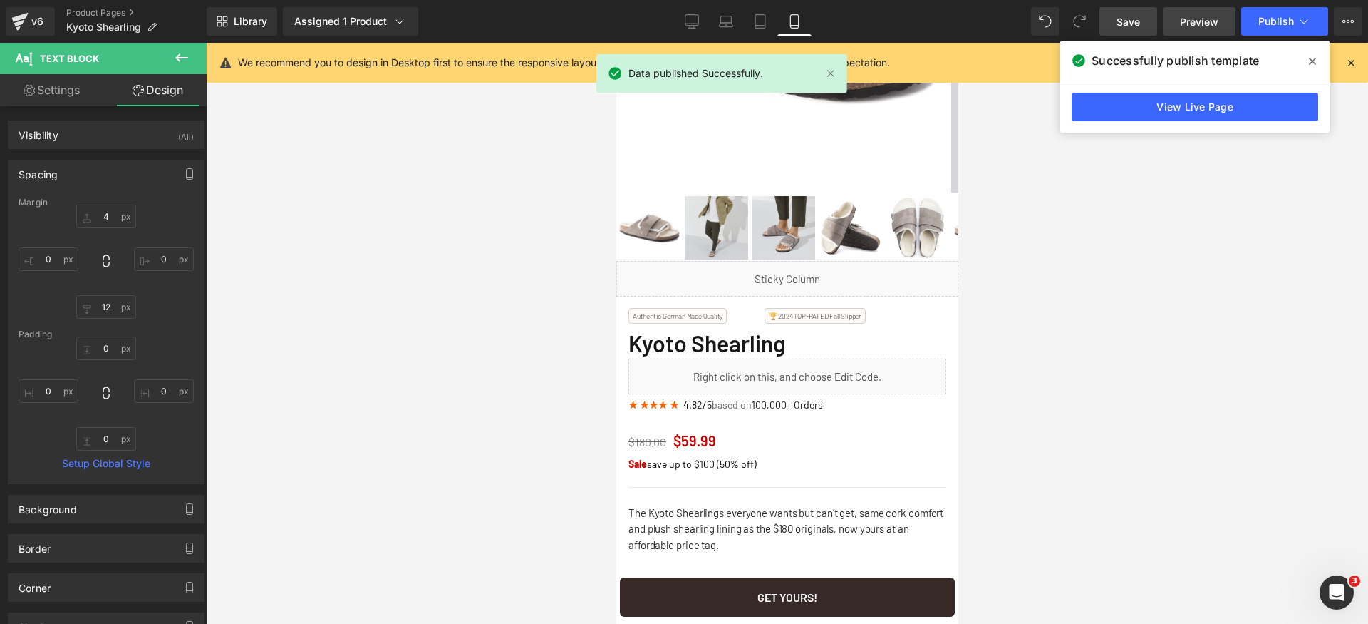
click at [1186, 24] on span "Preview" at bounding box center [1199, 21] width 38 height 15
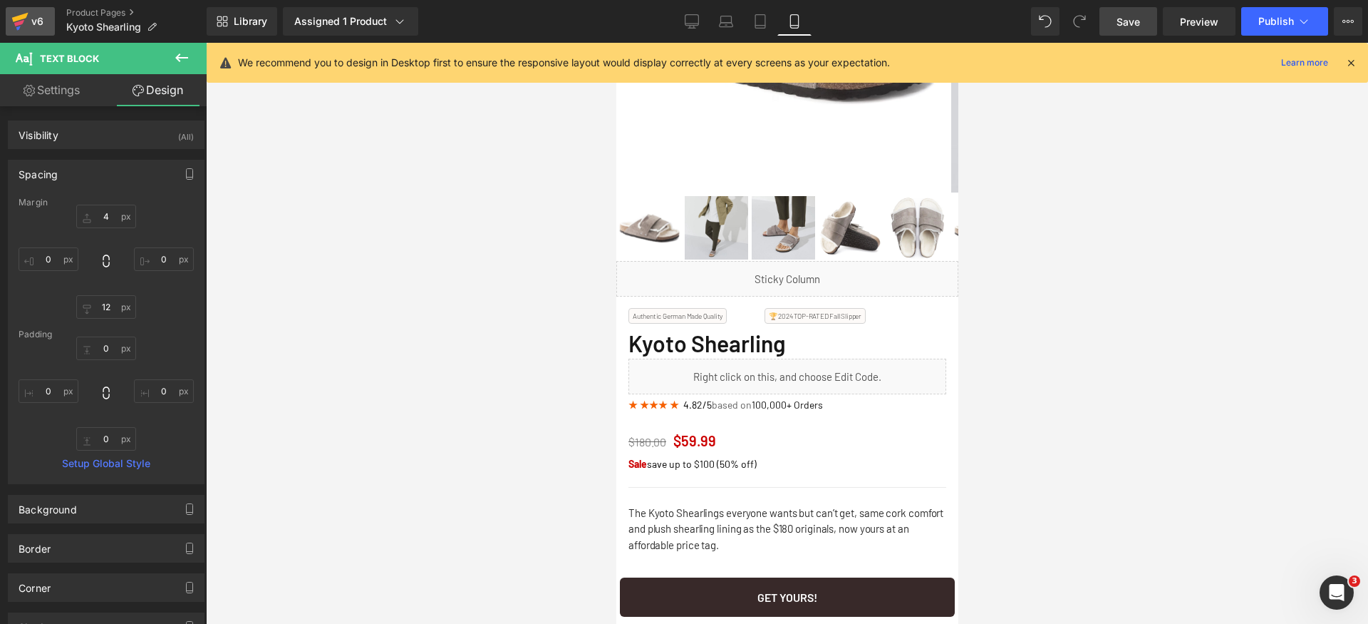
click at [8, 17] on link "v6" at bounding box center [30, 21] width 49 height 29
